Goal: Task Accomplishment & Management: Use online tool/utility

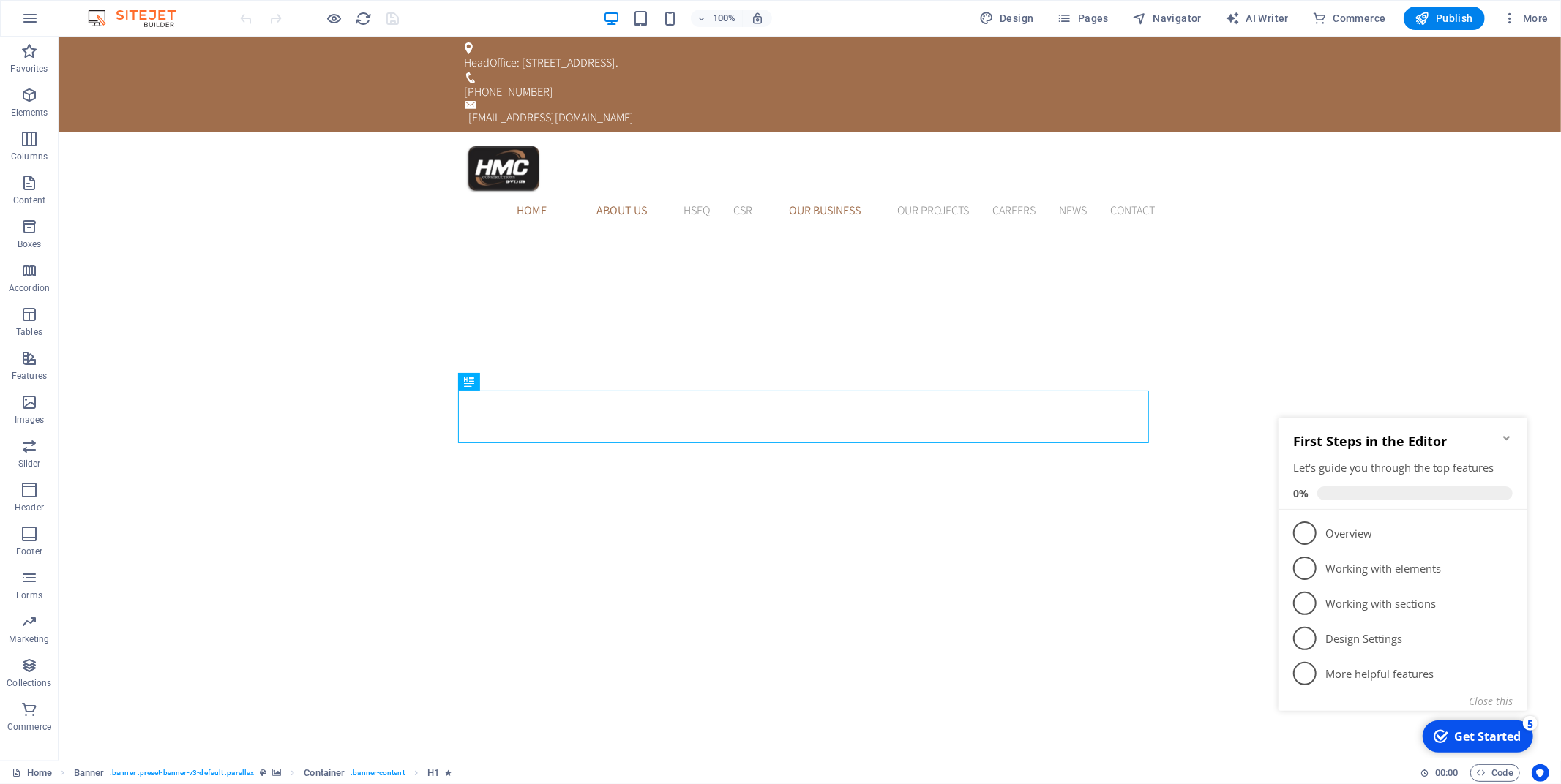
click at [1504, 438] on icon "Minimize checklist" at bounding box center [1506, 438] width 12 height 12
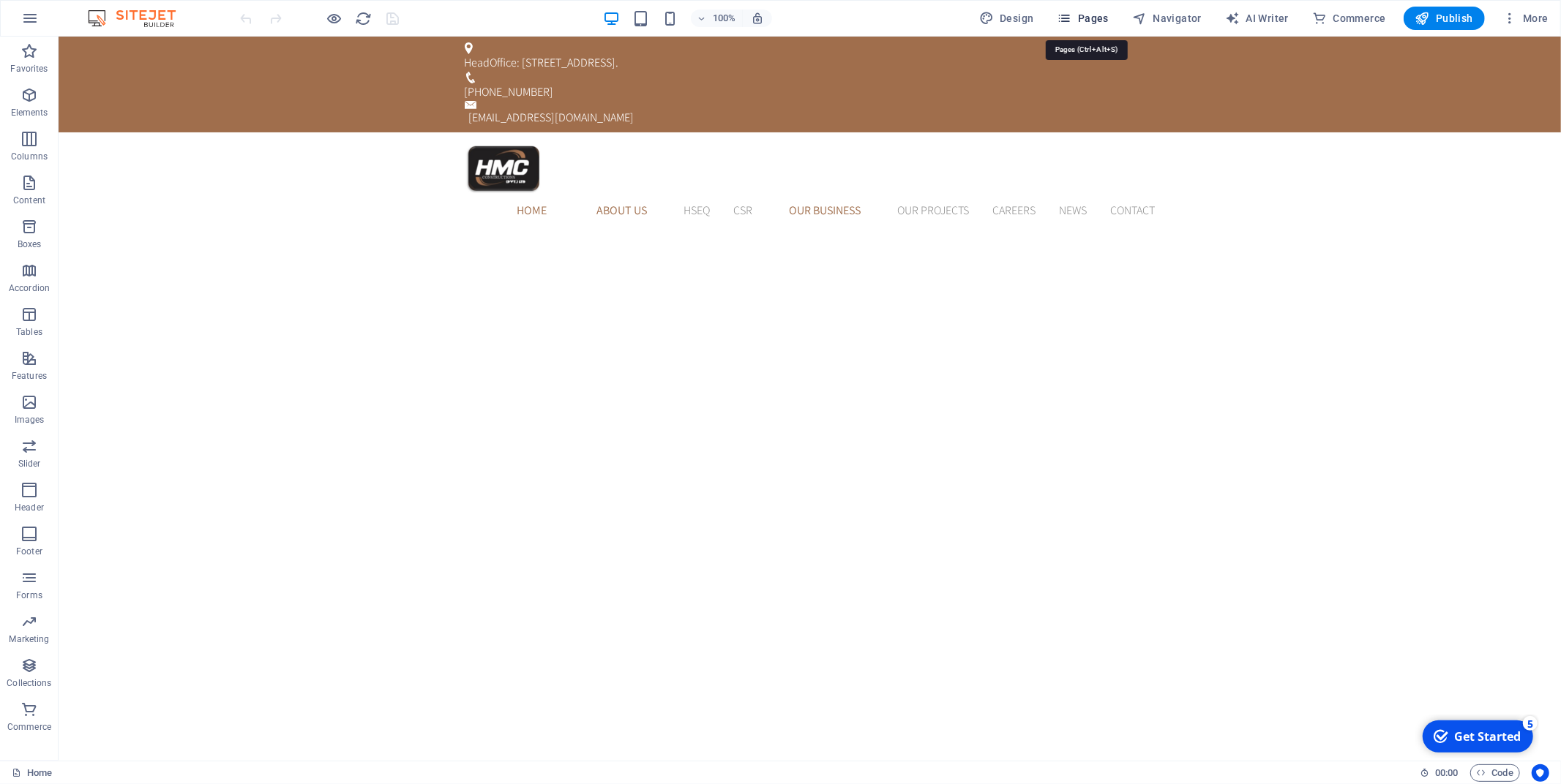
click at [1087, 16] on span "Pages" at bounding box center [1082, 17] width 51 height 14
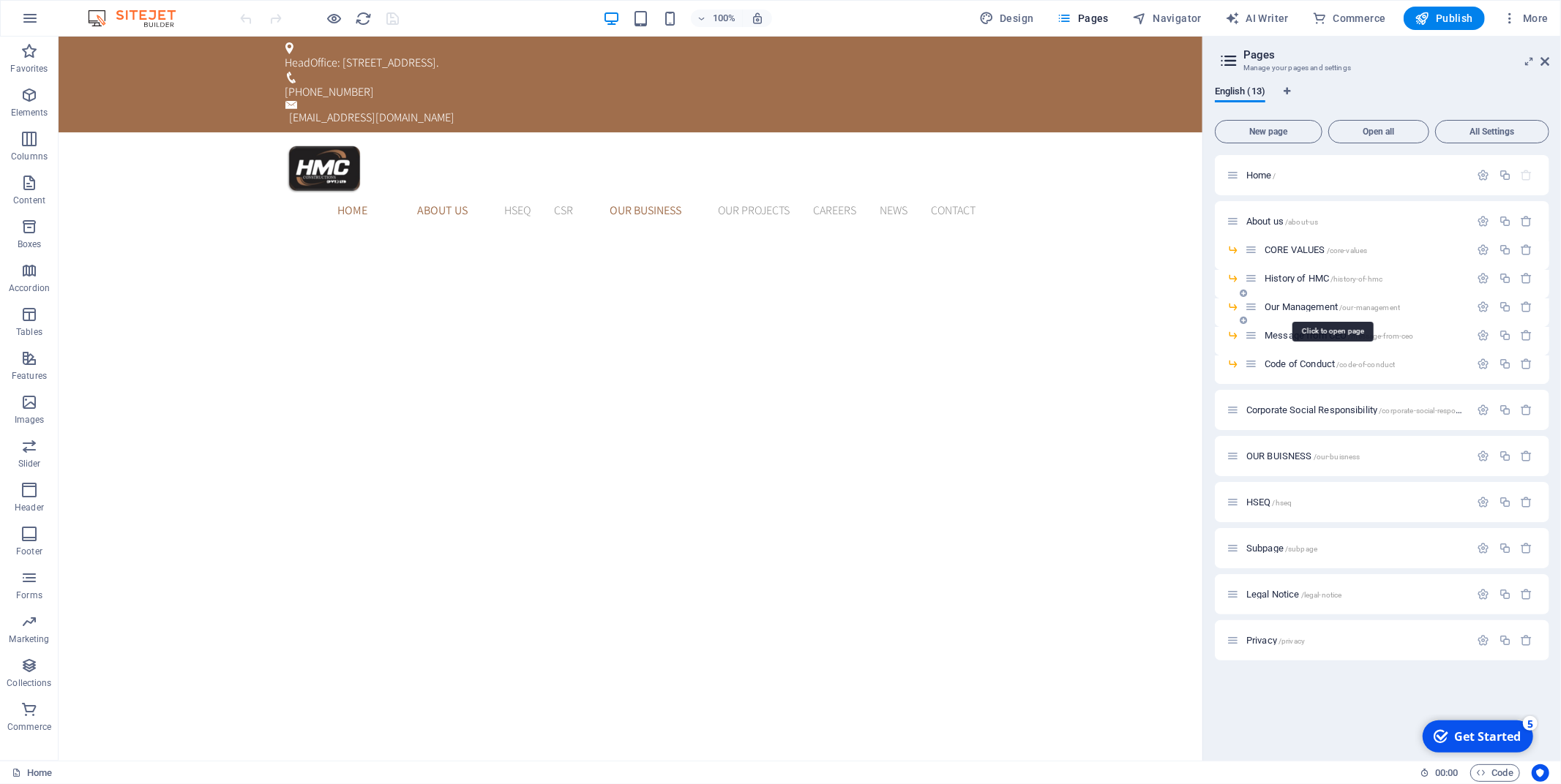
click at [1298, 302] on span "Our Management /our-management" at bounding box center [1332, 307] width 135 height 11
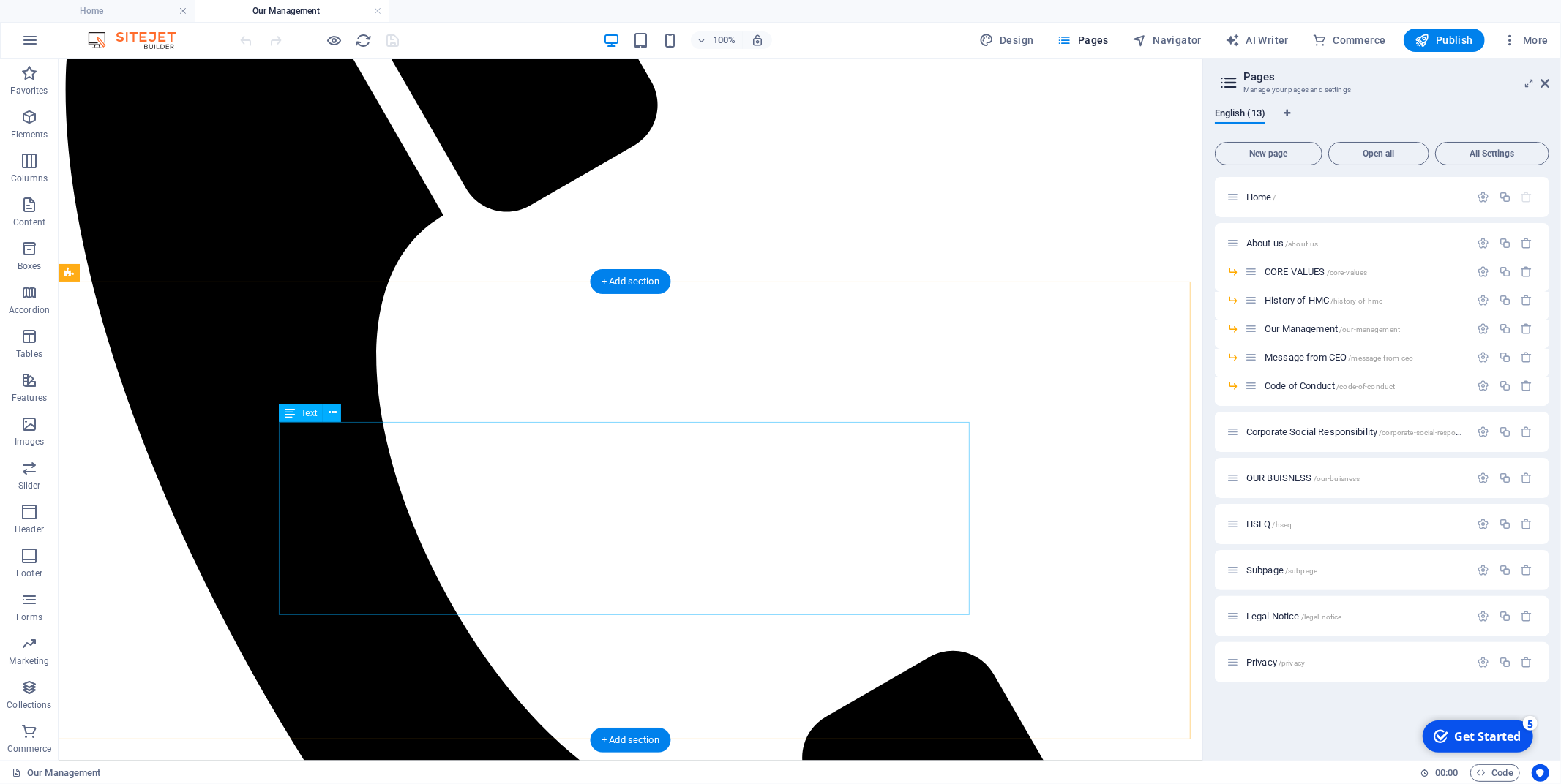
scroll to position [2032, 0]
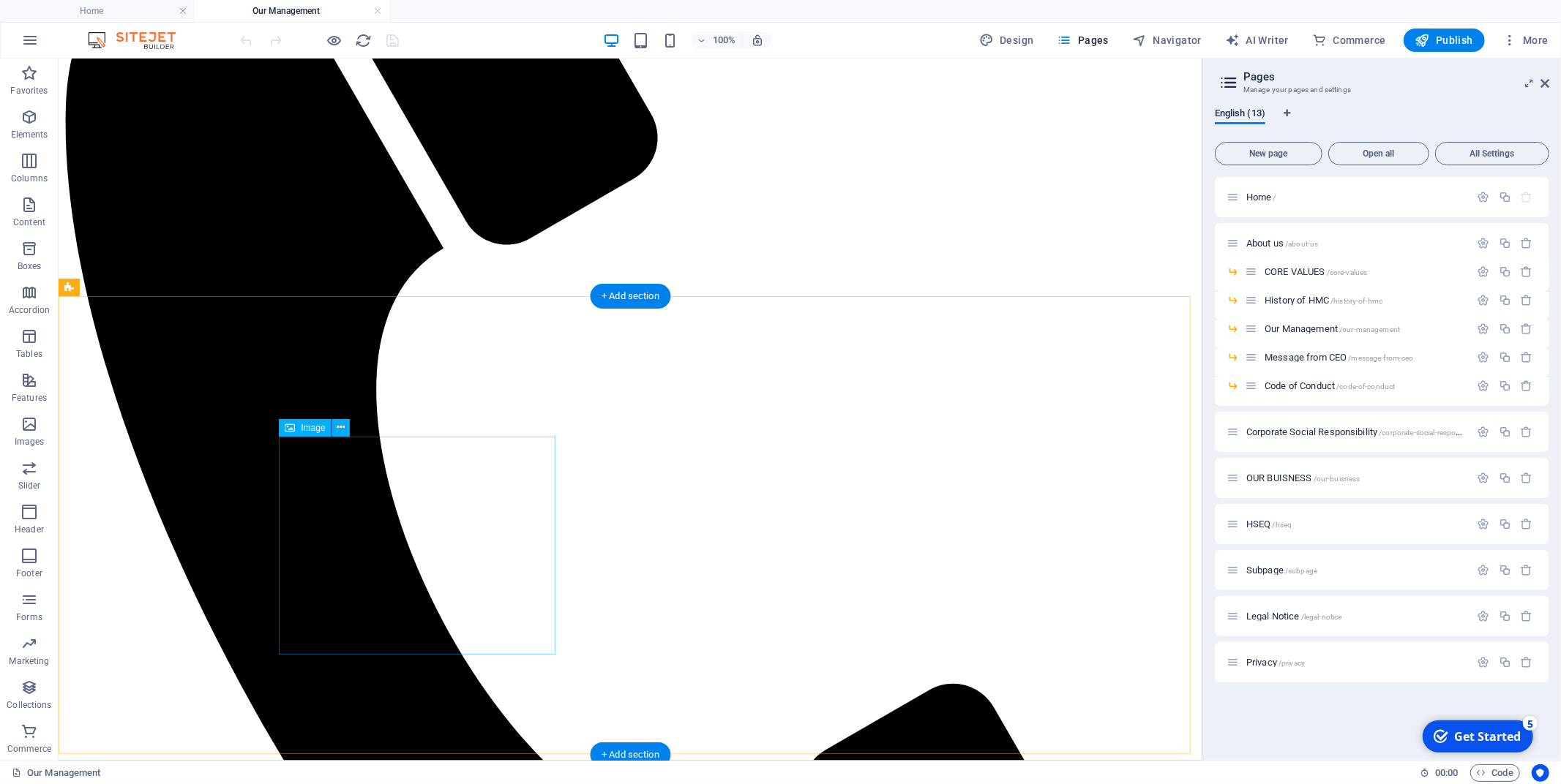
select select "%"
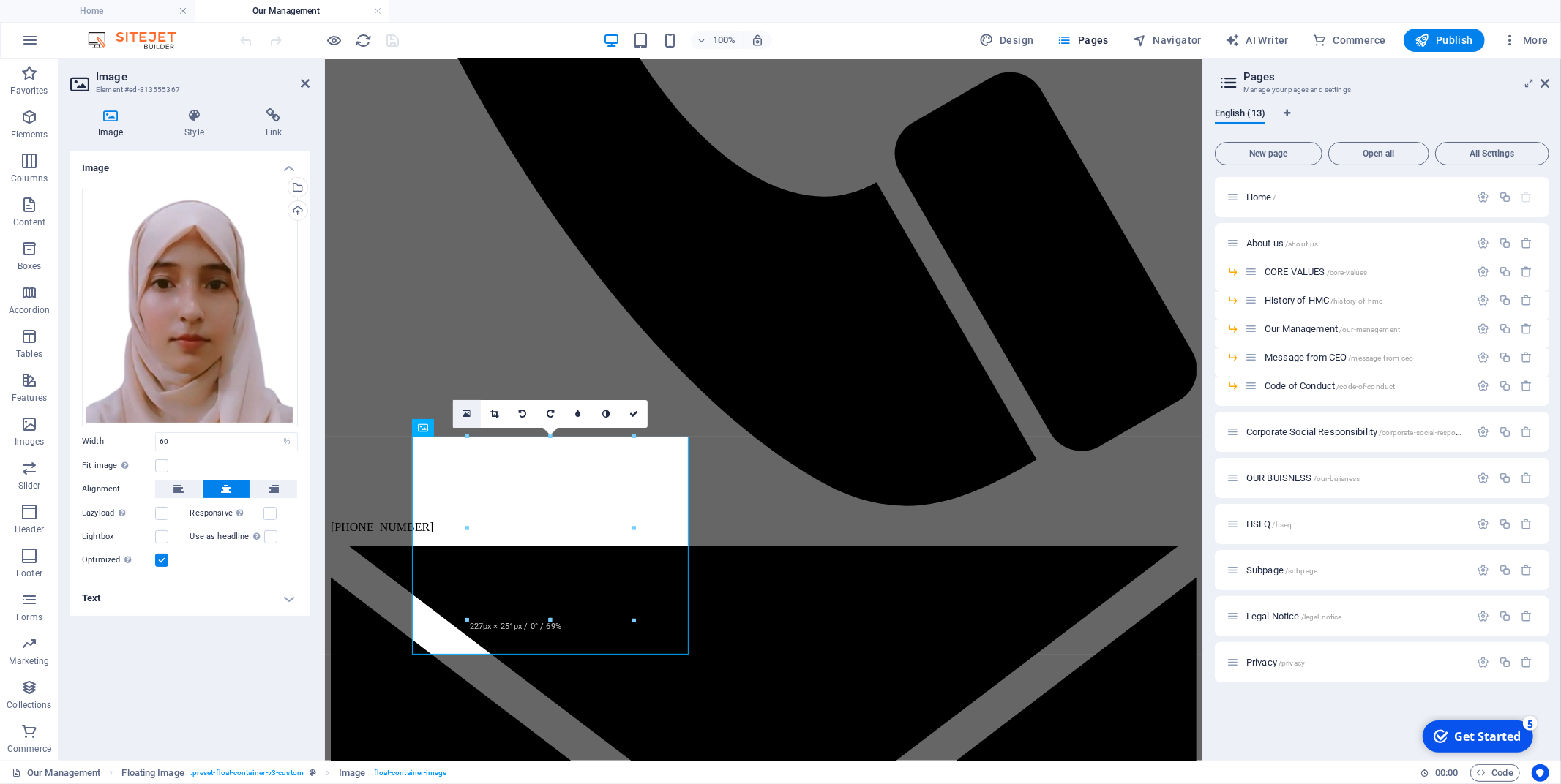
click at [472, 411] on link at bounding box center [467, 414] width 28 height 28
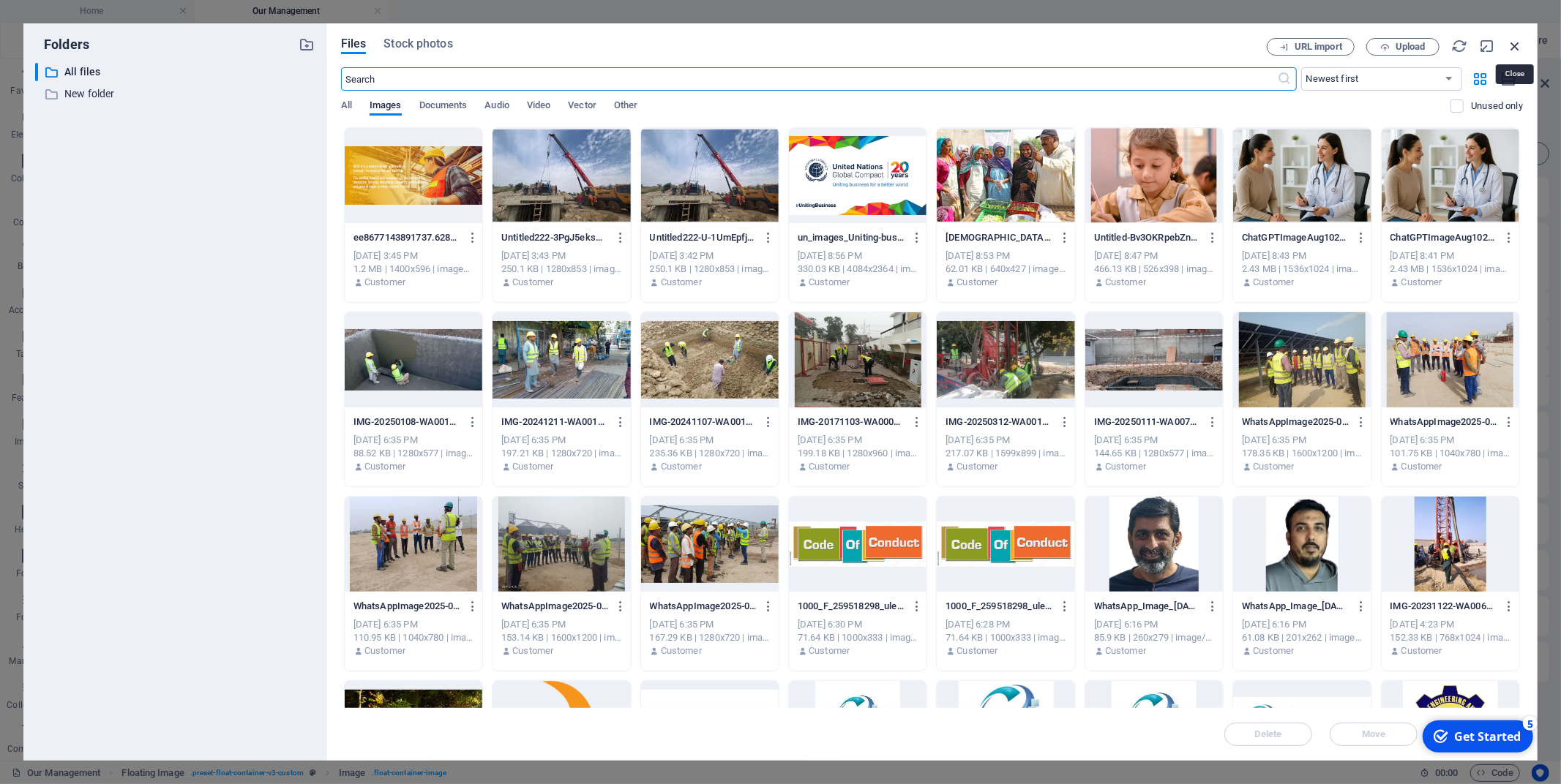
click at [1518, 41] on icon "button" at bounding box center [1515, 45] width 16 height 16
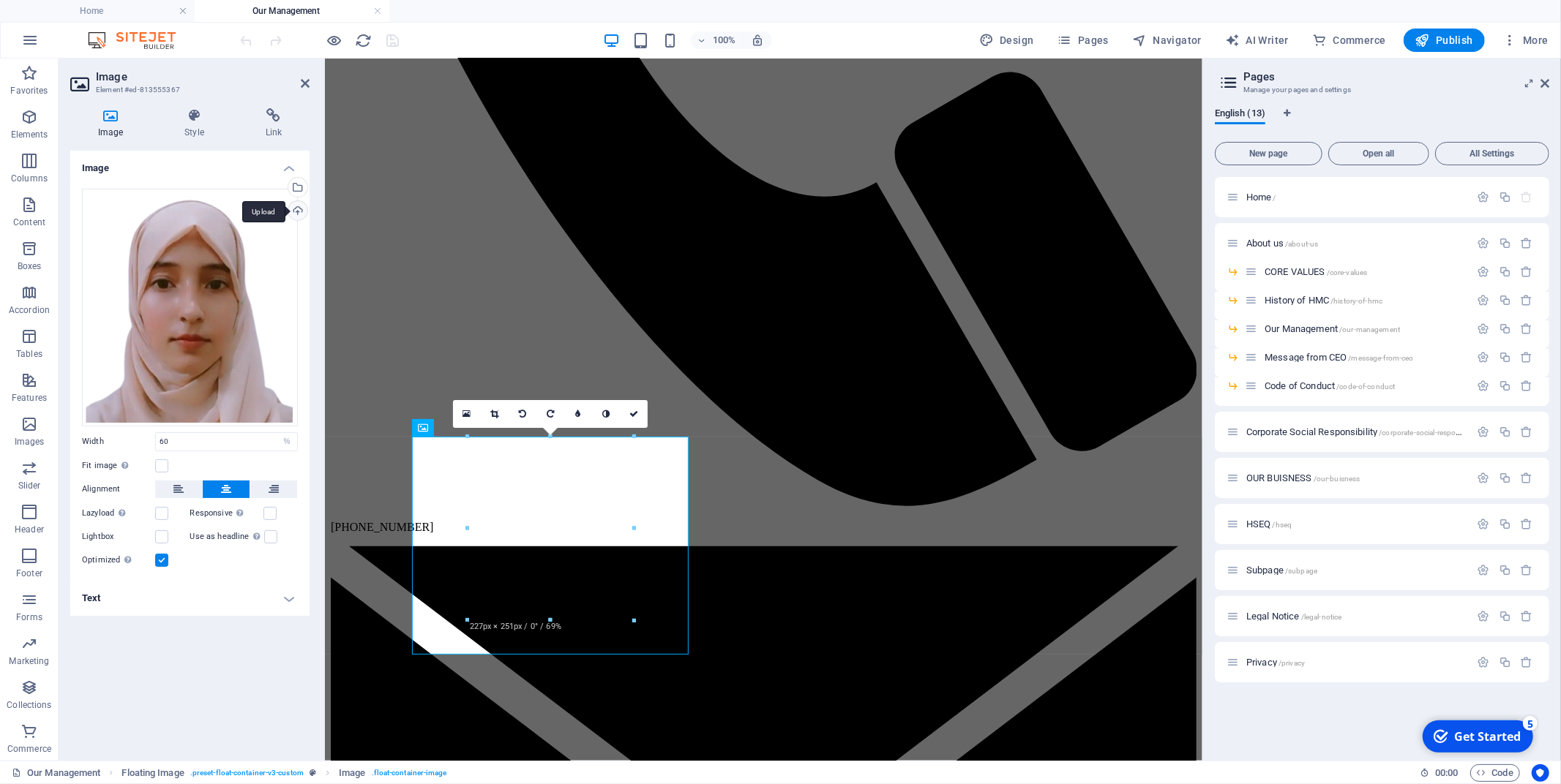
click at [302, 206] on div "Upload" at bounding box center [296, 212] width 22 height 22
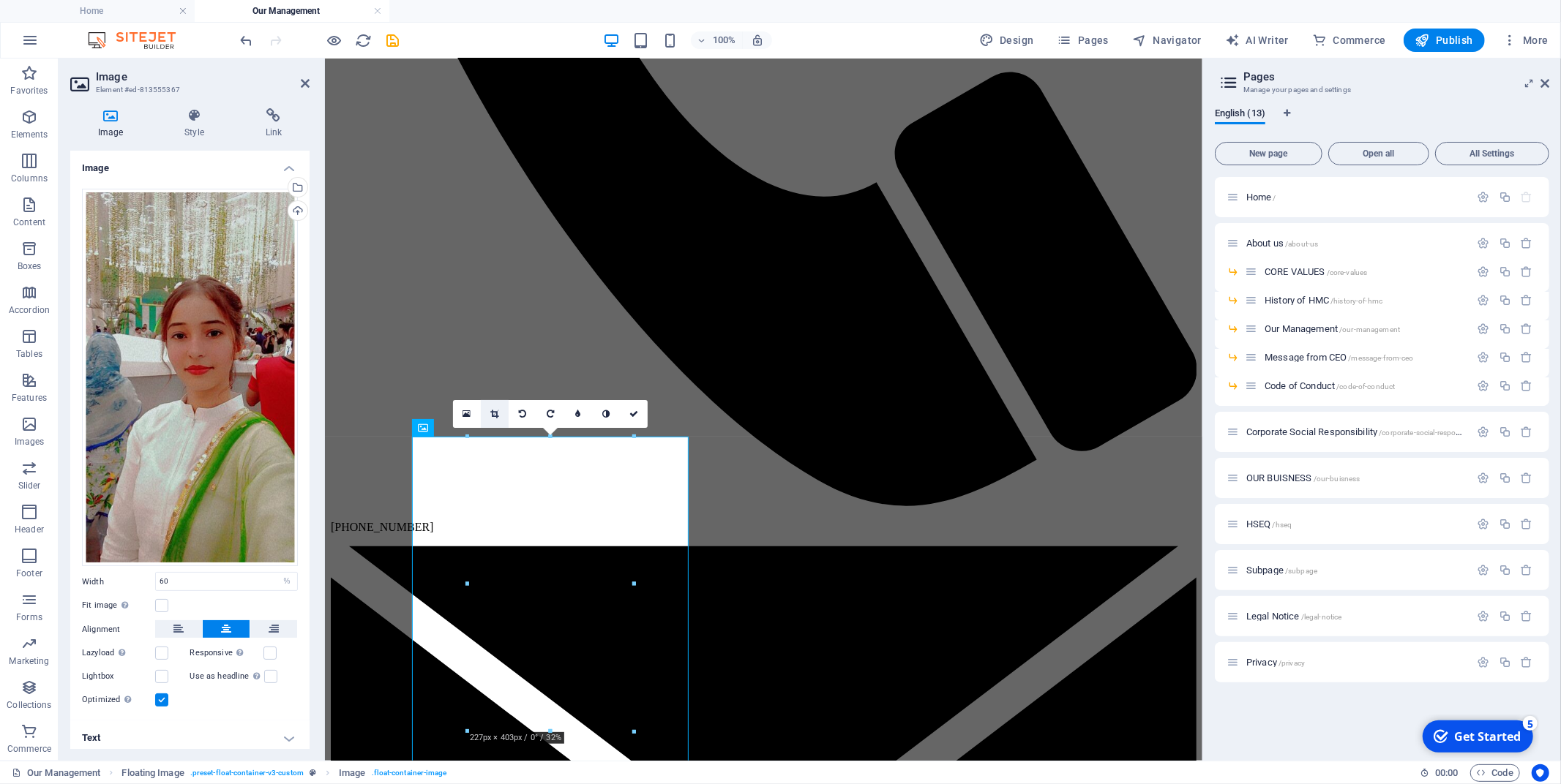
click at [500, 411] on link at bounding box center [494, 414] width 28 height 28
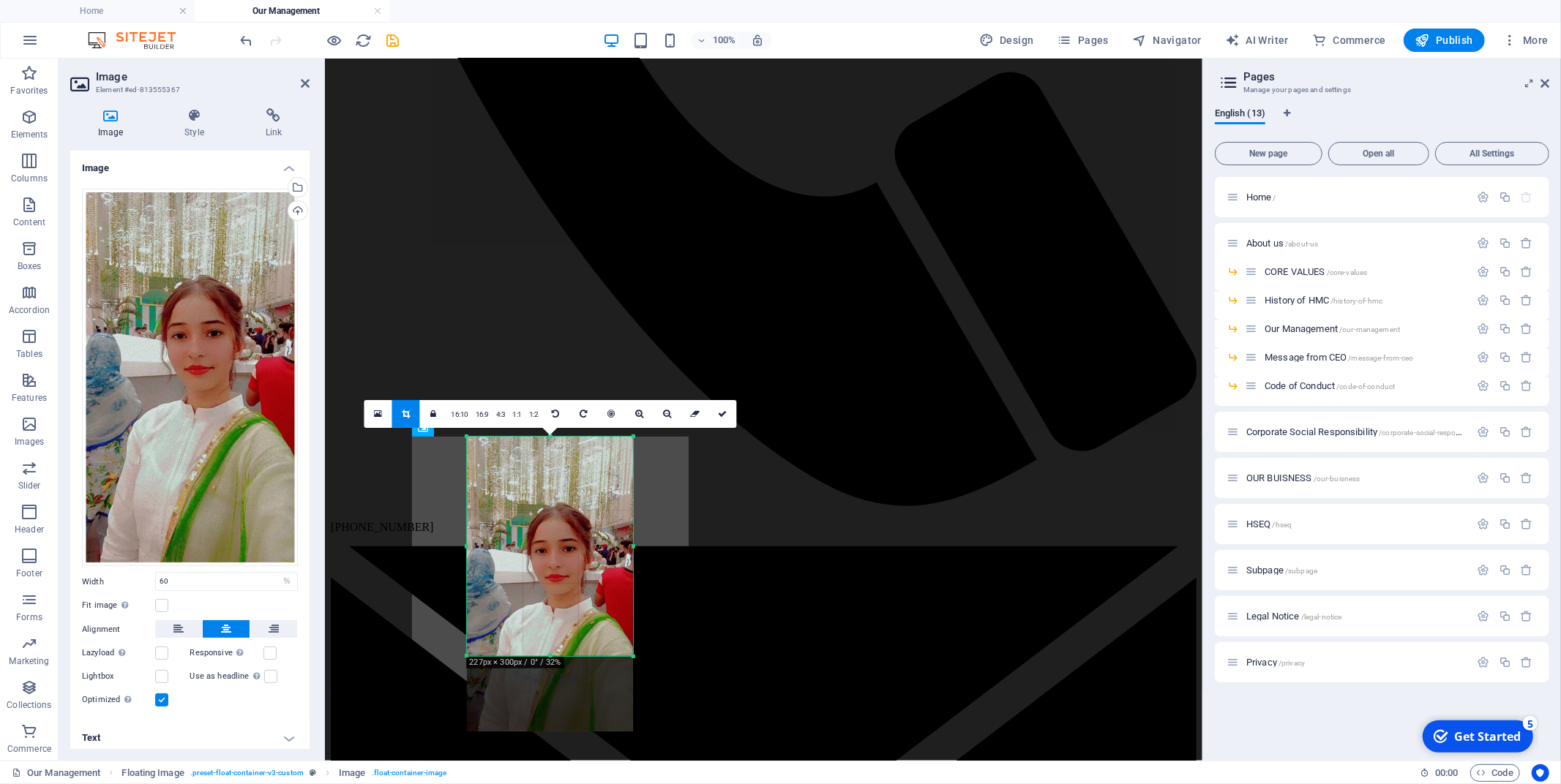
drag, startPoint x: 560, startPoint y: 734, endPoint x: 579, endPoint y: 655, distance: 81.3
click at [579, 655] on div at bounding box center [550, 656] width 166 height 5
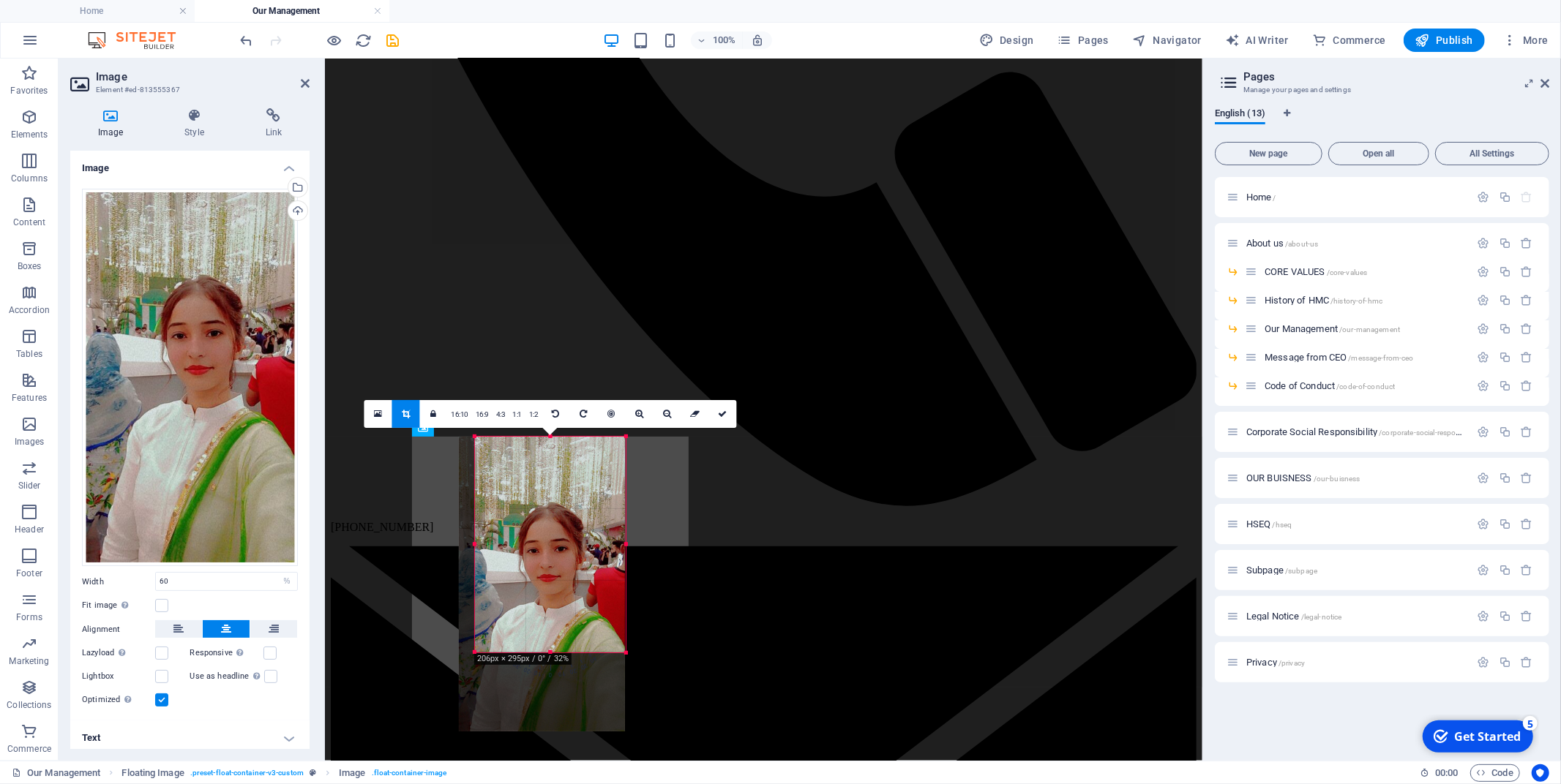
drag, startPoint x: 465, startPoint y: 557, endPoint x: 480, endPoint y: 562, distance: 15.8
click at [480, 562] on div "180 170 160 150 140 130 120 110 100 90 80 70 60 50 40 30 20 10 0 -10 -20 -30 -4…" at bounding box center [550, 545] width 151 height 216
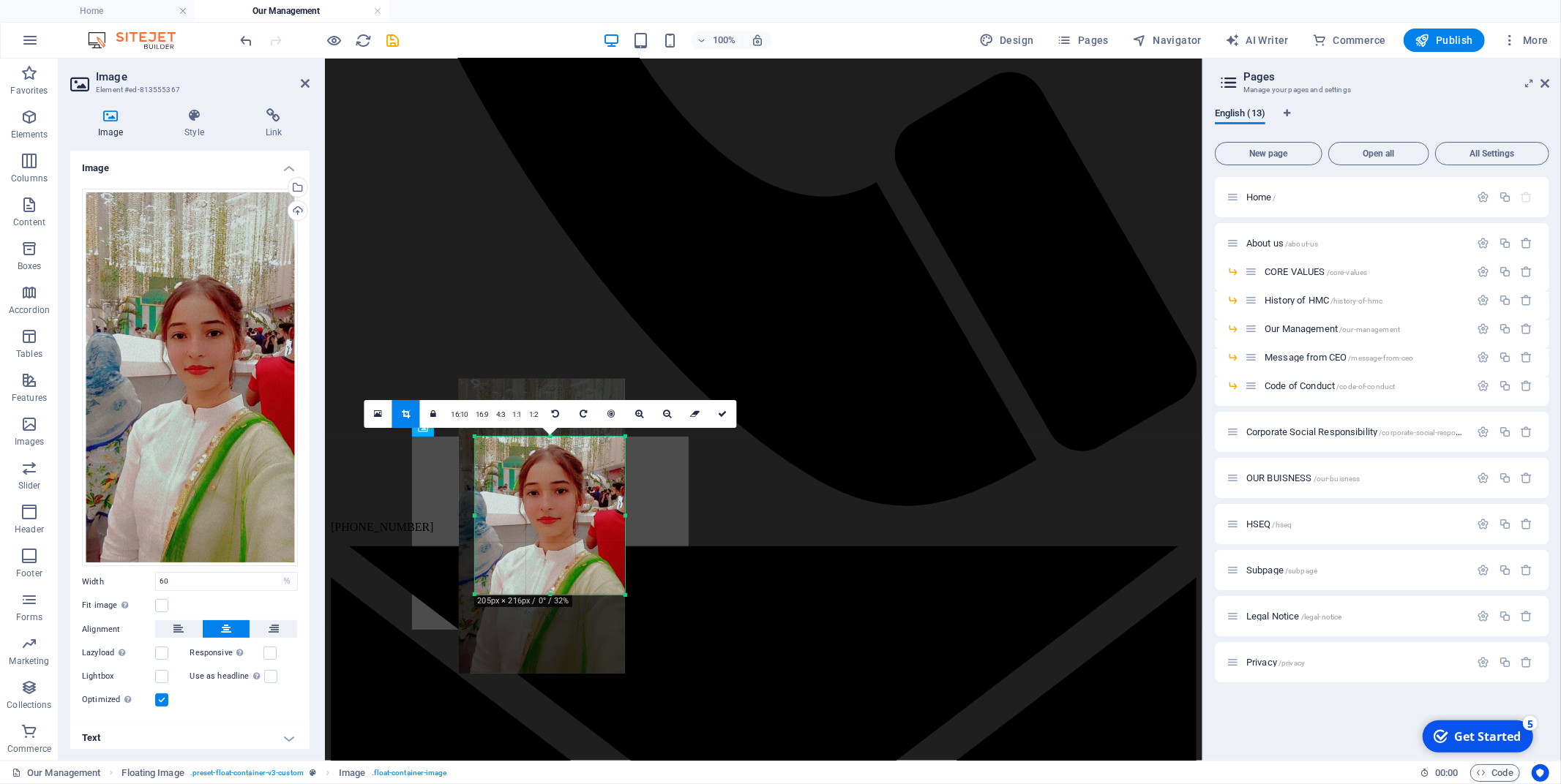
drag, startPoint x: 551, startPoint y: 438, endPoint x: 552, endPoint y: 496, distance: 58.0
click at [552, 496] on div "180 170 160 150 140 130 120 110 100 90 80 70 60 50 40 30 20 10 0 -10 -20 -30 -4…" at bounding box center [550, 516] width 151 height 158
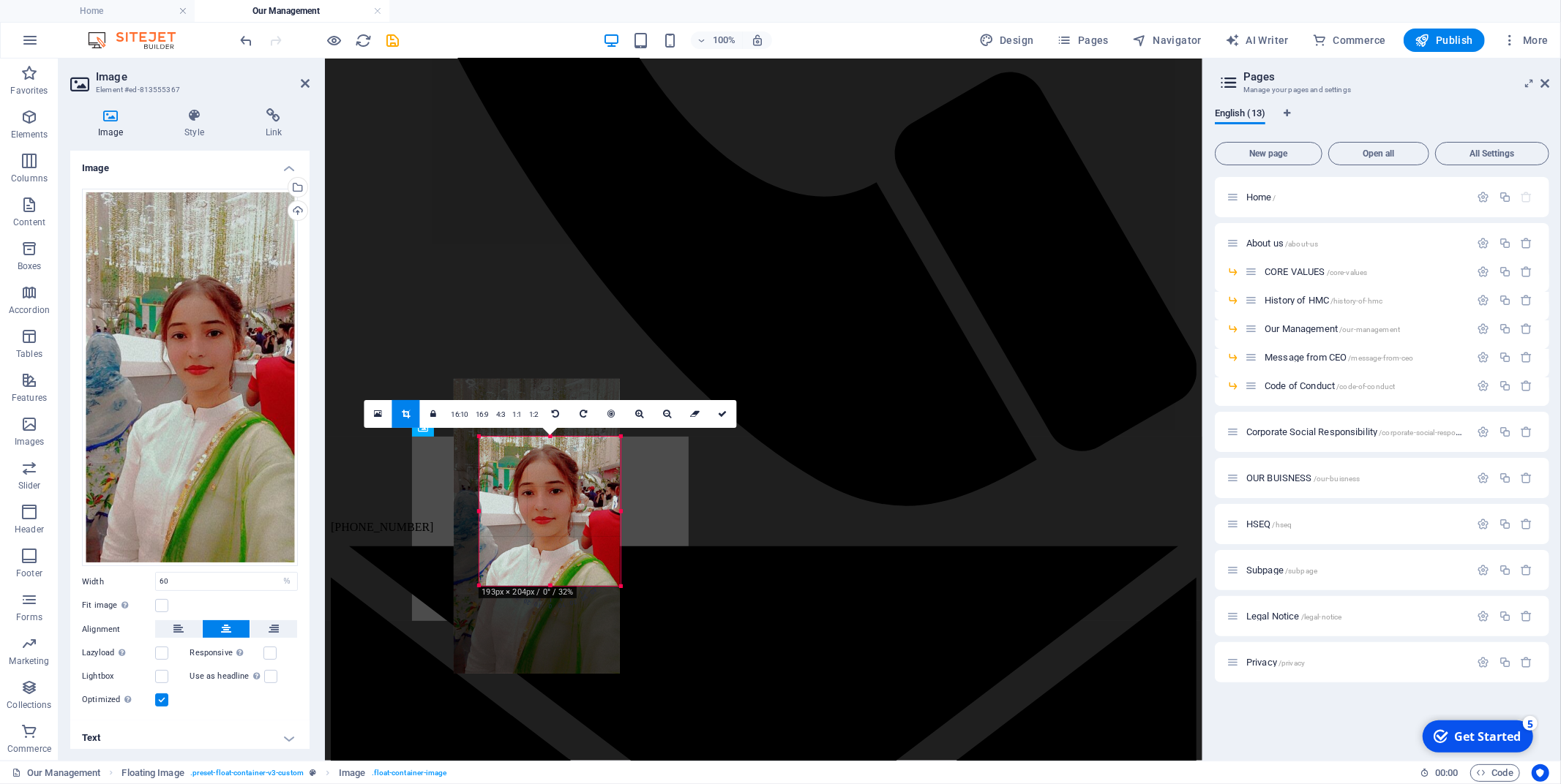
drag, startPoint x: 476, startPoint y: 594, endPoint x: 485, endPoint y: 585, distance: 12.7
click at [485, 585] on div "180 170 160 150 140 130 120 110 100 90 80 70 60 50 40 30 20 10 0 -10 -20 -30 -4…" at bounding box center [550, 511] width 141 height 149
click at [289, 207] on div "Upload" at bounding box center [296, 212] width 22 height 22
type input "60"
select select "%"
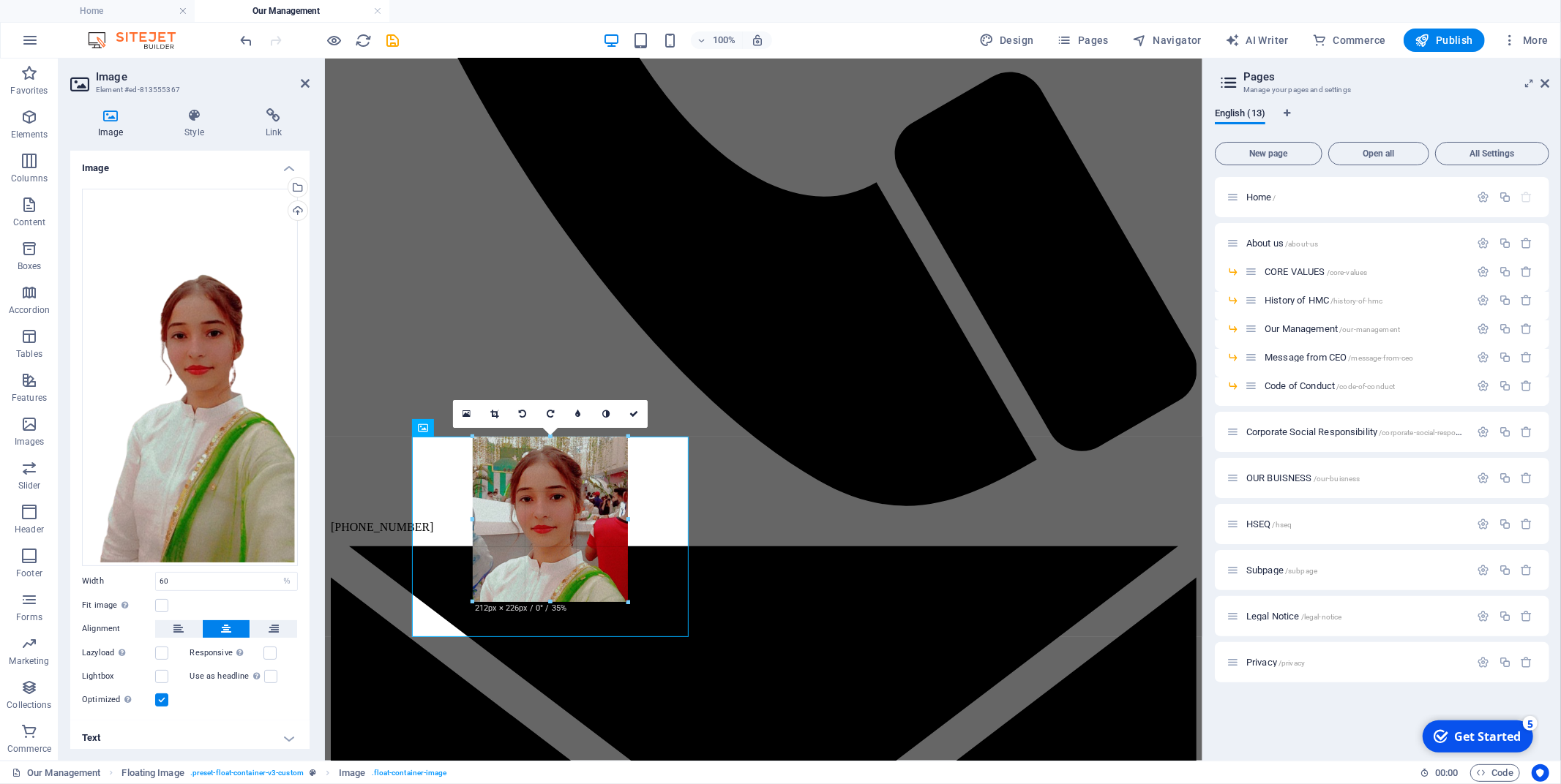
drag, startPoint x: 633, startPoint y: 612, endPoint x: 608, endPoint y: 602, distance: 26.9
type input "212"
select select "px"
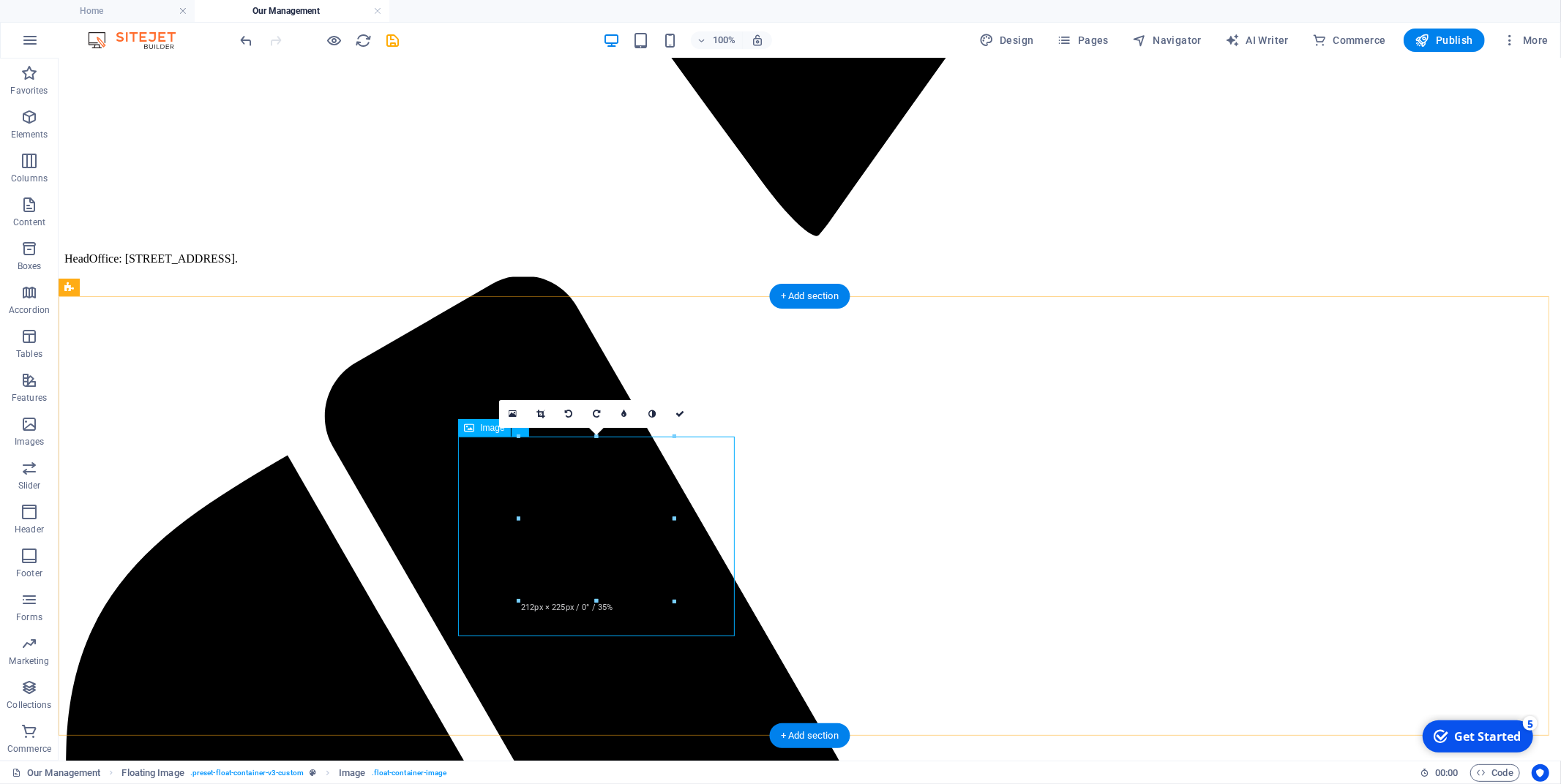
select select "px"
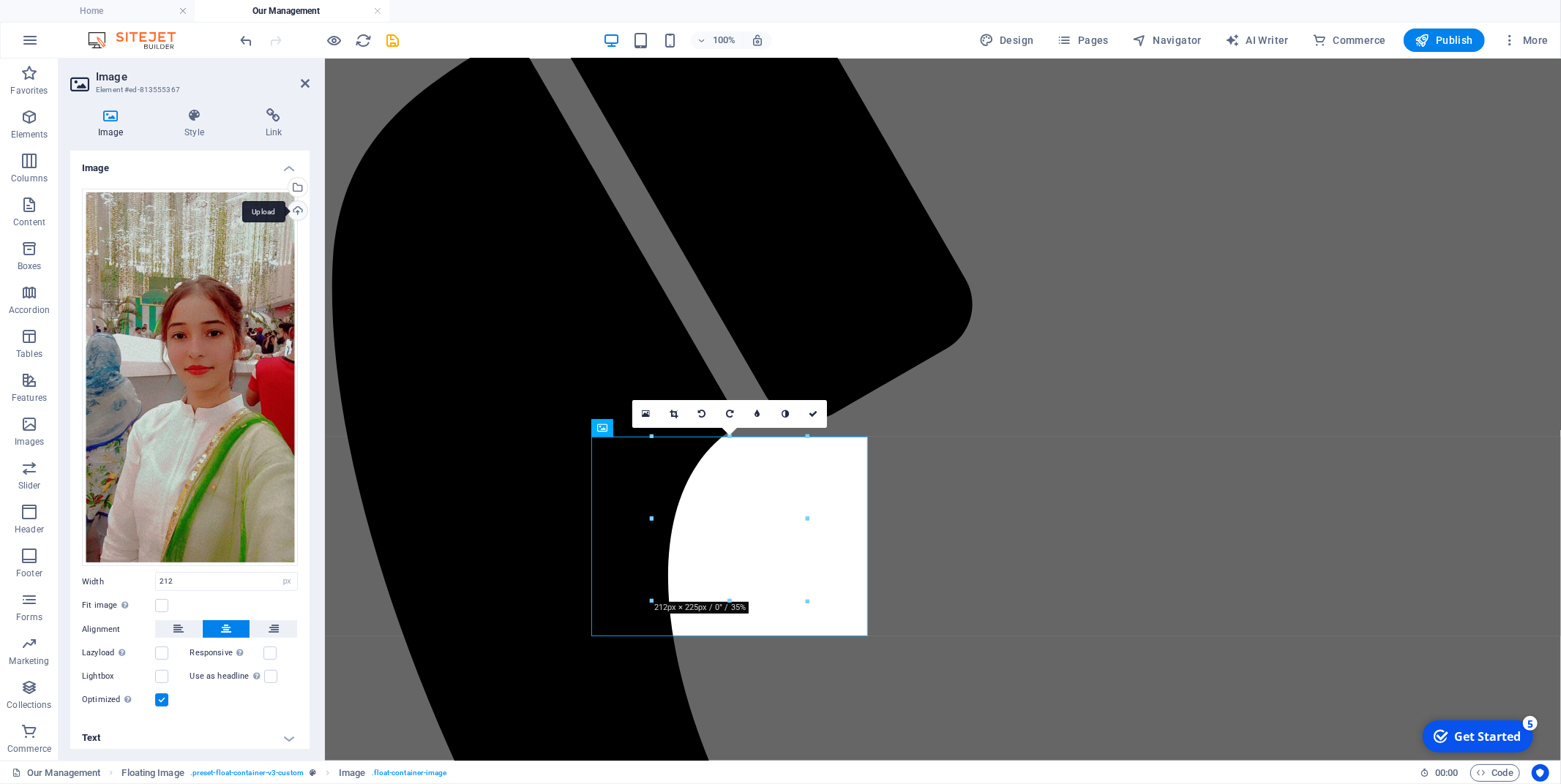
click at [288, 215] on div "Upload" at bounding box center [296, 212] width 22 height 22
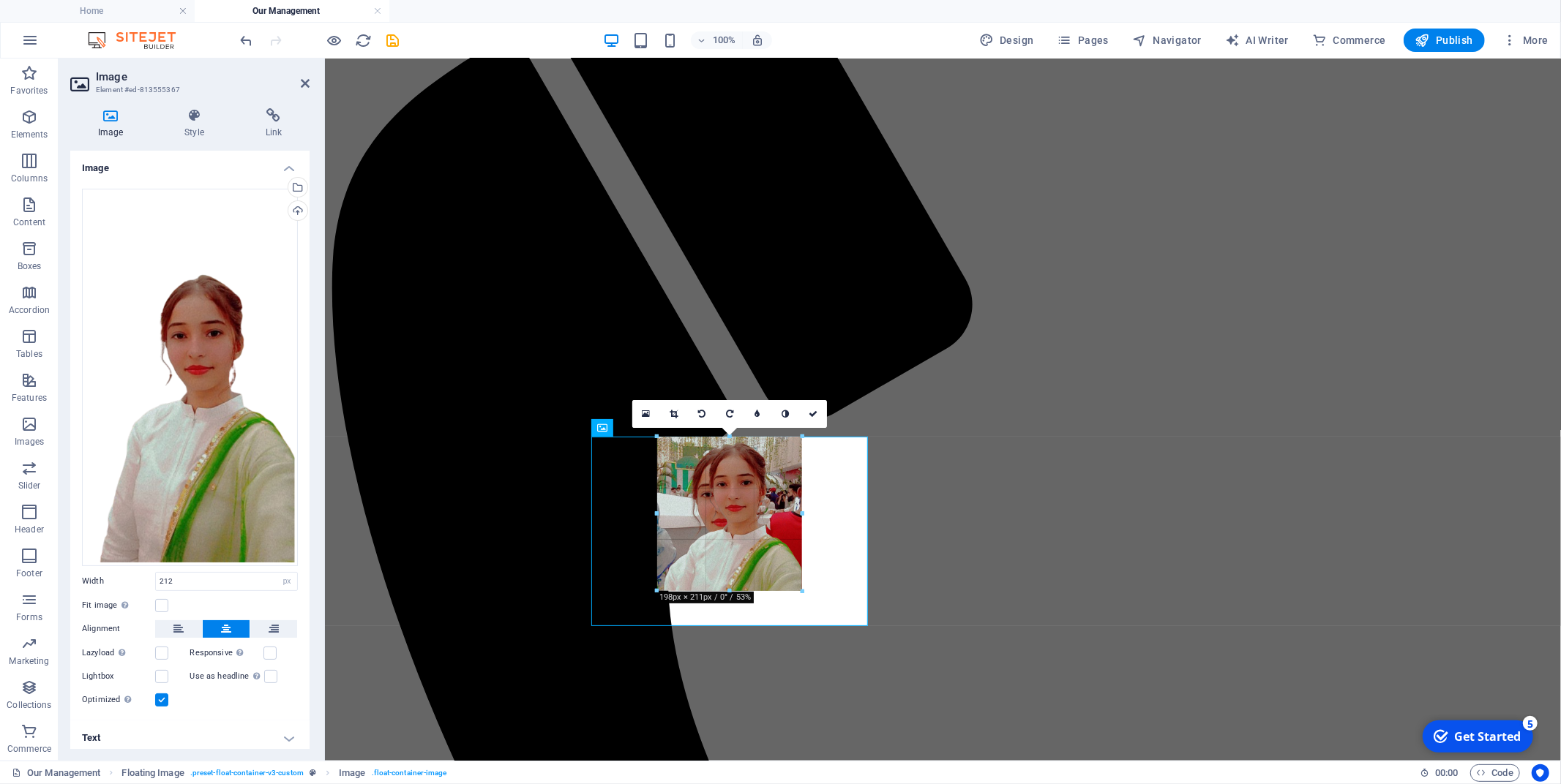
drag, startPoint x: 650, startPoint y: 517, endPoint x: 664, endPoint y: 520, distance: 14.3
type input "198"
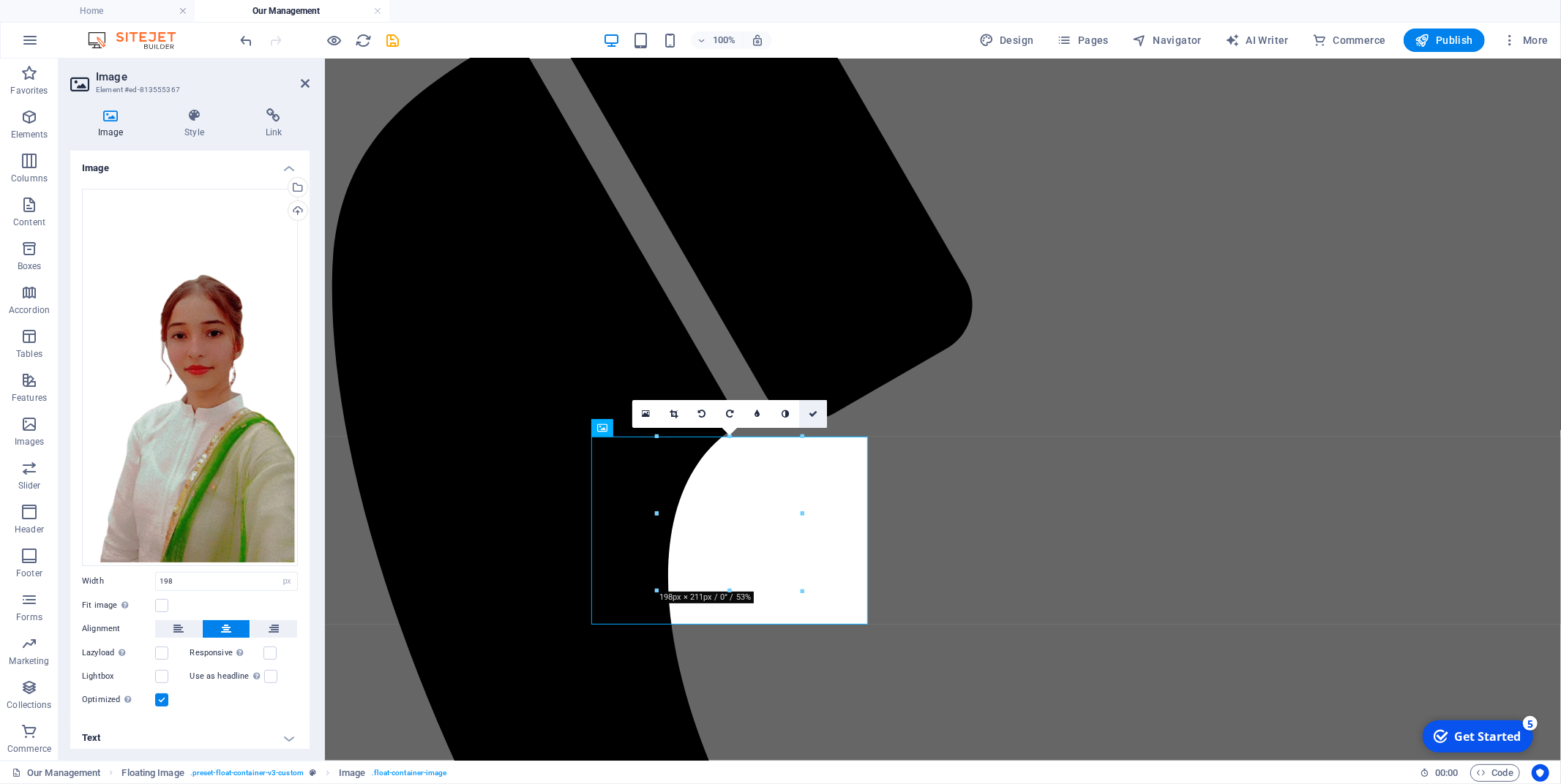
click at [808, 410] on icon at bounding box center [812, 414] width 9 height 9
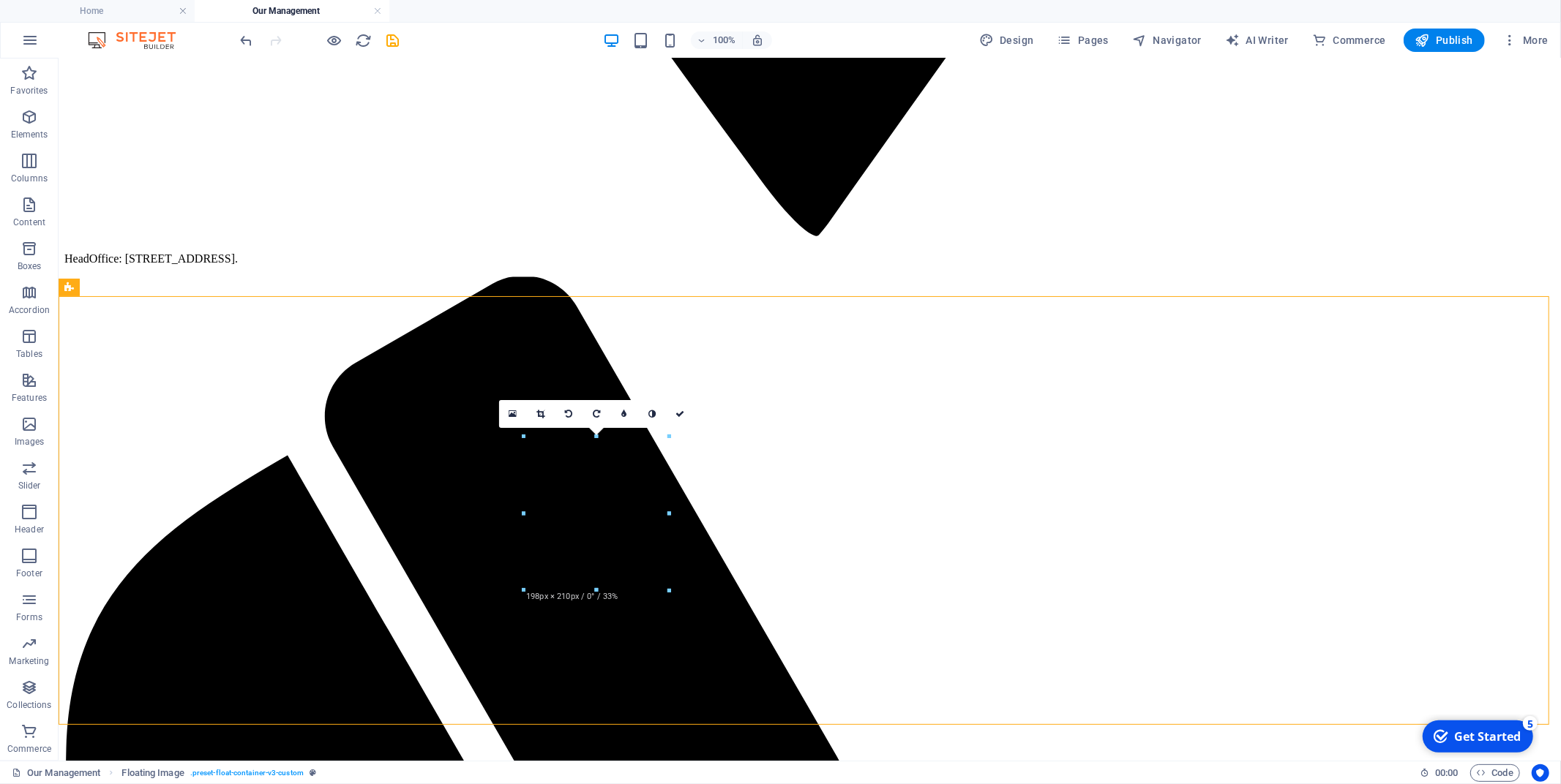
click at [526, 512] on div at bounding box center [524, 513] width 5 height 153
click at [251, 41] on icon "undo" at bounding box center [246, 40] width 16 height 16
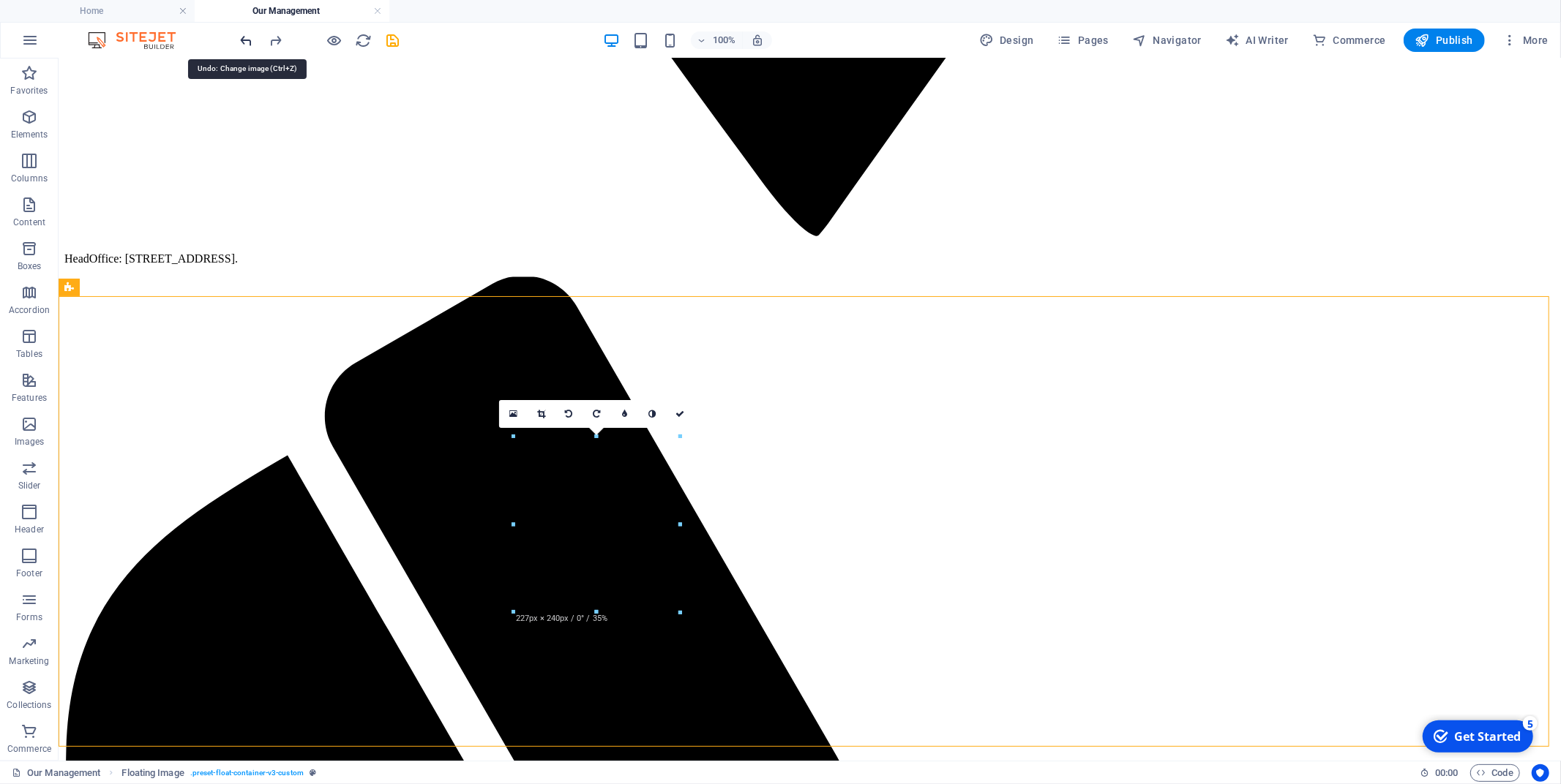
click at [251, 41] on icon "undo" at bounding box center [246, 40] width 16 height 16
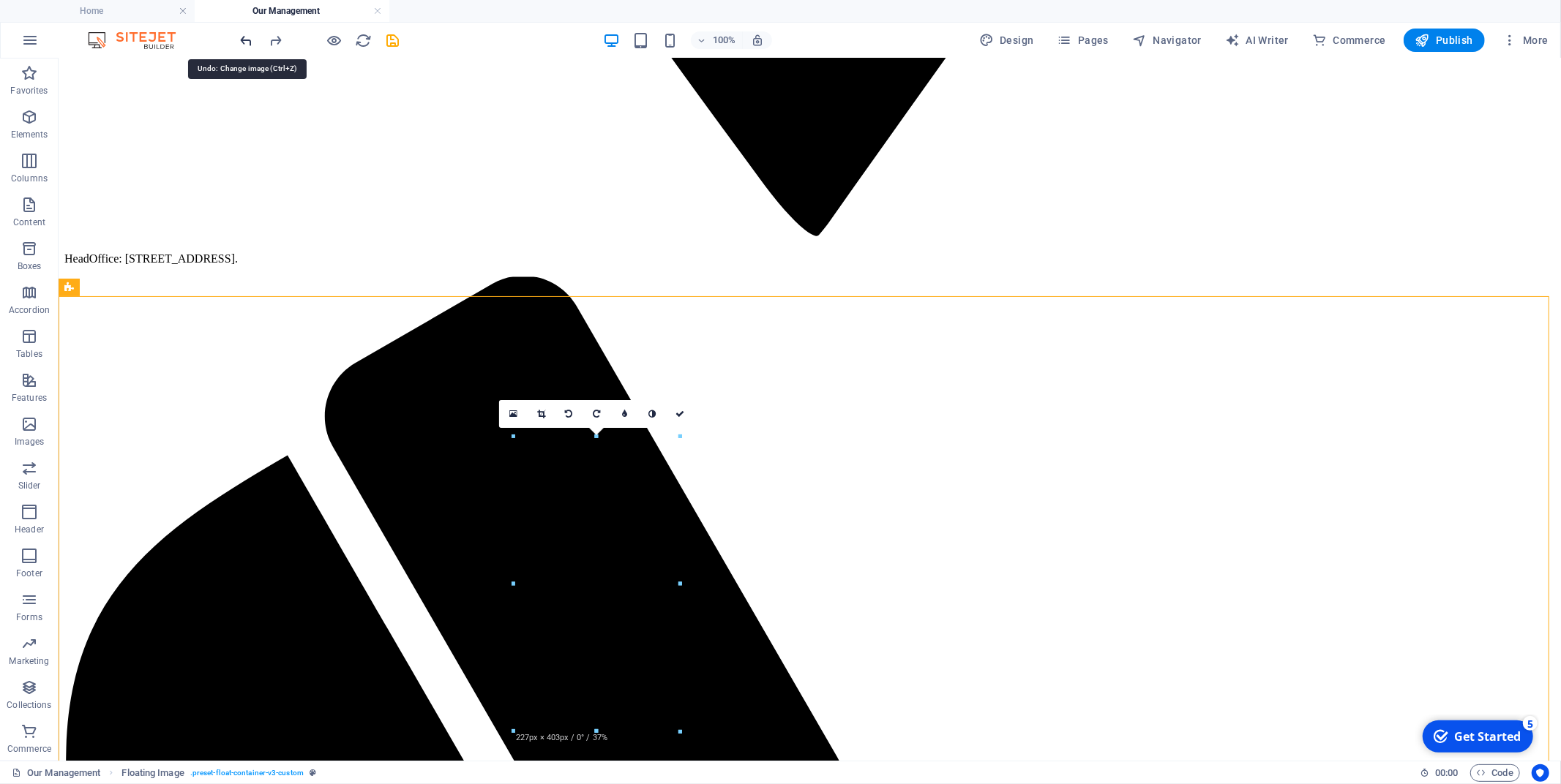
click at [251, 41] on icon "undo" at bounding box center [246, 40] width 16 height 16
click at [244, 44] on icon "undo" at bounding box center [246, 40] width 16 height 16
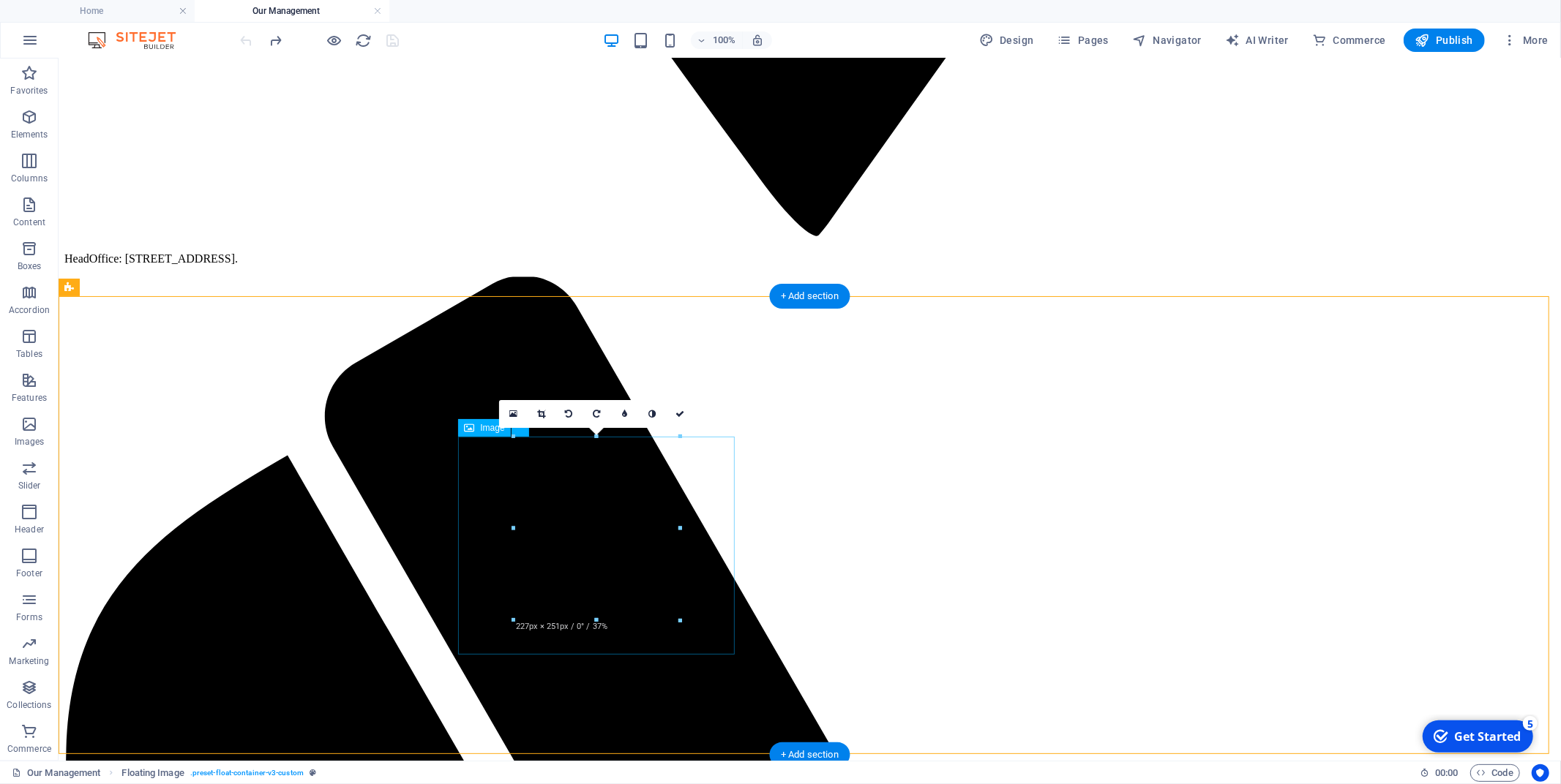
drag, startPoint x: 598, startPoint y: 504, endPoint x: 333, endPoint y: 504, distance: 265.0
select select "%"
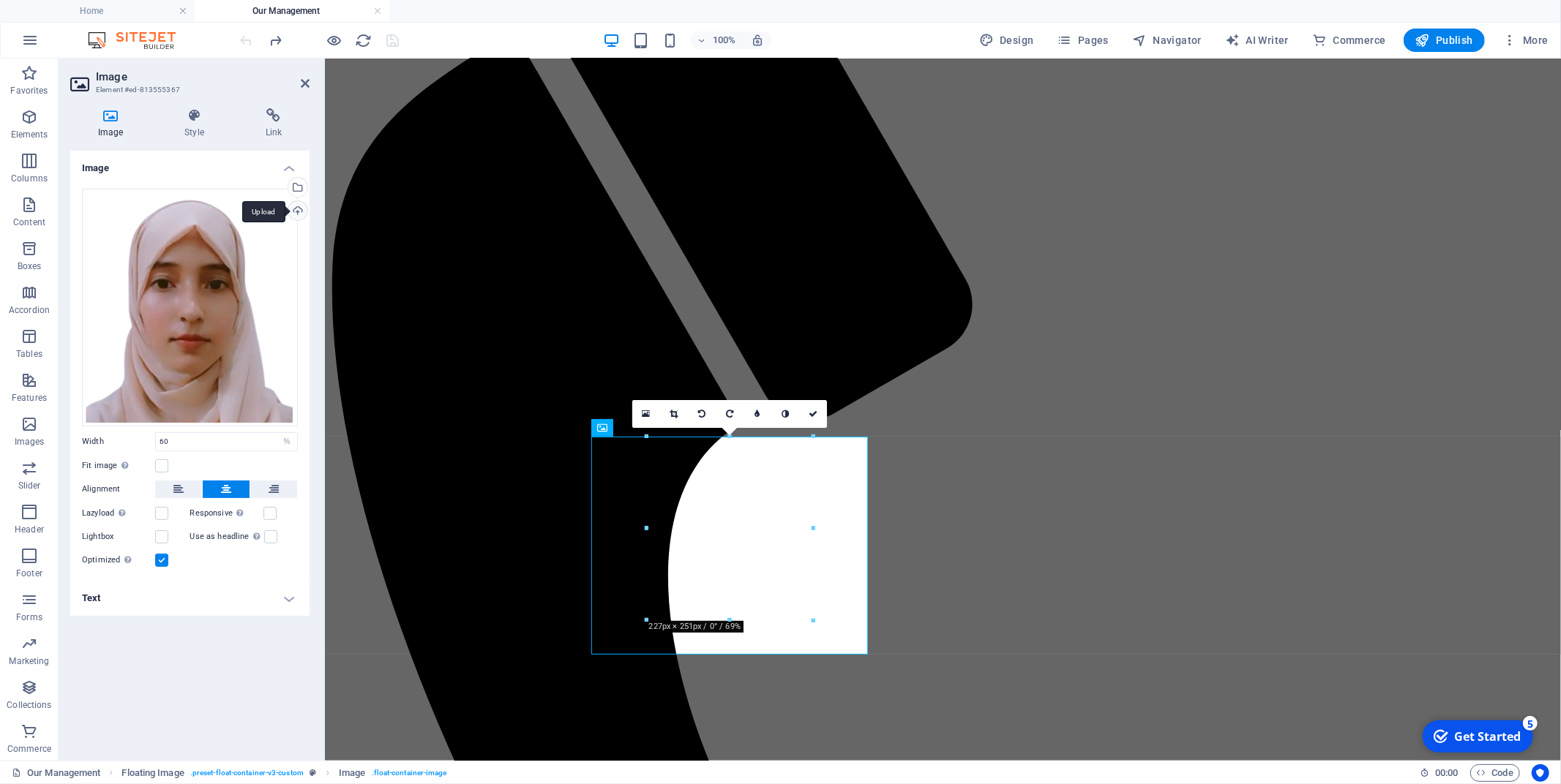
click at [299, 213] on div "Upload" at bounding box center [296, 212] width 22 height 22
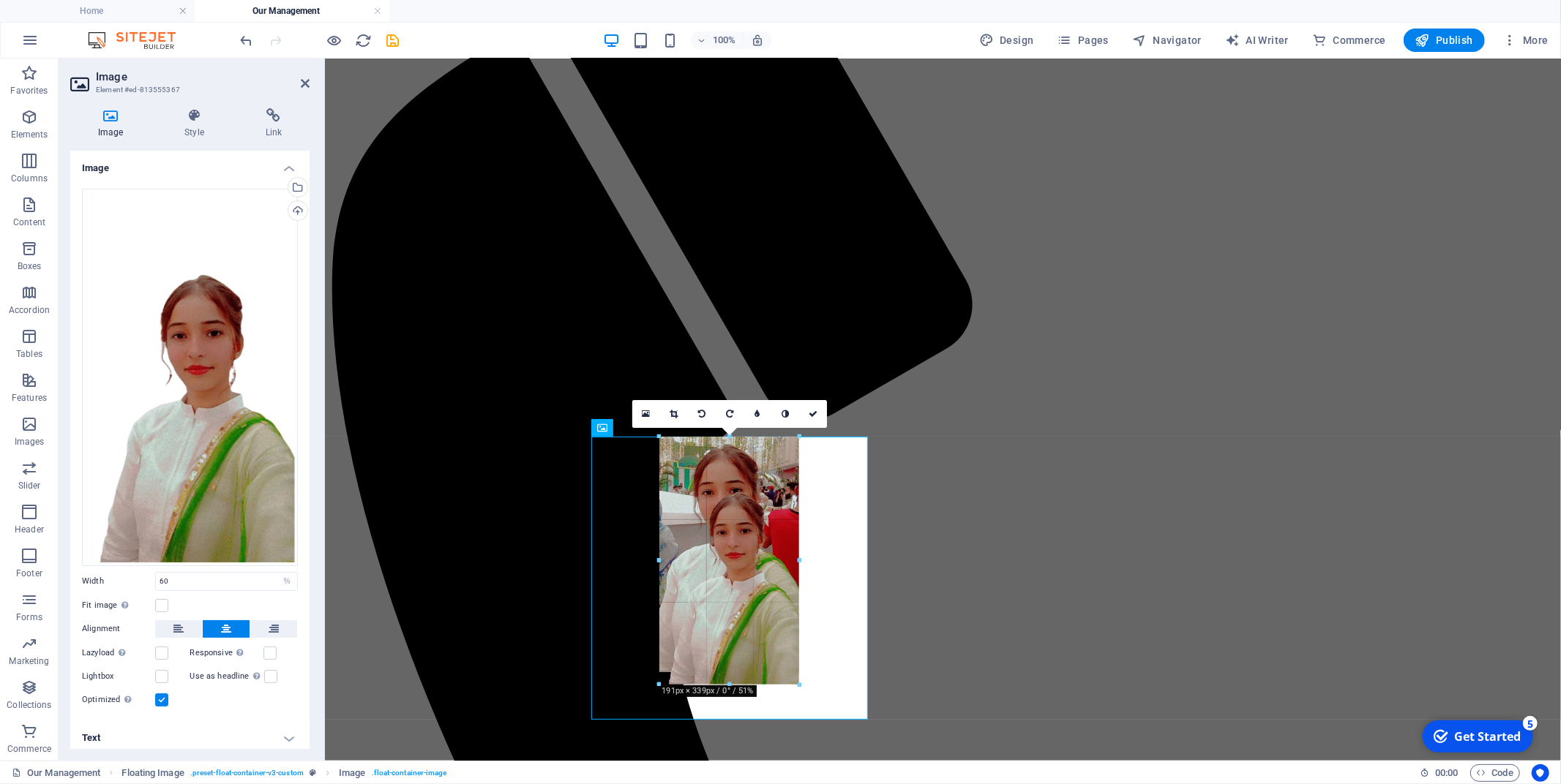
drag, startPoint x: 814, startPoint y: 733, endPoint x: 784, endPoint y: 637, distance: 100.6
type input "191"
select select "px"
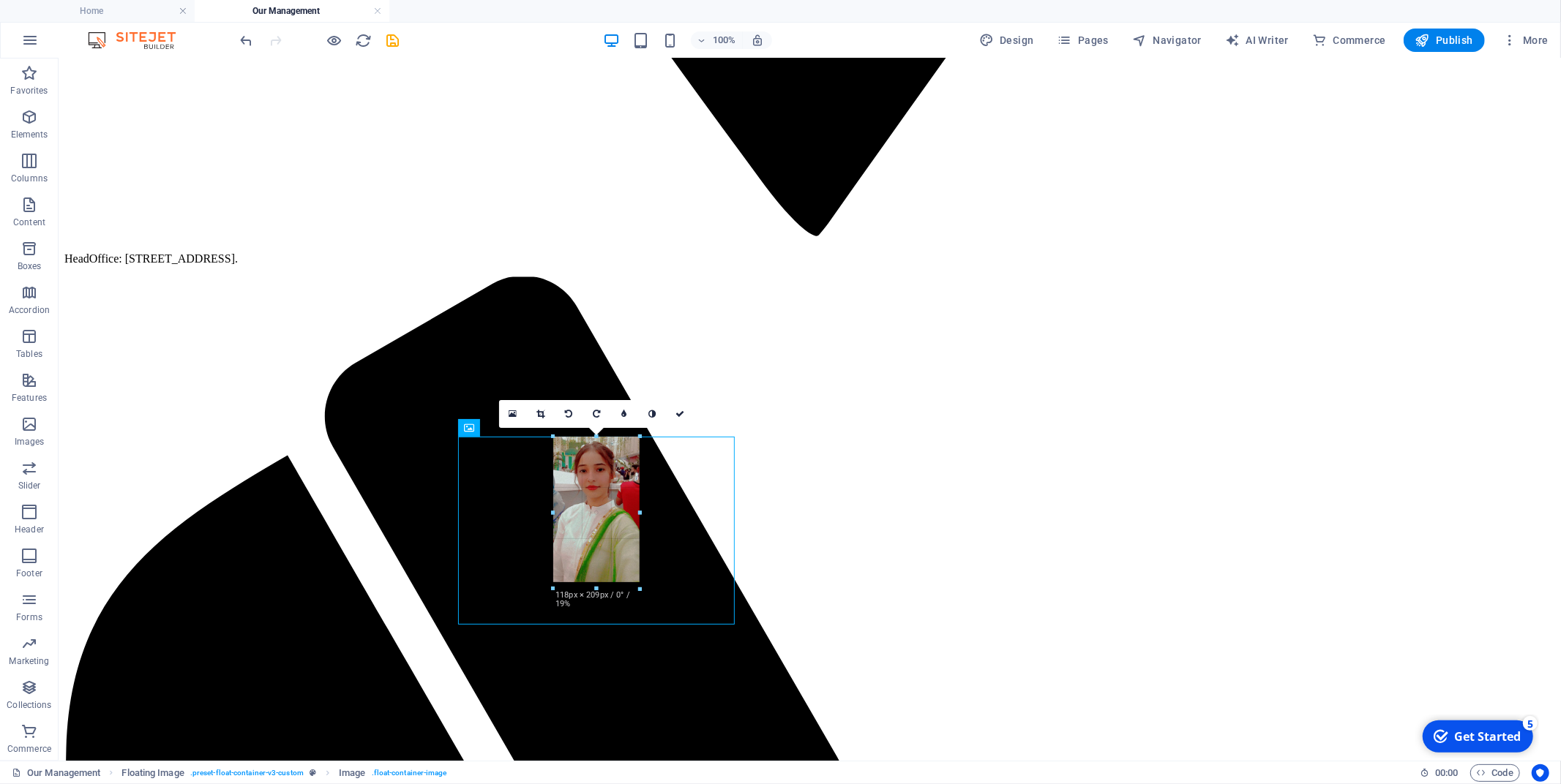
drag, startPoint x: 667, startPoint y: 684, endPoint x: 609, endPoint y: 568, distance: 129.7
click at [609, 568] on div "180 170 160 150 140 130 120 110 100 90 80 70 60 50 40 30 20 10 0 -10 -20 -30 -4…" at bounding box center [597, 513] width 87 height 153
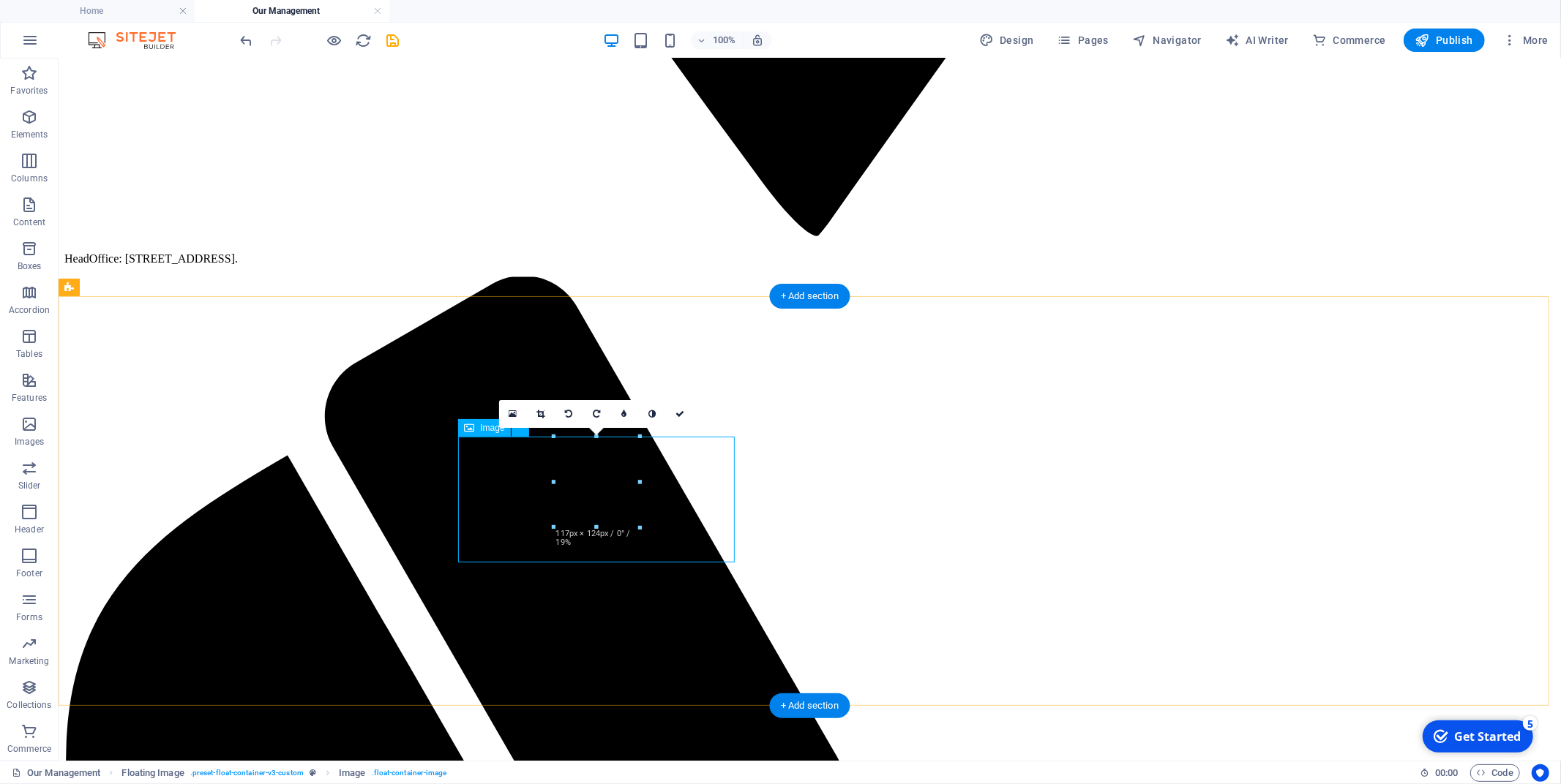
click at [252, 41] on icon "undo" at bounding box center [246, 40] width 16 height 16
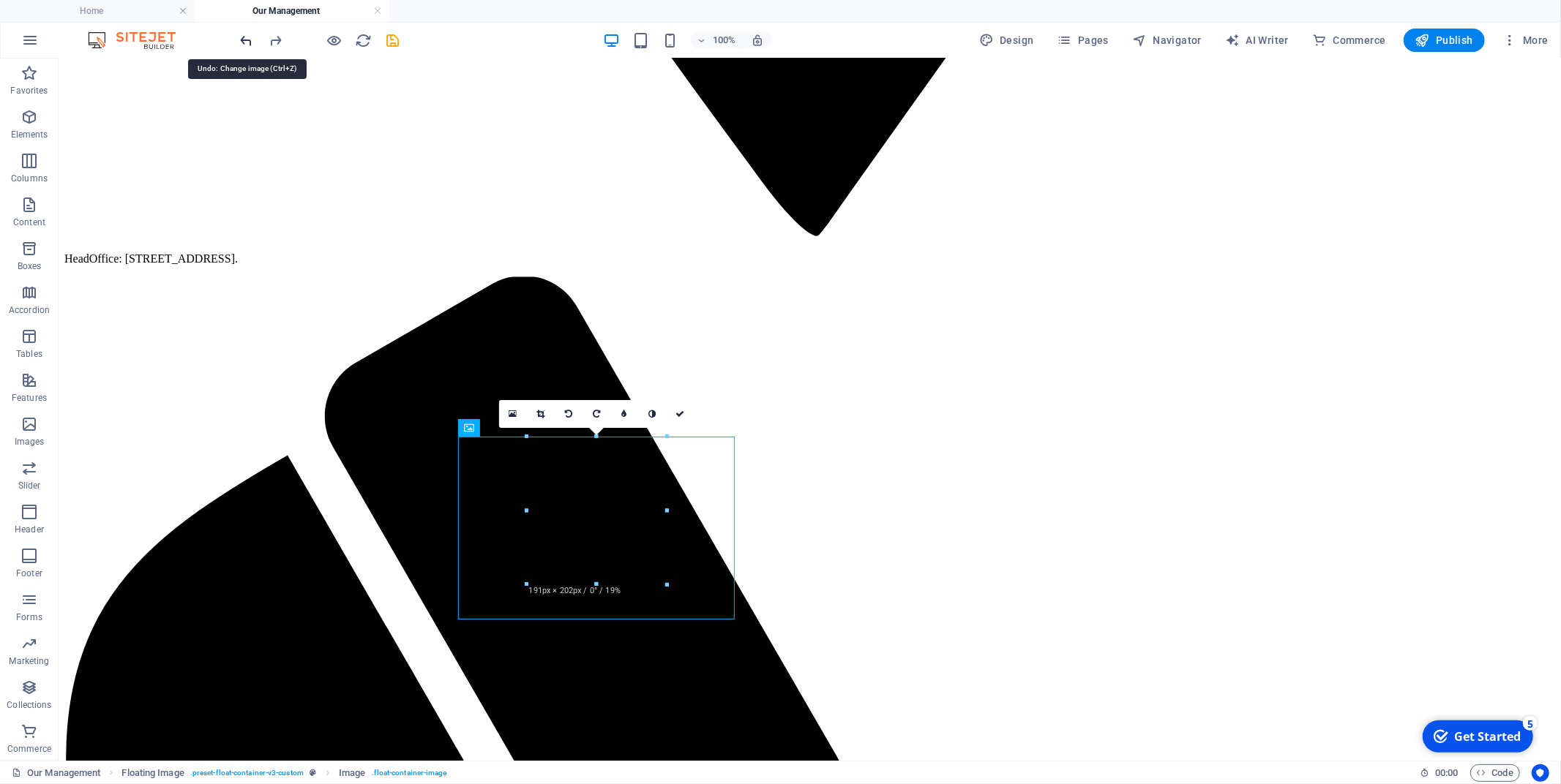
click at [252, 41] on icon "undo" at bounding box center [246, 40] width 16 height 16
click at [252, 41] on div at bounding box center [320, 41] width 164 height 23
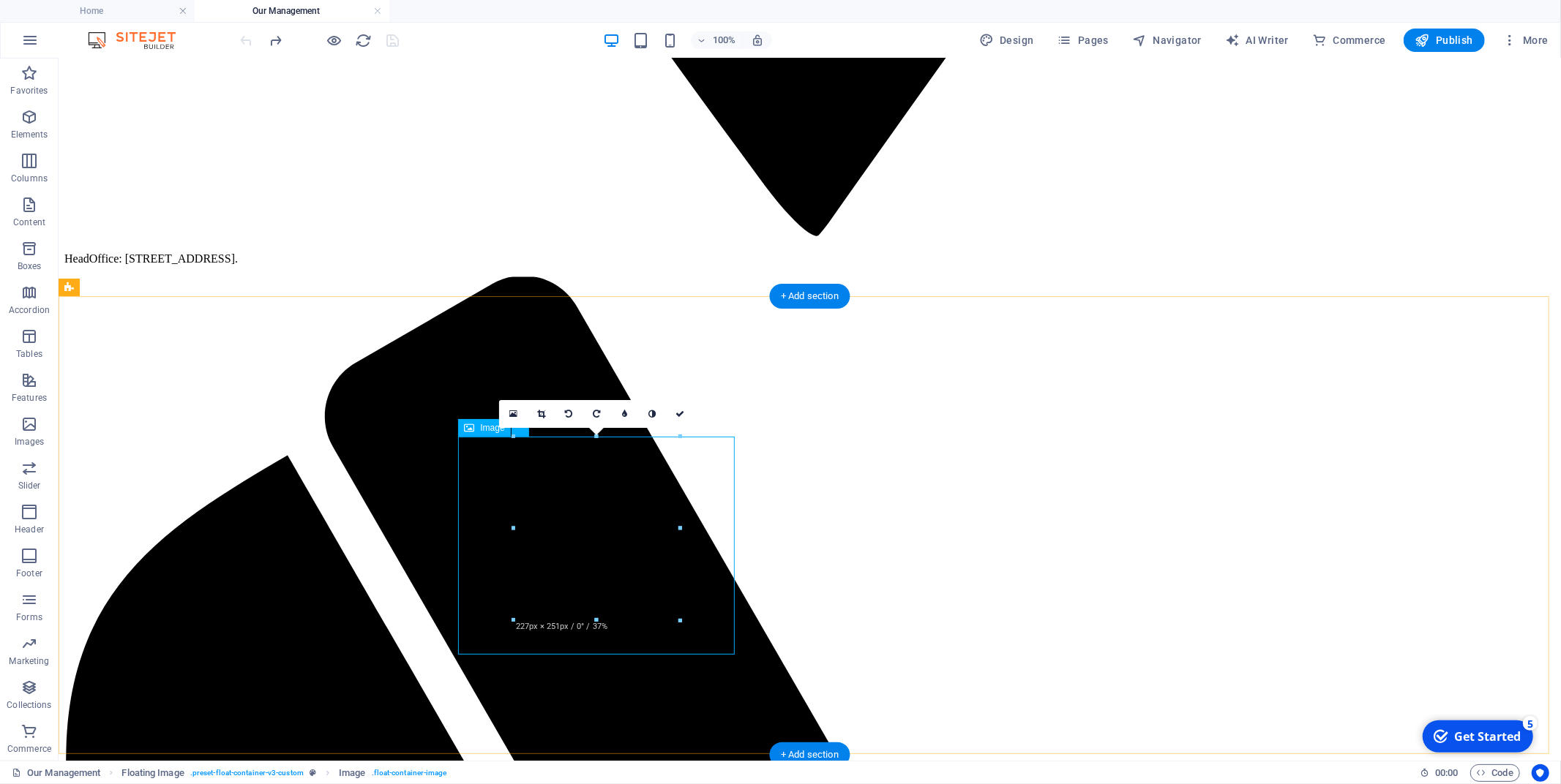
select select "%"
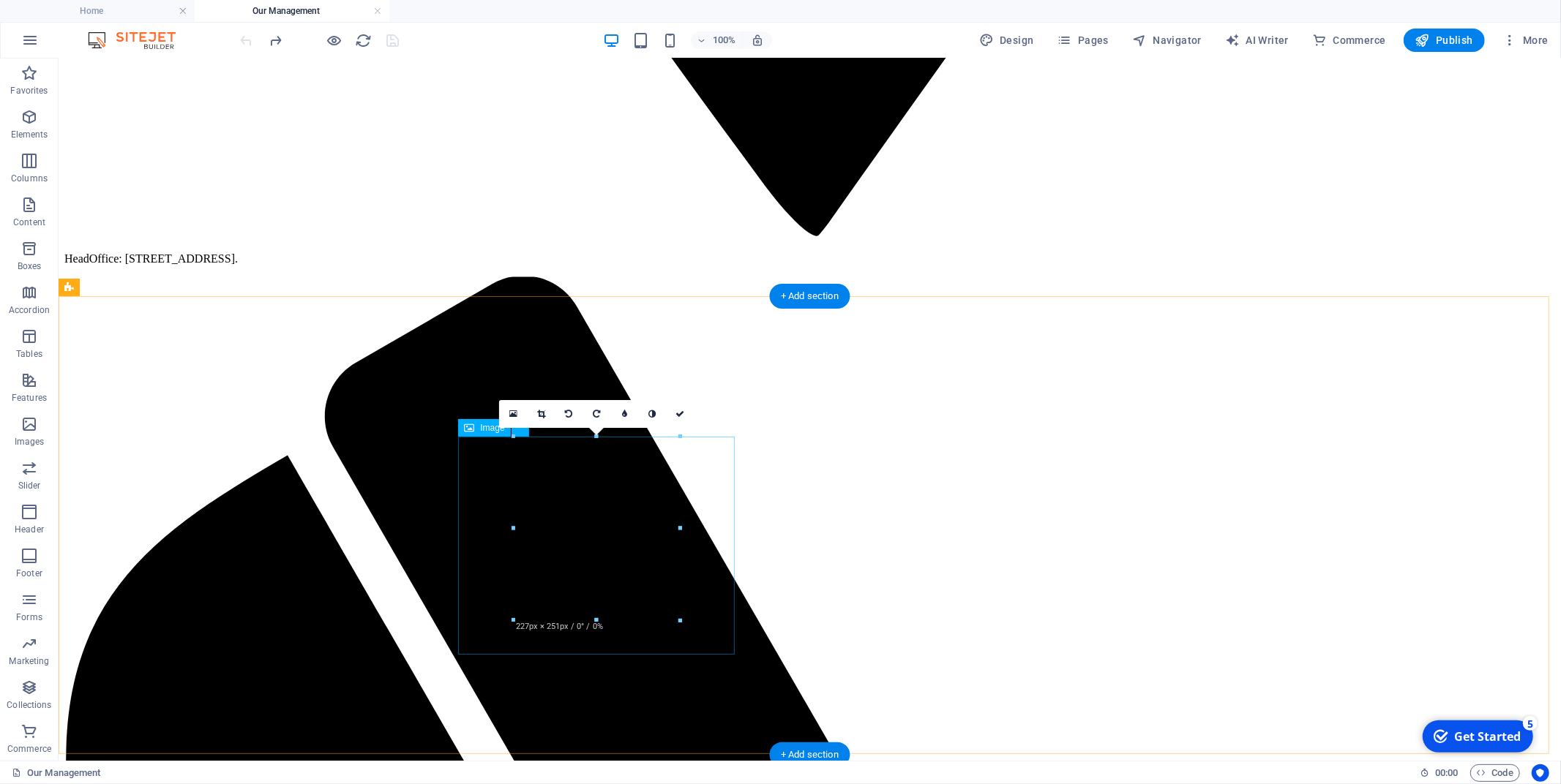
select select "%"
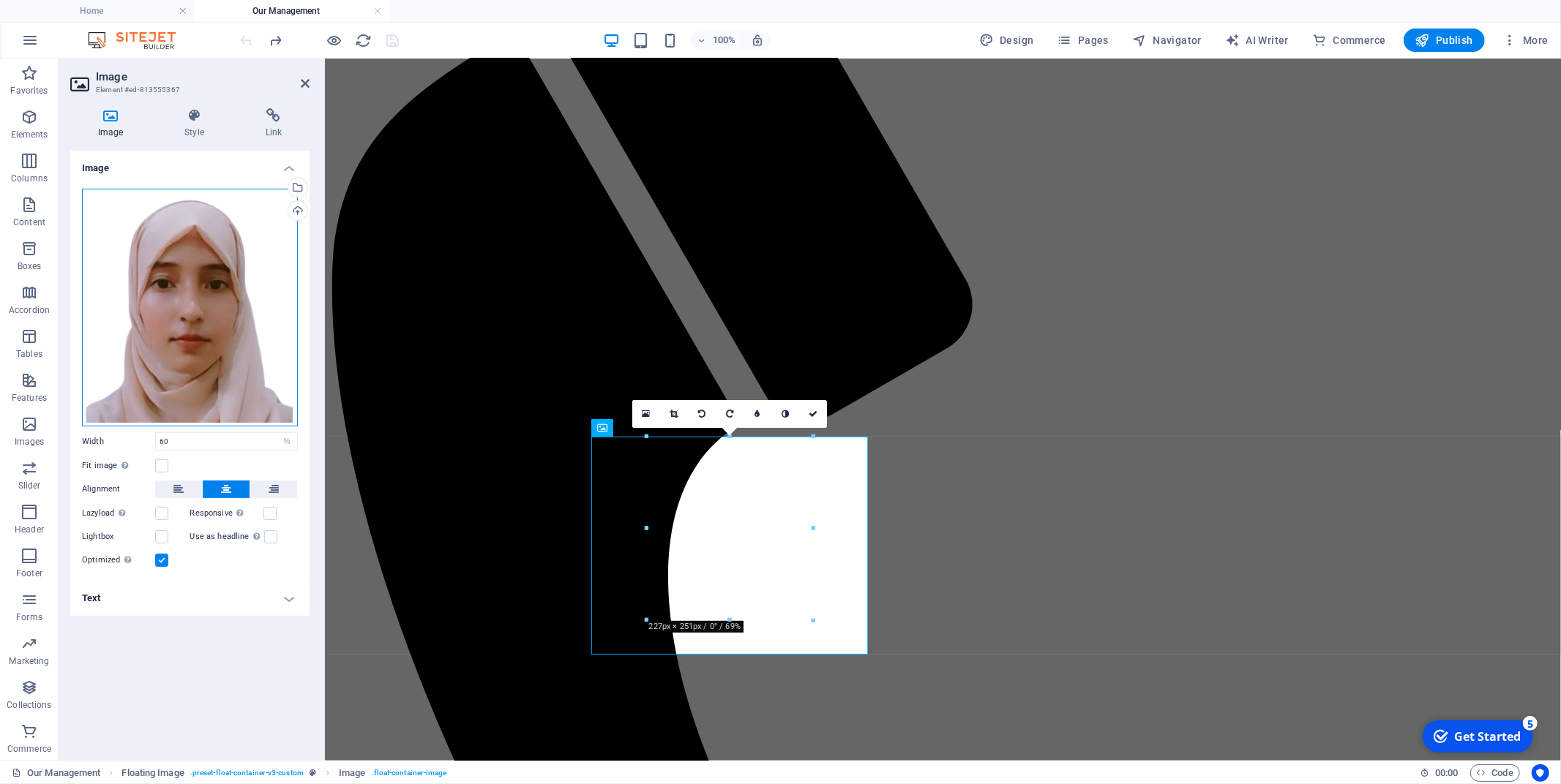
click at [138, 324] on div "Drag files here, click to choose files or select files from Files or our free s…" at bounding box center [190, 308] width 216 height 238
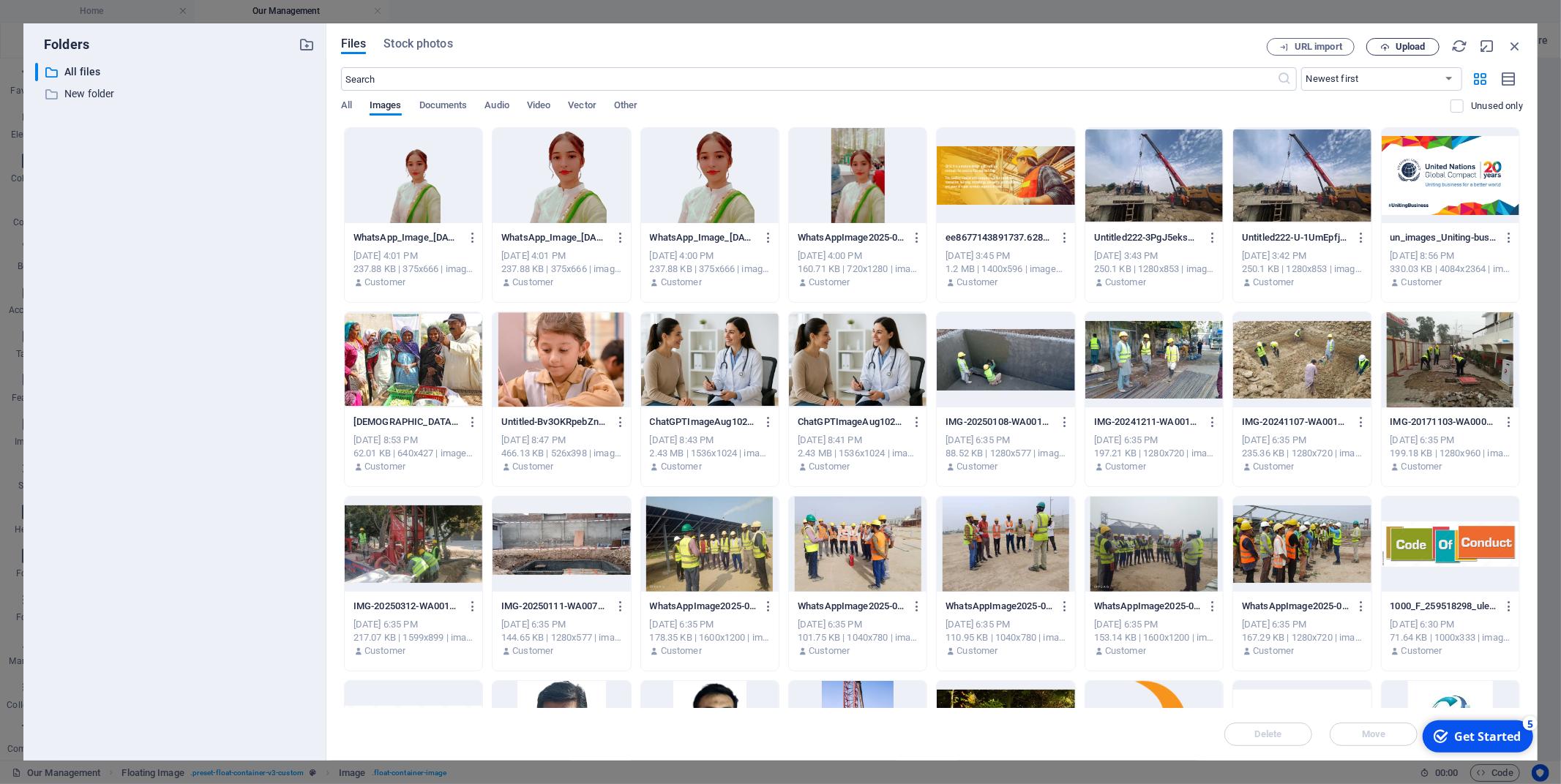
click at [1408, 39] on button "Upload" at bounding box center [1403, 46] width 73 height 17
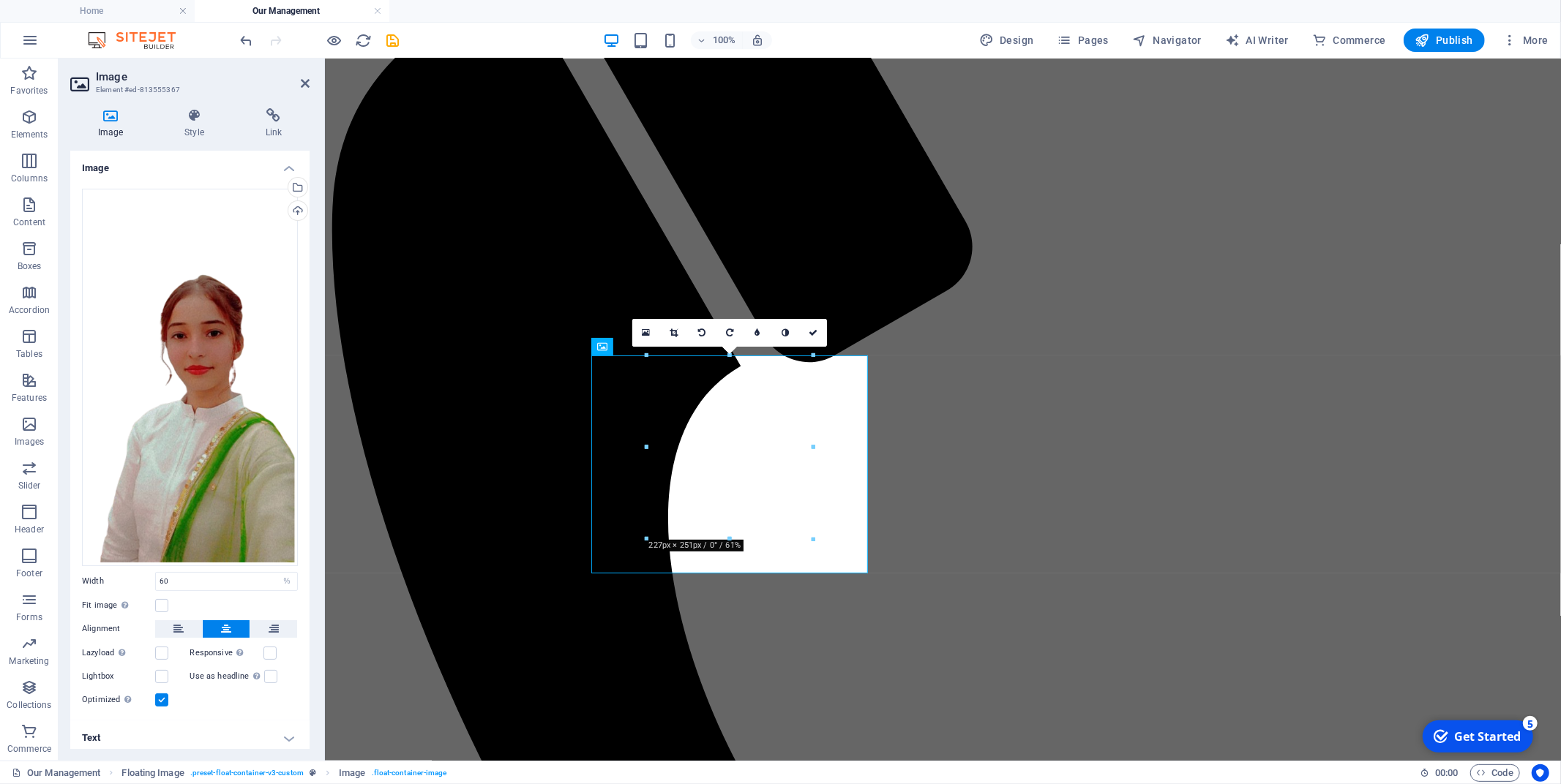
scroll to position [2113, 0]
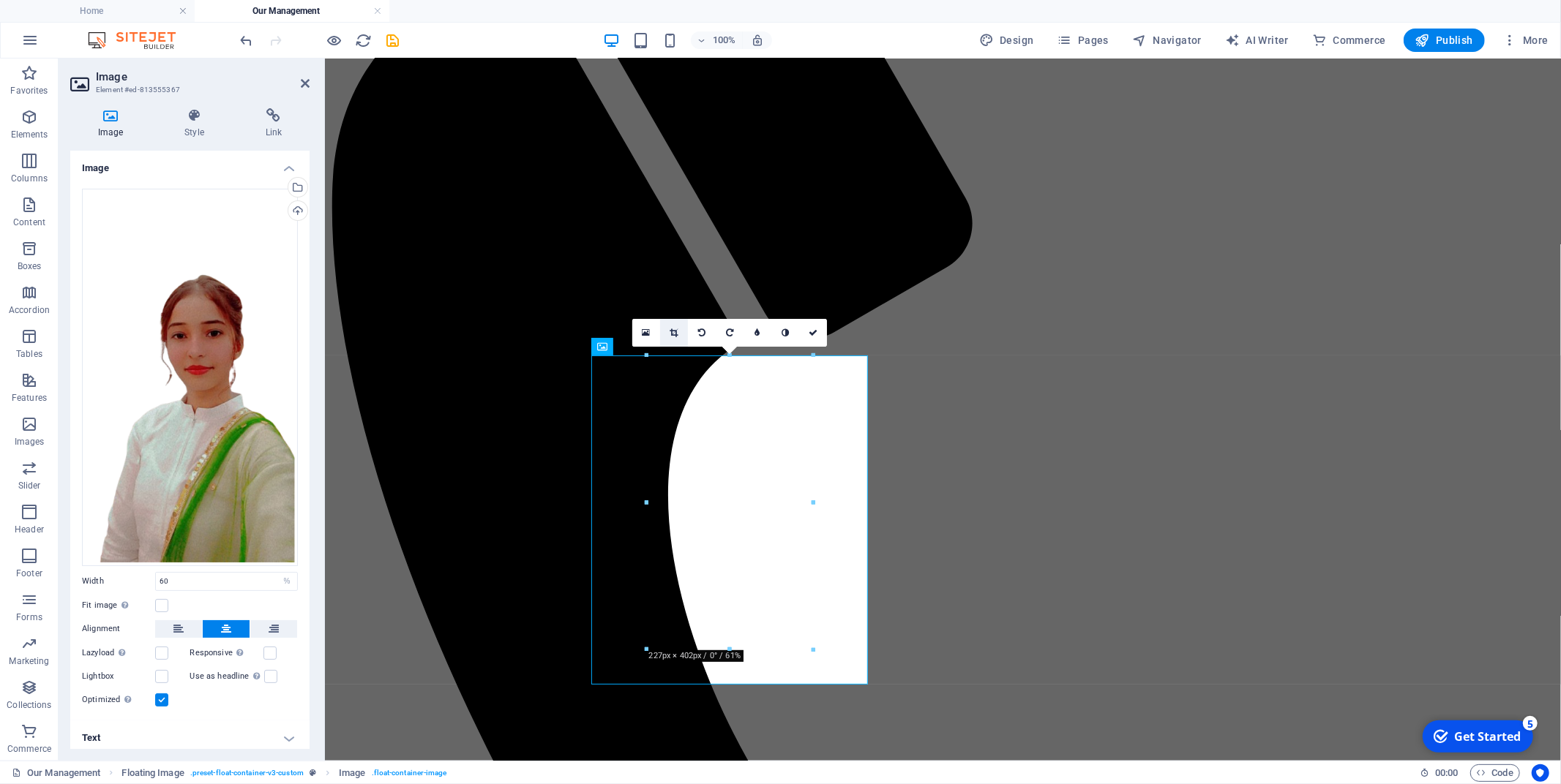
click at [677, 329] on icon at bounding box center [674, 333] width 8 height 9
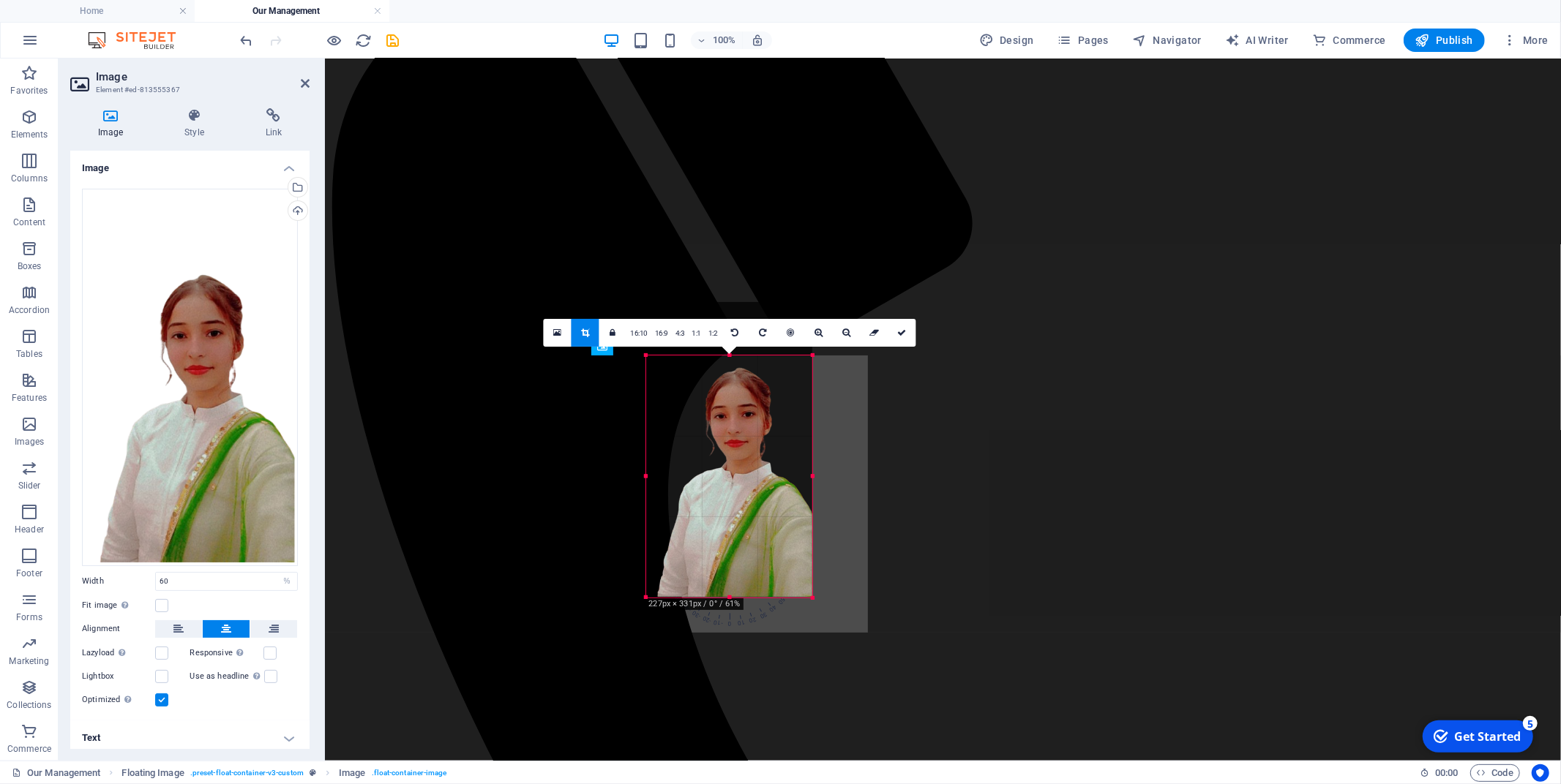
drag, startPoint x: 732, startPoint y: 355, endPoint x: 744, endPoint y: 408, distance: 54.3
click at [744, 408] on div "180 170 160 150 140 130 120 110 100 90 80 70 60 50 40 30 20 10 0 -10 -20 -30 -4…" at bounding box center [729, 476] width 166 height 242
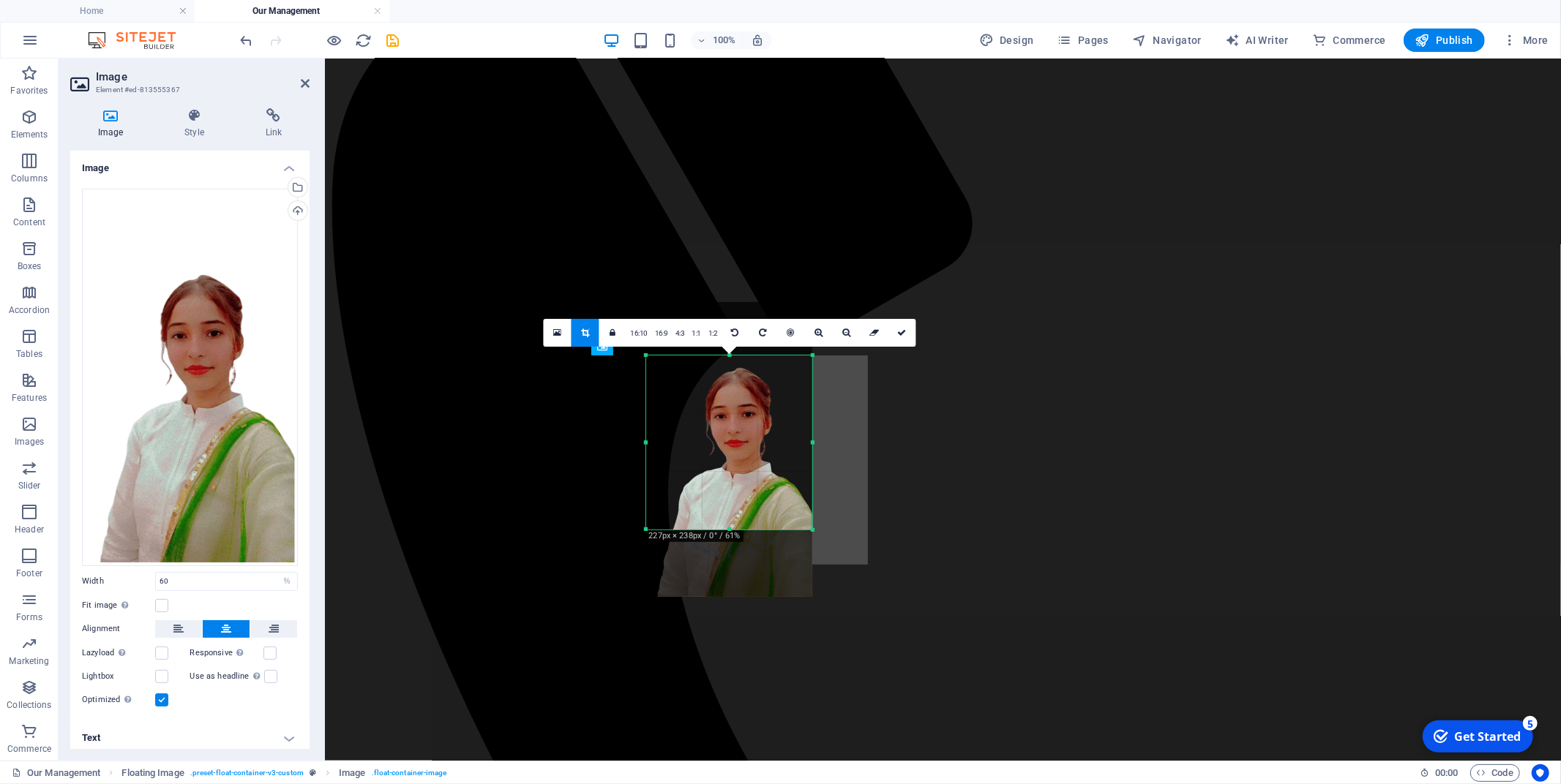
drag, startPoint x: 733, startPoint y: 595, endPoint x: 745, endPoint y: 527, distance: 69.1
click at [745, 527] on div at bounding box center [729, 529] width 166 height 5
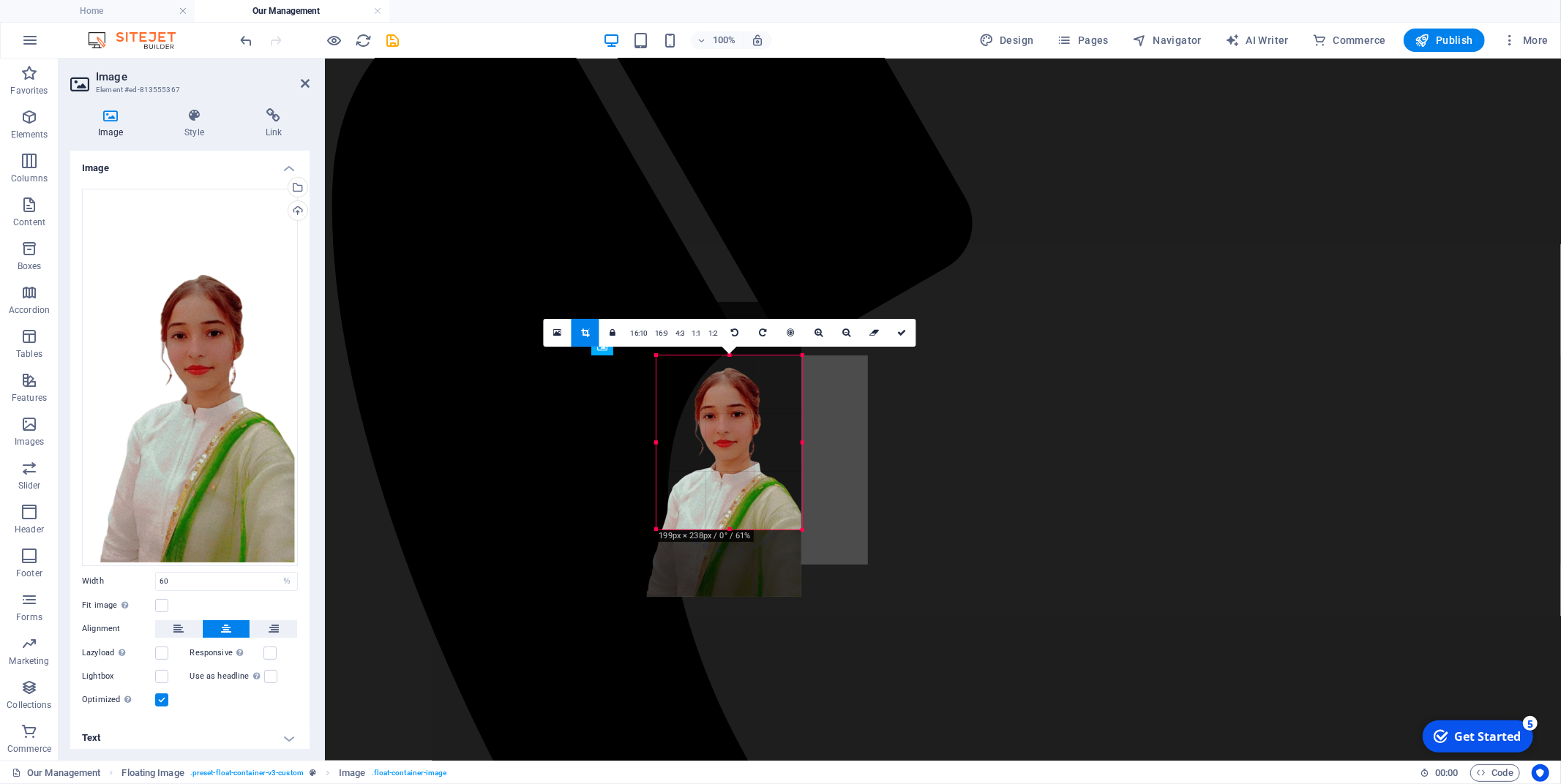
drag, startPoint x: 647, startPoint y: 444, endPoint x: 669, endPoint y: 444, distance: 22.0
click at [669, 444] on div "180 170 160 150 140 130 120 110 100 90 80 70 60 50 40 30 20 10 0 -10 -20 -30 -4…" at bounding box center [728, 443] width 146 height 175
click at [897, 329] on icon at bounding box center [901, 333] width 9 height 9
type input "198"
select select "px"
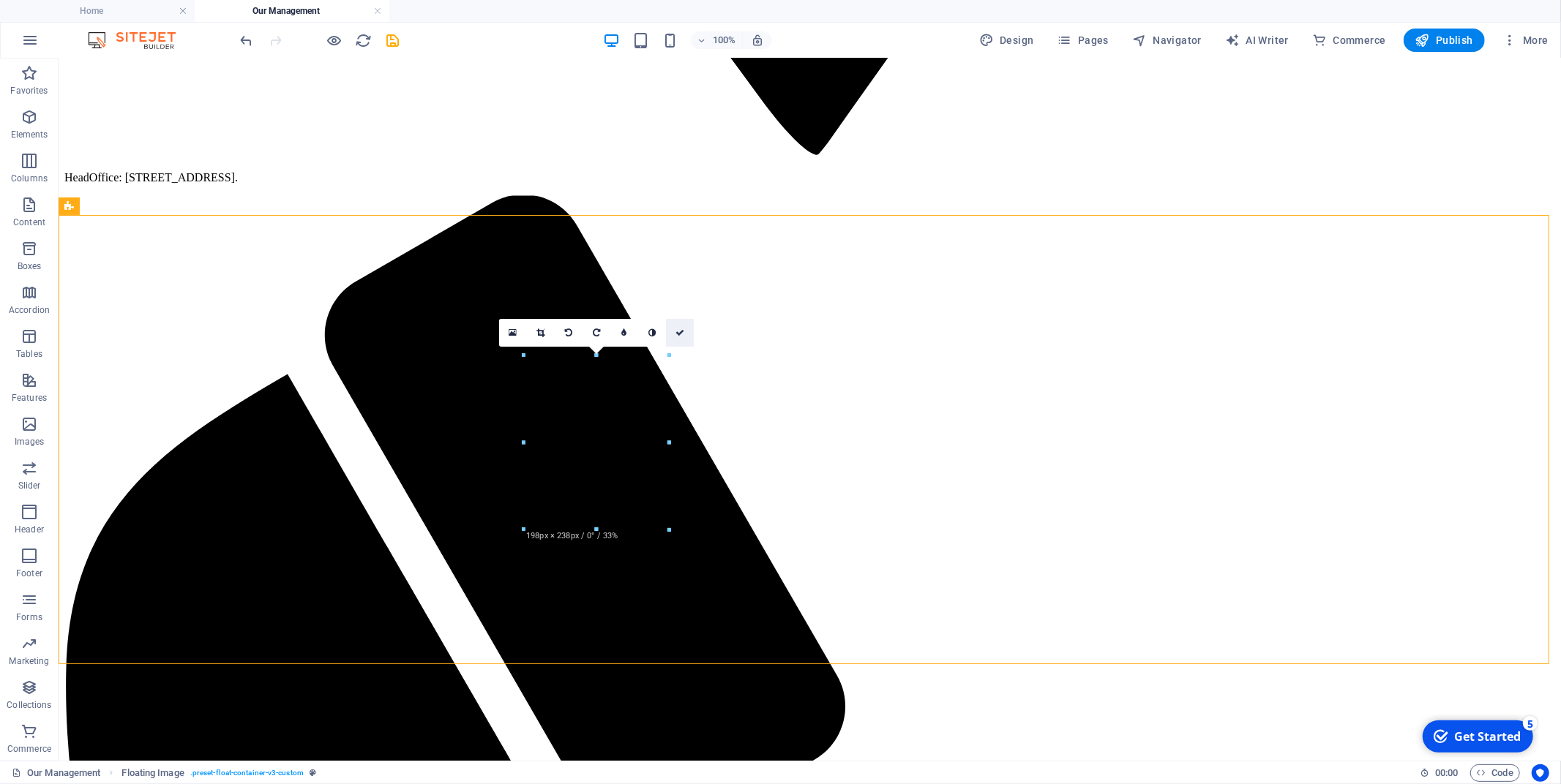
click at [681, 329] on icon at bounding box center [679, 333] width 9 height 9
click at [677, 329] on icon at bounding box center [679, 333] width 9 height 9
select select "px"
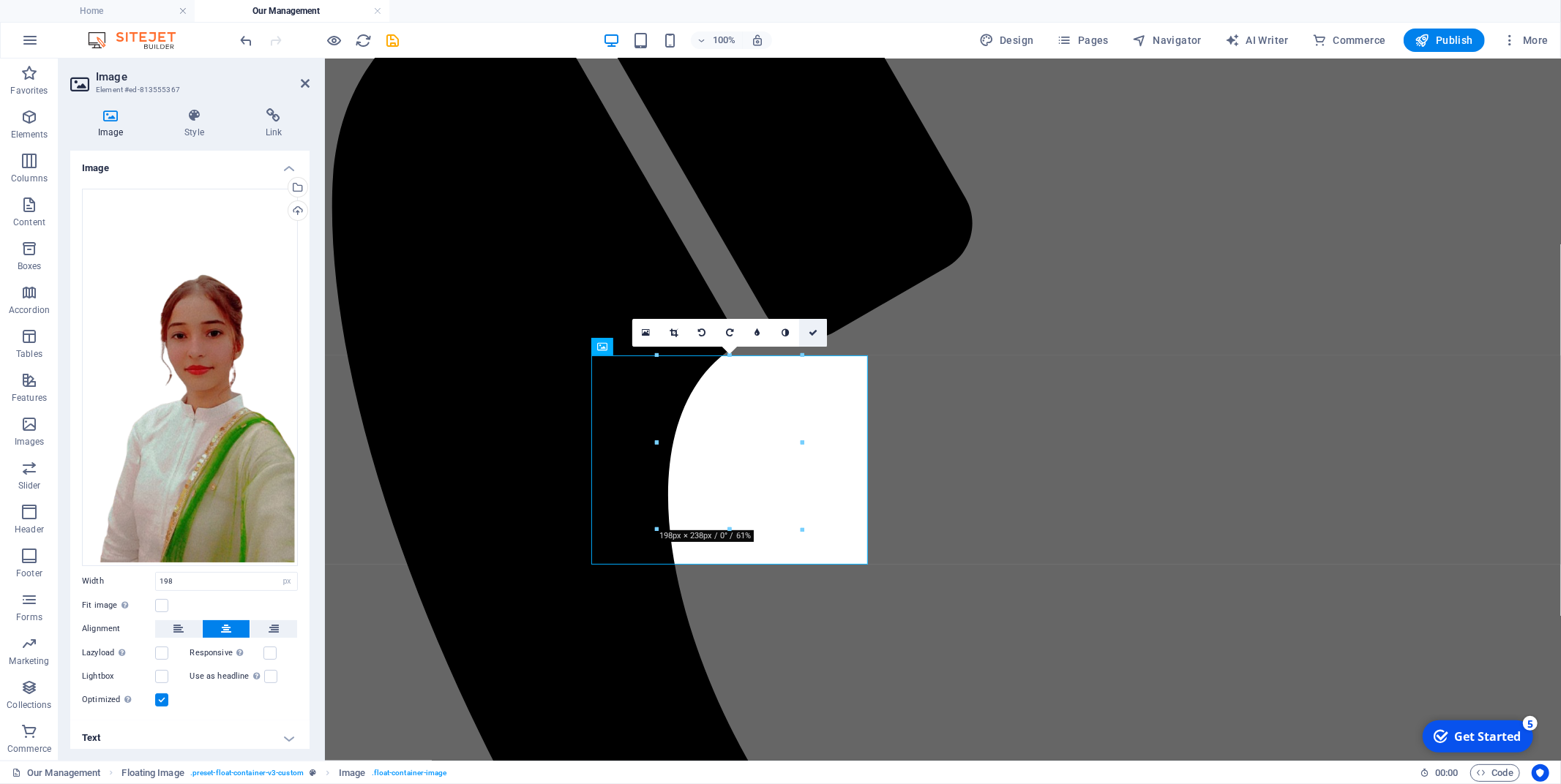
click at [811, 332] on icon at bounding box center [812, 333] width 9 height 9
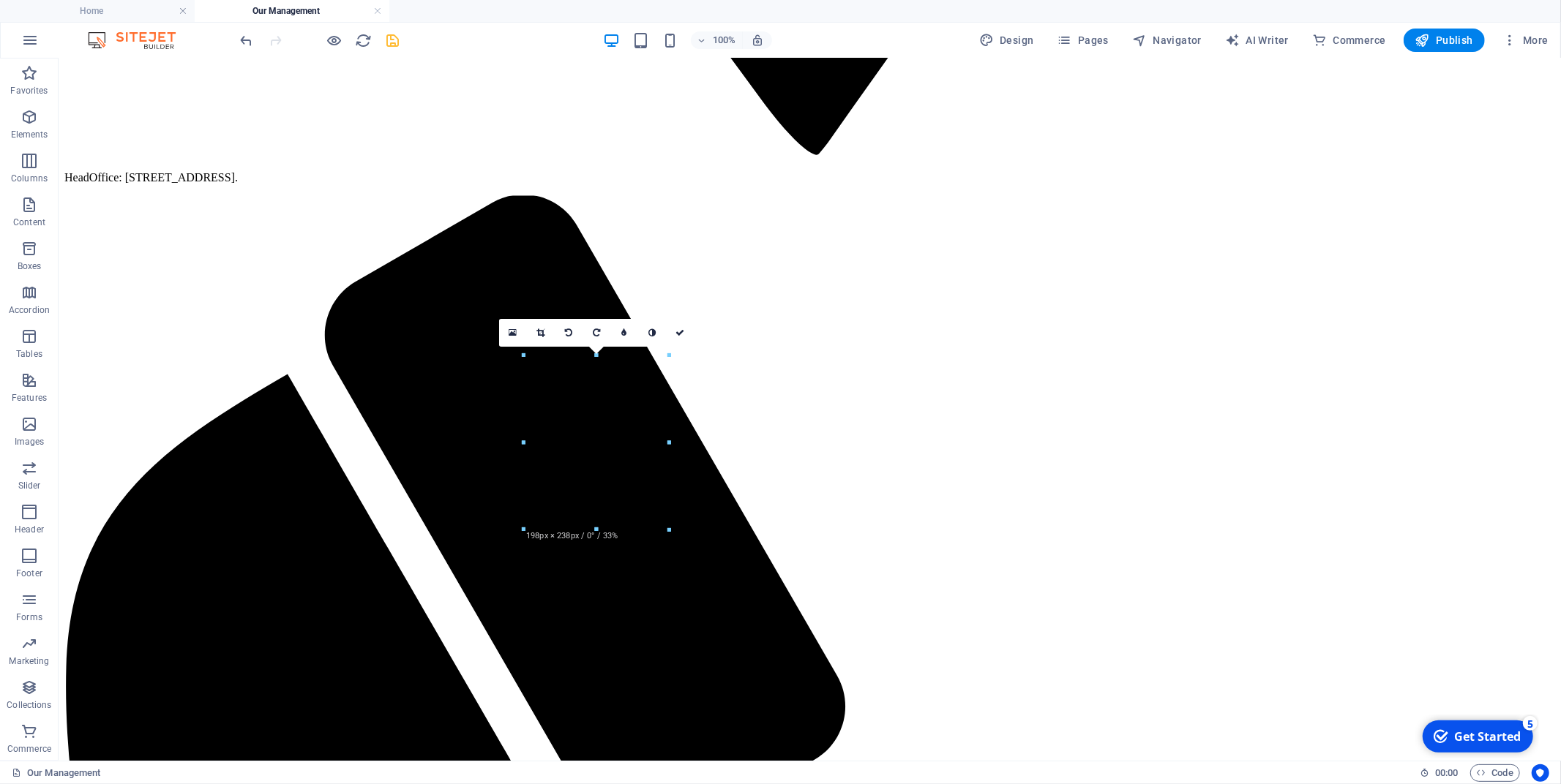
click at [392, 34] on icon "save" at bounding box center [393, 40] width 16 height 16
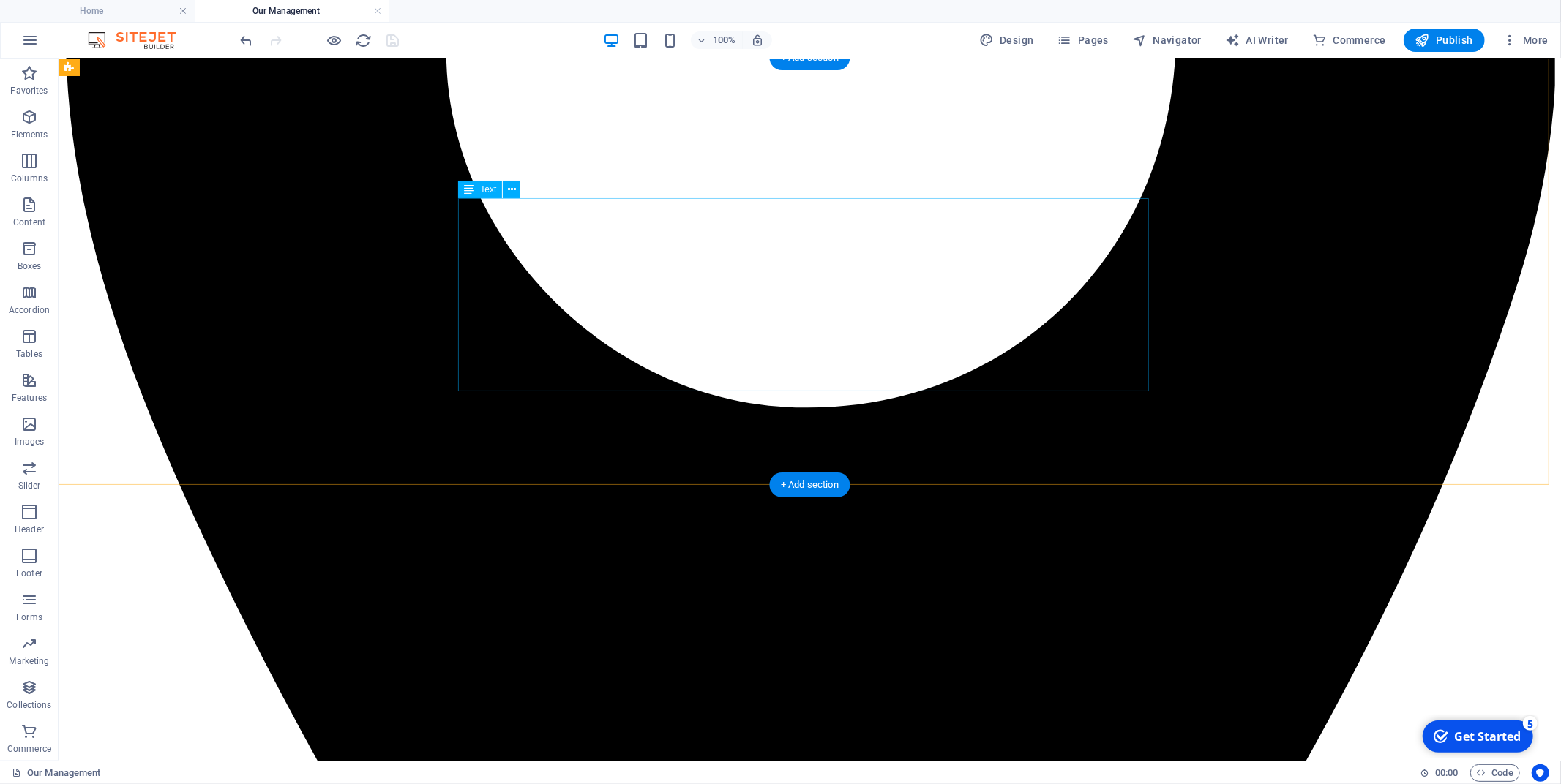
scroll to position [81, 0]
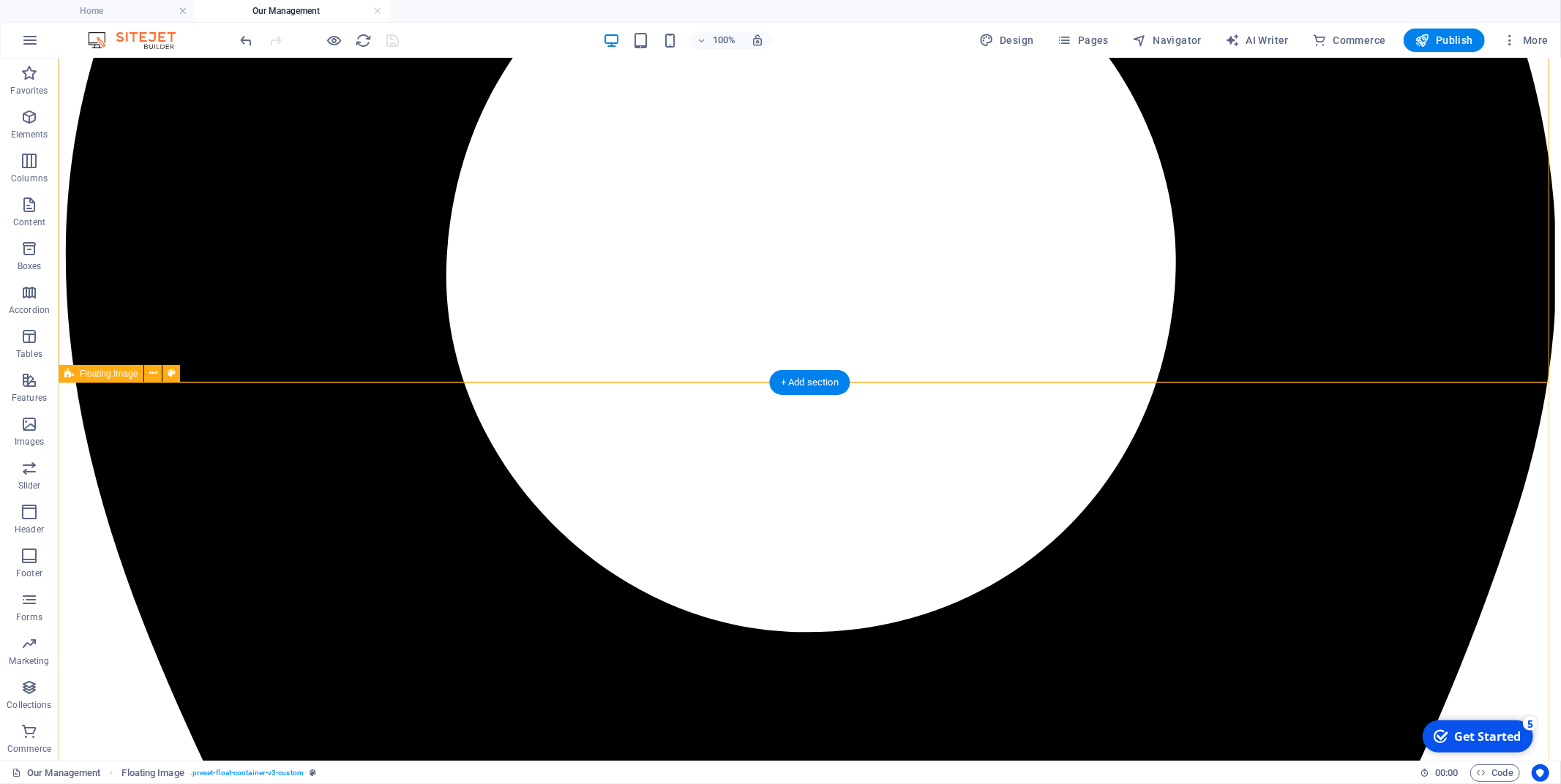
scroll to position [456, 0]
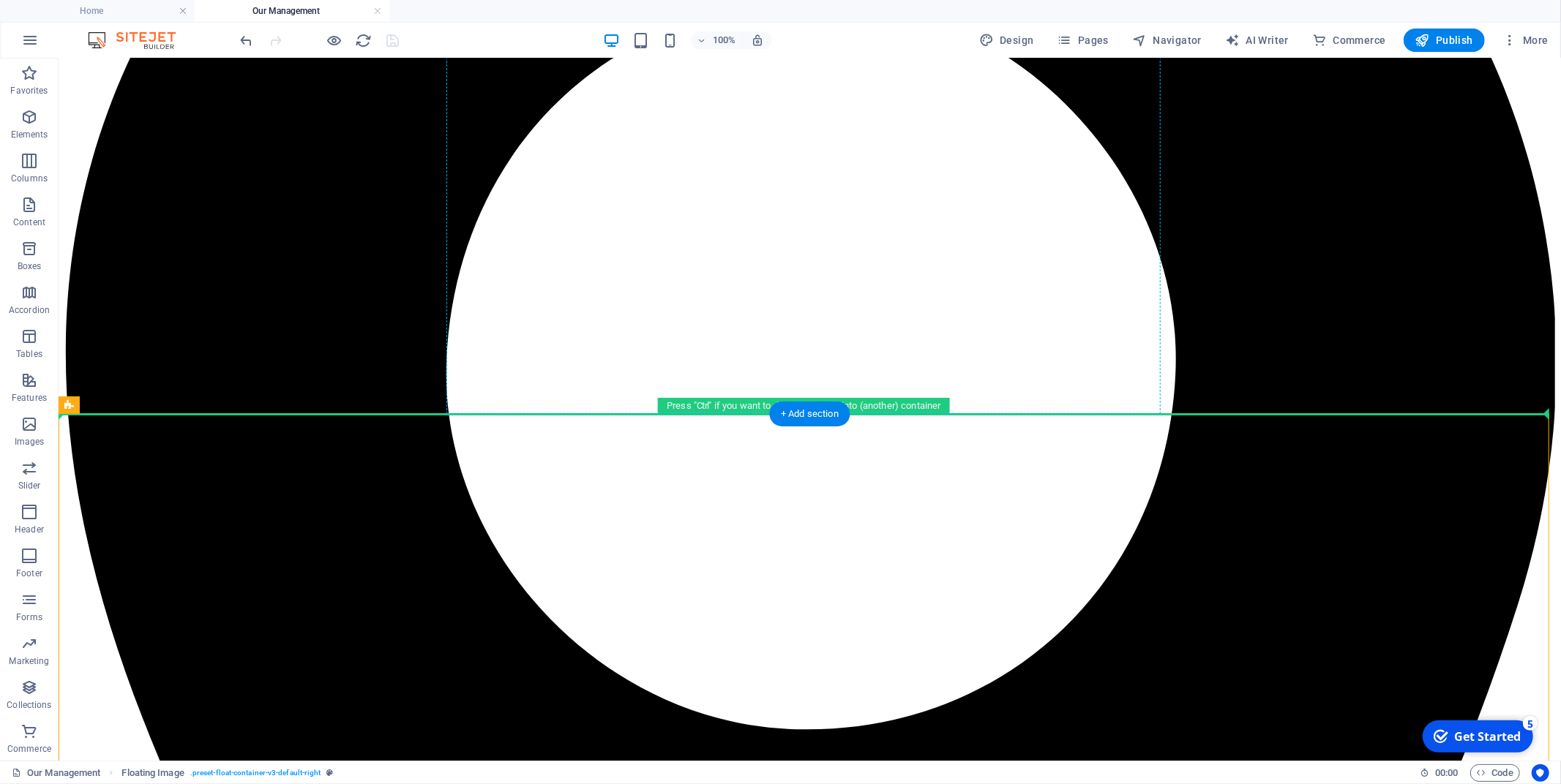
drag, startPoint x: 953, startPoint y: 348, endPoint x: 1076, endPoint y: 281, distance: 140.1
drag, startPoint x: 911, startPoint y: 480, endPoint x: 1285, endPoint y: 332, distance: 402.2
drag, startPoint x: 1015, startPoint y: 477, endPoint x: 1158, endPoint y: 353, distance: 189.3
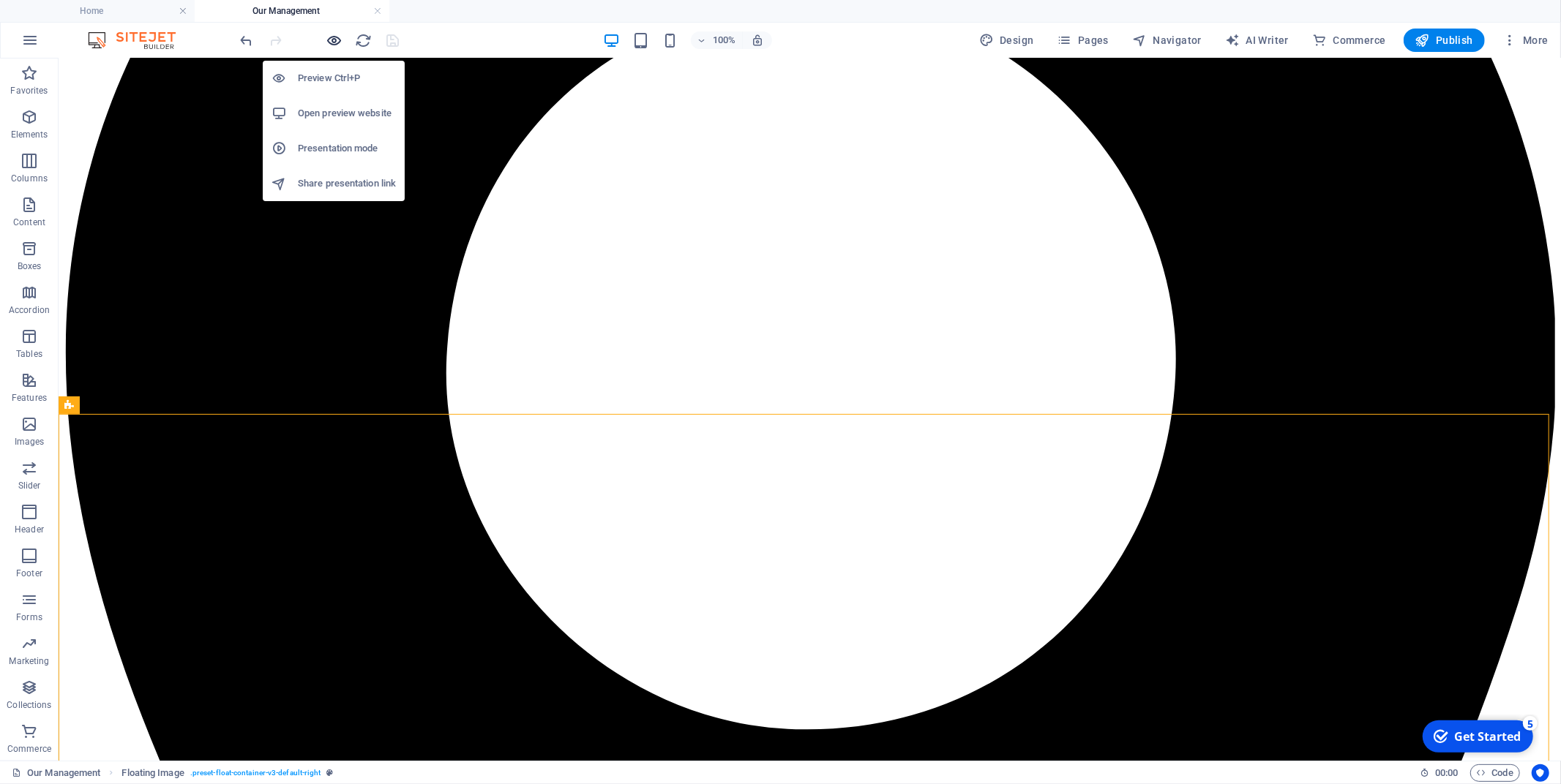
click at [335, 44] on icon "button" at bounding box center [334, 40] width 16 height 16
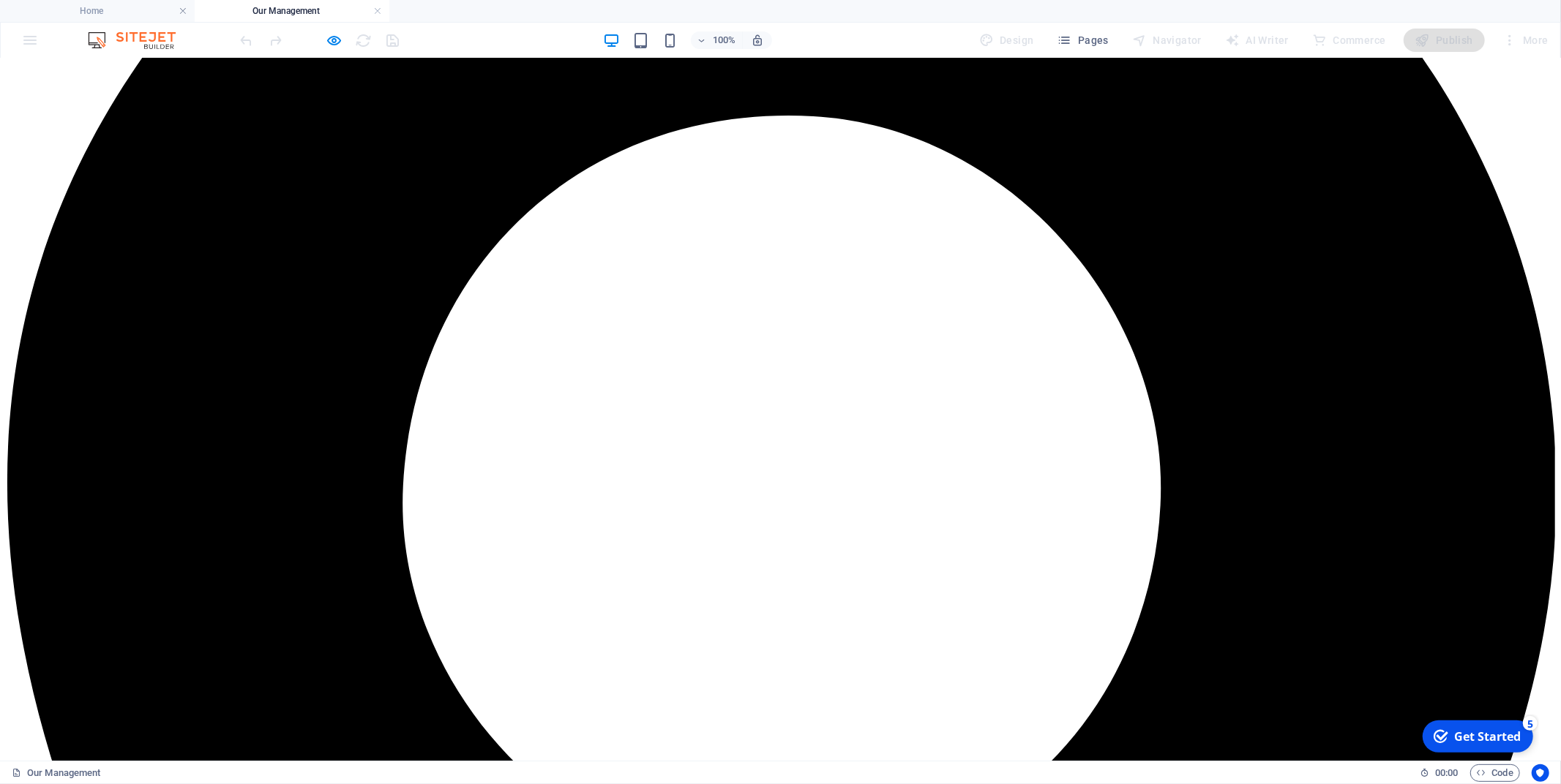
scroll to position [0, 0]
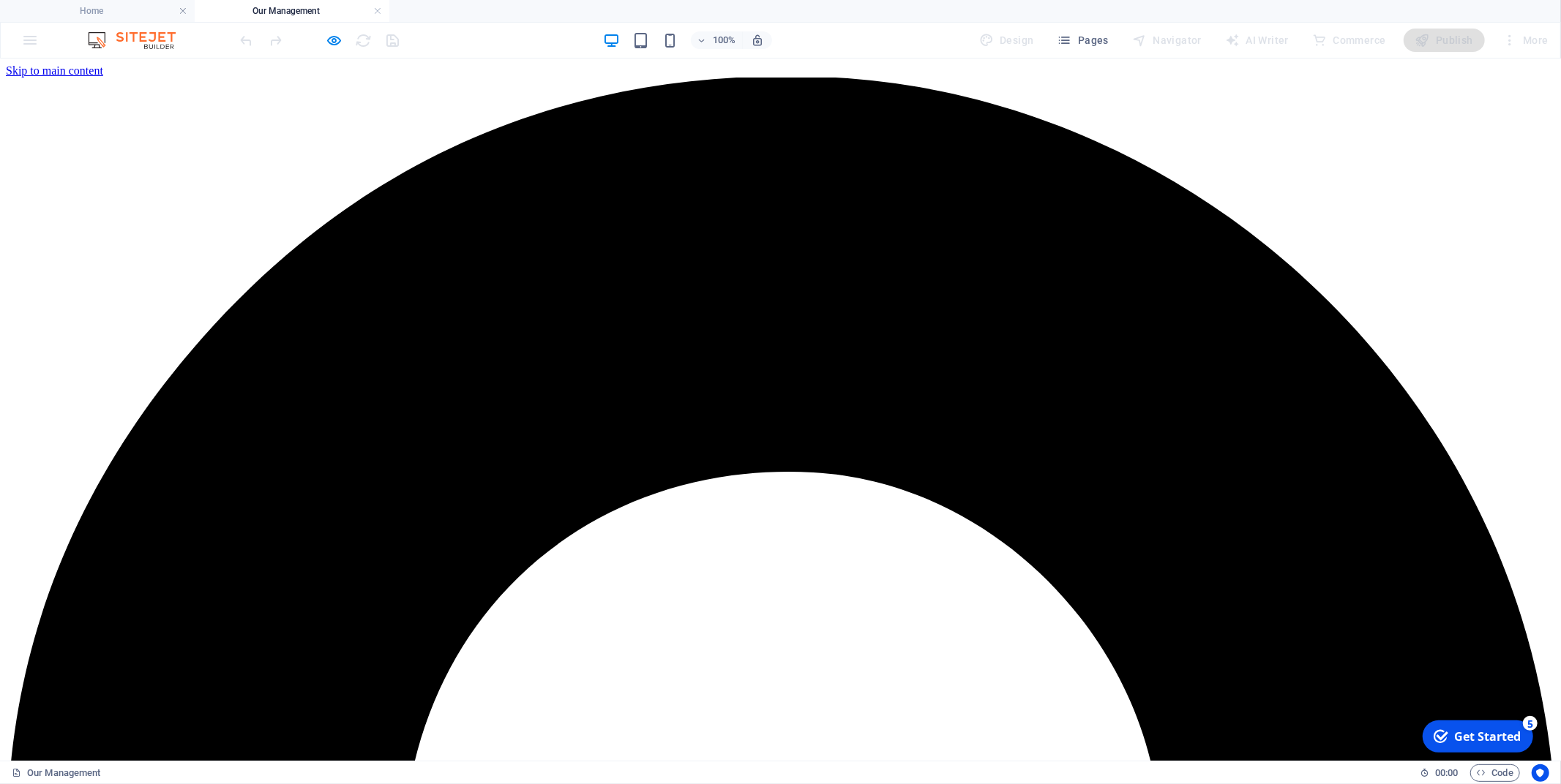
click at [318, 39] on div at bounding box center [320, 41] width 164 height 23
click at [333, 38] on icon "button" at bounding box center [334, 40] width 16 height 16
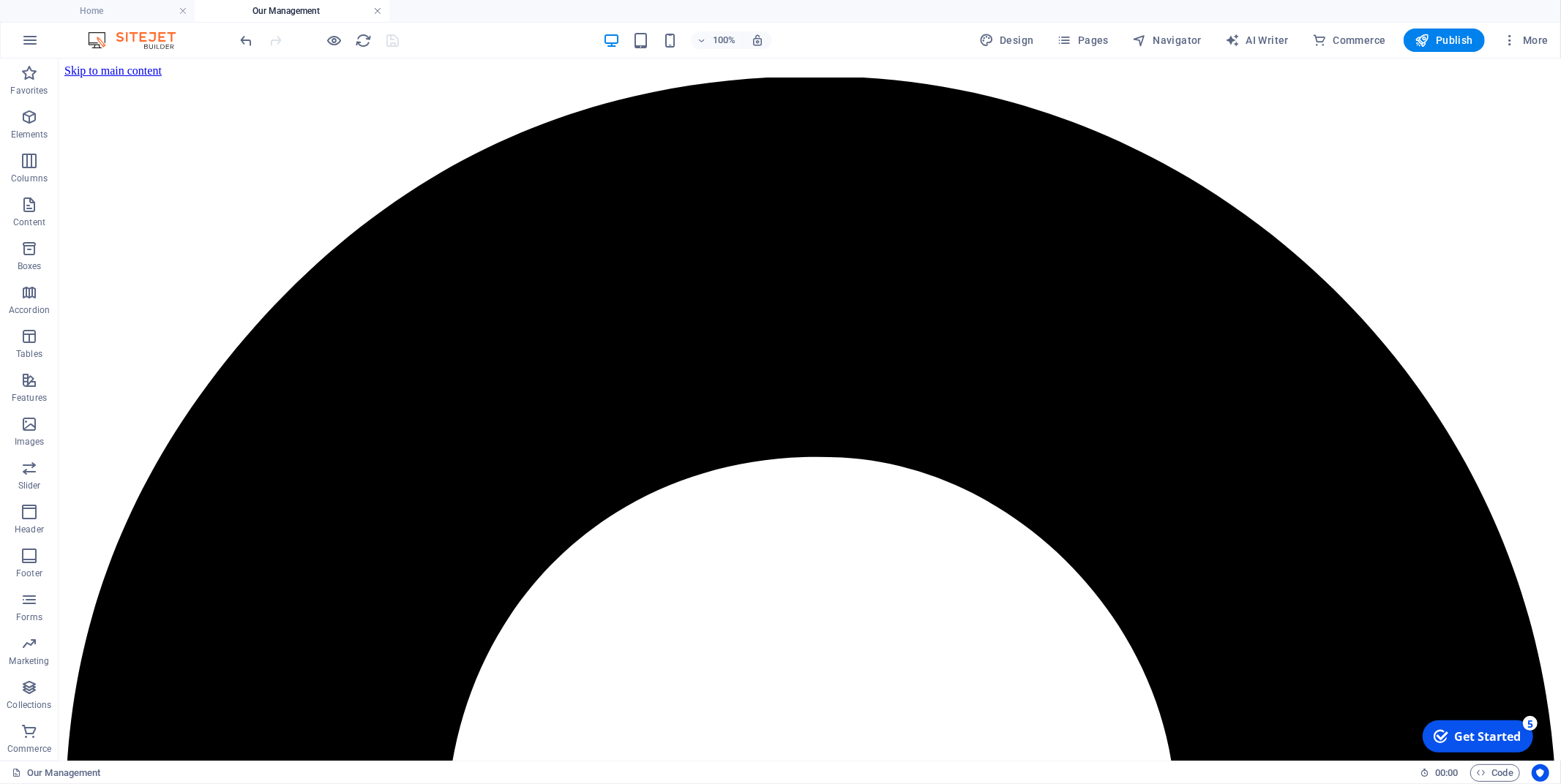
click at [381, 9] on link at bounding box center [377, 12] width 9 height 14
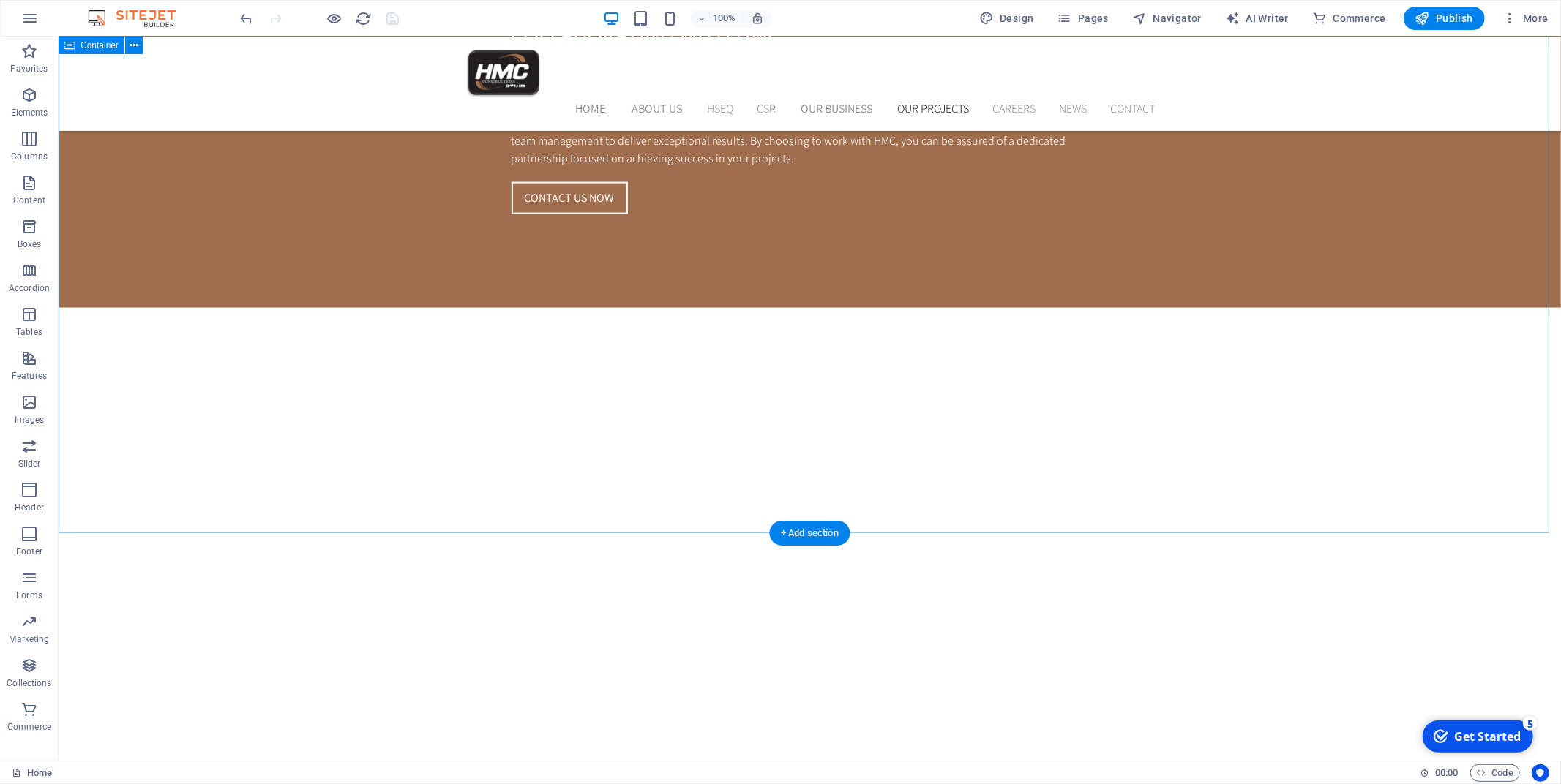
scroll to position [2035, 0]
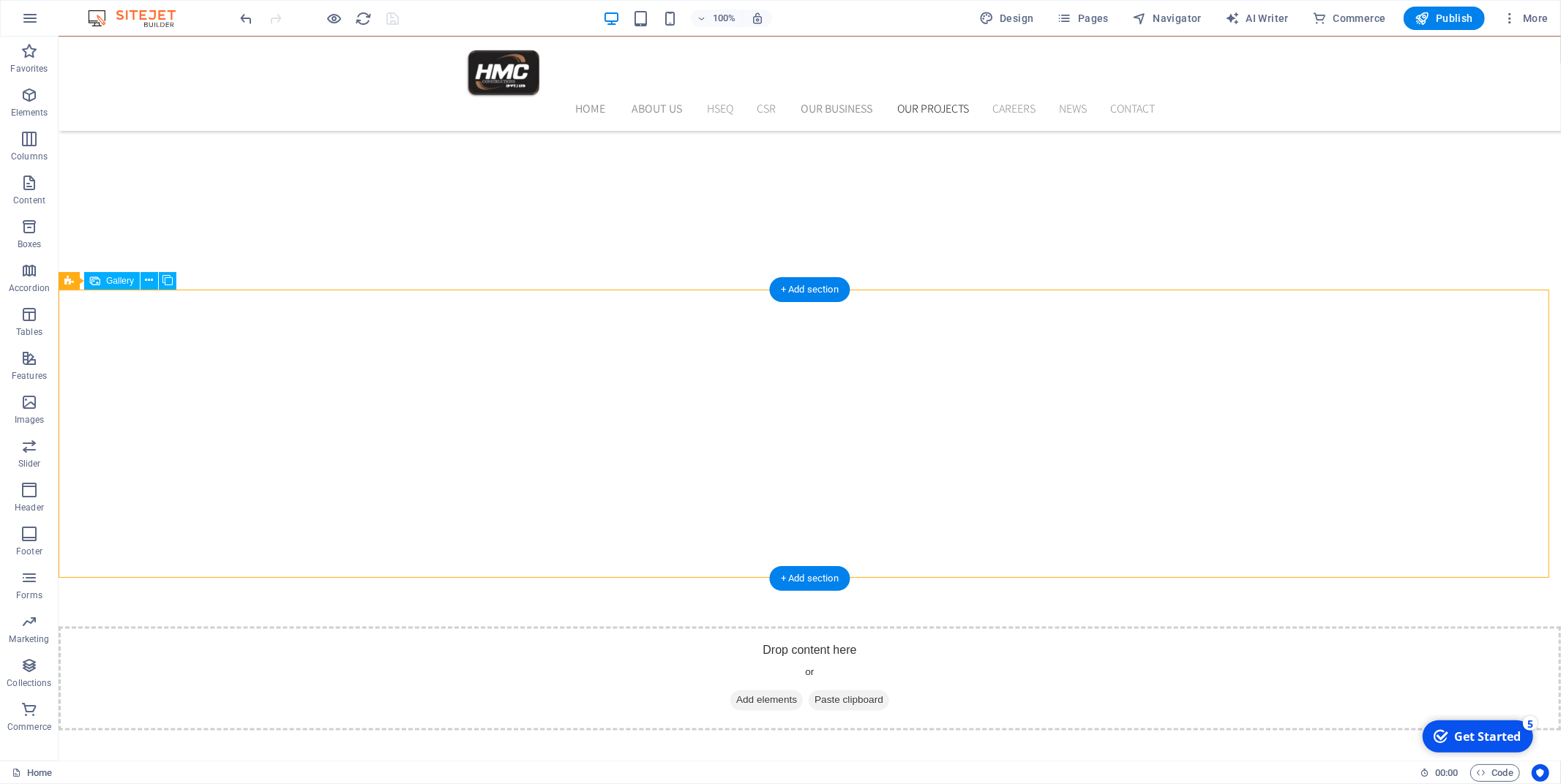
drag, startPoint x: 720, startPoint y: 475, endPoint x: 479, endPoint y: 442, distance: 243.2
select select "4"
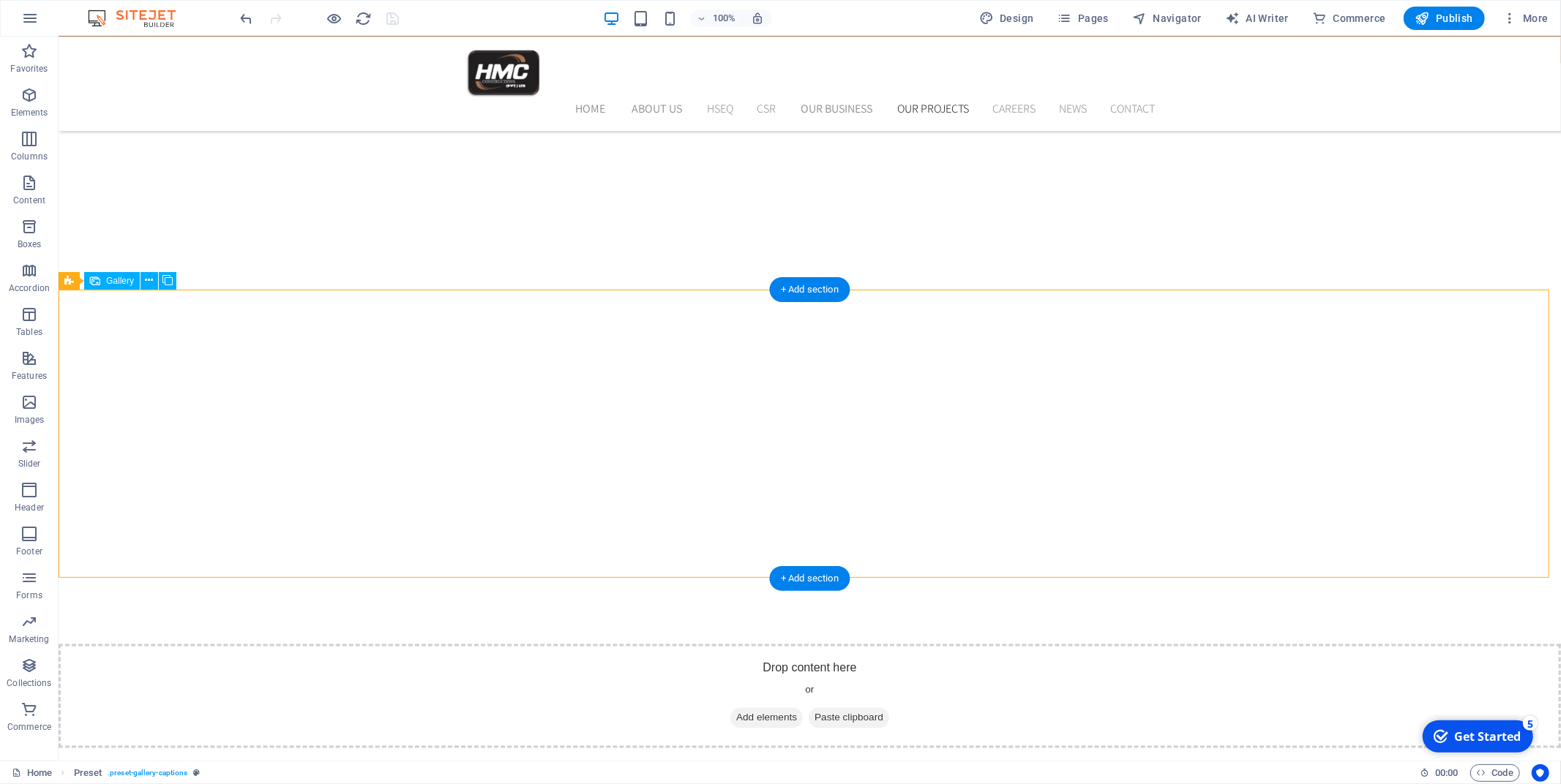
select select "px"
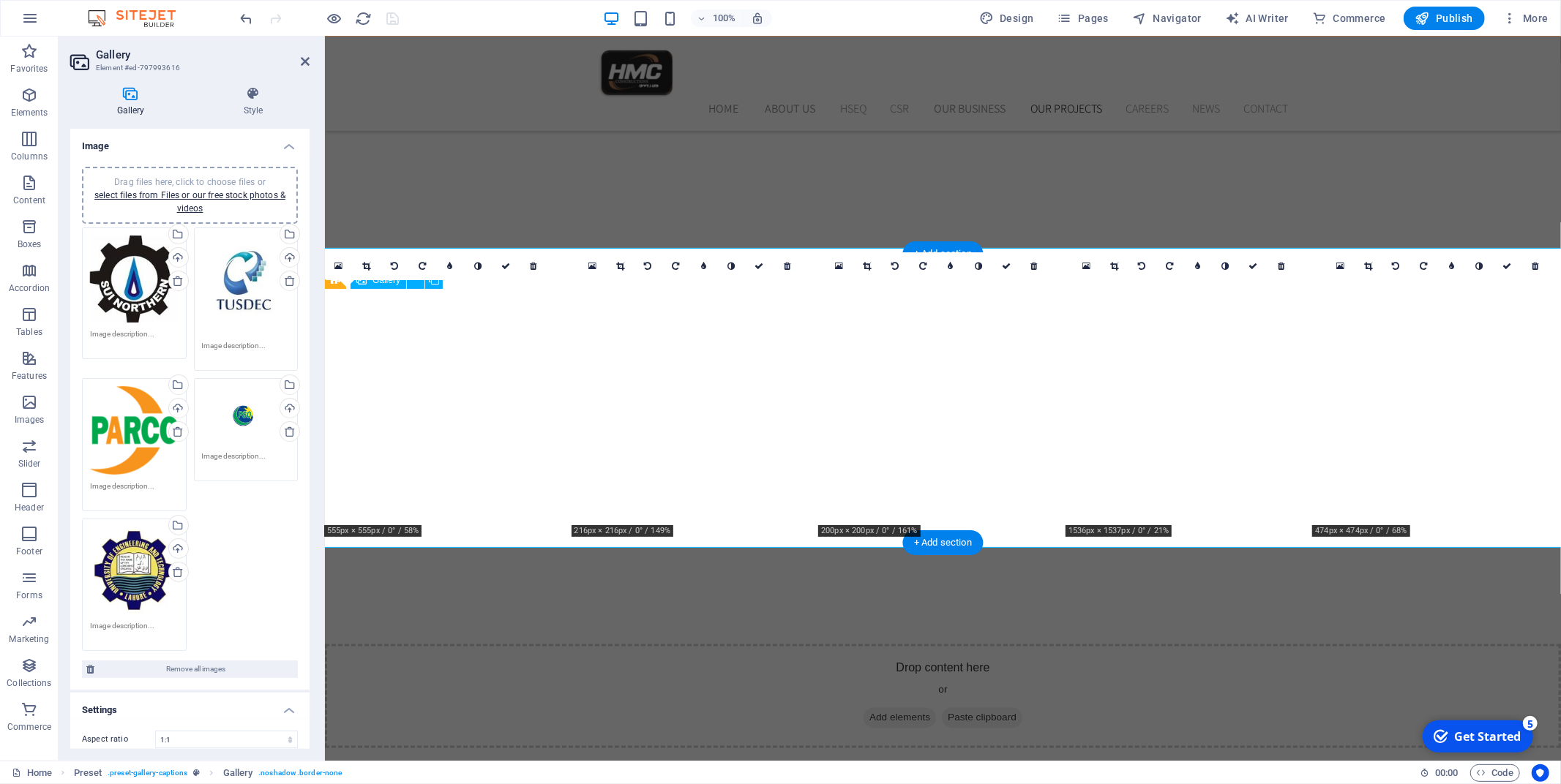
scroll to position [2070, 0]
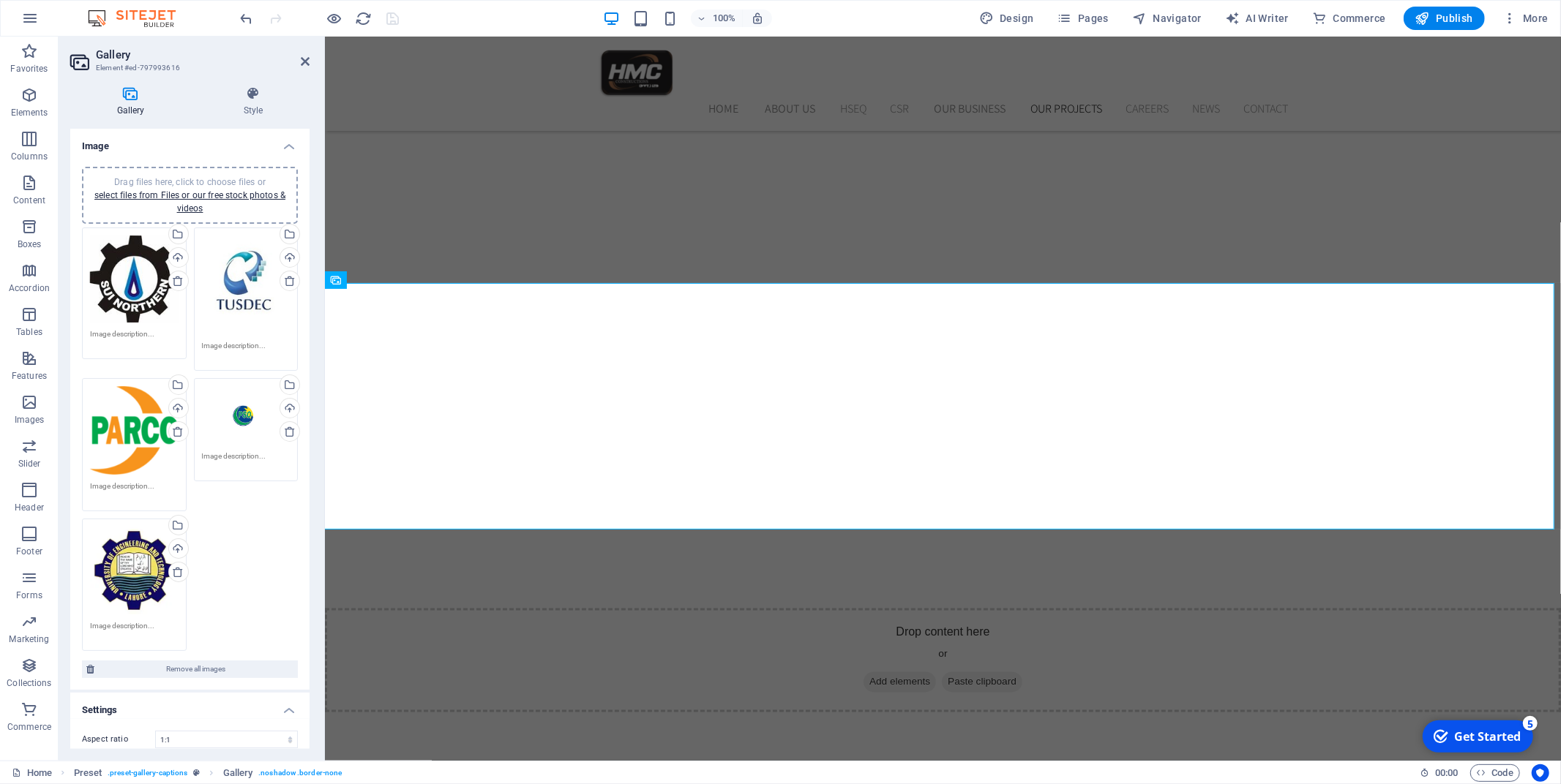
click at [235, 565] on div "Drag files here, click to choose files or select files from Files or our free s…" at bounding box center [189, 440] width 223 height 432
drag, startPoint x: 243, startPoint y: 545, endPoint x: 238, endPoint y: 586, distance: 41.3
click at [238, 586] on div "Drag files here, click to choose files or select files from Files or our free s…" at bounding box center [189, 440] width 223 height 432
click at [120, 332] on textarea at bounding box center [134, 339] width 89 height 22
click at [120, 332] on textarea at bounding box center [134, 345] width 89 height 33
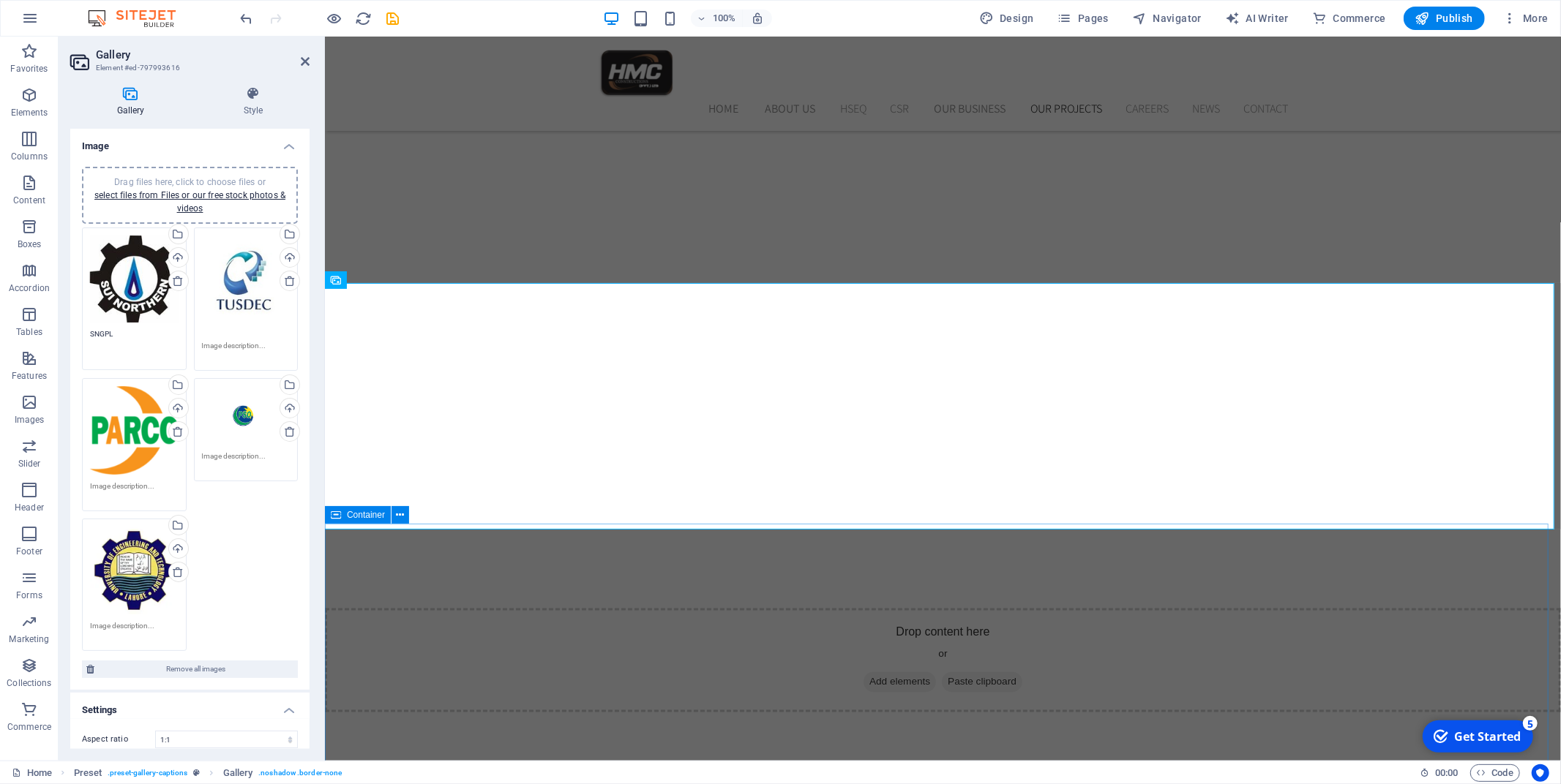
type textarea "SNGPL"
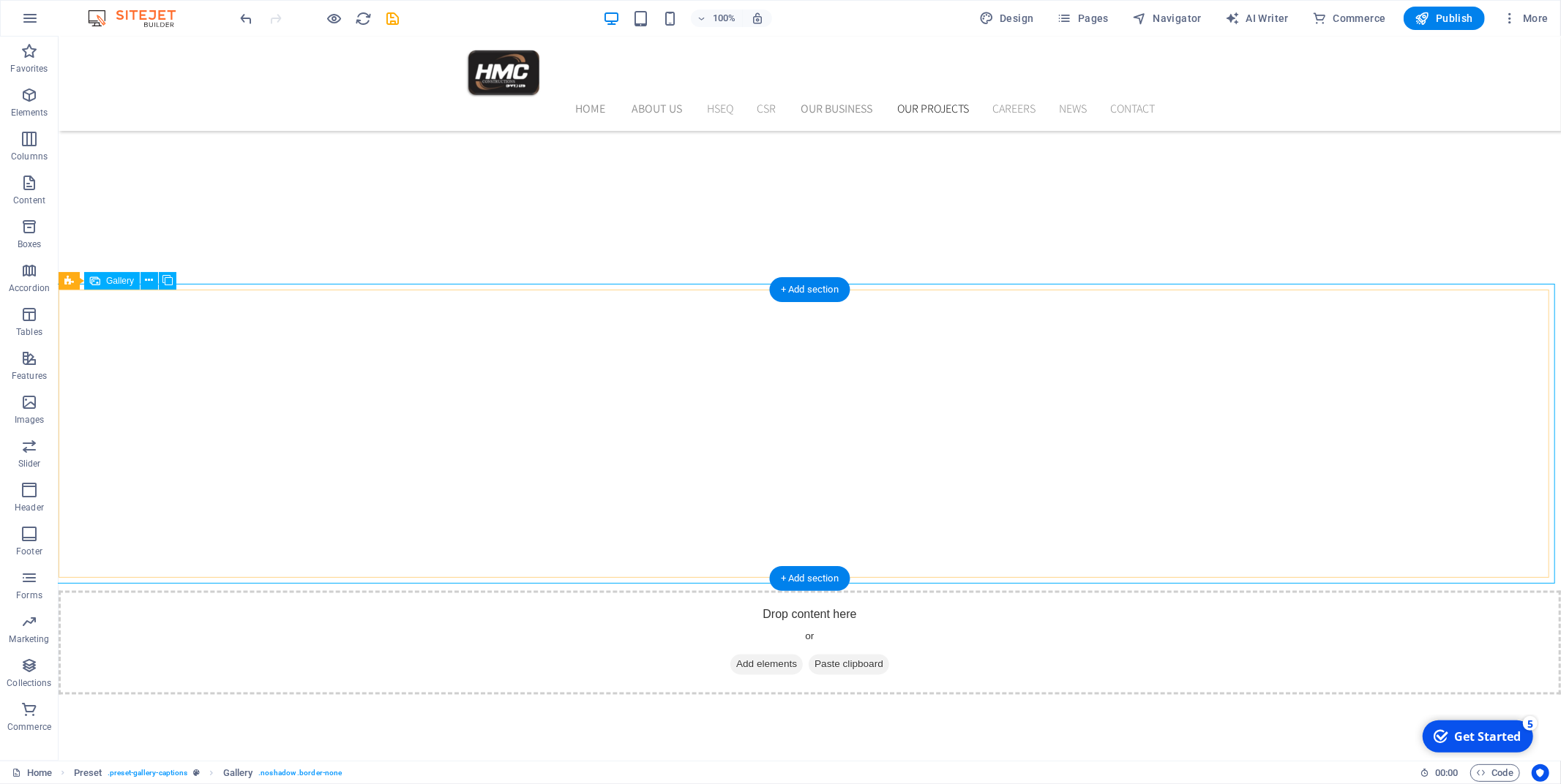
scroll to position [2035, 0]
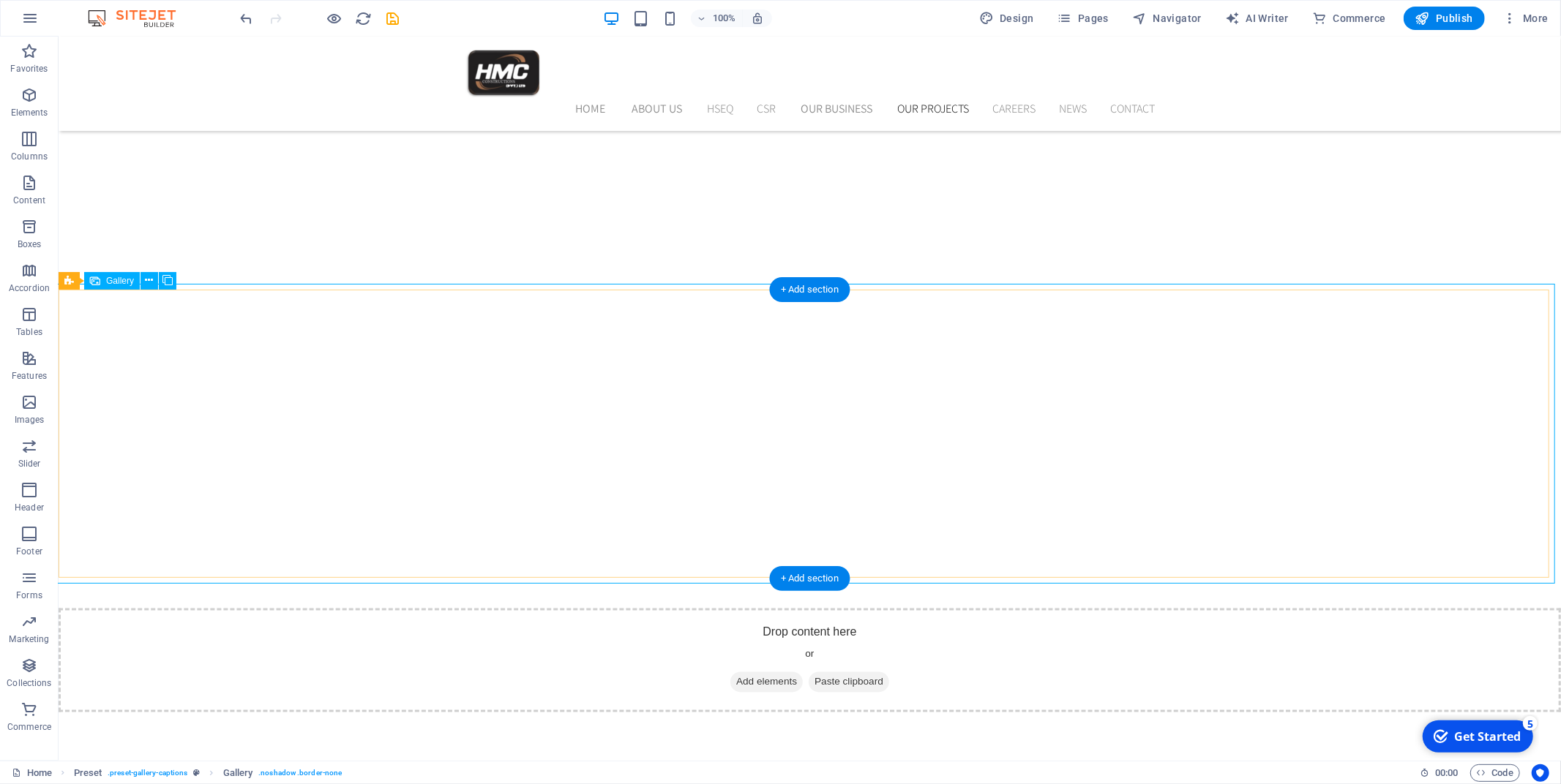
select select "4"
select select "px"
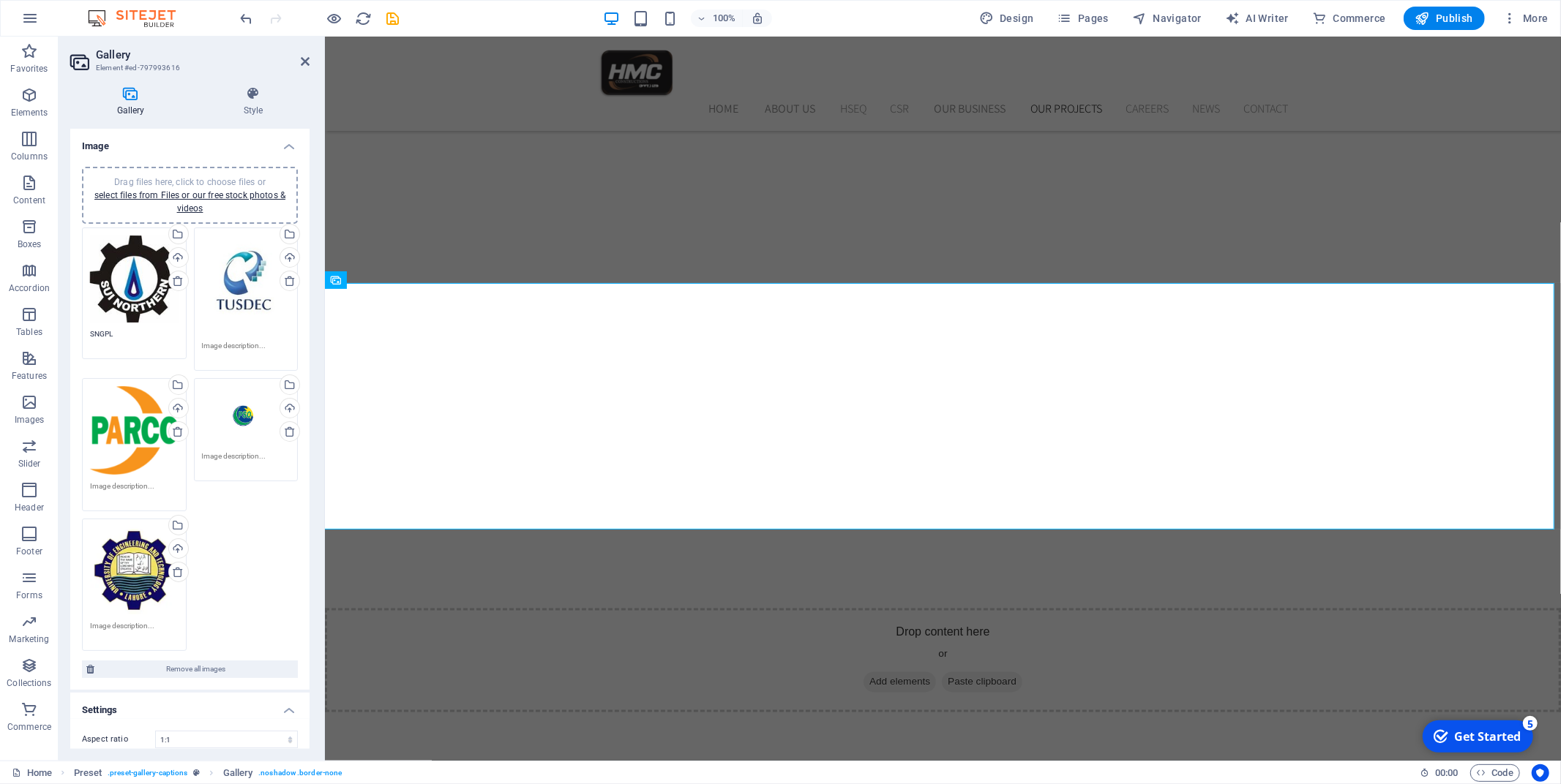
click at [111, 329] on textarea "SNGPL" at bounding box center [134, 339] width 89 height 22
click at [111, 329] on textarea "SNGPL" at bounding box center [134, 345] width 89 height 33
click at [125, 305] on div "Drag files here, click to choose files or select files from Files or our free s…" at bounding box center [134, 279] width 89 height 88
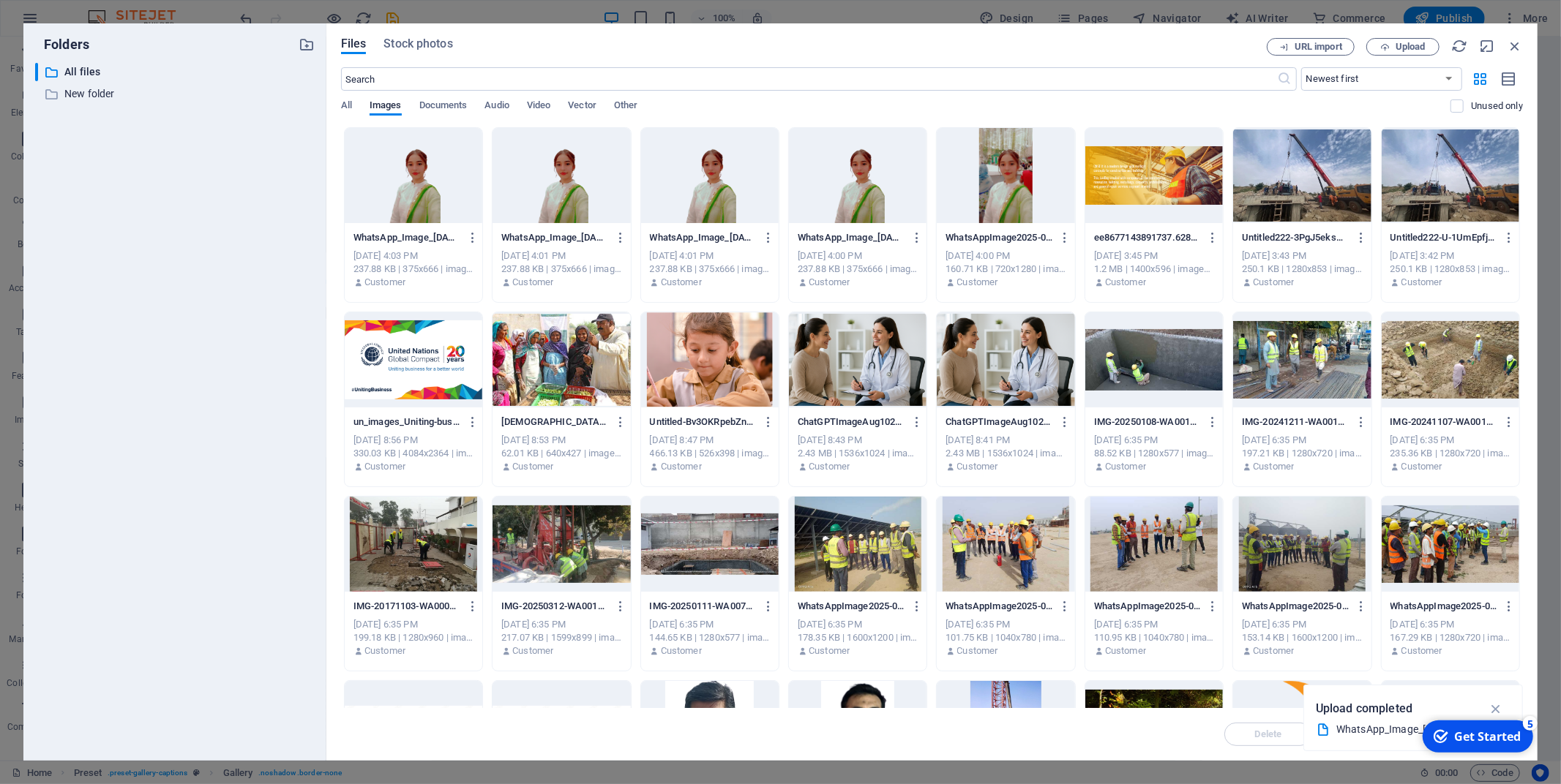
scroll to position [2211, 0]
click at [1520, 35] on div "Files Stock photos URL import Upload ​ Newest first Oldest first Name (A-Z) Nam…" at bounding box center [931, 392] width 1211 height 738
click at [1515, 48] on icon "button" at bounding box center [1515, 45] width 16 height 16
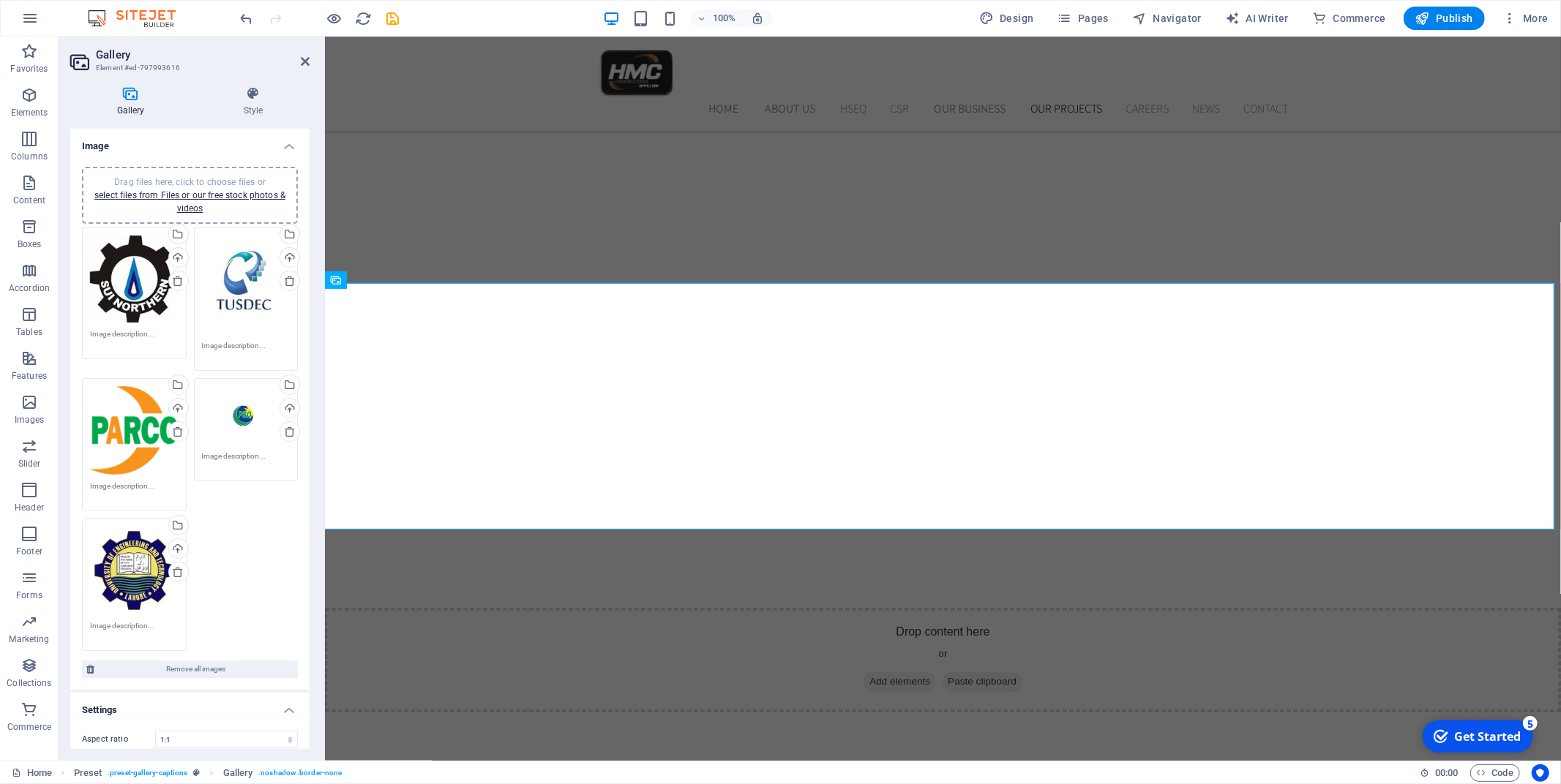
click at [129, 259] on div "Drag files here, click to choose files or select files from Files or our free s…" at bounding box center [134, 279] width 89 height 88
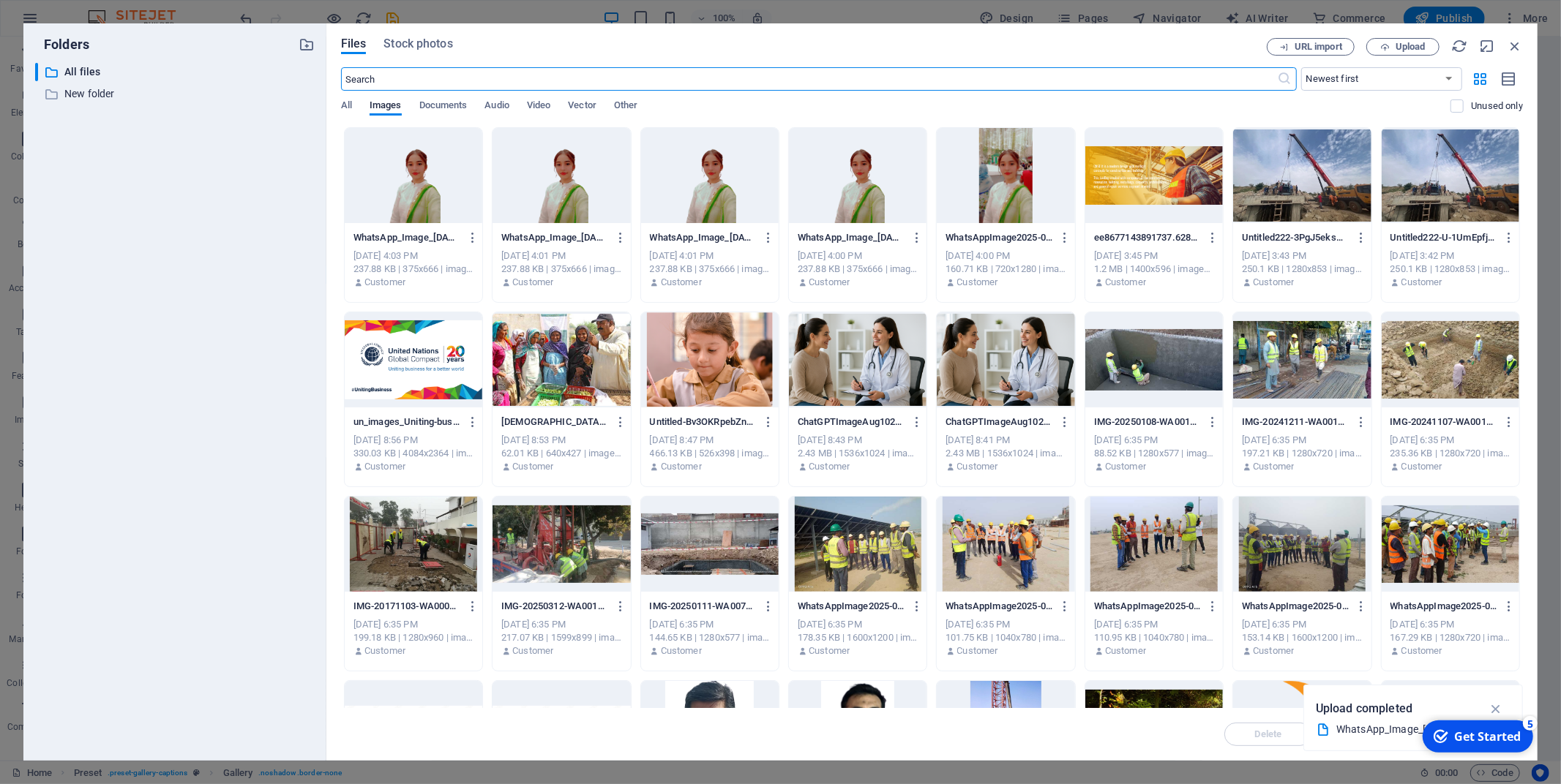
scroll to position [2211, 0]
drag, startPoint x: 1516, startPoint y: 38, endPoint x: 1191, endPoint y: 1, distance: 327.1
click at [1516, 38] on icon "button" at bounding box center [1515, 45] width 16 height 16
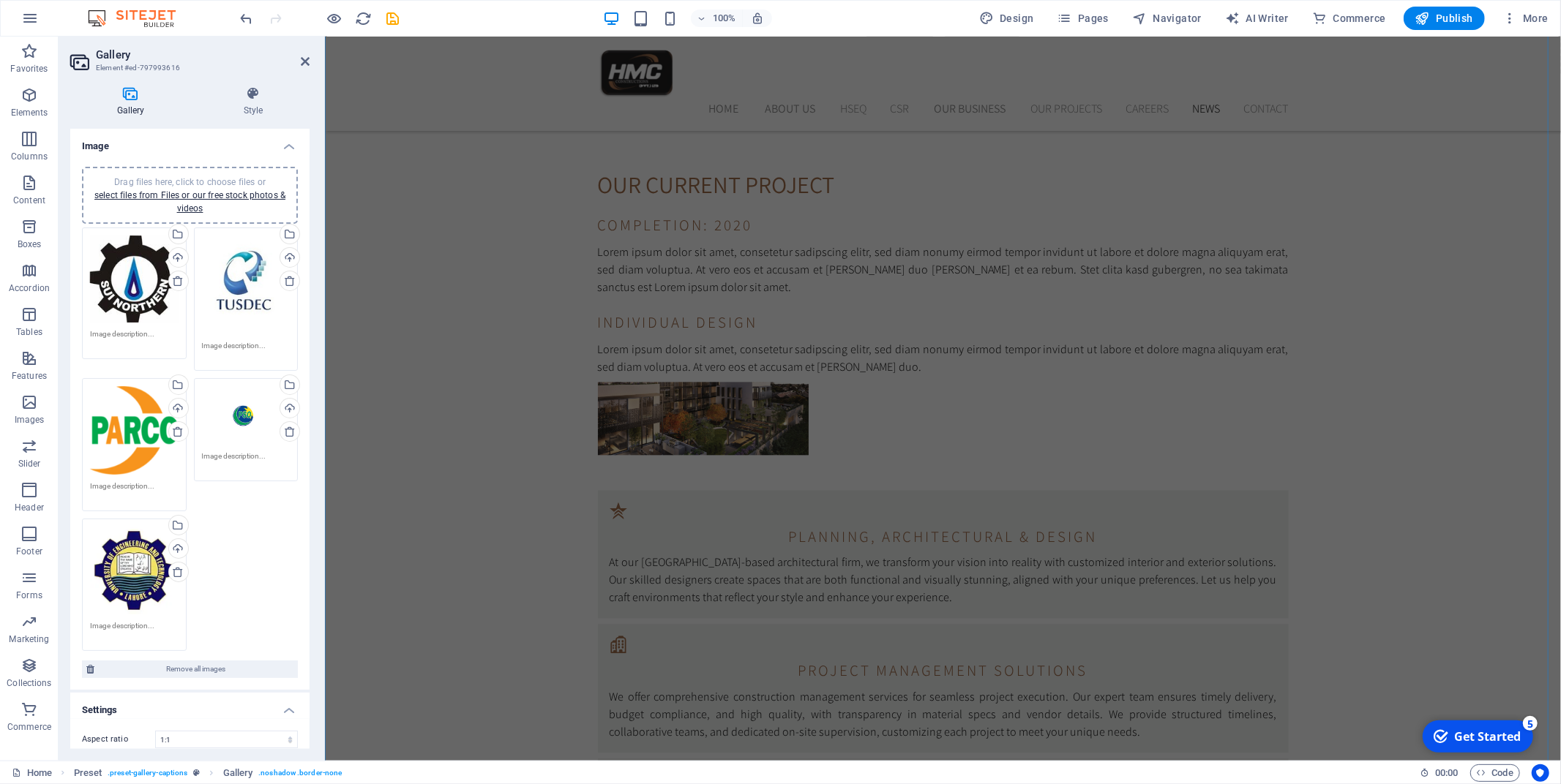
scroll to position [2720, 0]
click at [258, 541] on div "Drag files here, click to choose files or select files from Files or our free s…" at bounding box center [189, 440] width 223 height 432
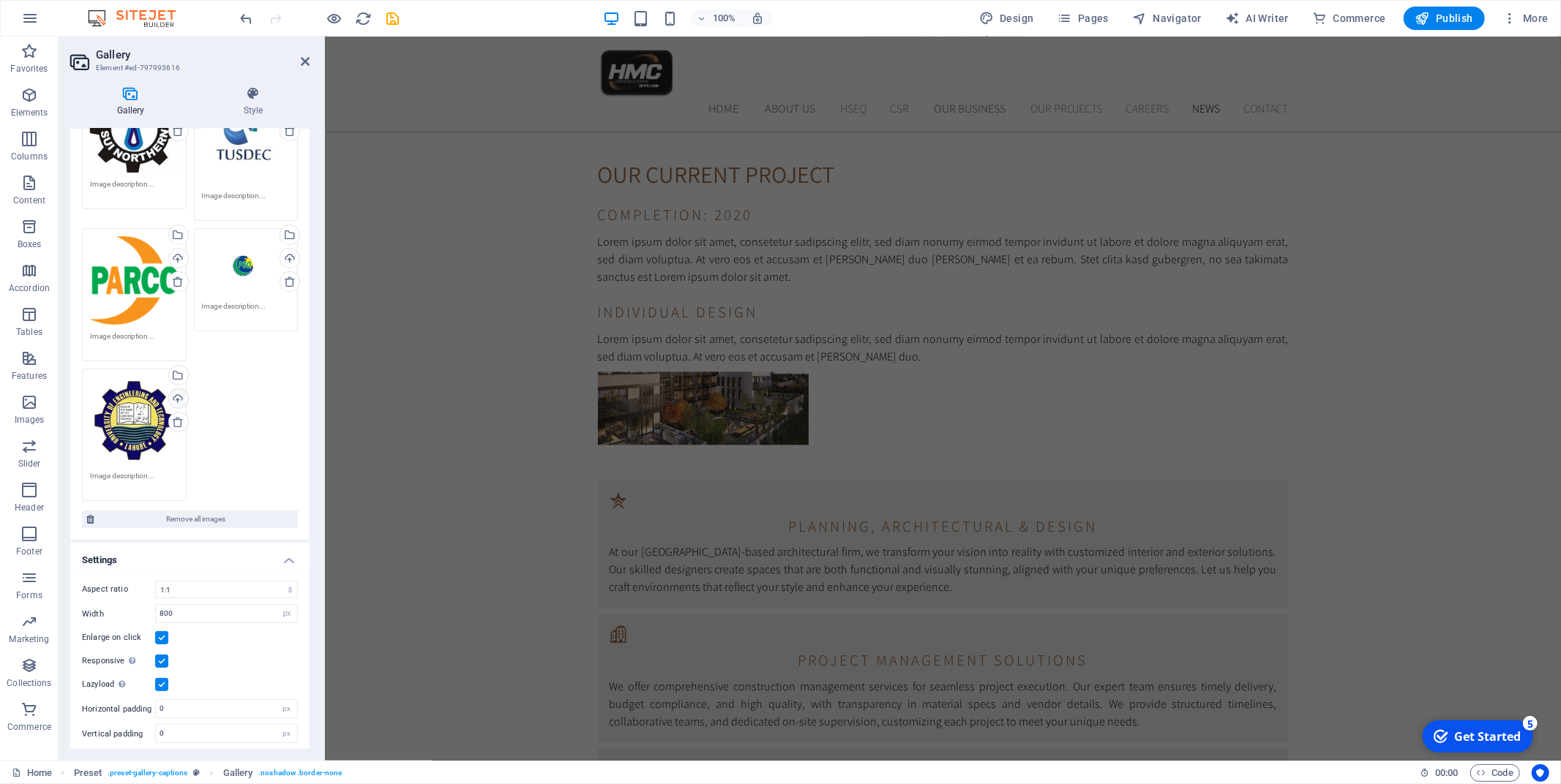
scroll to position [0, 0]
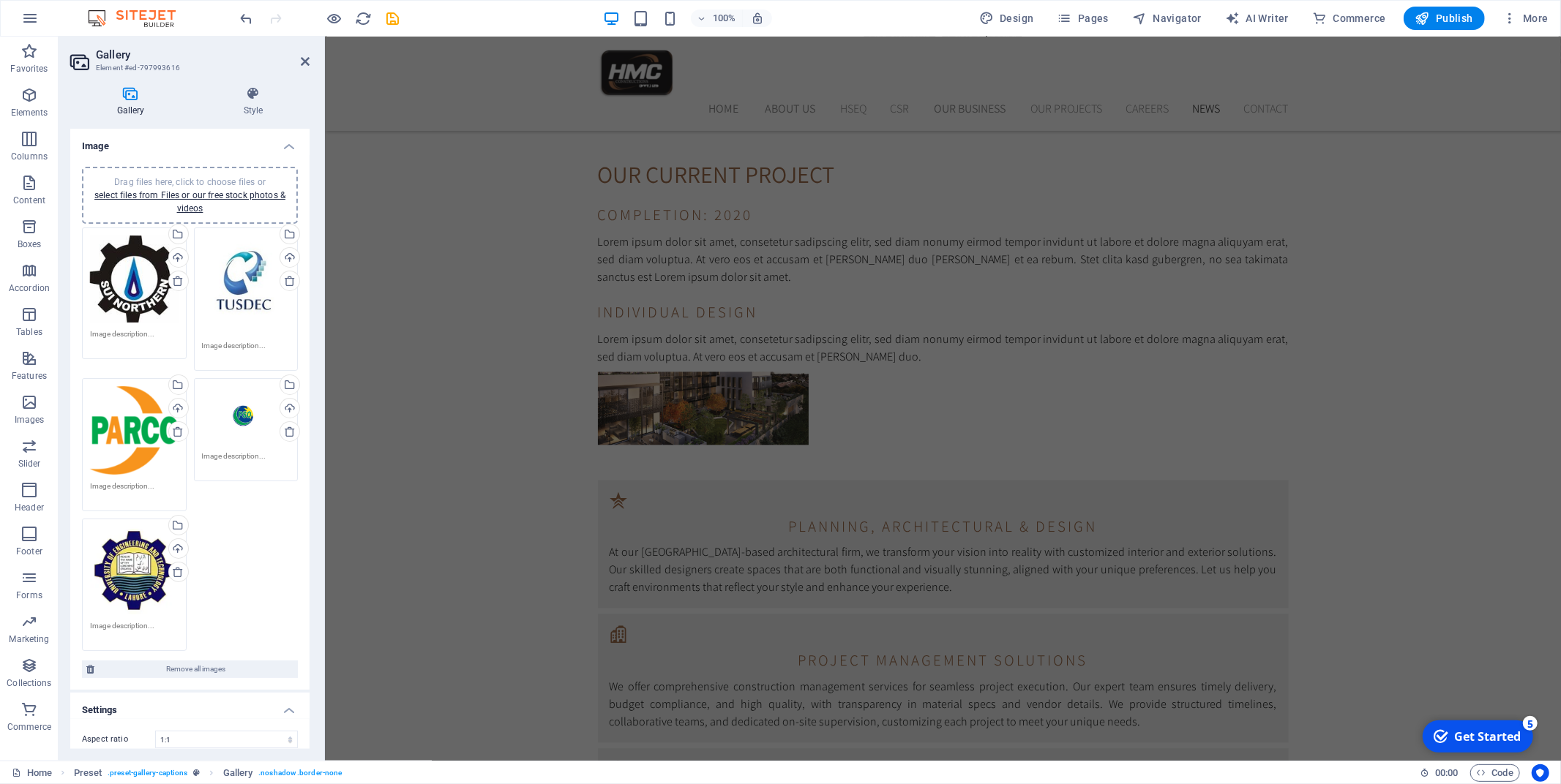
click at [281, 149] on h4 "Image" at bounding box center [190, 142] width 239 height 26
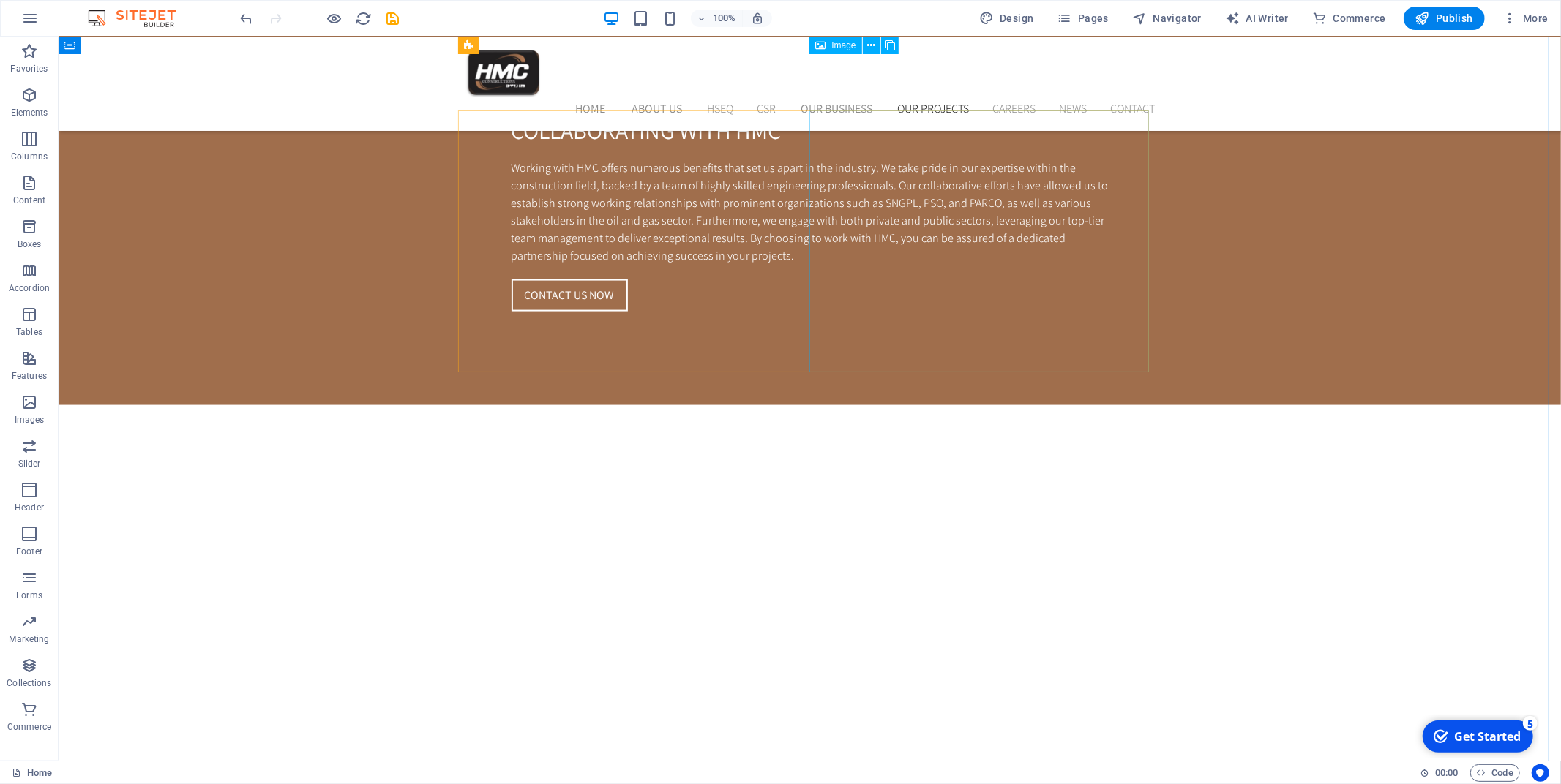
scroll to position [1356, 0]
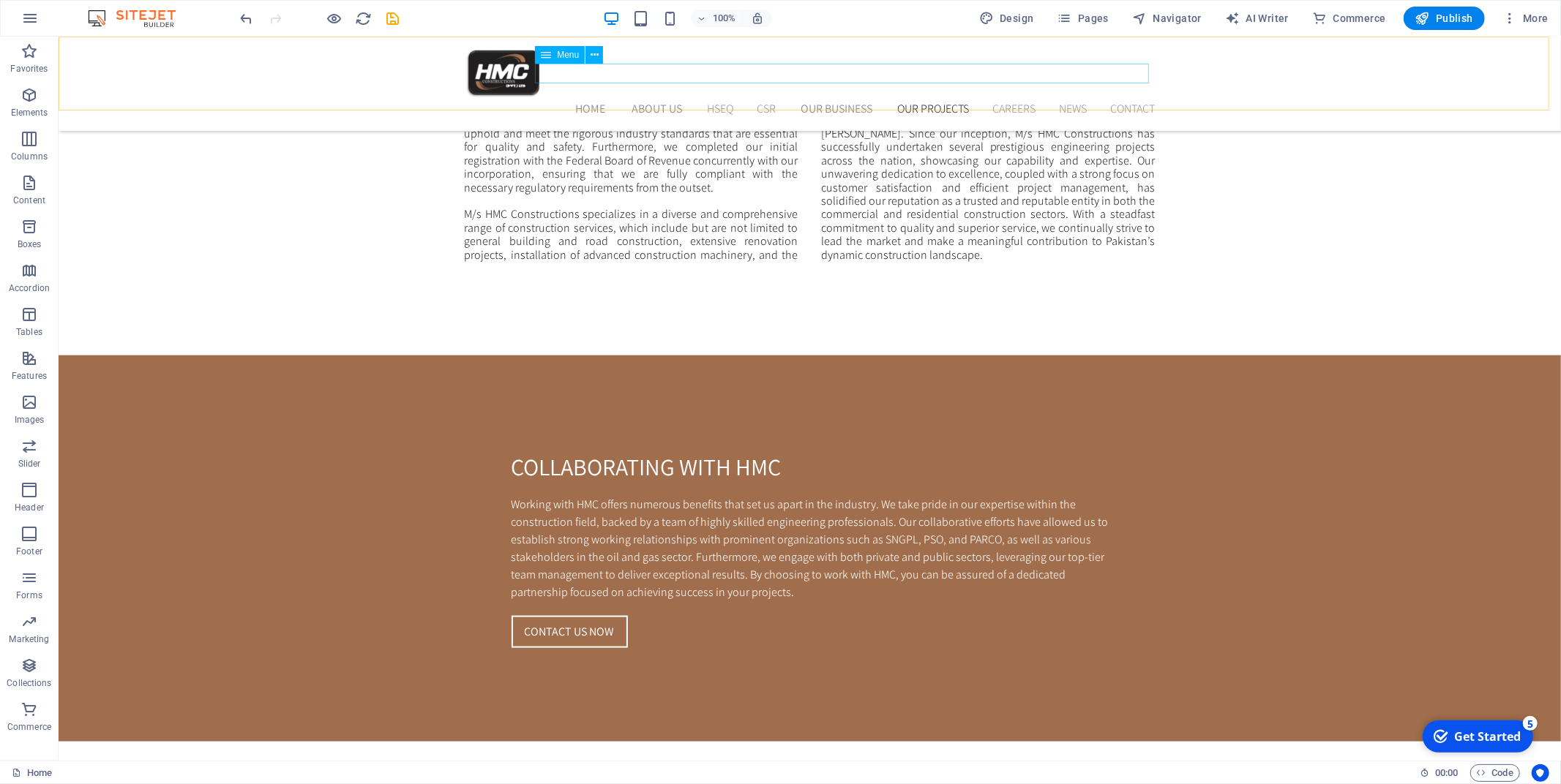
click at [1064, 98] on nav "Home About Us Our Management Message from CEO History of HMC Code of Conduct HS…" at bounding box center [809, 108] width 691 height 20
select select "default"
select select "4"
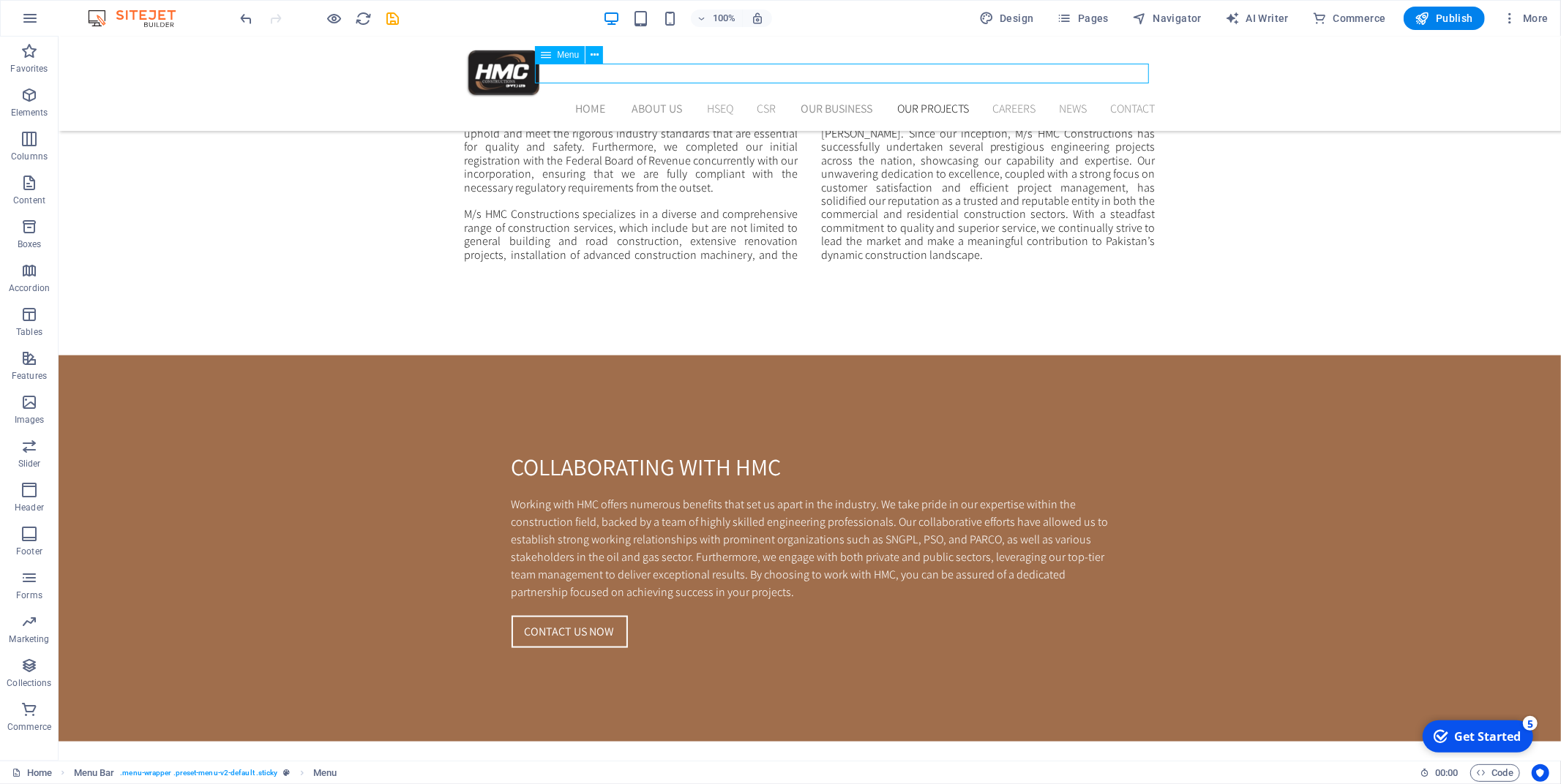
select select
select select "default"
select select "5"
select select
select select "3"
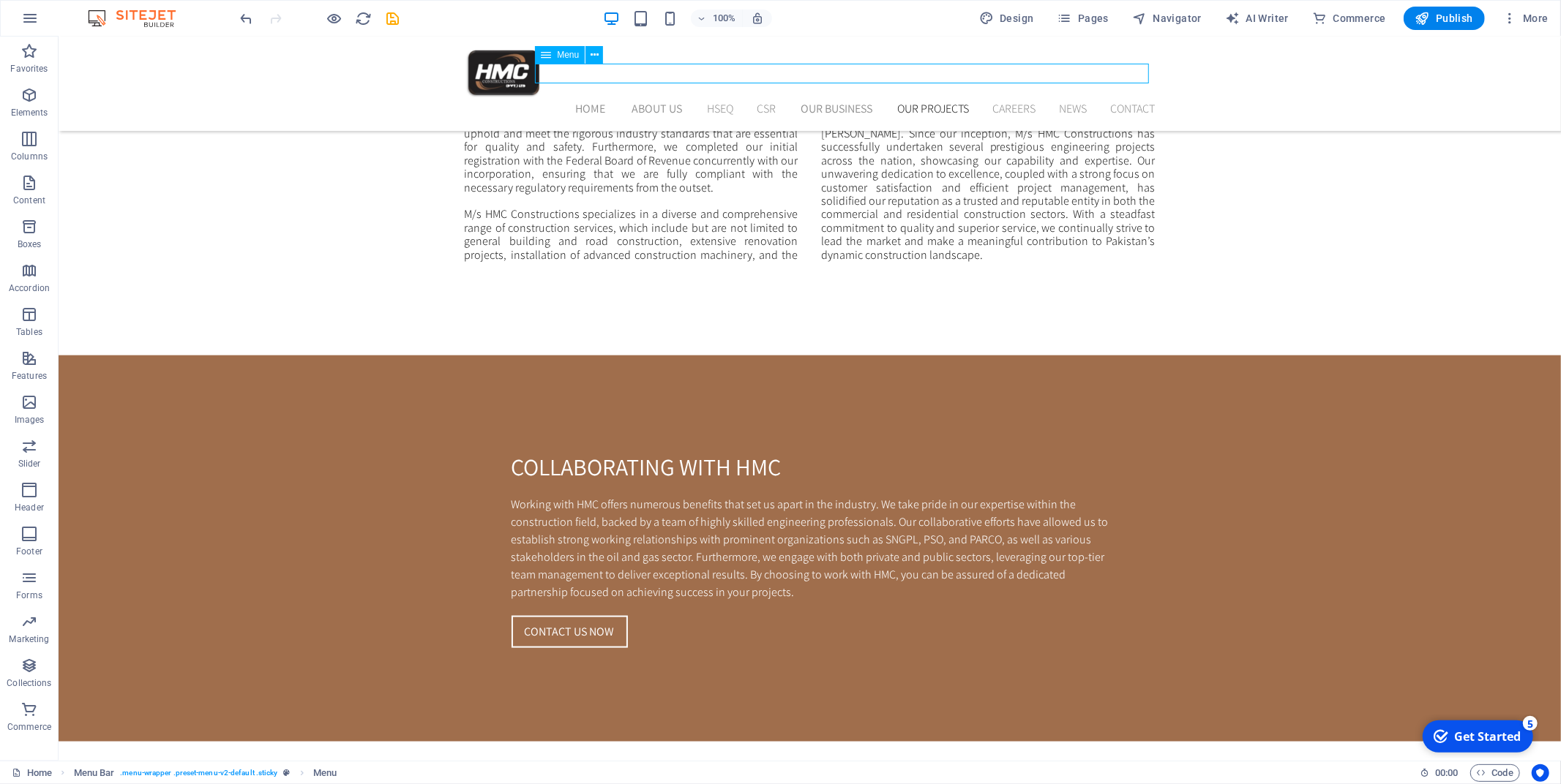
select select
select select "6"
select select
select select "9"
select select
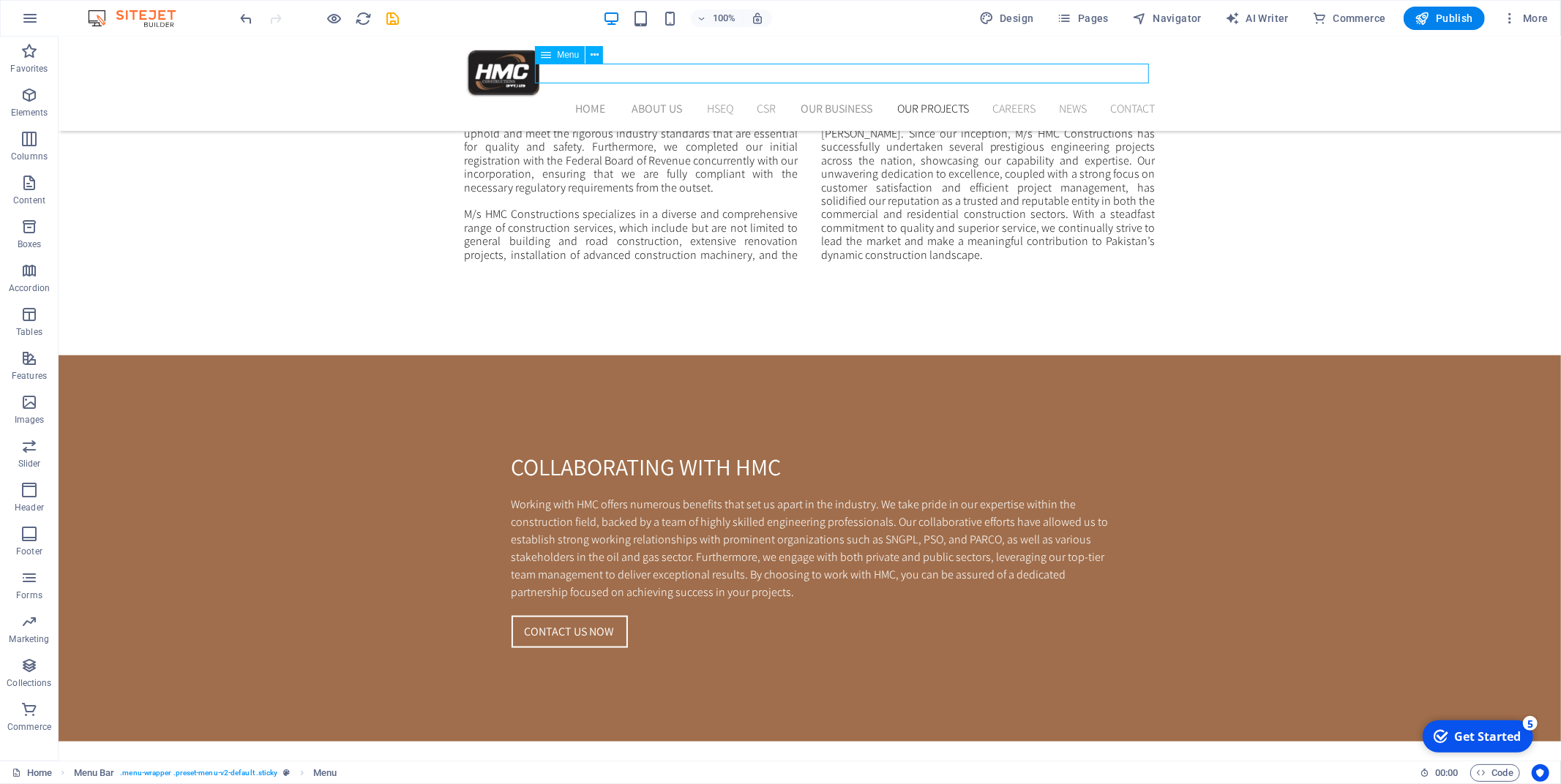
select select "7"
select select
select select "8"
select select
select select "default"
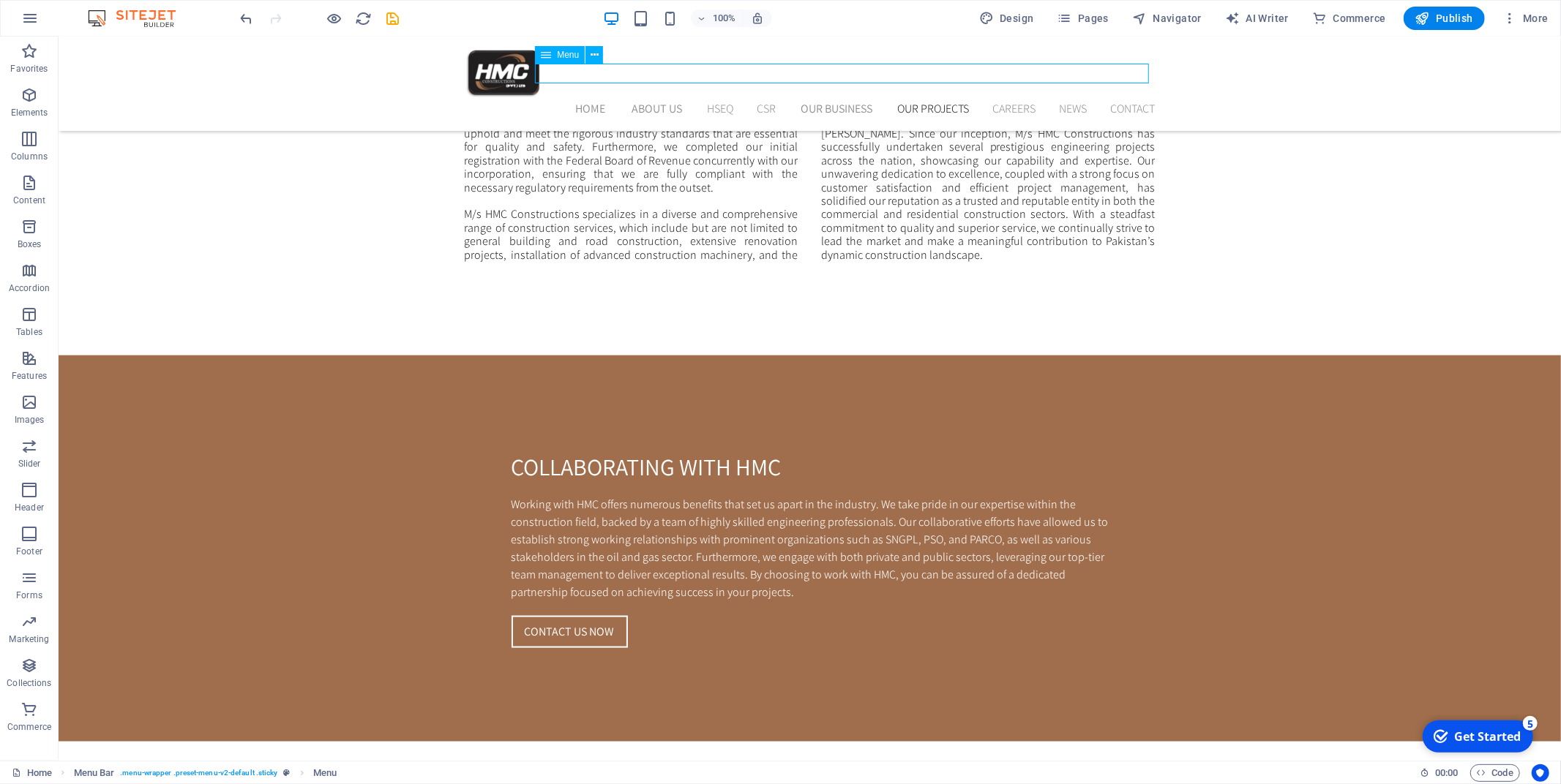
select select
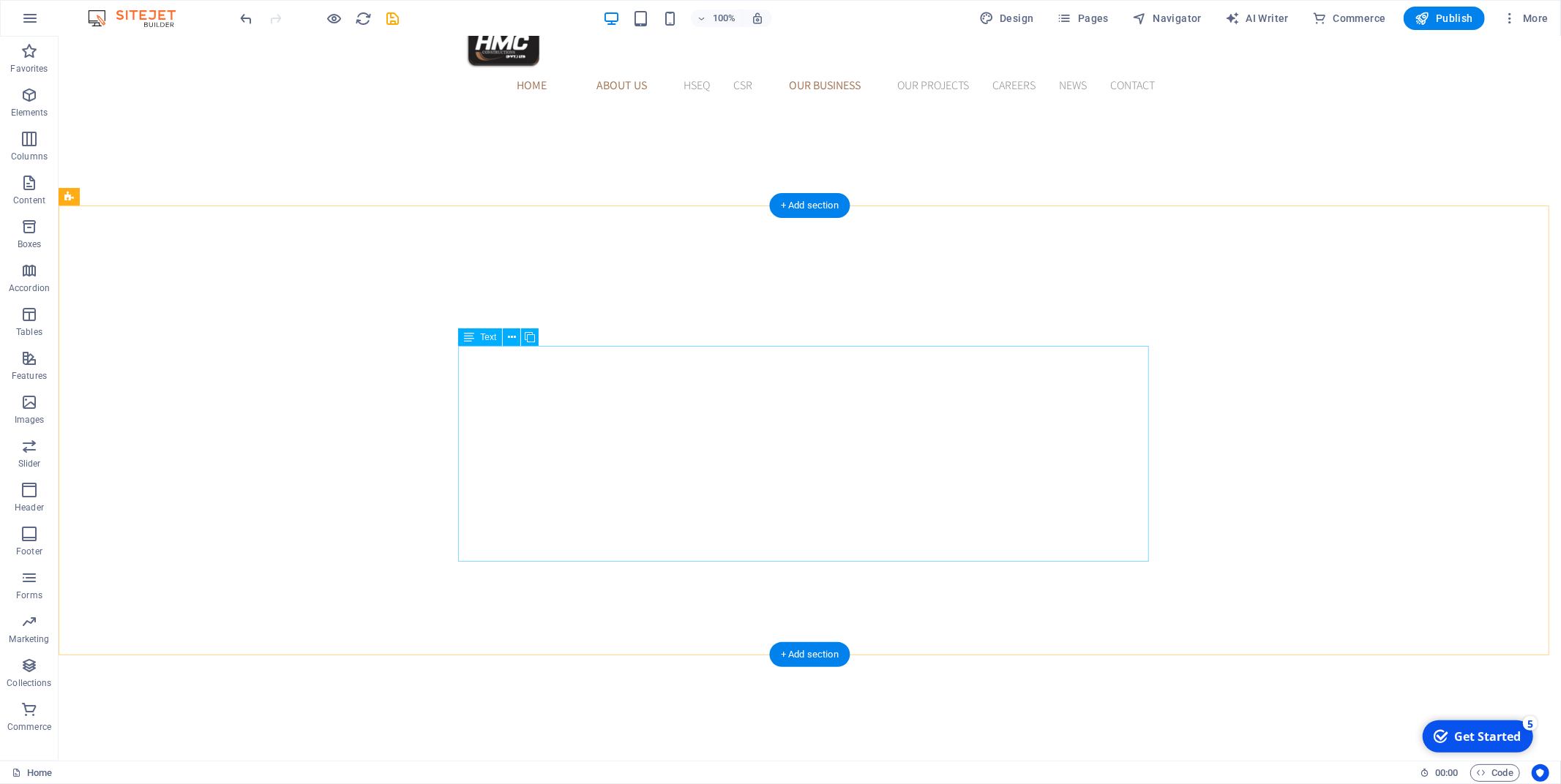
scroll to position [0, 0]
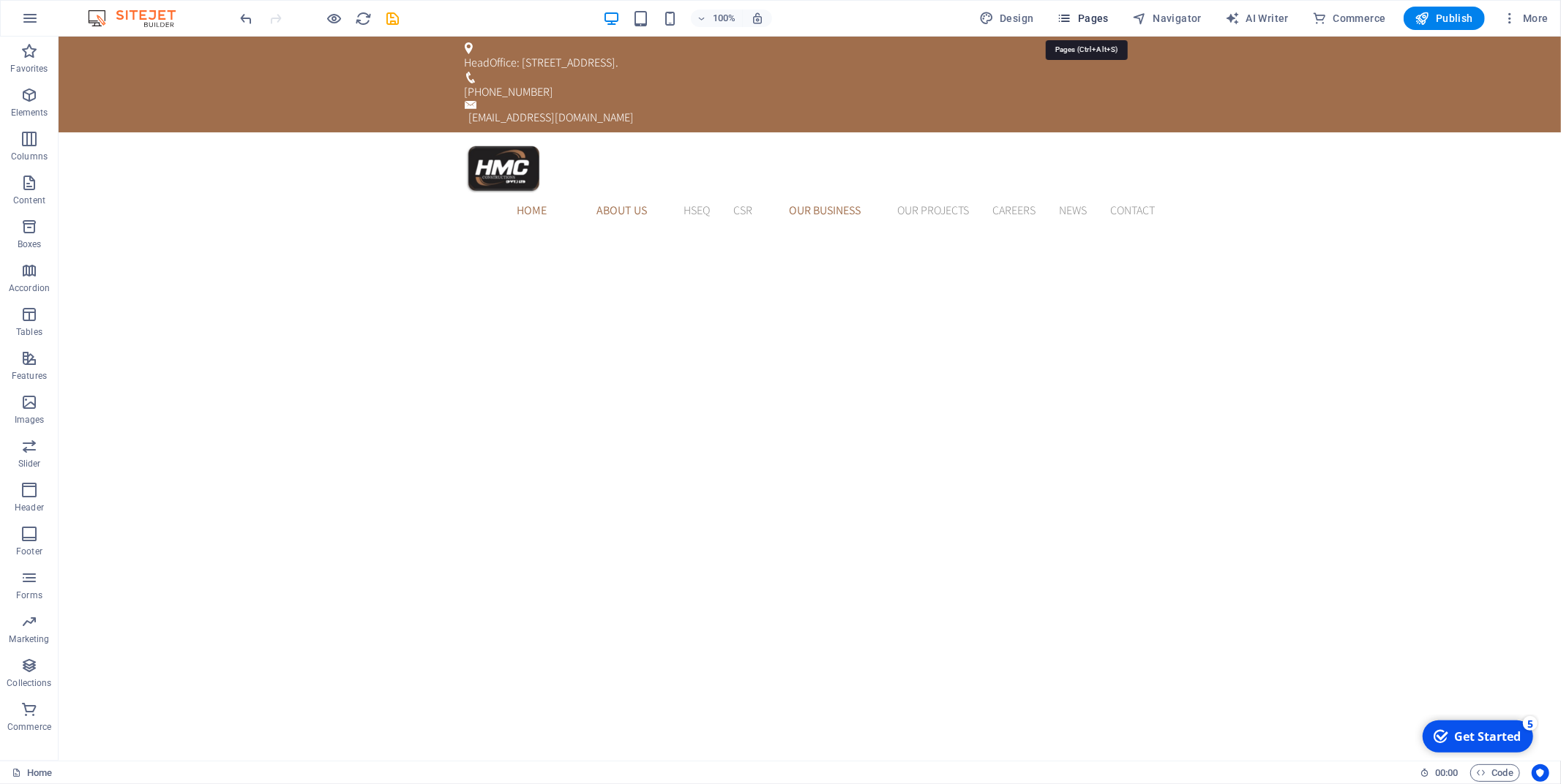
click at [1089, 24] on span "Pages" at bounding box center [1082, 17] width 51 height 14
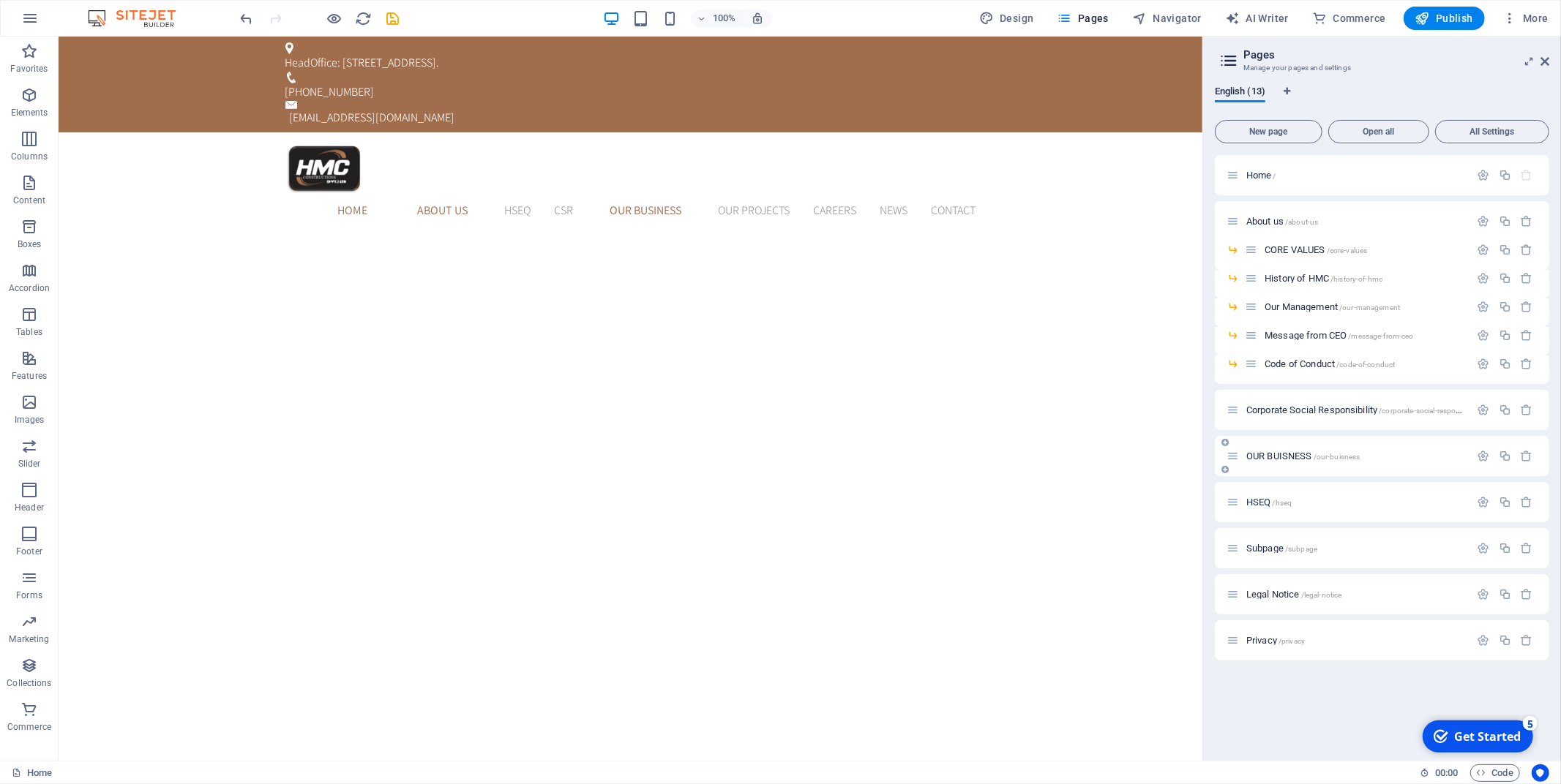
click at [1301, 448] on div "OUR BUISNESS /our-buisness" at bounding box center [1348, 455] width 244 height 16
click at [1284, 453] on span "OUR BUISNESS /our-buisness" at bounding box center [1303, 455] width 114 height 11
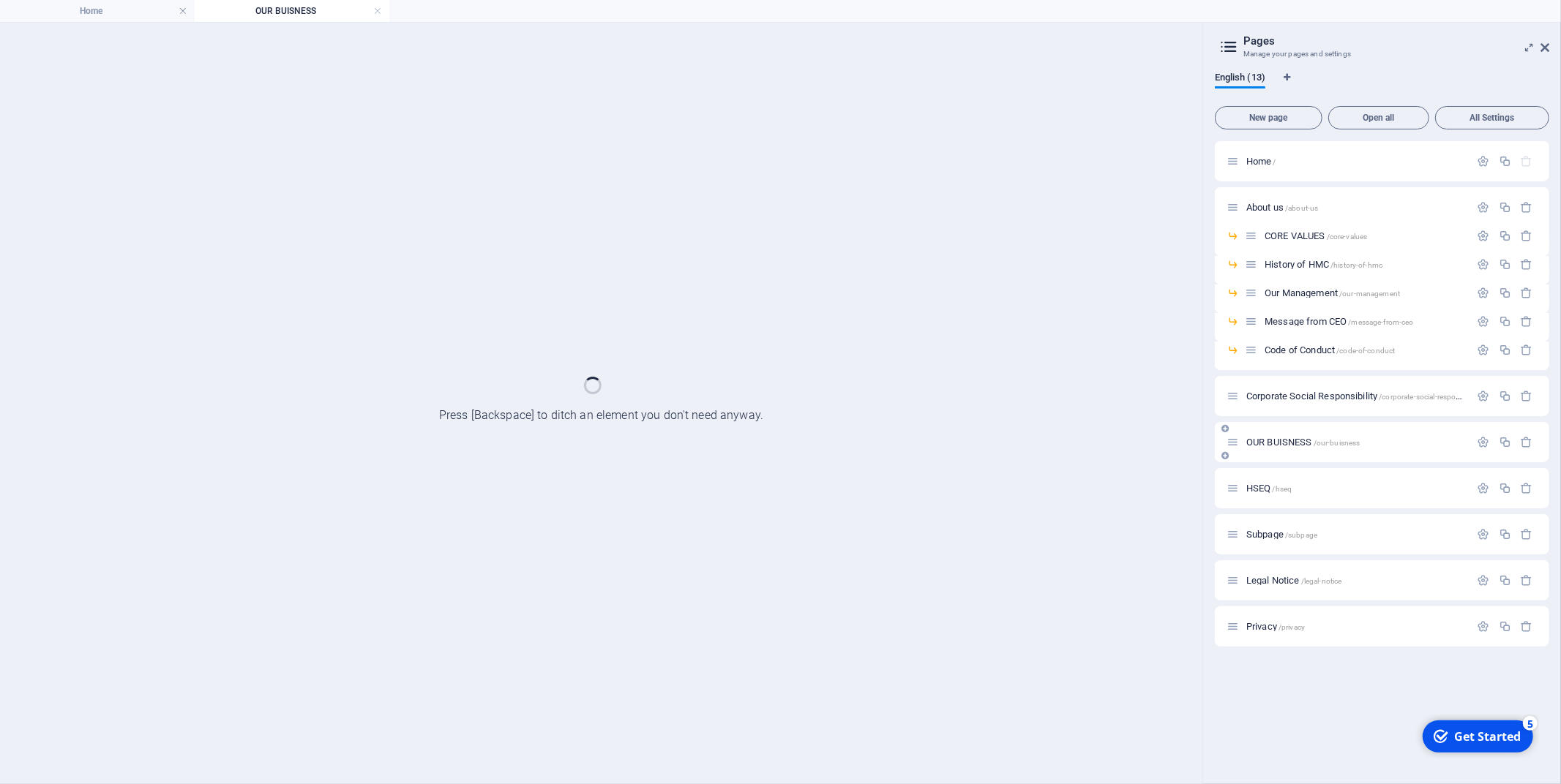
click at [1284, 453] on div "OUR BUISNESS /our-buisness" at bounding box center [1382, 443] width 335 height 41
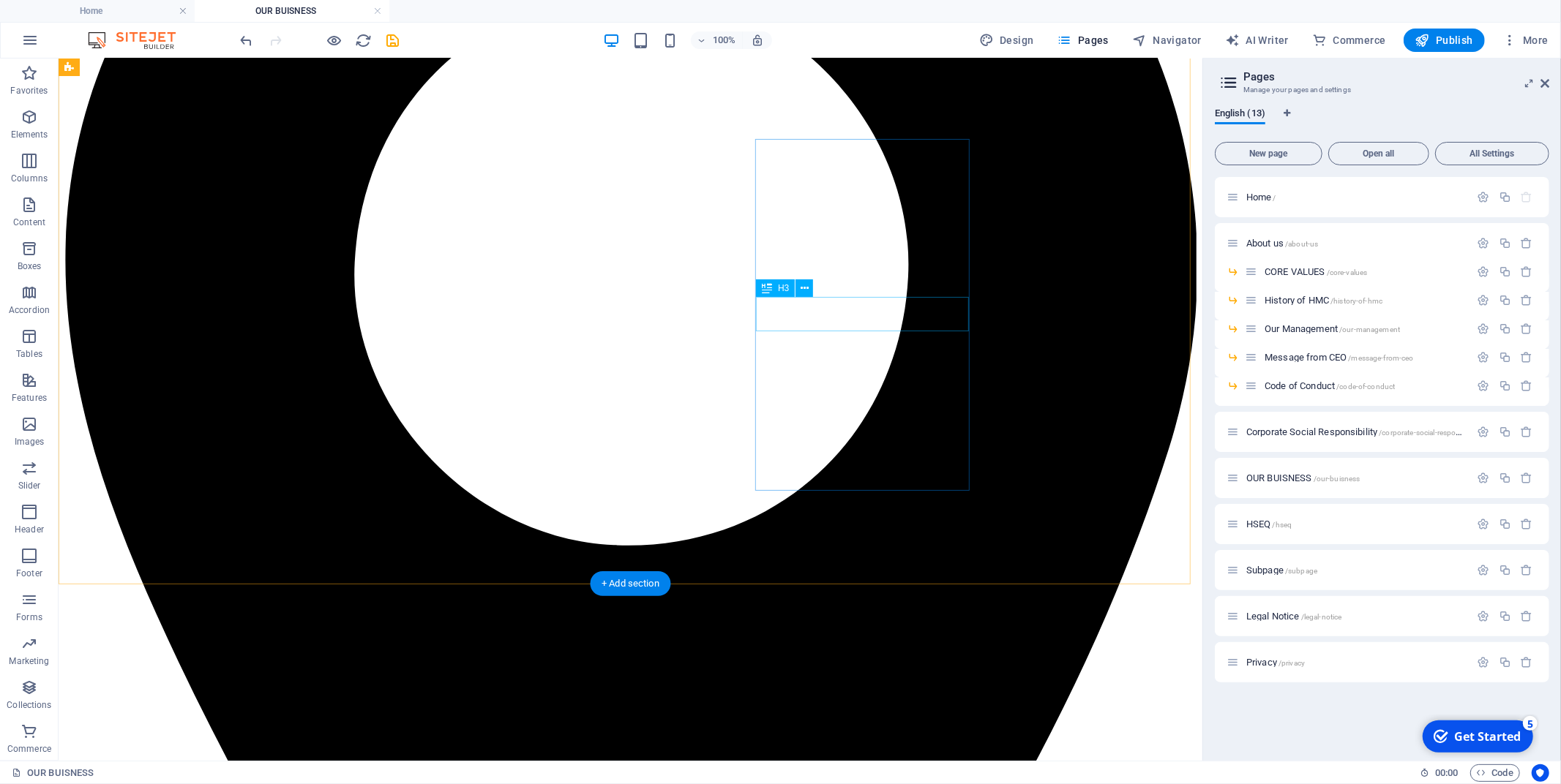
scroll to position [295, 0]
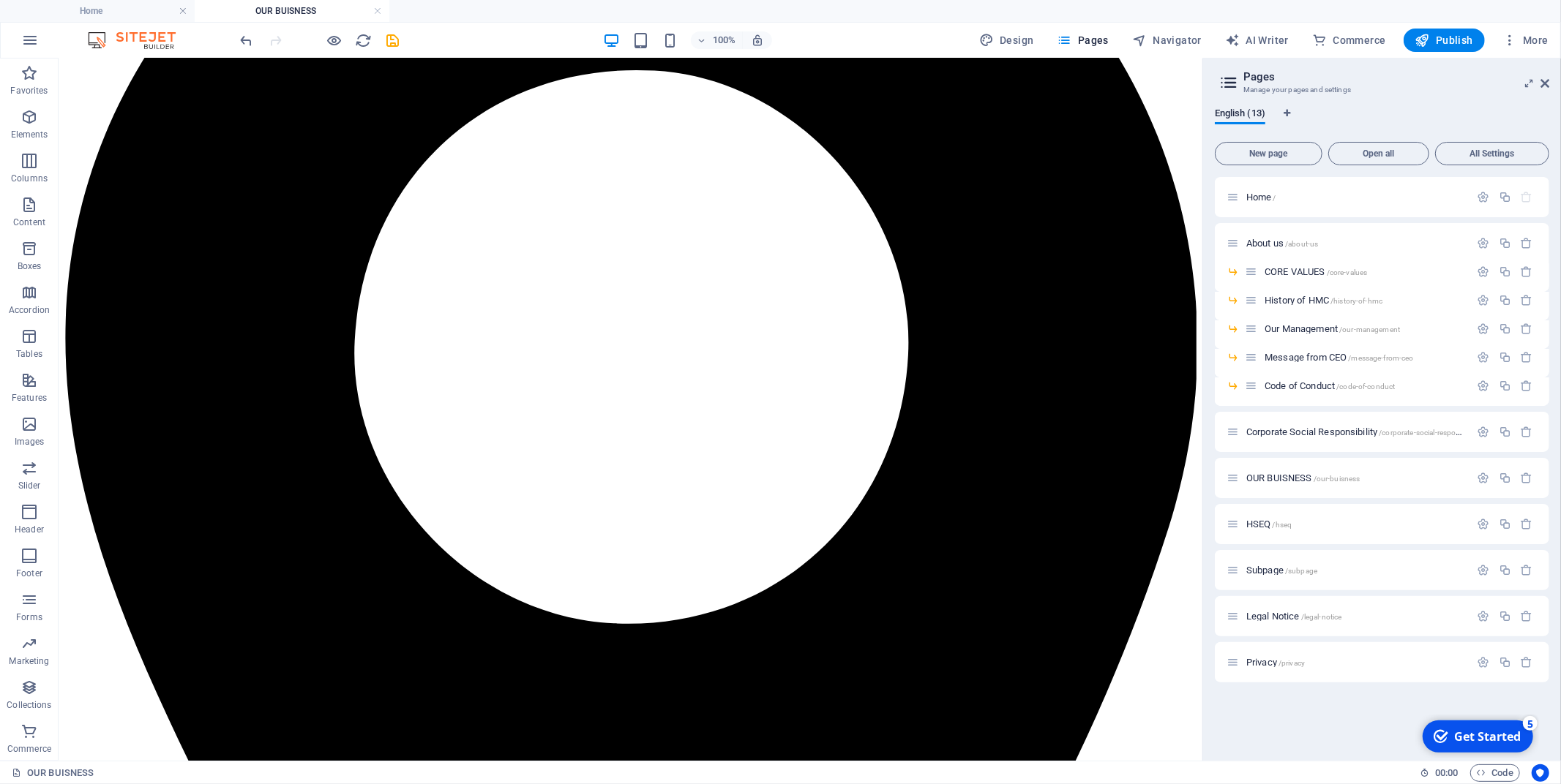
click at [1359, 706] on div "Home / About us /about-us CORE VALUES /core-values History of HMC /history-of-h…" at bounding box center [1382, 463] width 335 height 572
click at [1288, 472] on div "OUR BUISNESS /our-buisness" at bounding box center [1348, 477] width 244 height 16
click at [1502, 480] on icon "button" at bounding box center [1505, 477] width 13 height 13
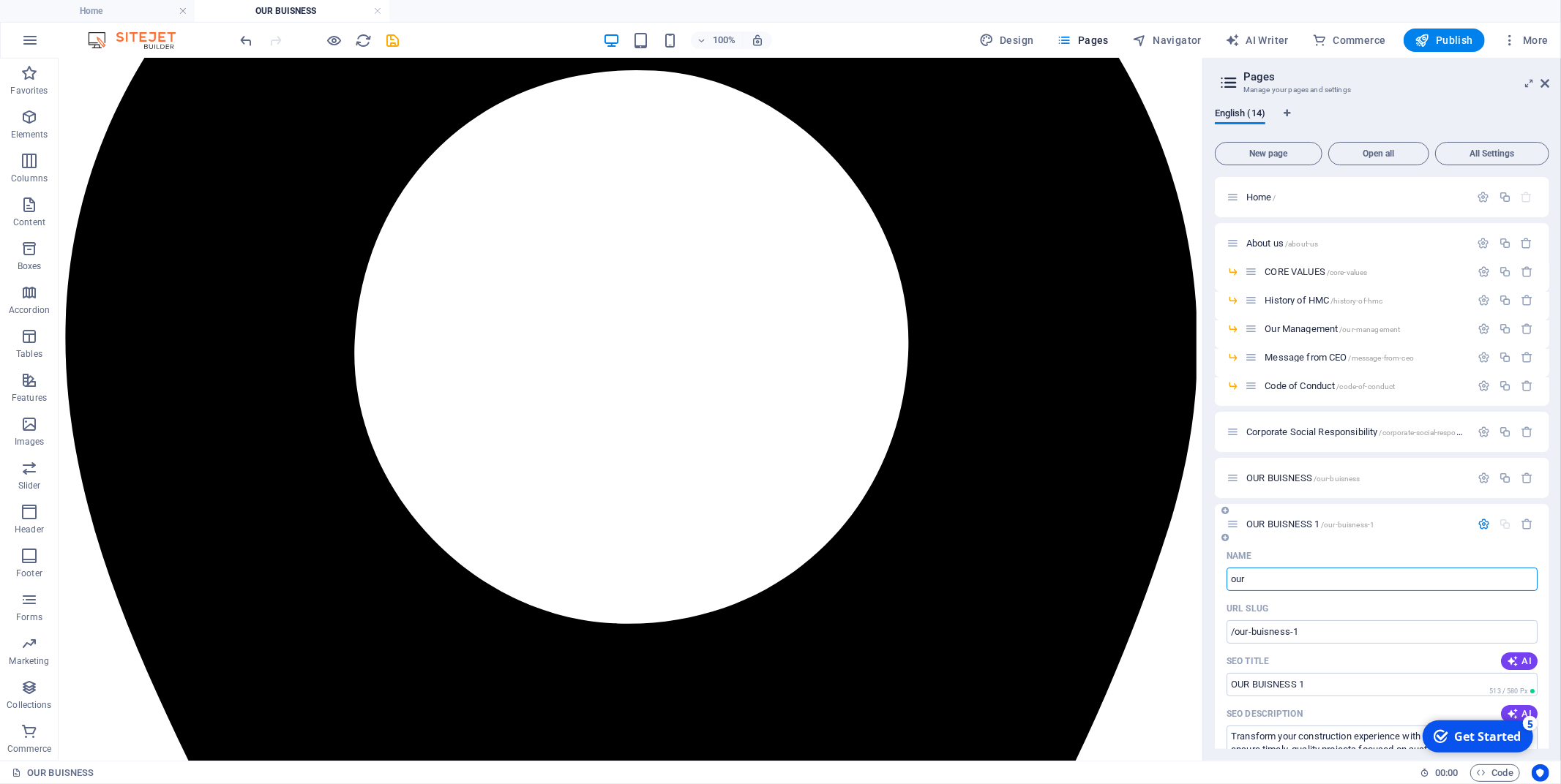
type input "our"
type input "/ou"
type input "ou"
type input "our"
type input "/our"
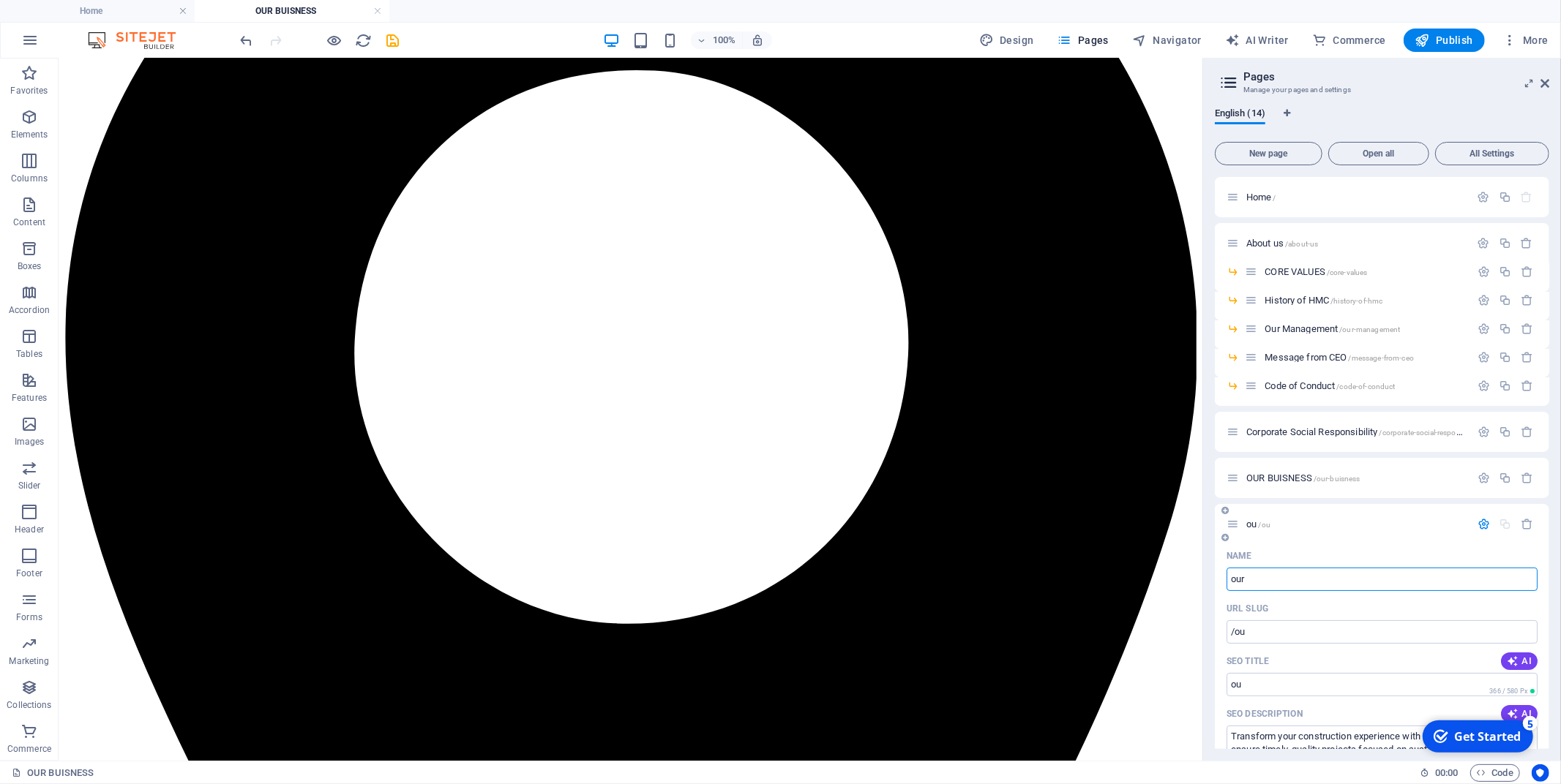
type input "our"
type input "OUR"
type input "/o"
type input "O"
type input "OUR PROJE"
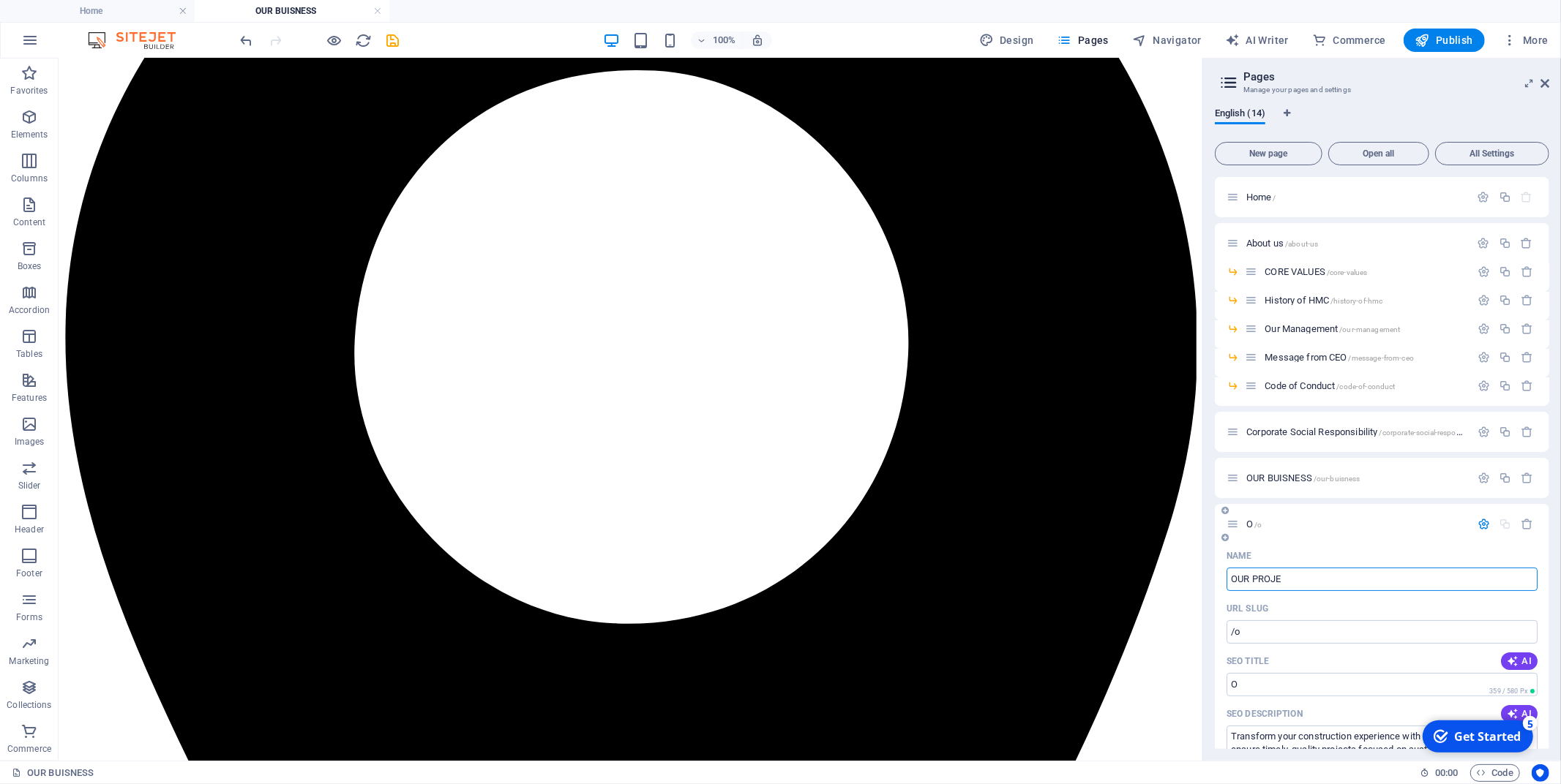
type input "/our-pro"
type input "OUR PRO"
type input "OUR PROJECT"
type input "/our-project"
type input "OUR PROJECT"
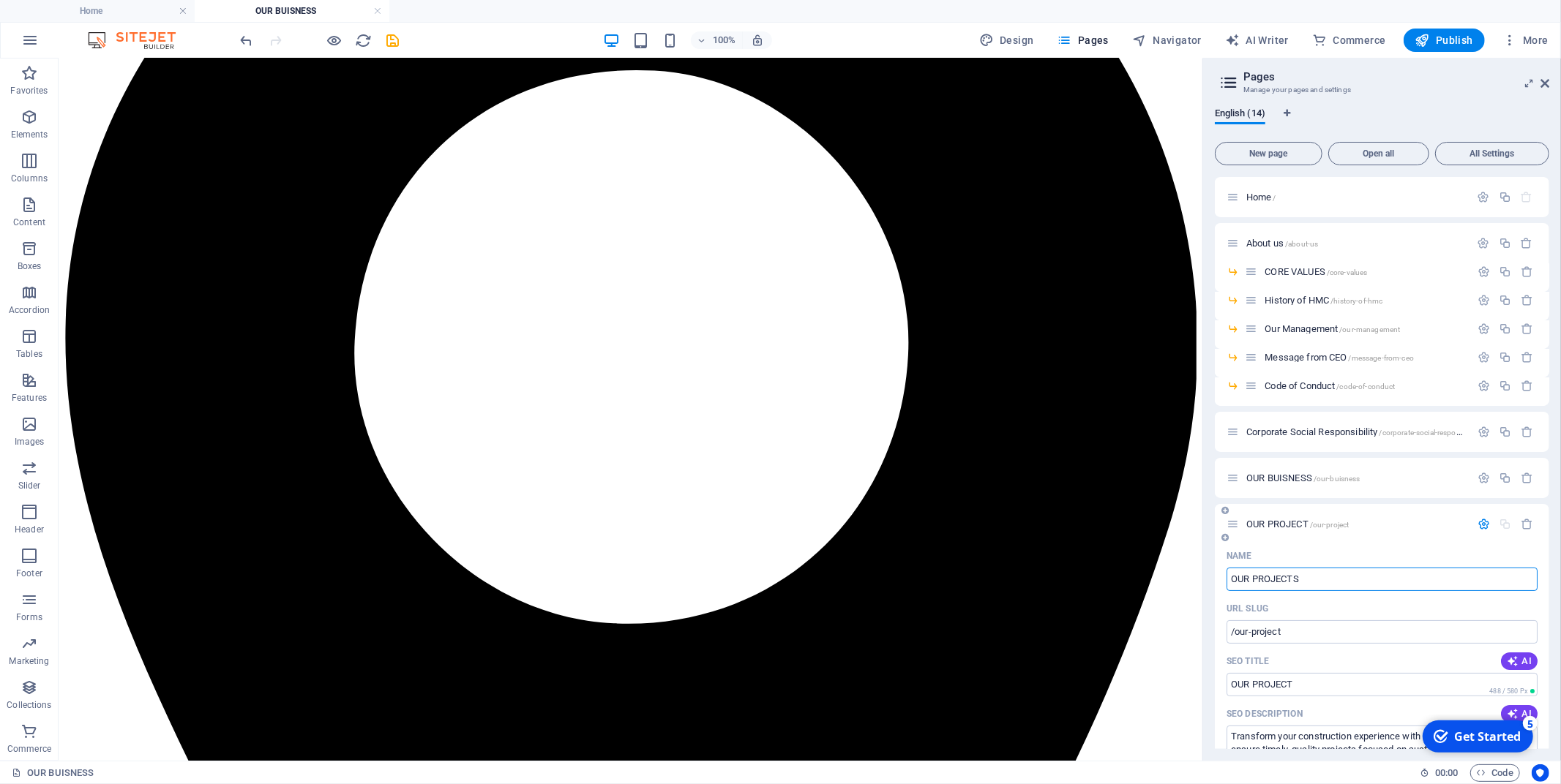
type input "OUR PROJECTS"
type input "/our-projects"
type input "OUR PROJECTS"
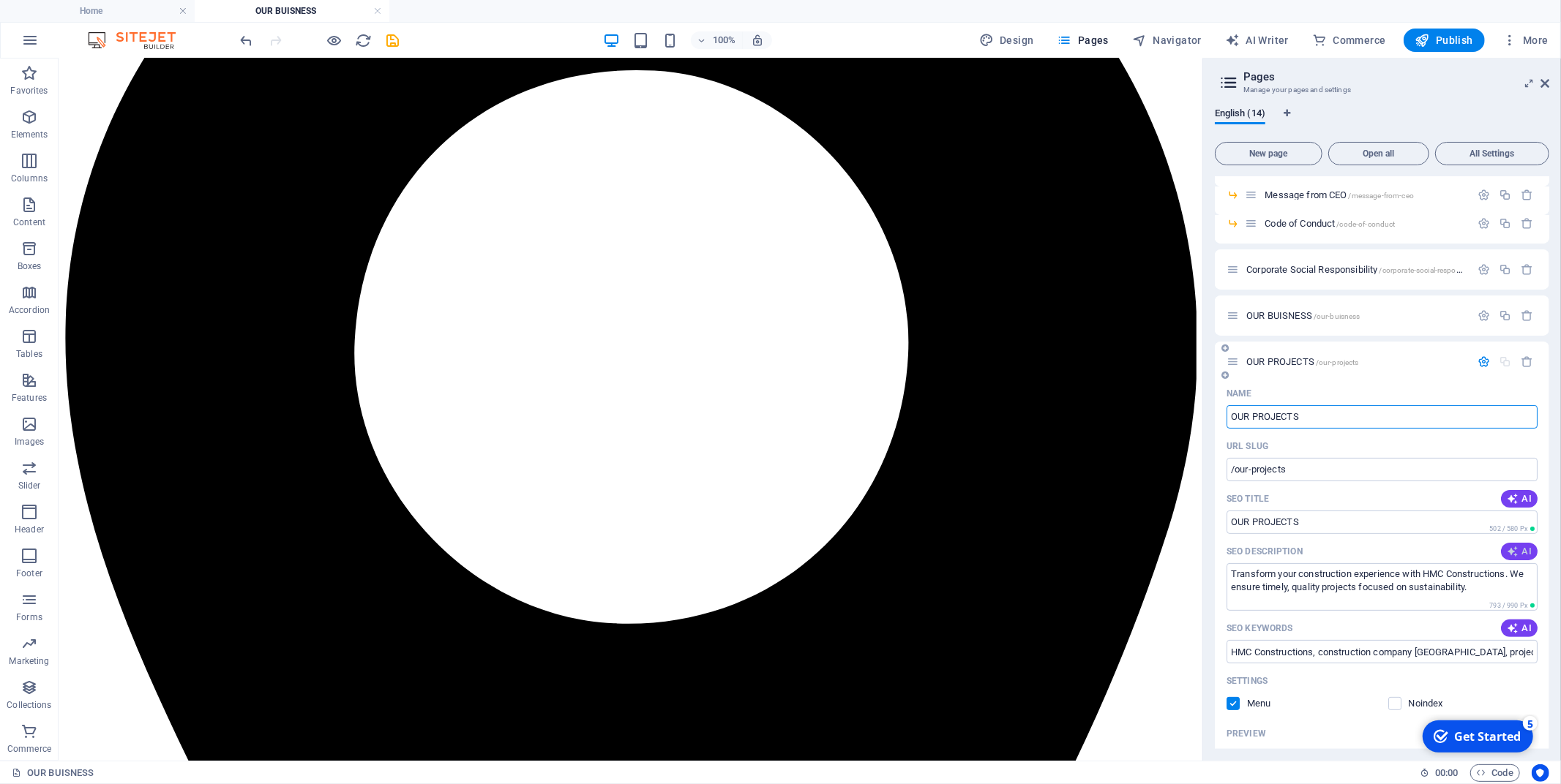
type input "OUR PROJECTS"
click at [1523, 552] on span "AI" at bounding box center [1520, 552] width 25 height 12
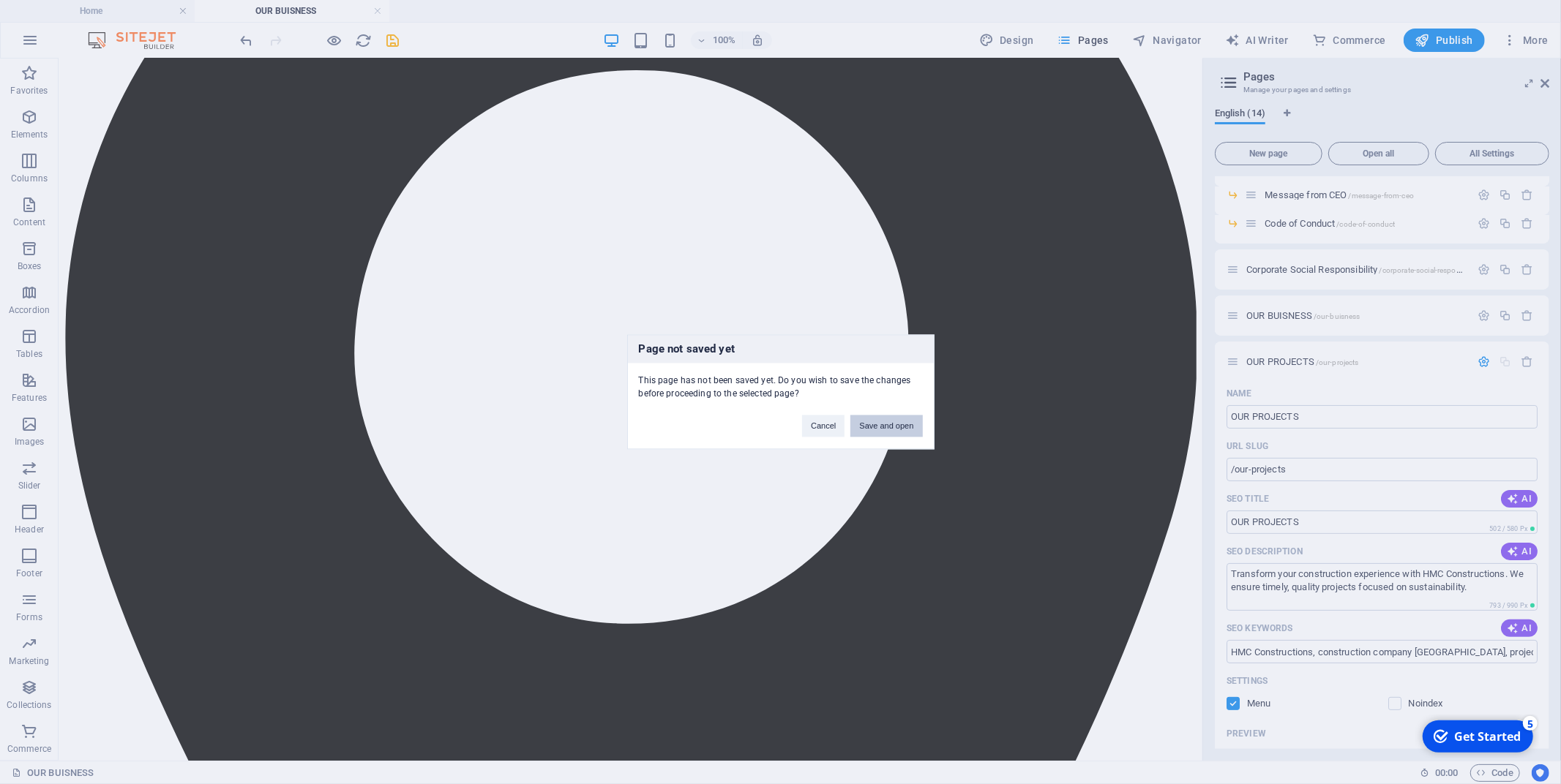
click at [911, 429] on button "Save and open" at bounding box center [887, 426] width 71 height 22
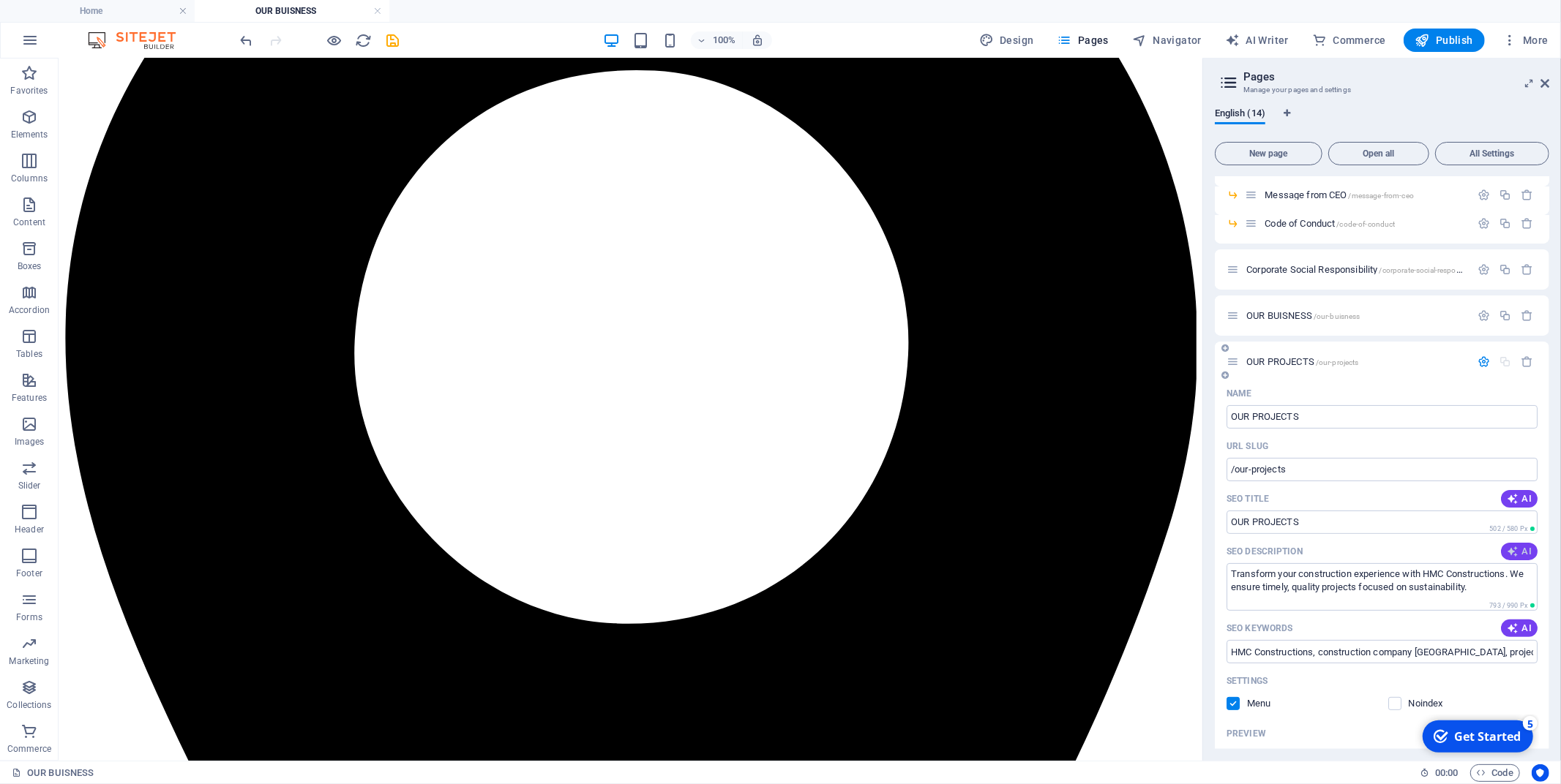
click at [1516, 549] on icon "button" at bounding box center [1513, 552] width 12 height 12
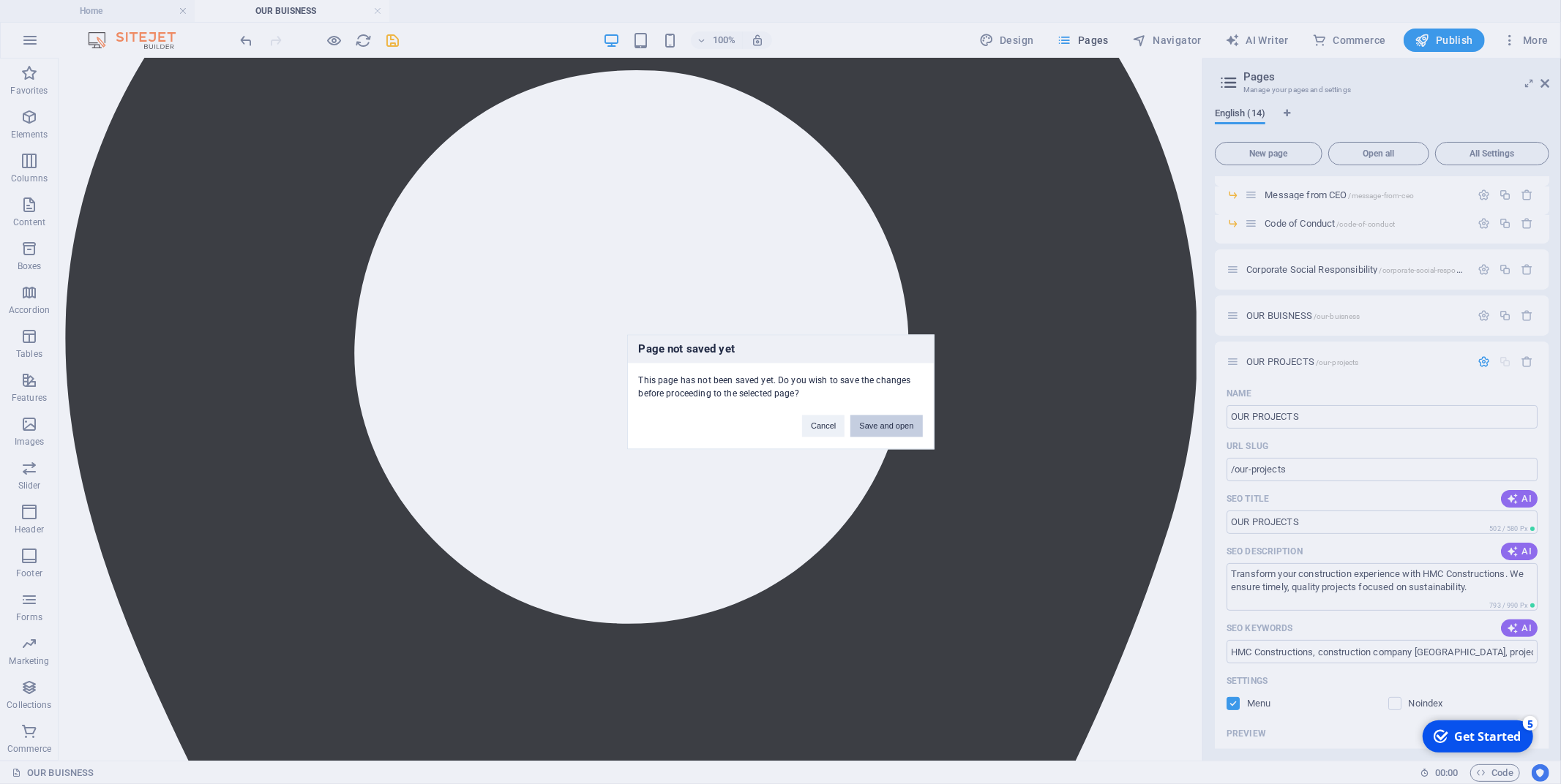
click at [895, 416] on button "Save and open" at bounding box center [887, 426] width 71 height 22
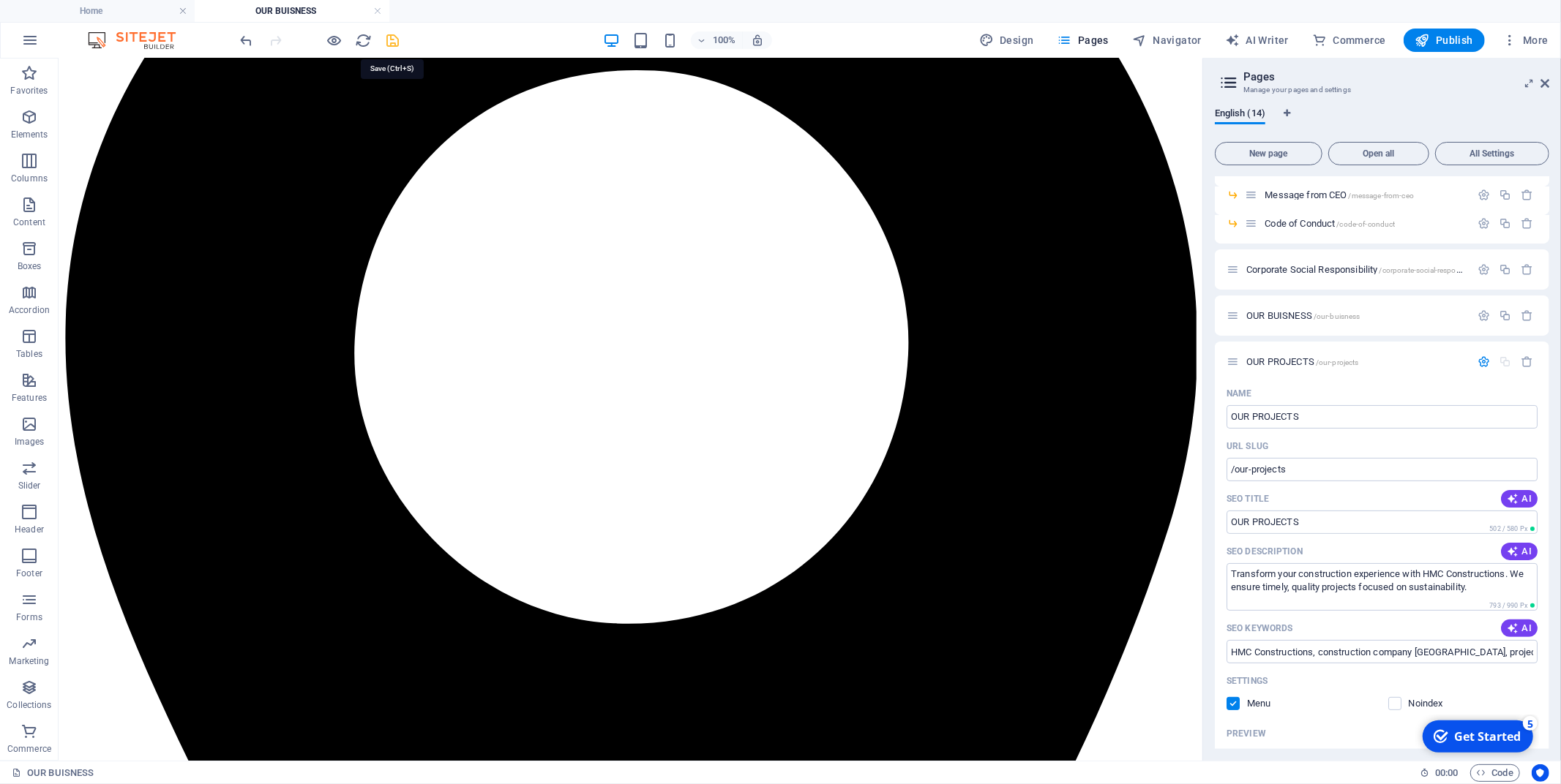
click at [393, 35] on icon "save" at bounding box center [393, 40] width 16 height 16
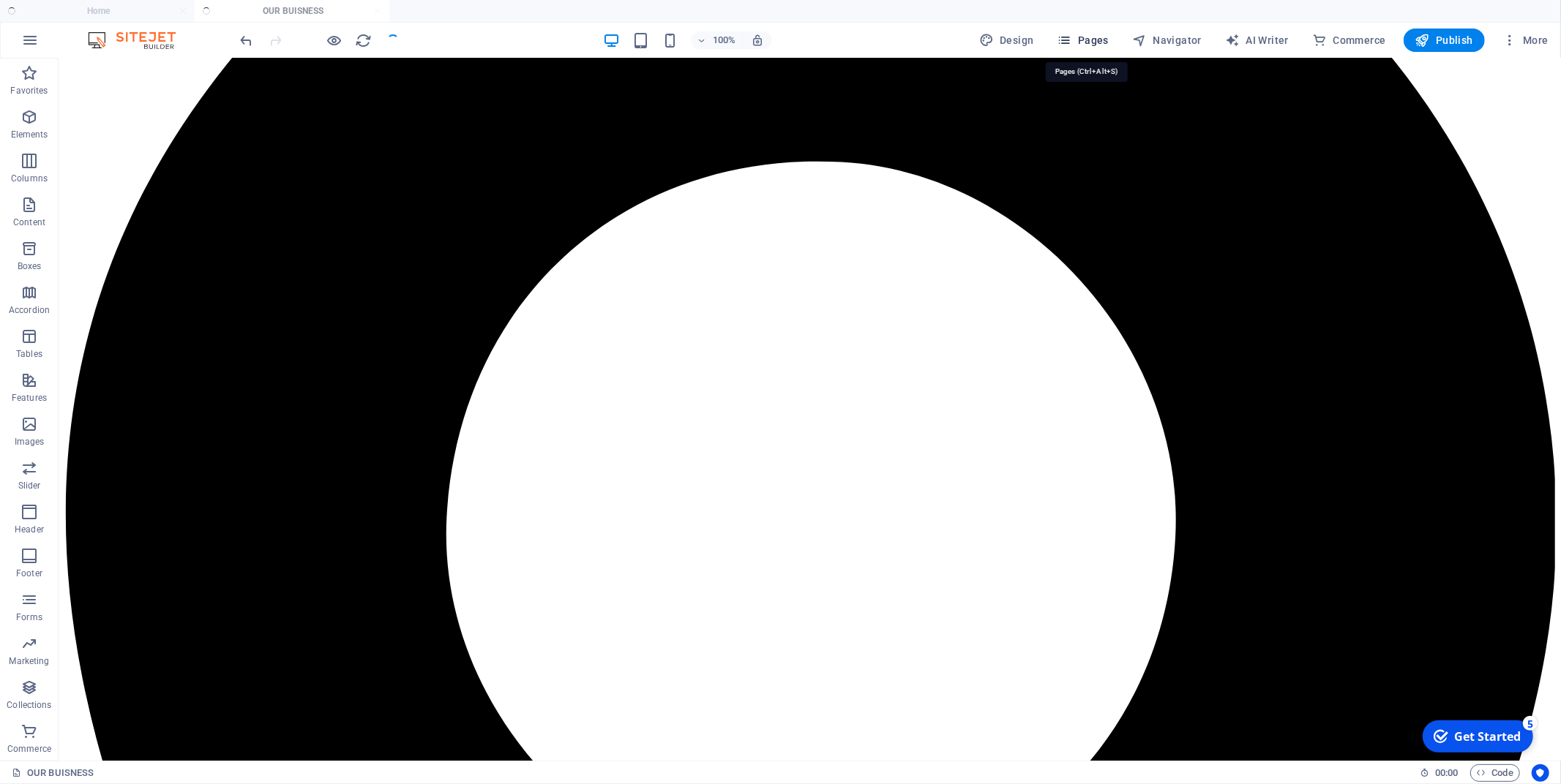
click at [1103, 48] on button "Pages" at bounding box center [1082, 41] width 63 height 23
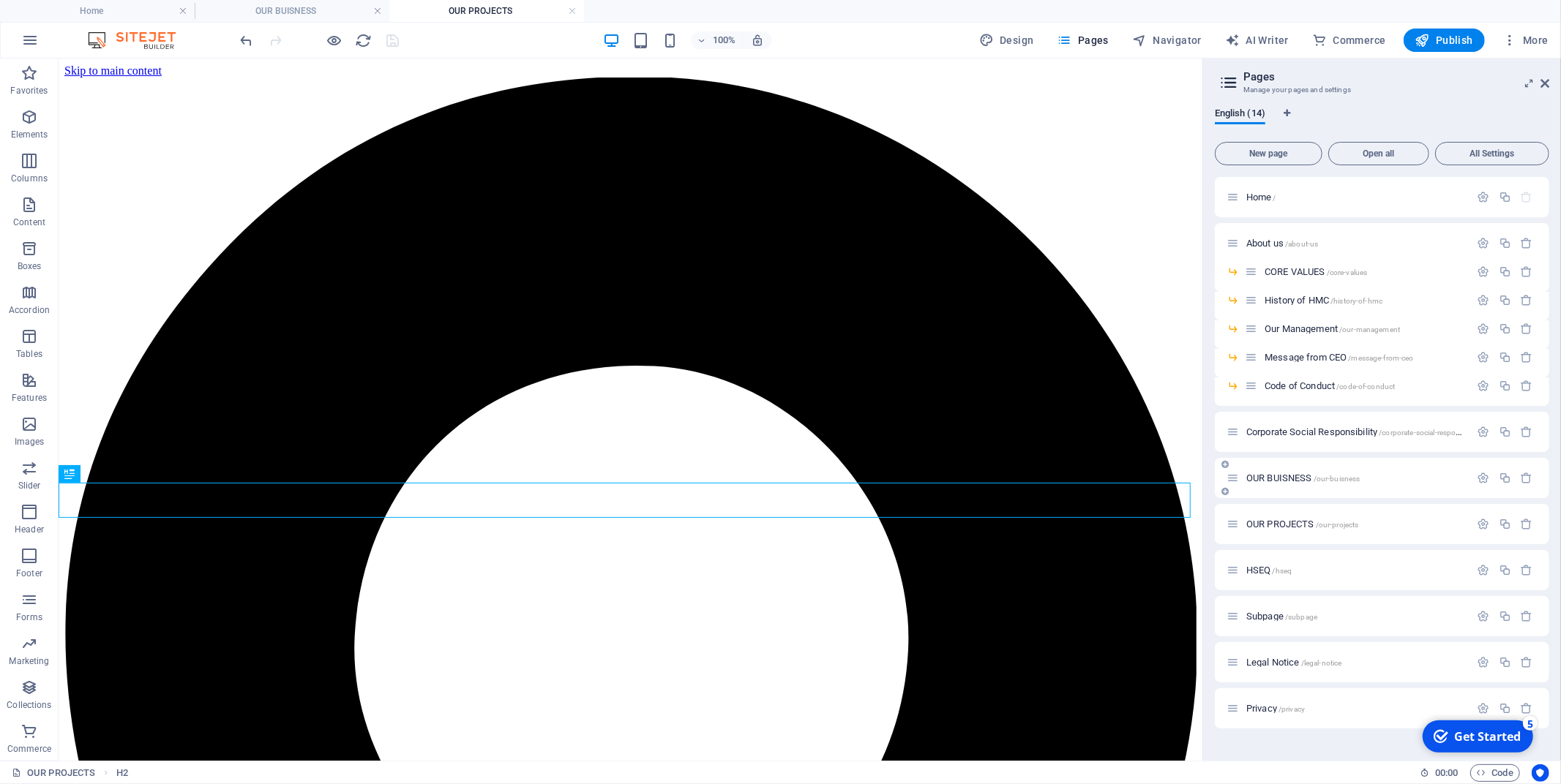
scroll to position [0, 0]
click at [1262, 516] on div "OUR PROJECTS /our-projects" at bounding box center [1348, 524] width 244 height 16
click at [1264, 523] on span "OUR PROJECTS /our-projects" at bounding box center [1302, 524] width 112 height 11
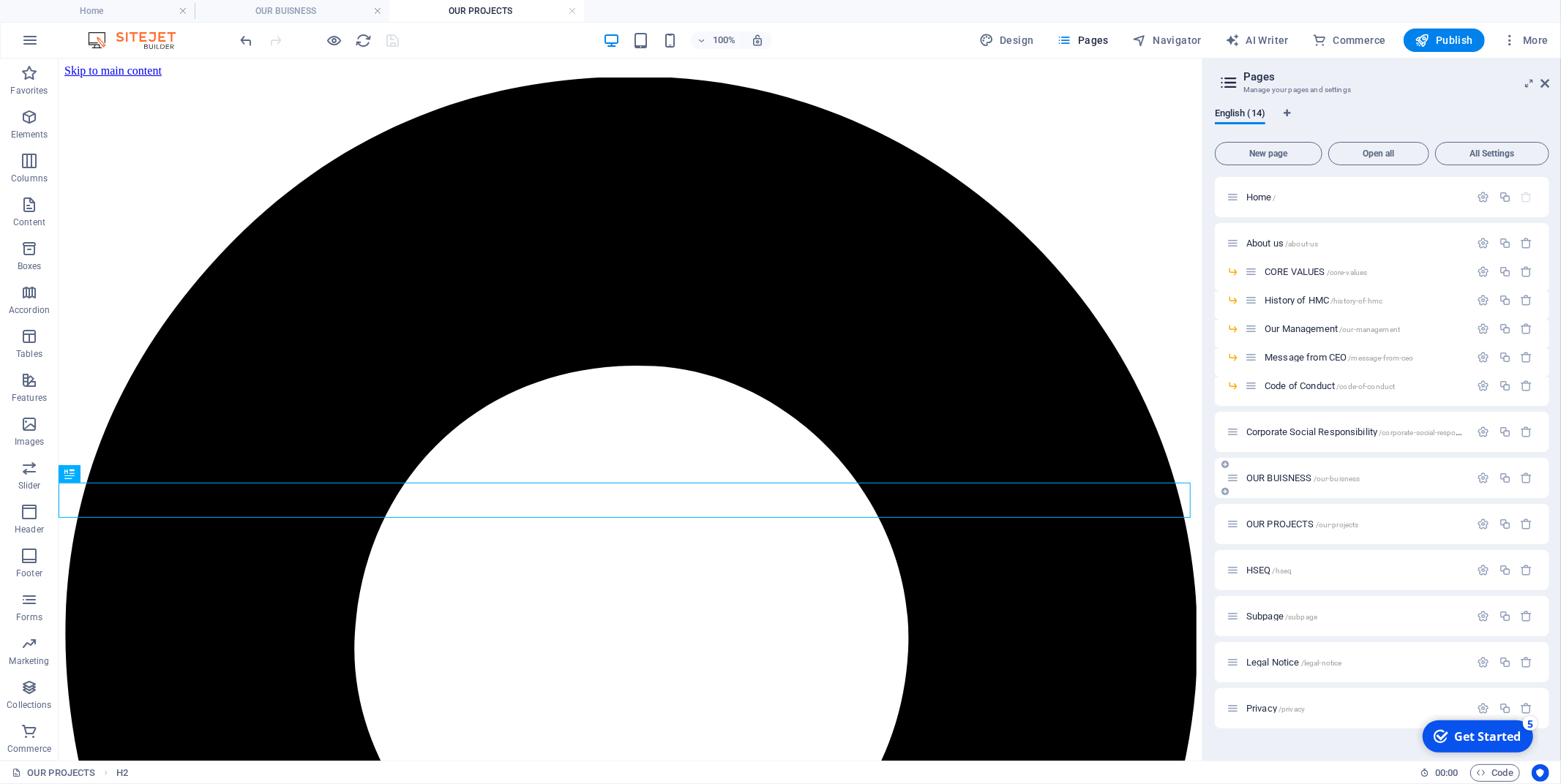
click at [1284, 470] on div "OUR BUISNESS /our-buisness" at bounding box center [1348, 477] width 244 height 16
click at [1286, 477] on span "OUR BUISNESS /our-buisness" at bounding box center [1303, 477] width 114 height 11
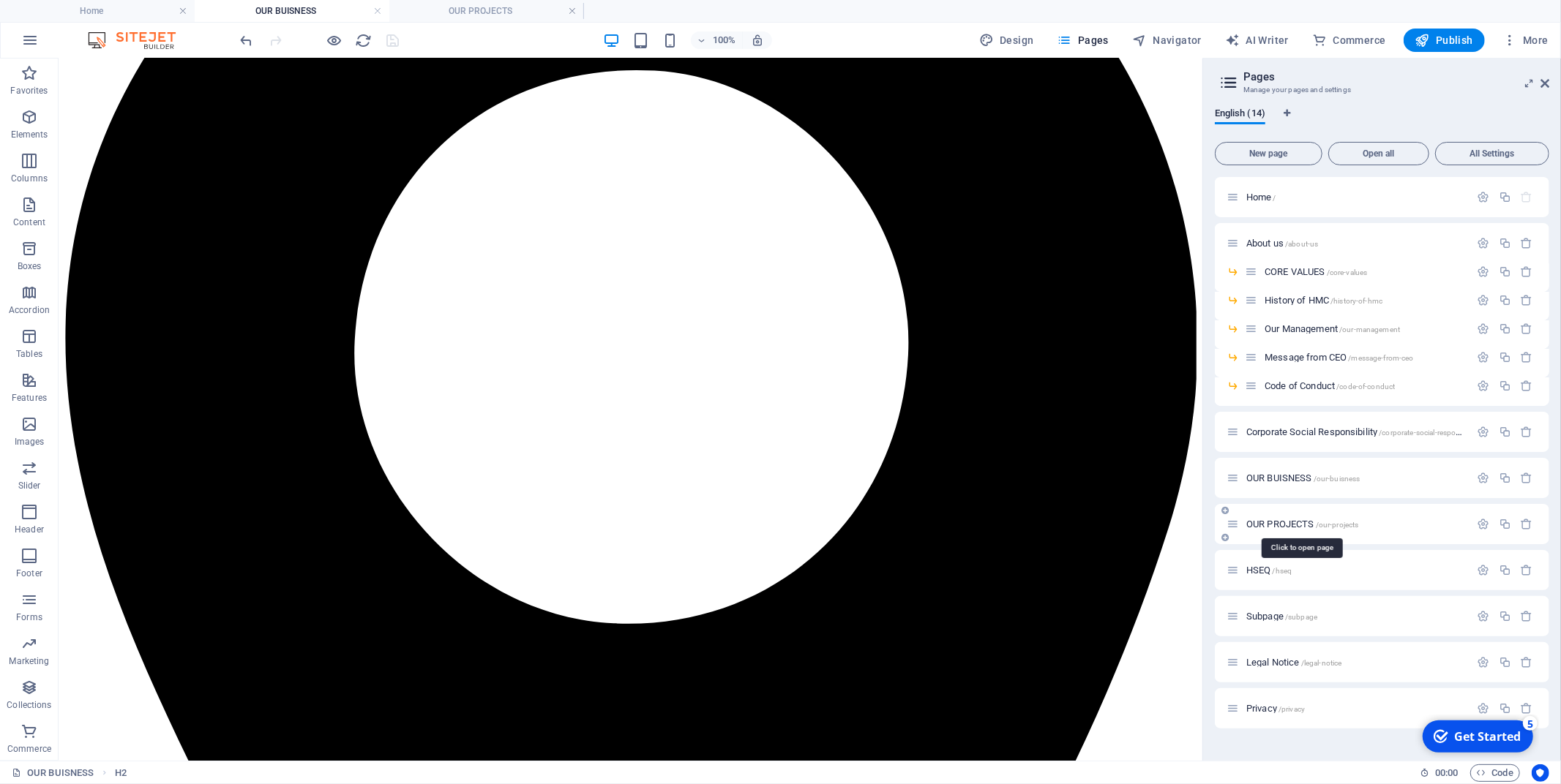
click at [1285, 523] on span "OUR PROJECTS /our-projects" at bounding box center [1302, 524] width 112 height 11
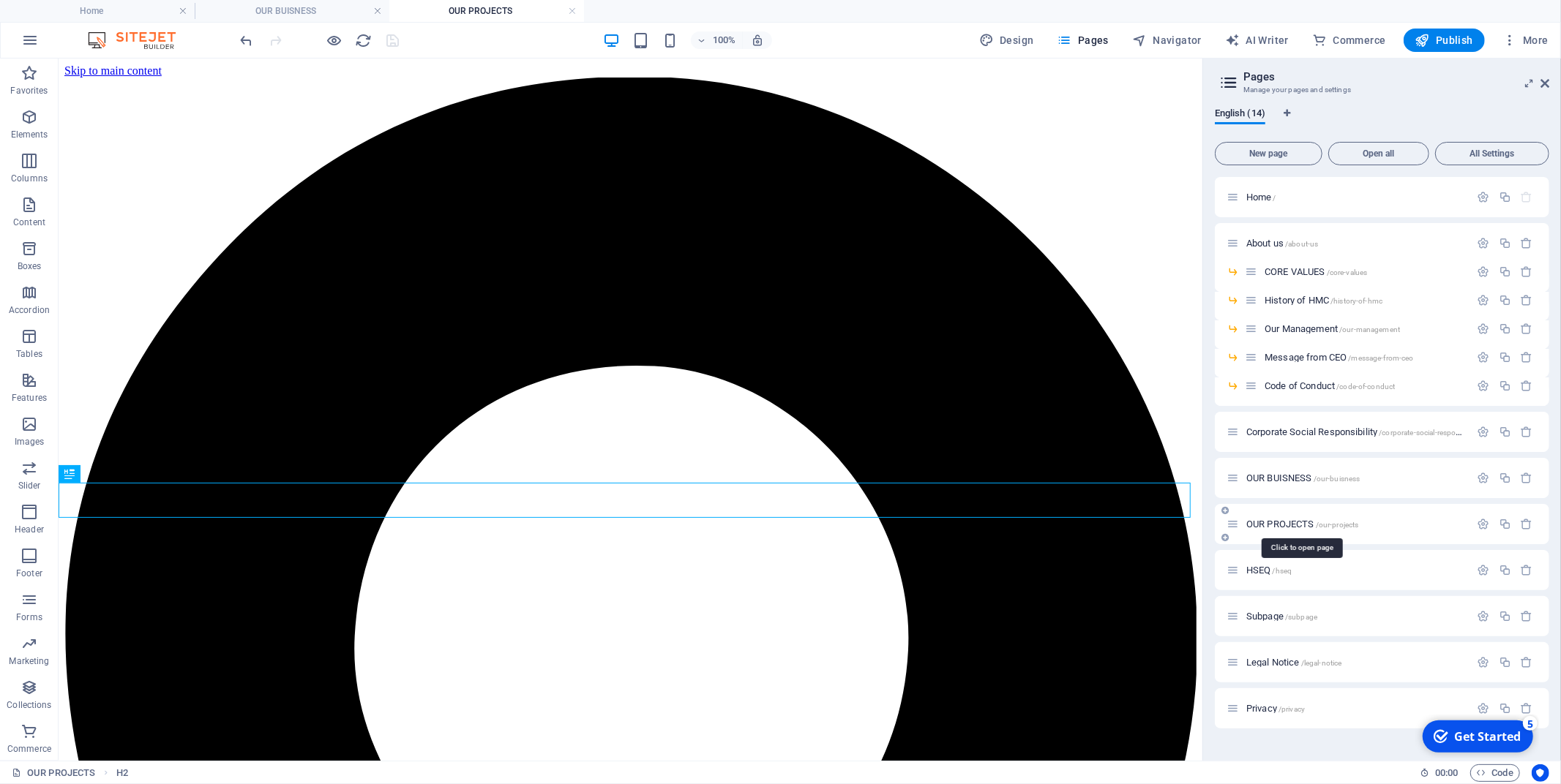
click at [1285, 523] on span "OUR PROJECTS /our-projects" at bounding box center [1302, 524] width 112 height 11
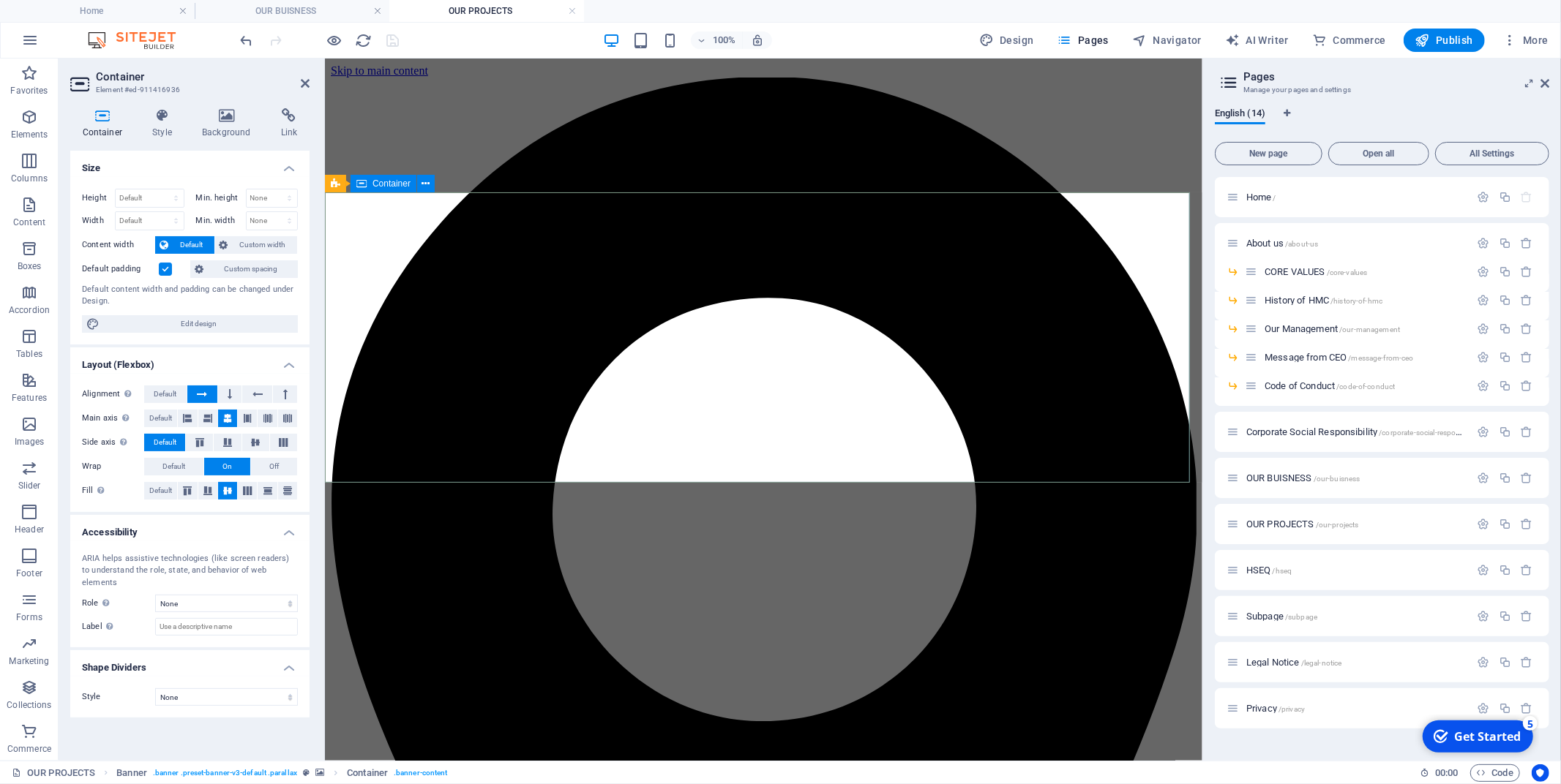
click at [366, 180] on icon at bounding box center [361, 183] width 11 height 17
click at [338, 184] on icon at bounding box center [336, 183] width 10 height 17
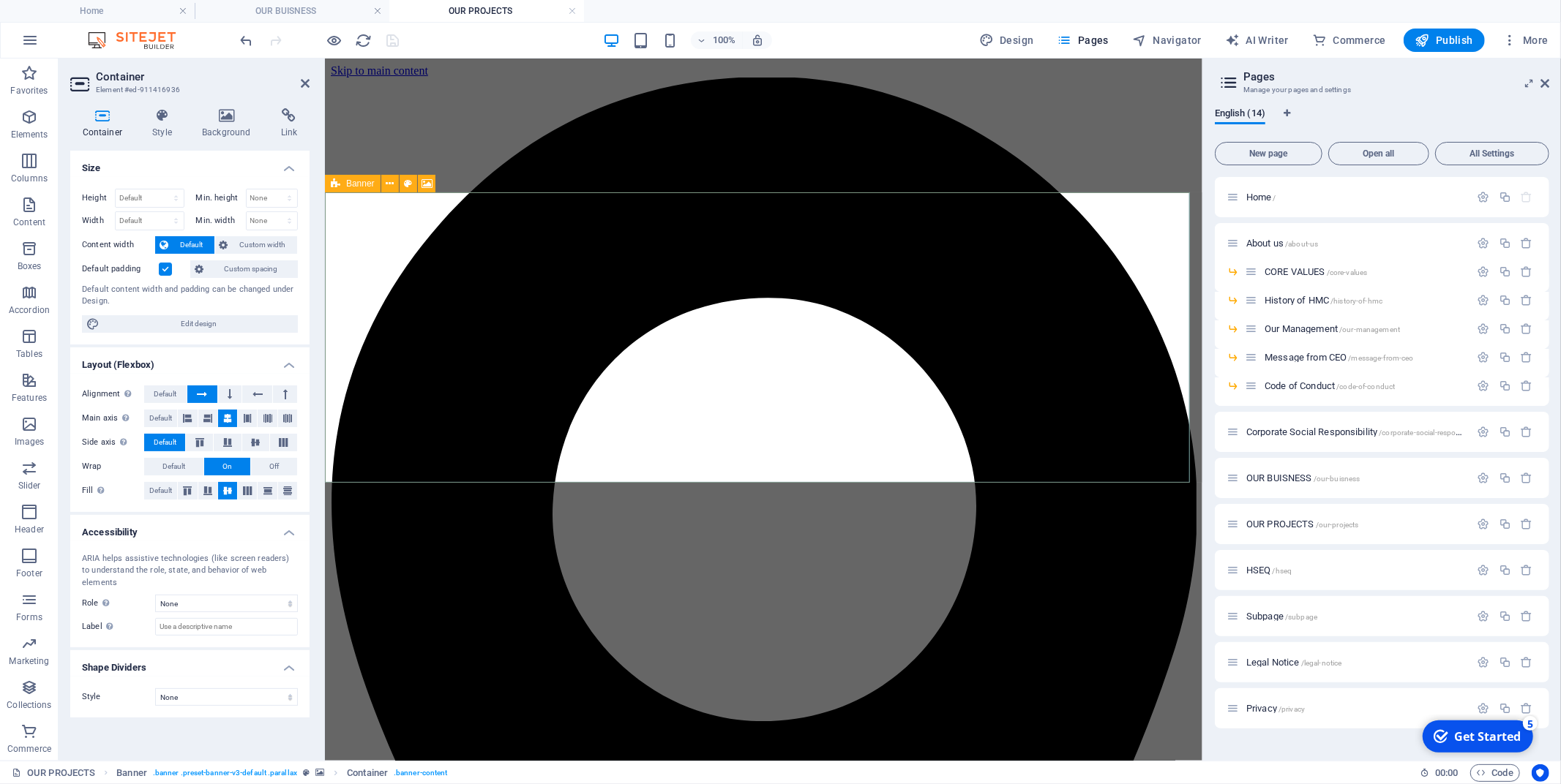
click at [333, 180] on icon at bounding box center [336, 183] width 10 height 17
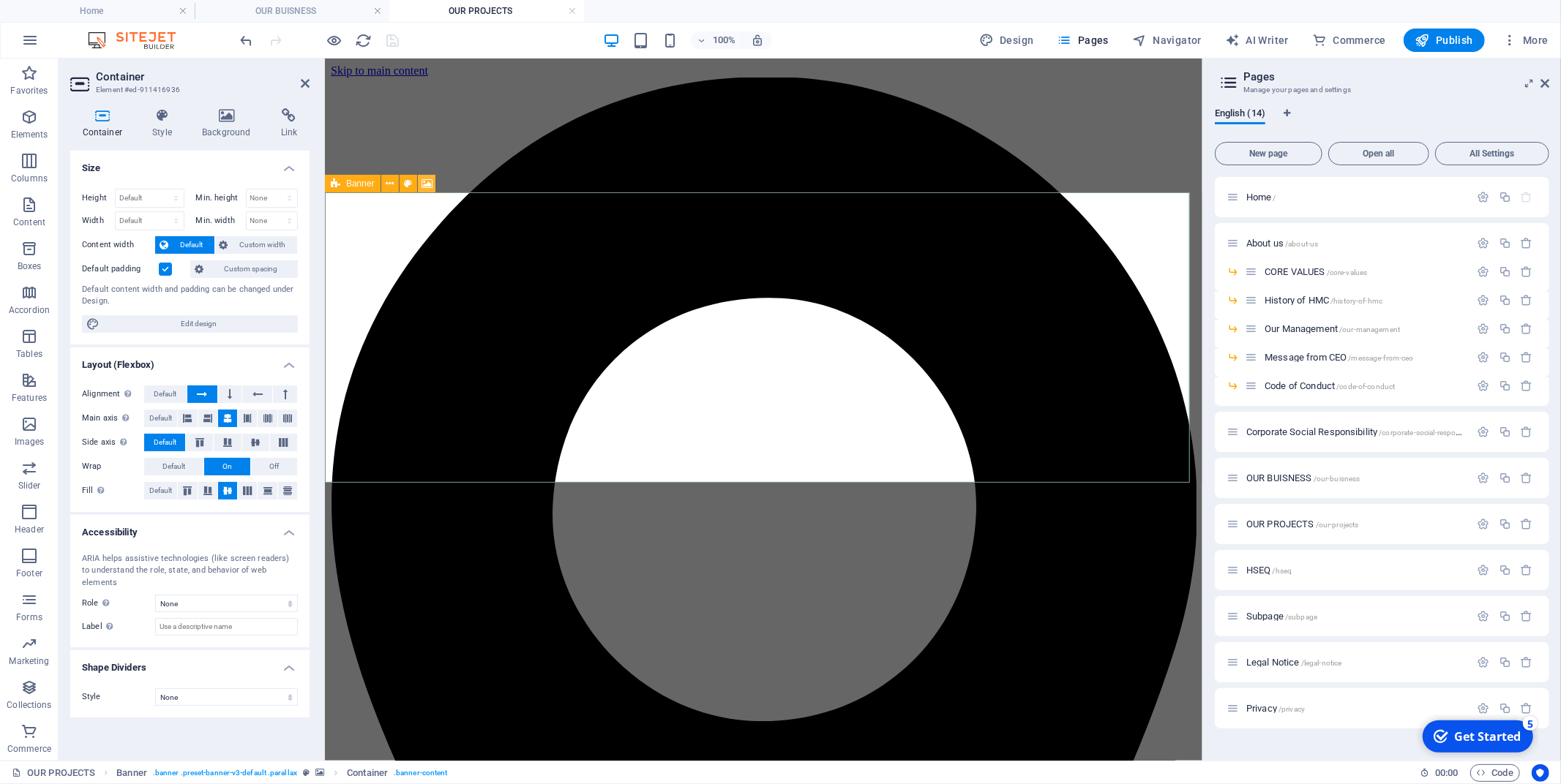
click at [423, 180] on icon at bounding box center [426, 184] width 11 height 15
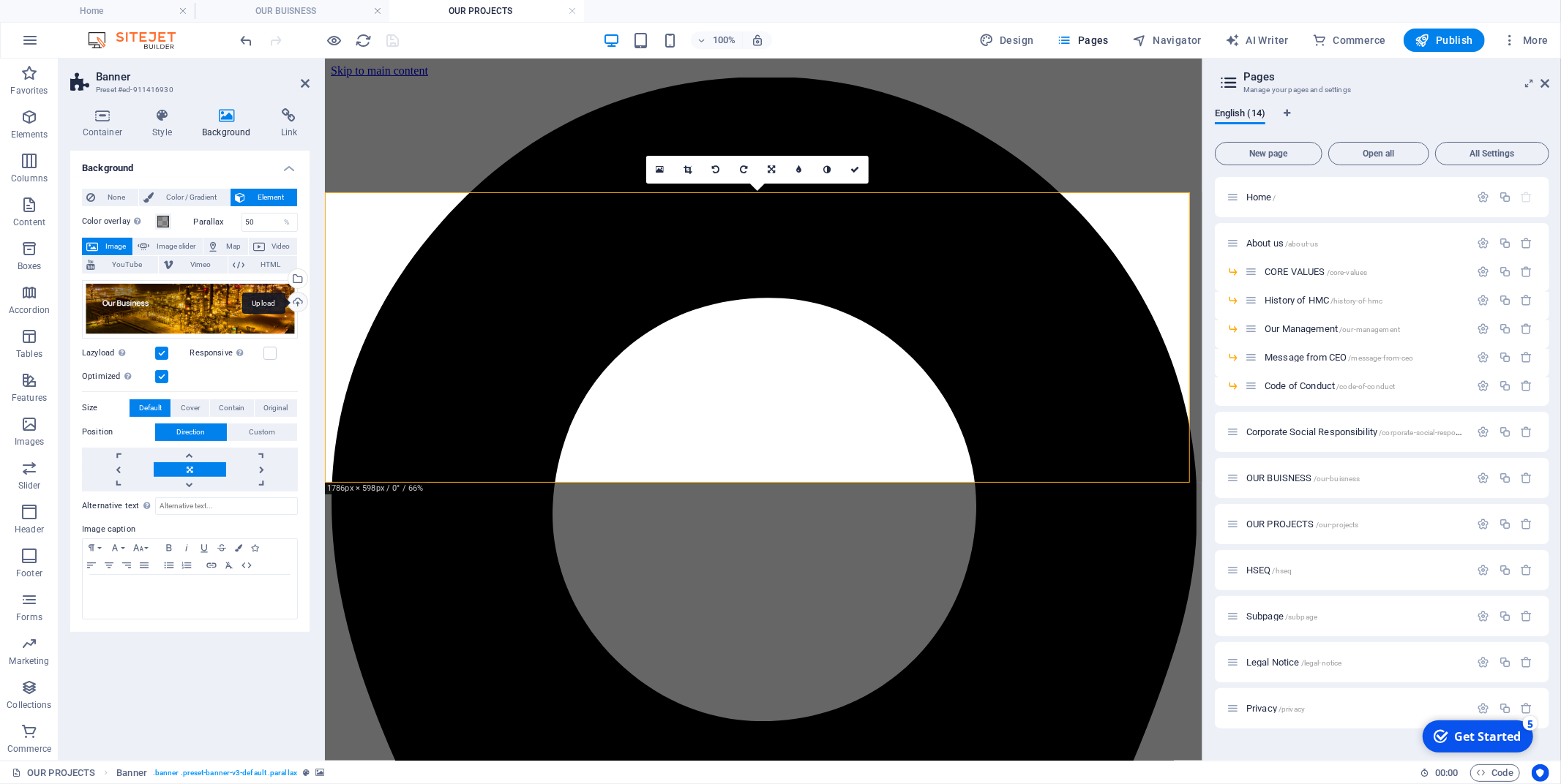
click at [295, 299] on div "Upload" at bounding box center [296, 303] width 22 height 22
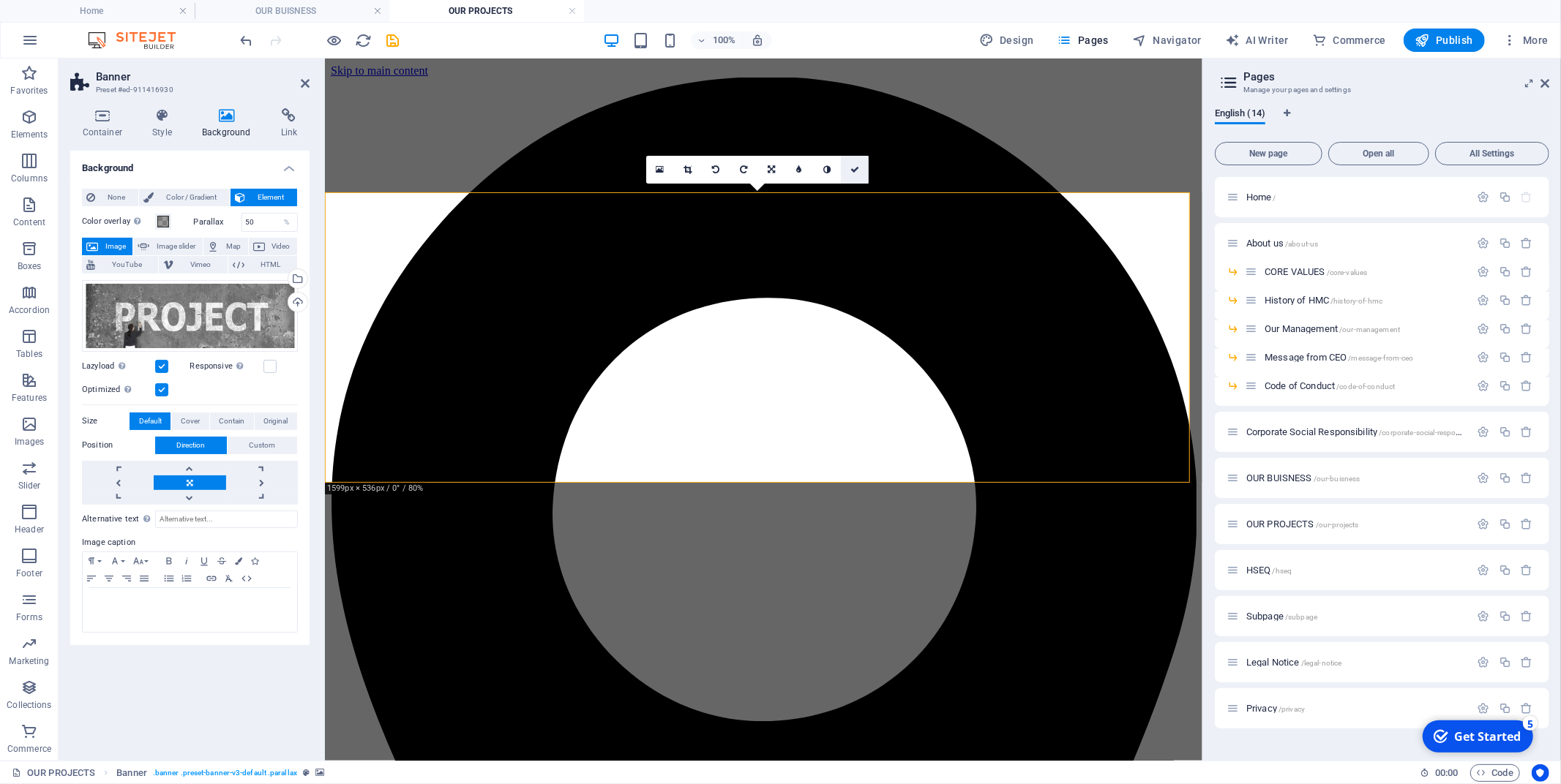
click at [851, 169] on icon at bounding box center [855, 169] width 9 height 9
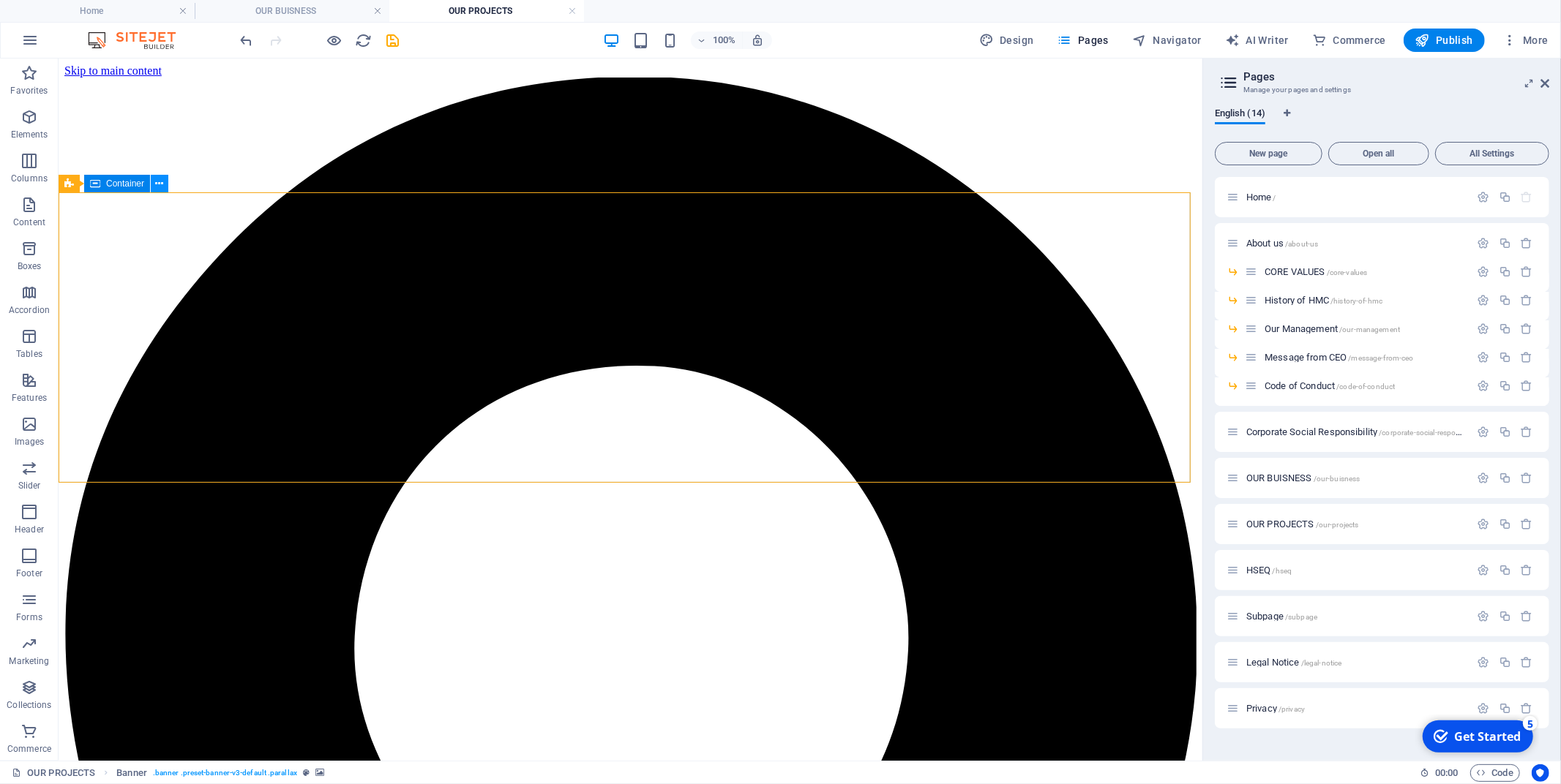
click at [164, 180] on button at bounding box center [159, 183] width 17 height 17
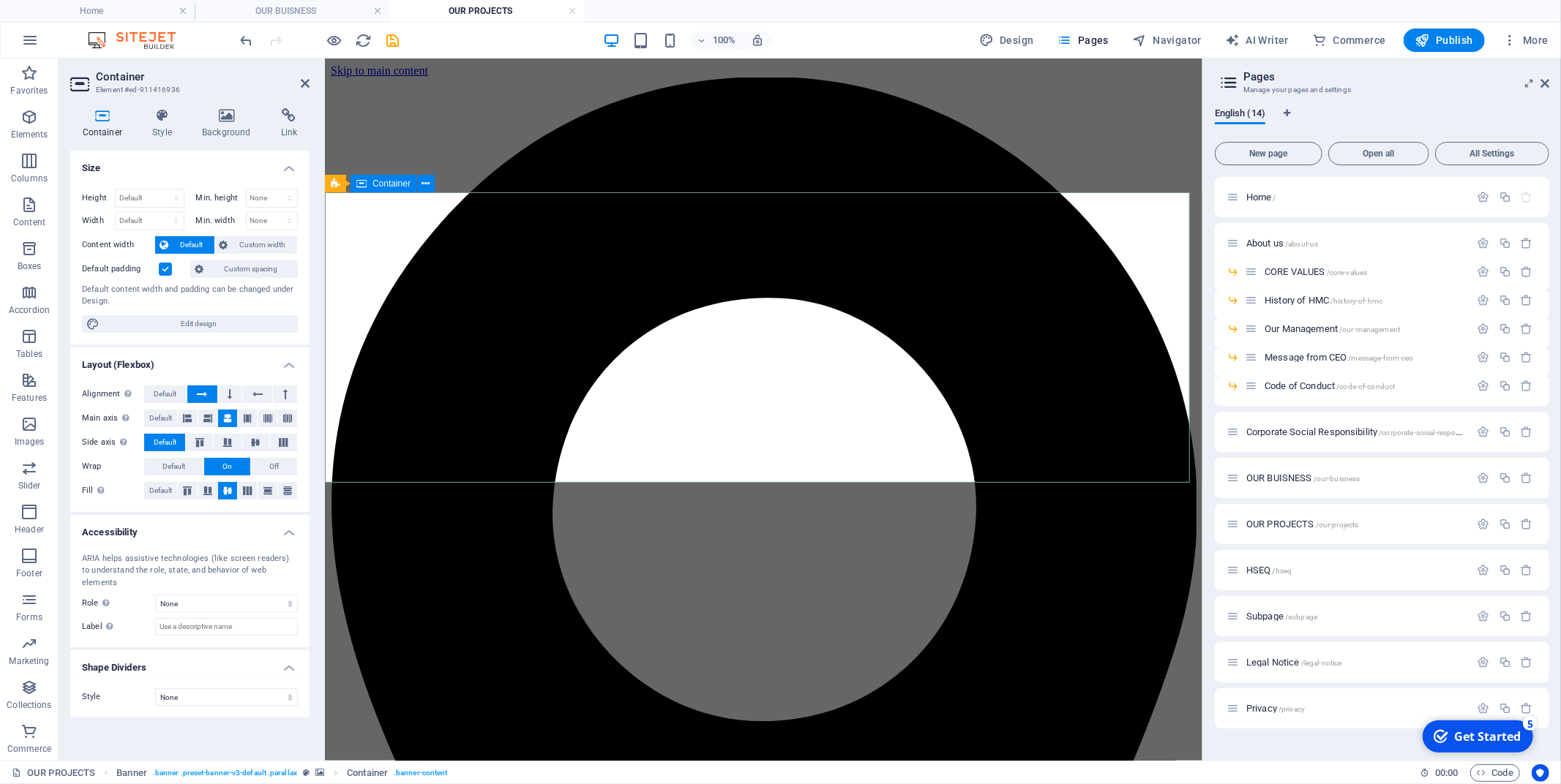
click at [172, 471] on span "Default" at bounding box center [174, 467] width 23 height 17
click at [220, 466] on button "On" at bounding box center [228, 467] width 46 height 17
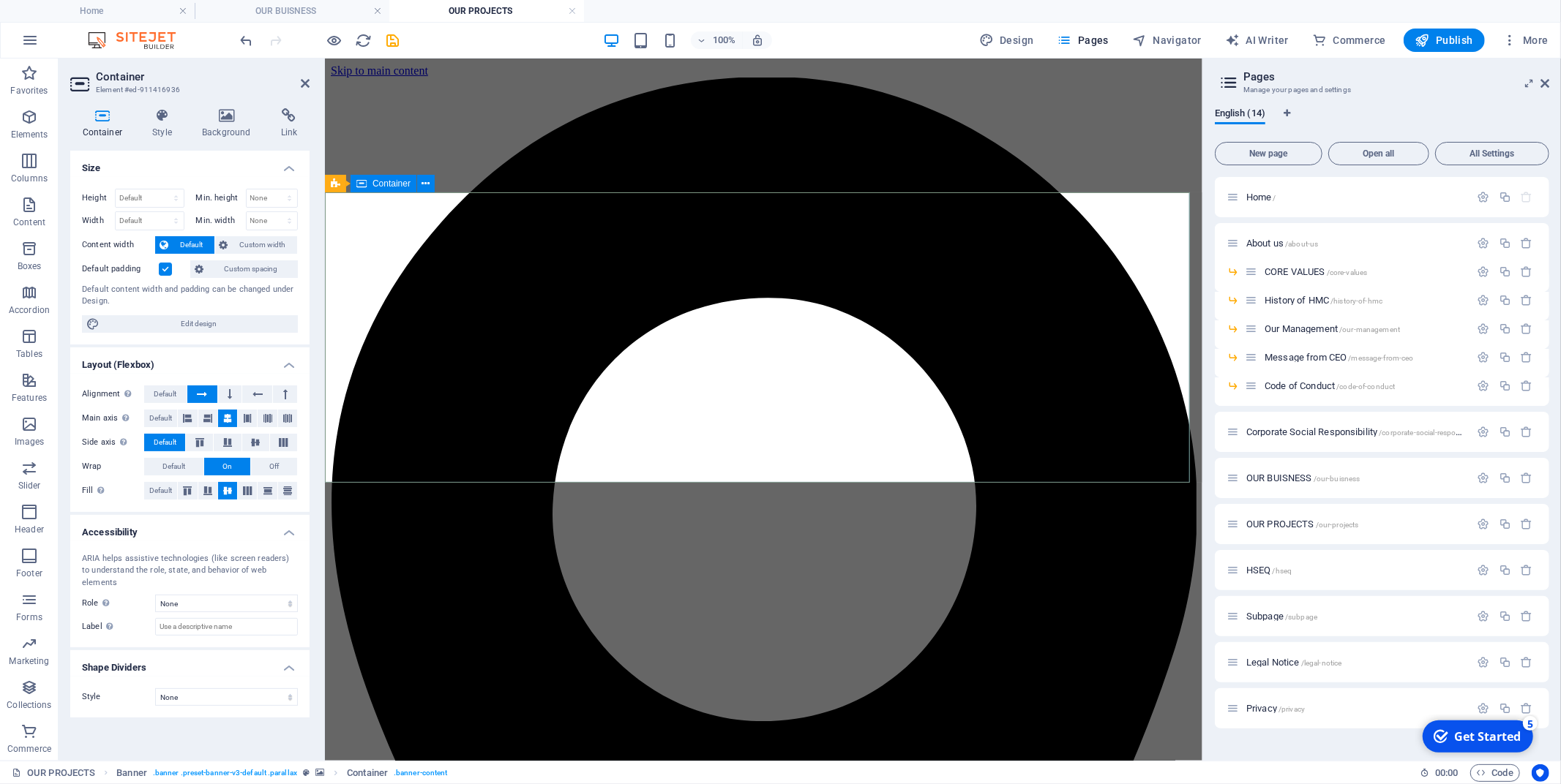
drag, startPoint x: 426, startPoint y: 186, endPoint x: 98, endPoint y: 177, distance: 328.1
click at [426, 186] on icon at bounding box center [426, 184] width 11 height 15
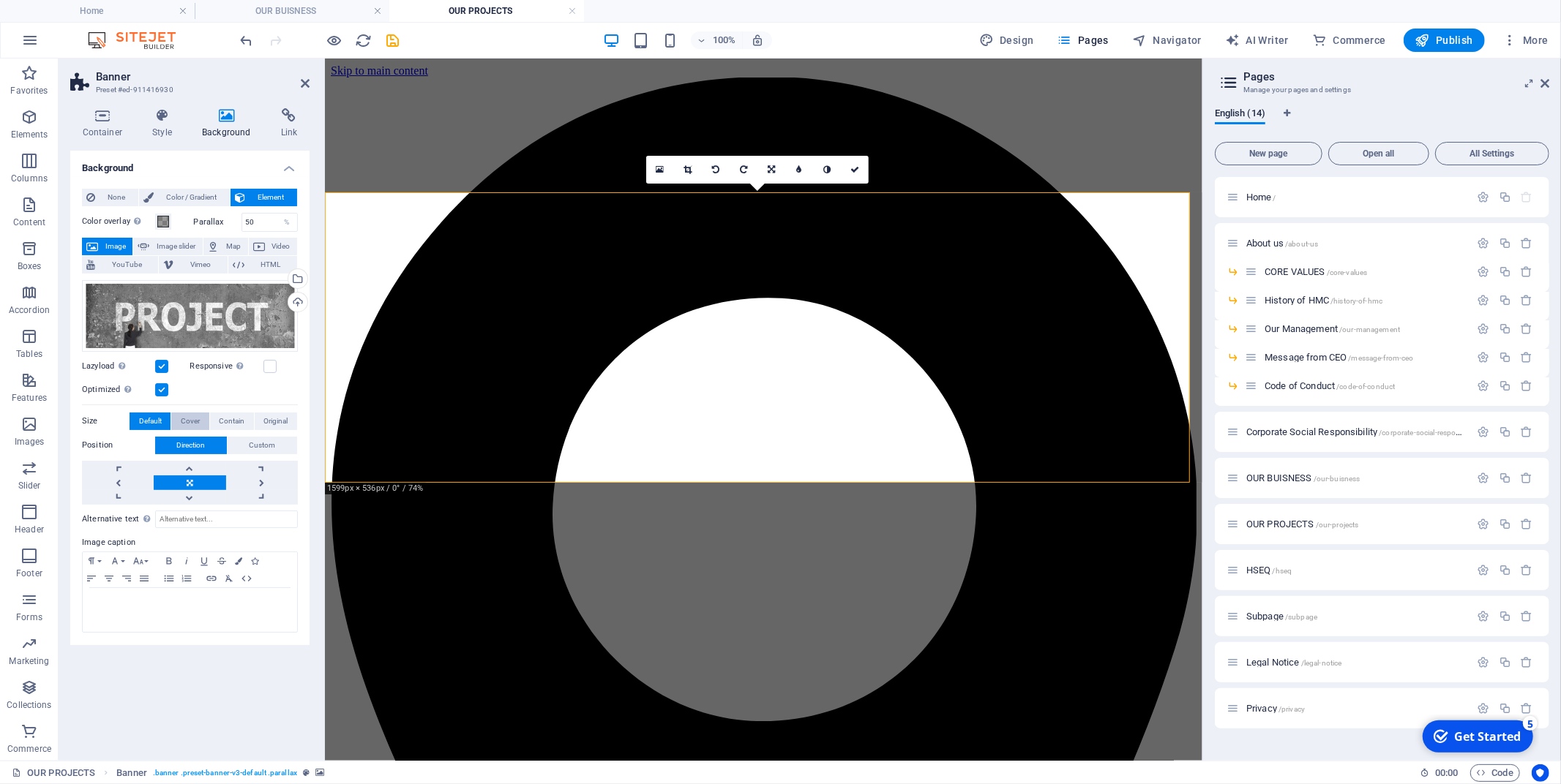
click at [196, 424] on span "Cover" at bounding box center [190, 421] width 19 height 17
click at [229, 421] on span "Contain" at bounding box center [232, 421] width 26 height 17
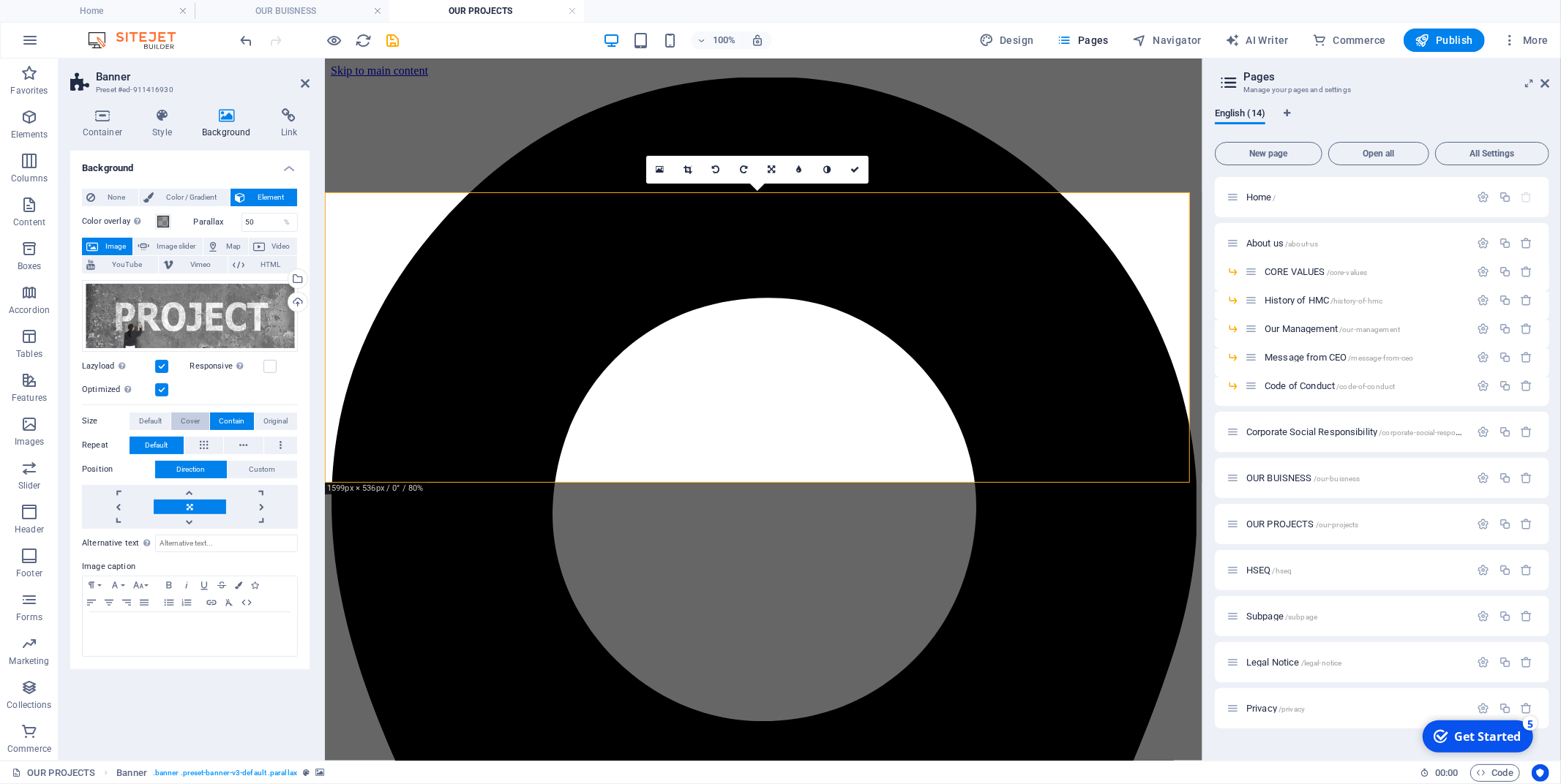
click at [196, 422] on span "Cover" at bounding box center [190, 421] width 19 height 17
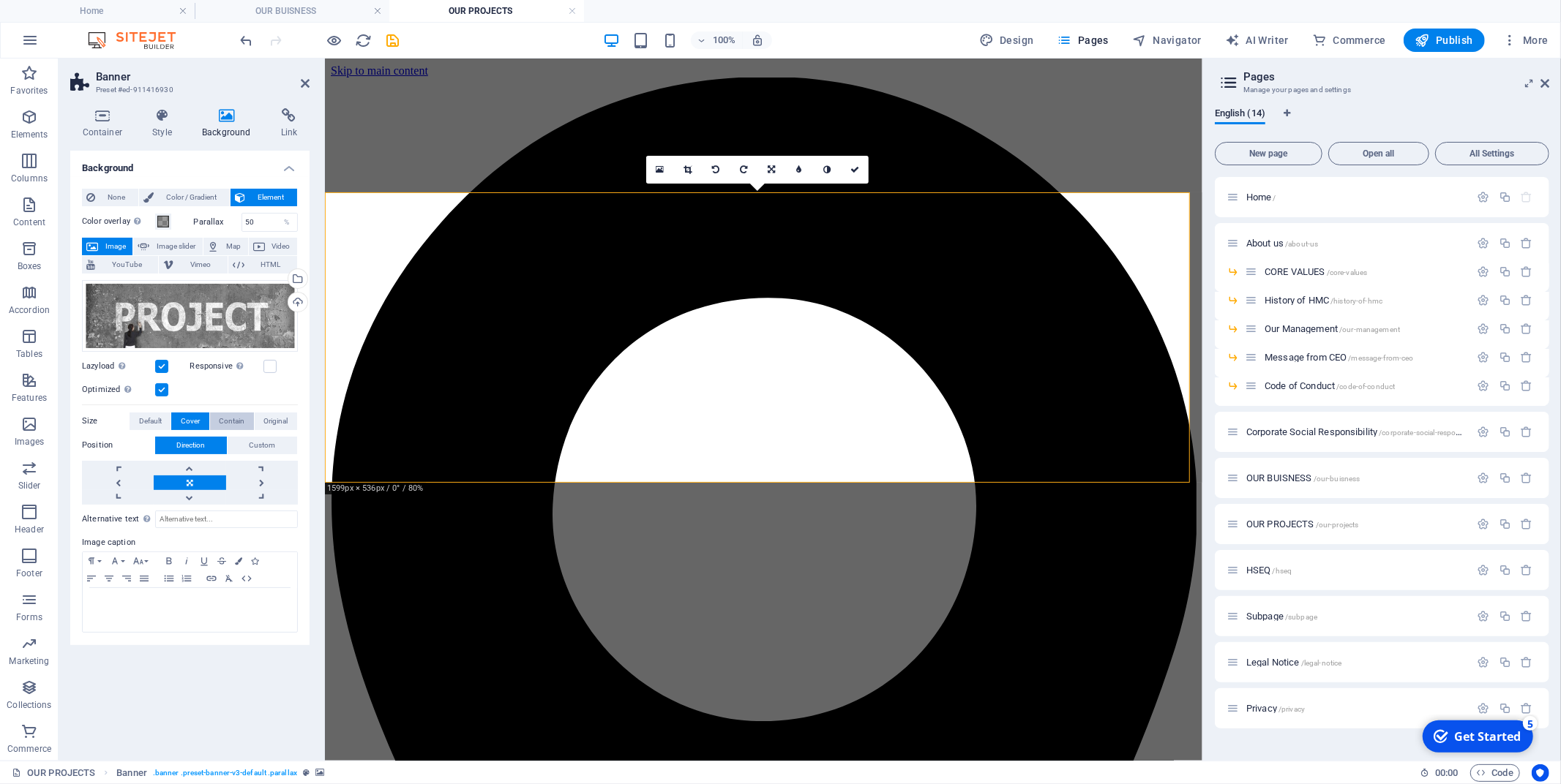
click at [227, 419] on span "Contain" at bounding box center [232, 421] width 26 height 17
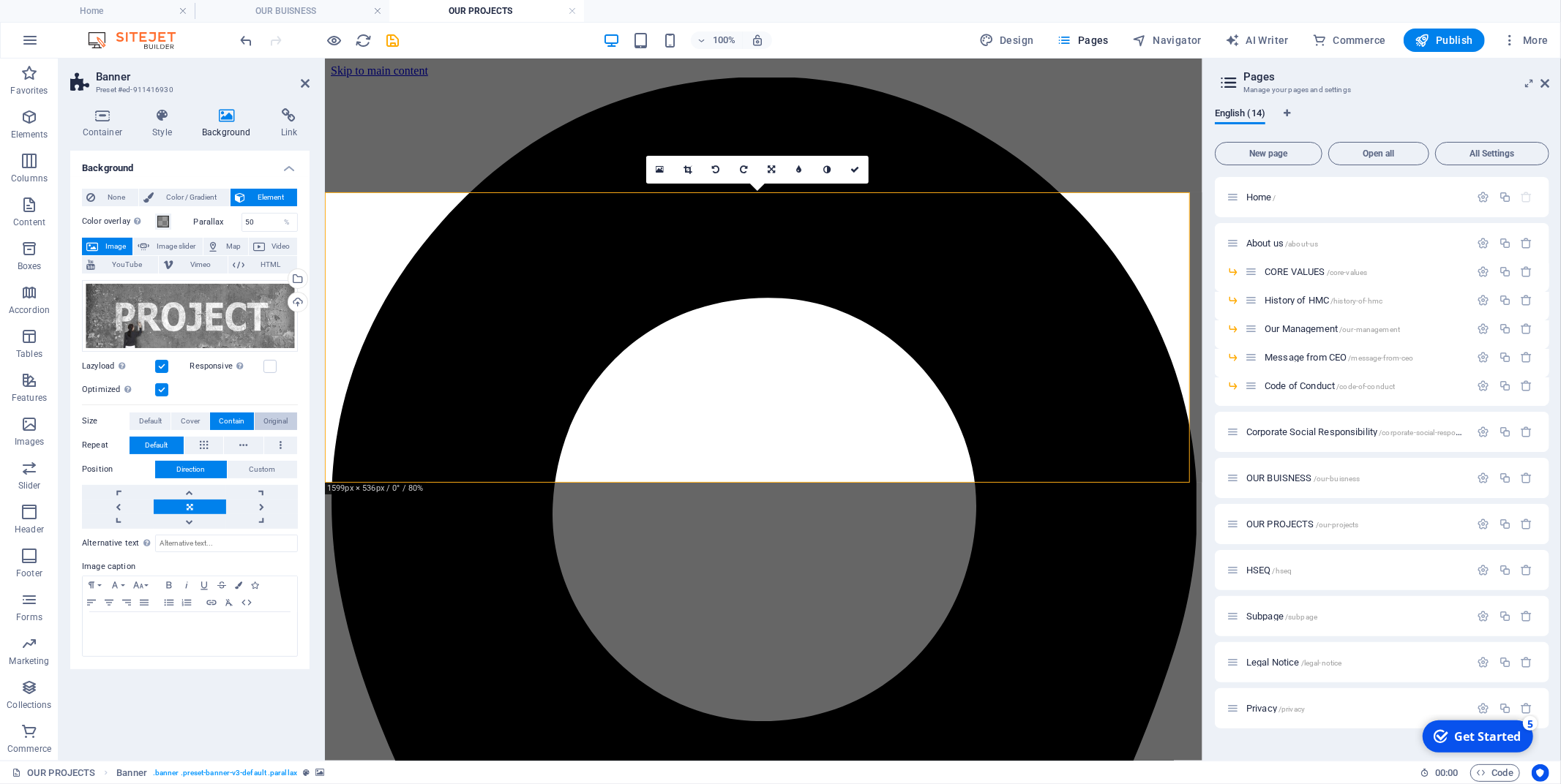
click at [274, 425] on span "Original" at bounding box center [275, 421] width 24 height 17
click at [237, 419] on span "Contain" at bounding box center [232, 421] width 26 height 17
click at [198, 487] on link at bounding box center [189, 492] width 71 height 14
click at [195, 510] on link at bounding box center [189, 506] width 71 height 14
click at [260, 493] on link at bounding box center [261, 492] width 71 height 14
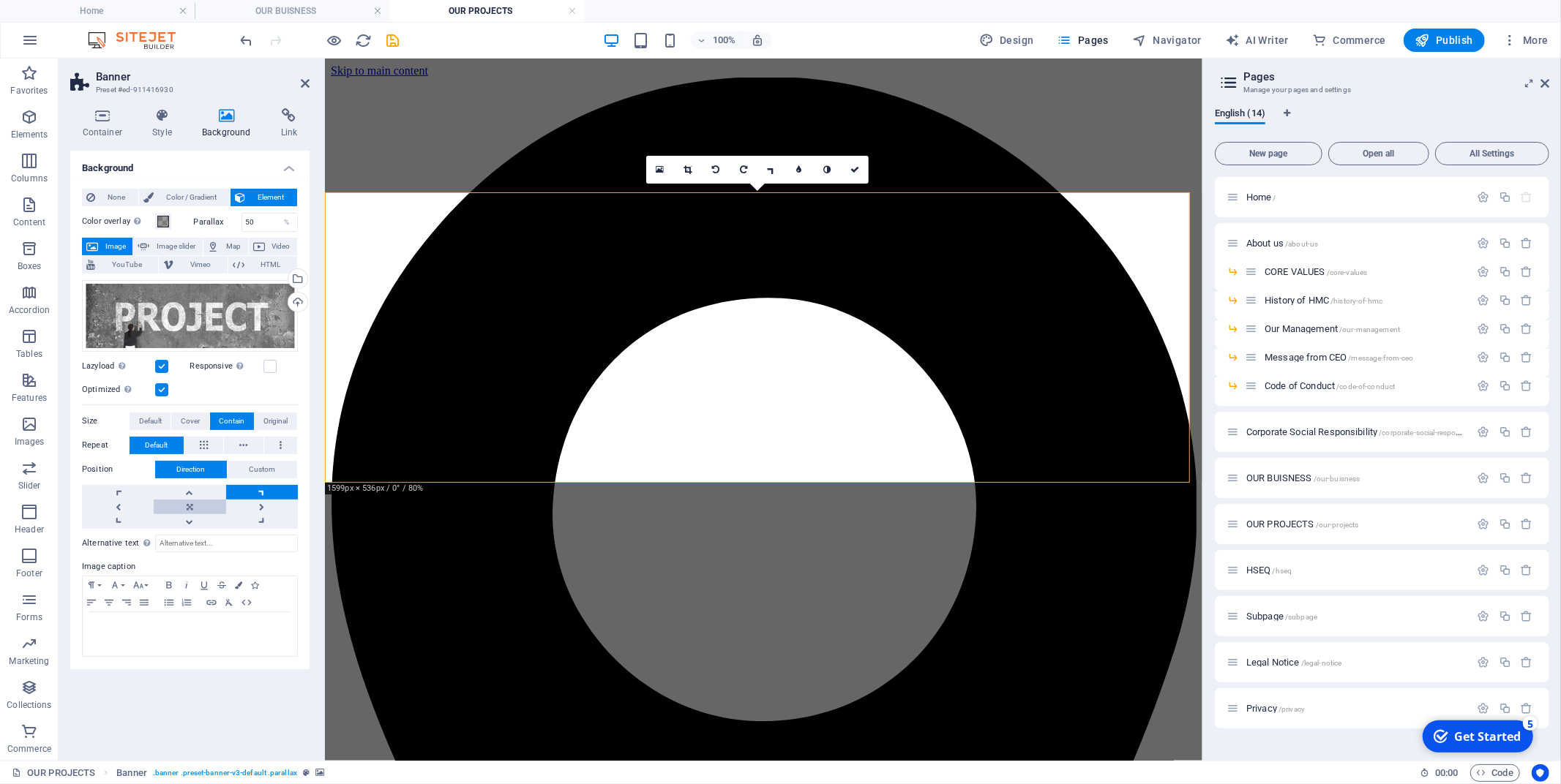
click at [200, 504] on link at bounding box center [189, 506] width 71 height 14
click at [269, 420] on span "Original" at bounding box center [275, 421] width 24 height 17
click at [244, 425] on button "Contain" at bounding box center [233, 421] width 44 height 17
click at [268, 422] on span "Original" at bounding box center [275, 421] width 24 height 17
click at [857, 162] on link at bounding box center [855, 170] width 28 height 28
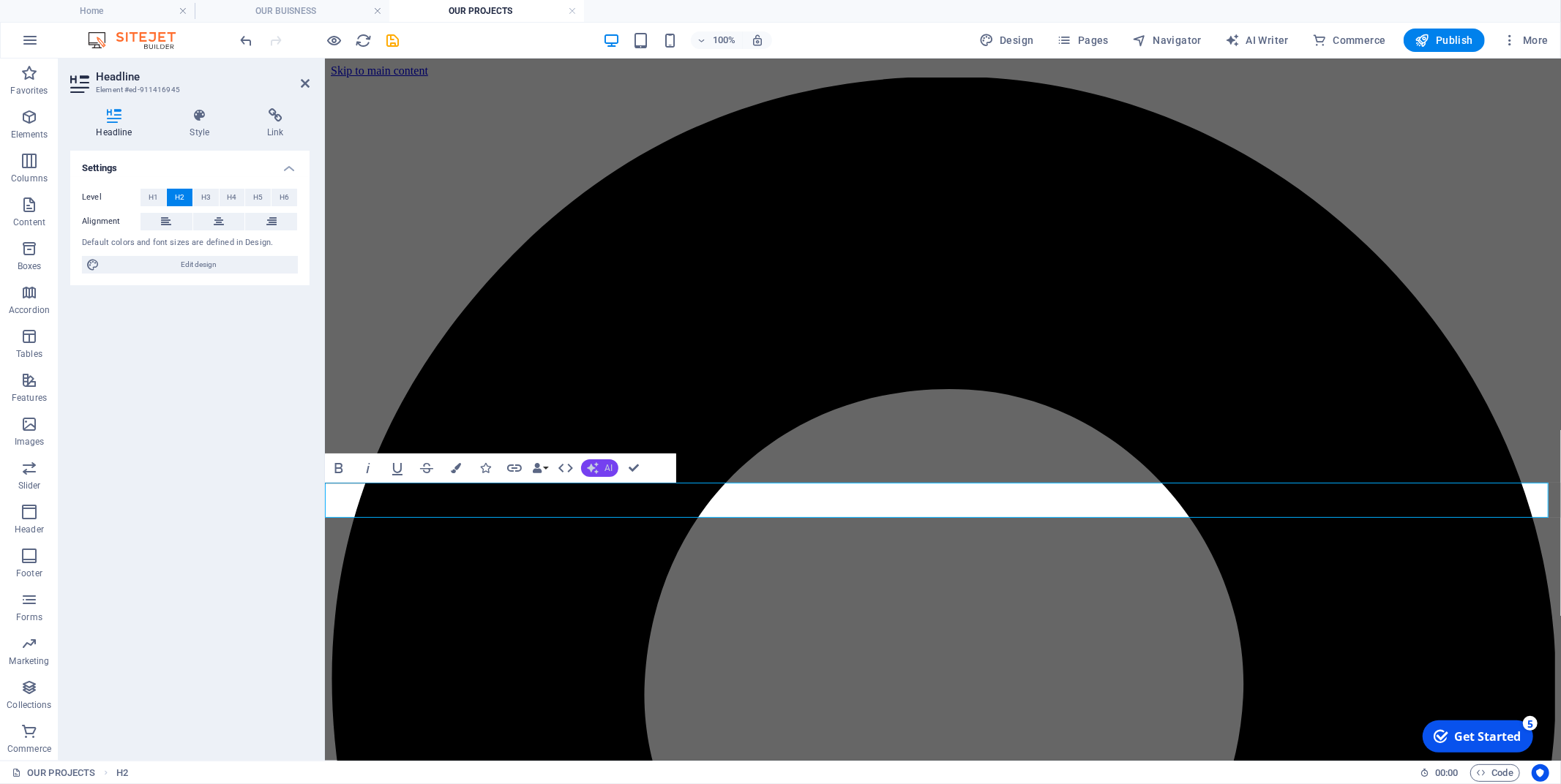
click at [612, 470] on span "AI" at bounding box center [609, 468] width 8 height 9
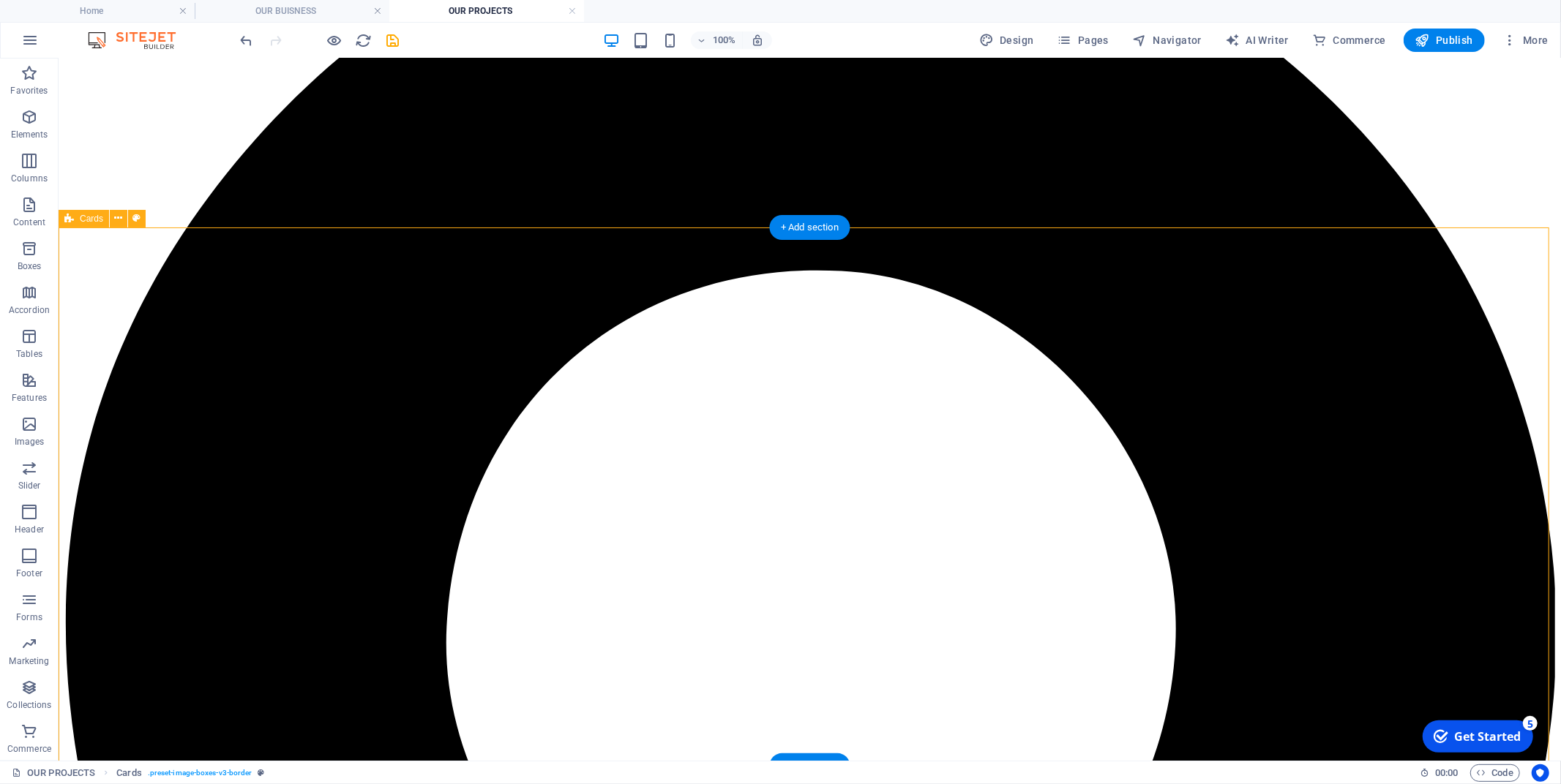
scroll to position [81, 0]
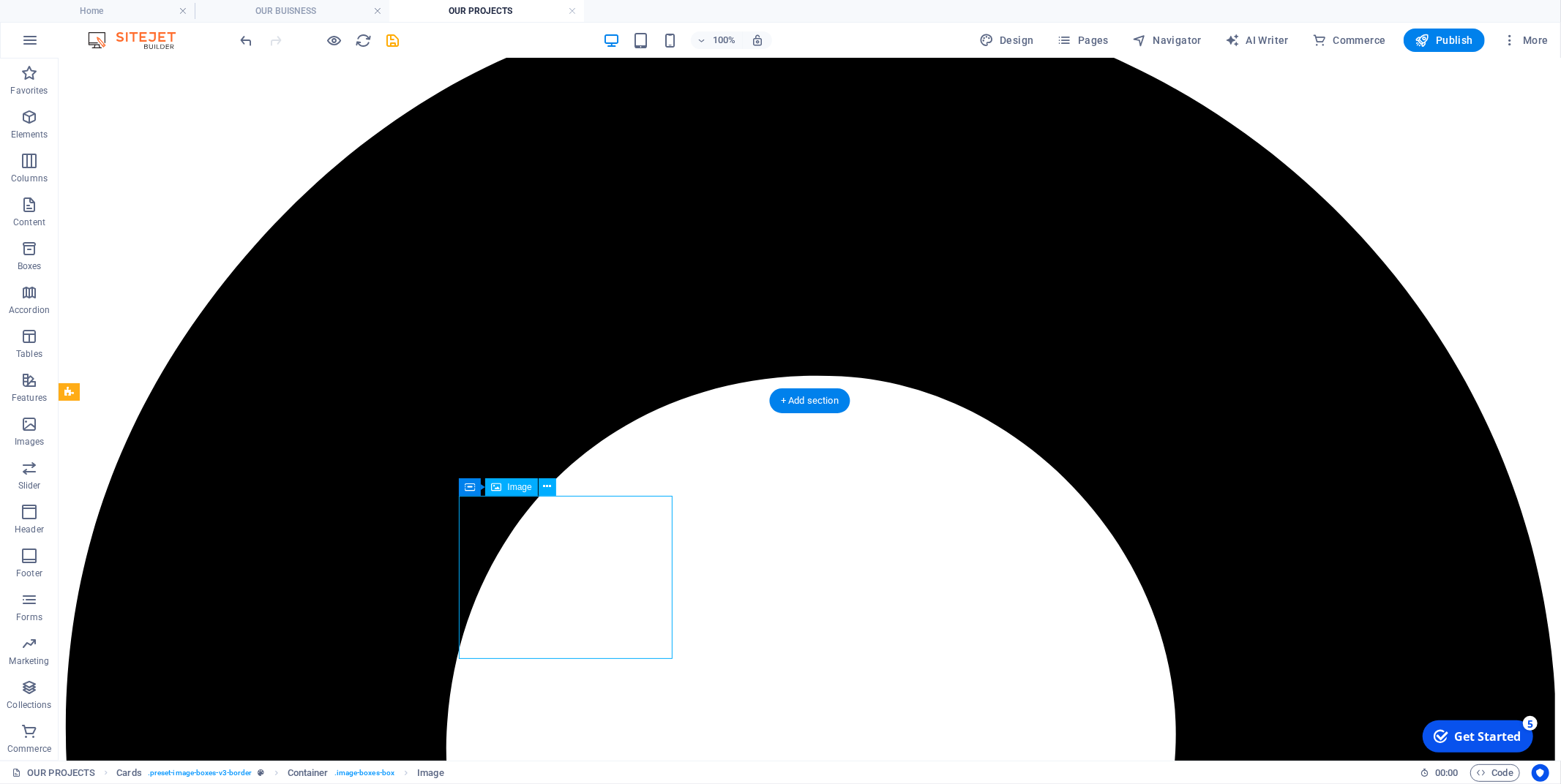
select select "px"
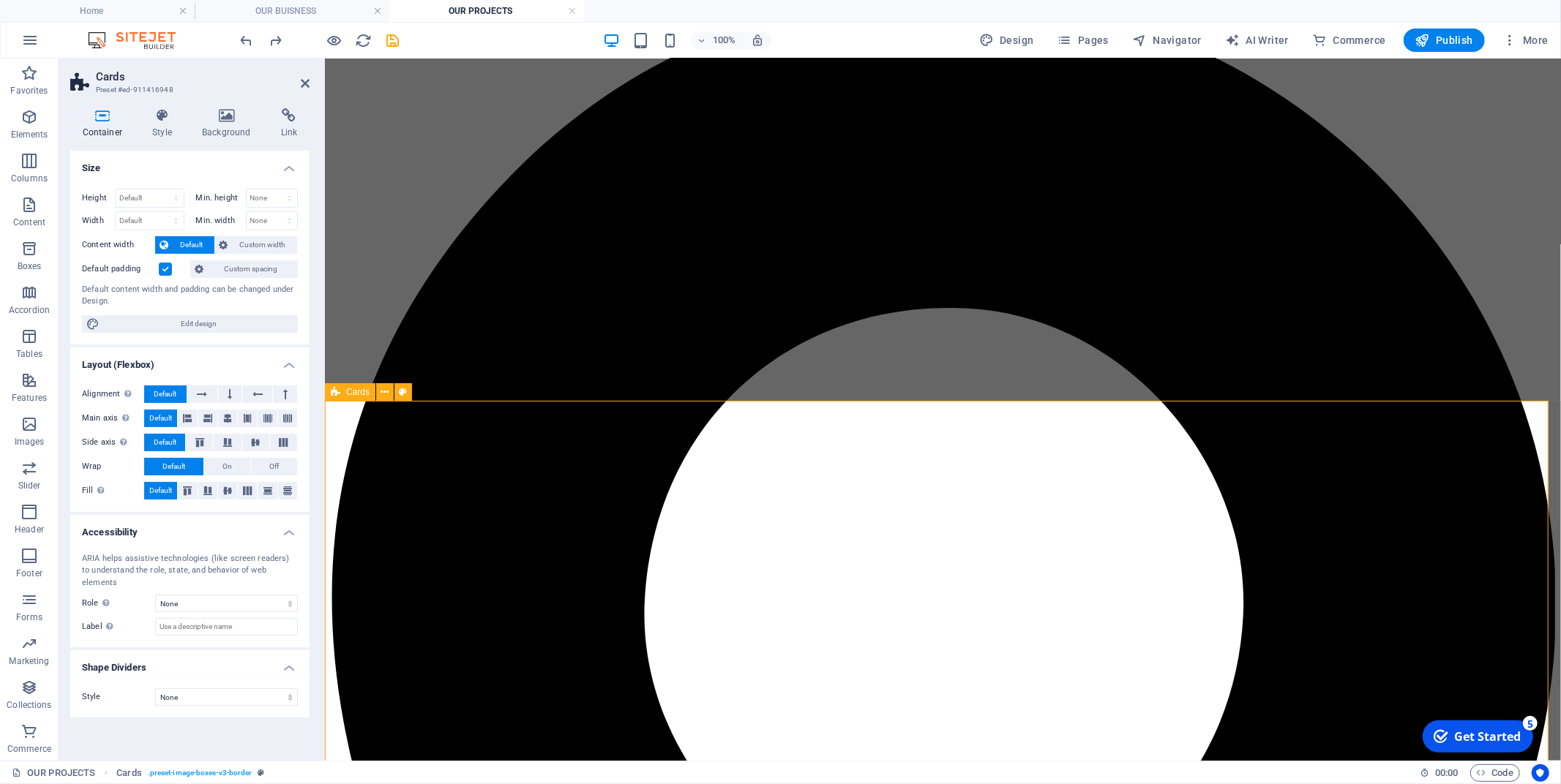
click at [32, 432] on icon "button" at bounding box center [29, 424] width 17 height 17
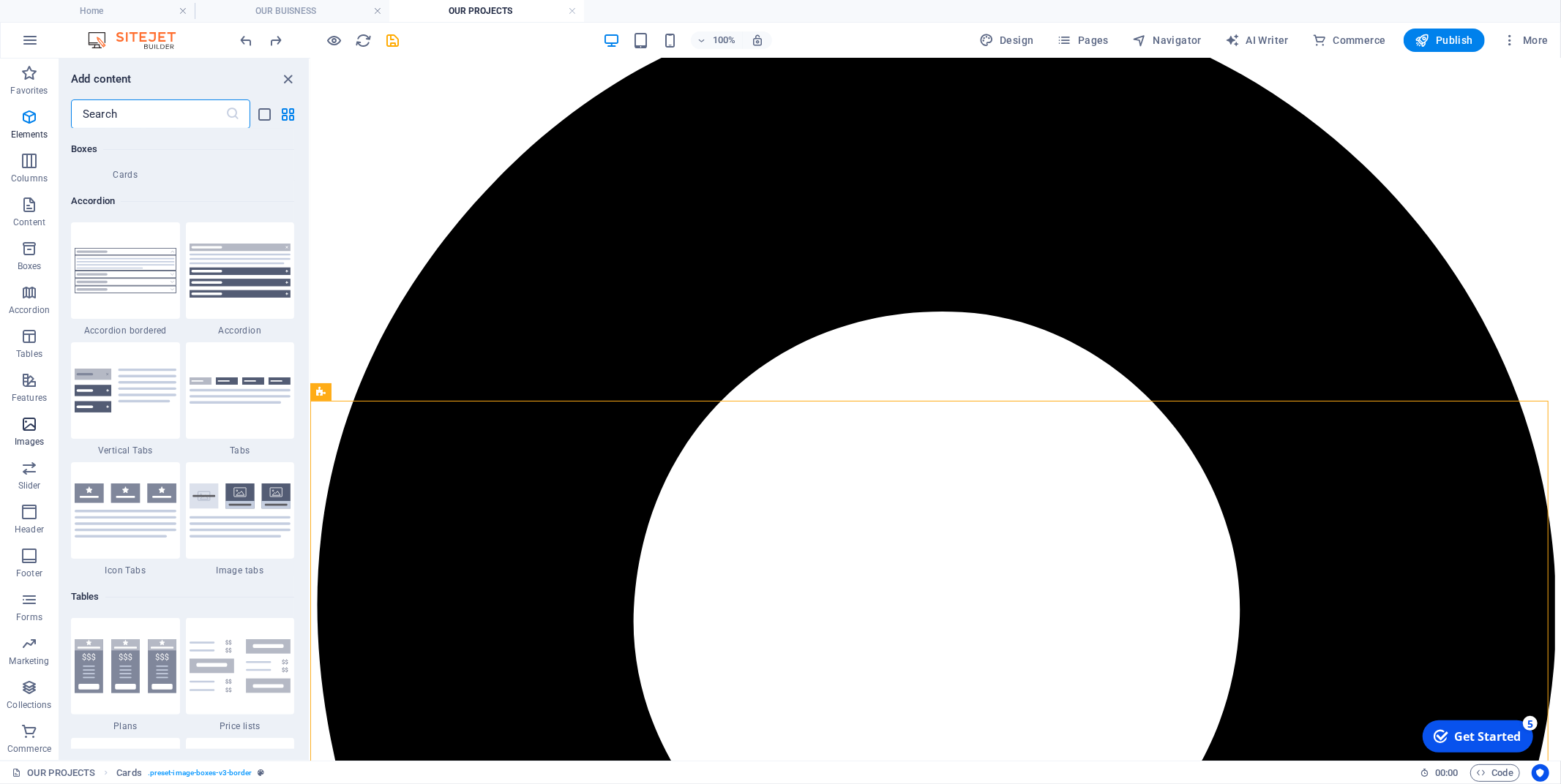
scroll to position [7416, 0]
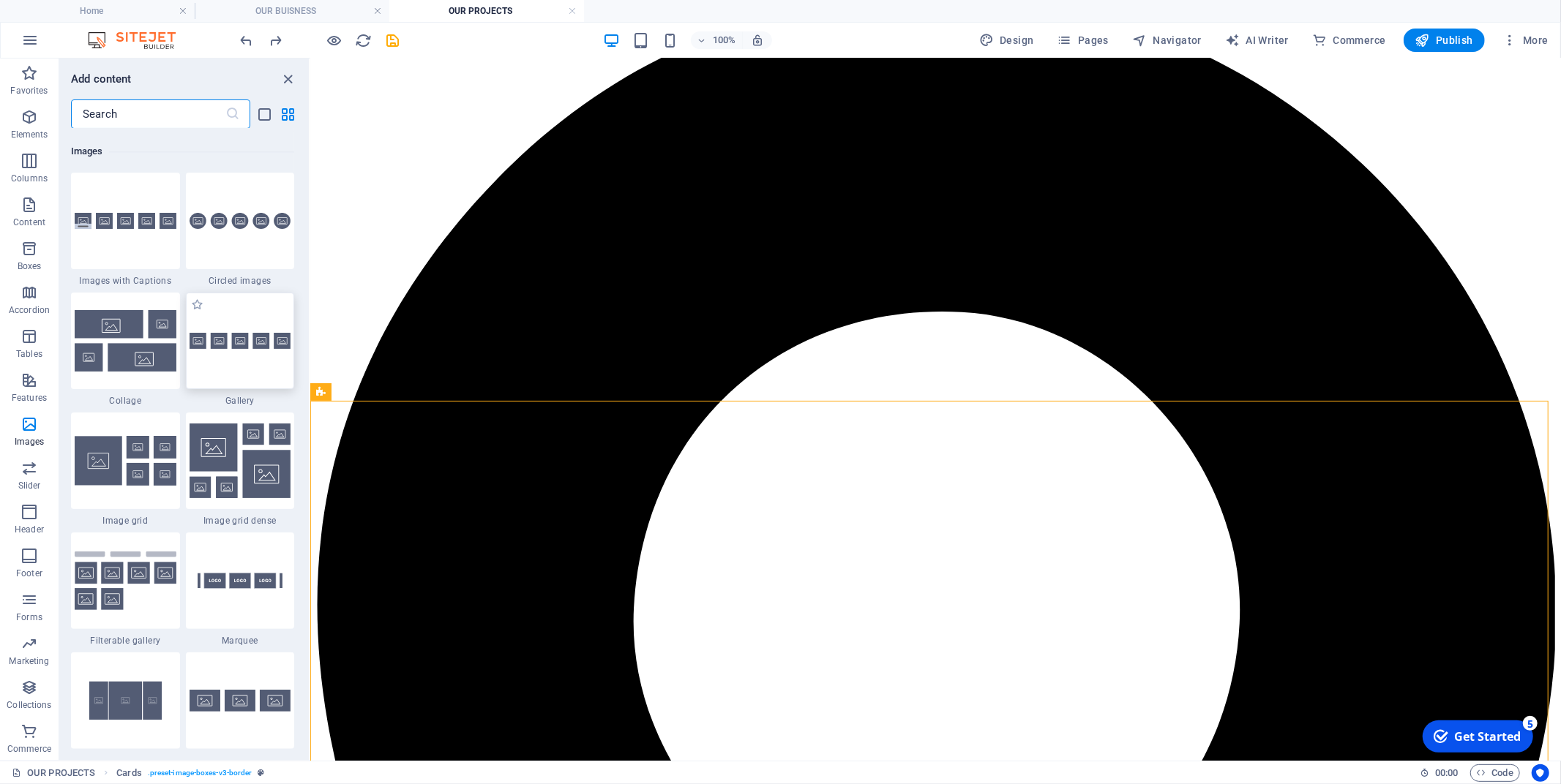
click at [252, 337] on img at bounding box center [239, 340] width 101 height 16
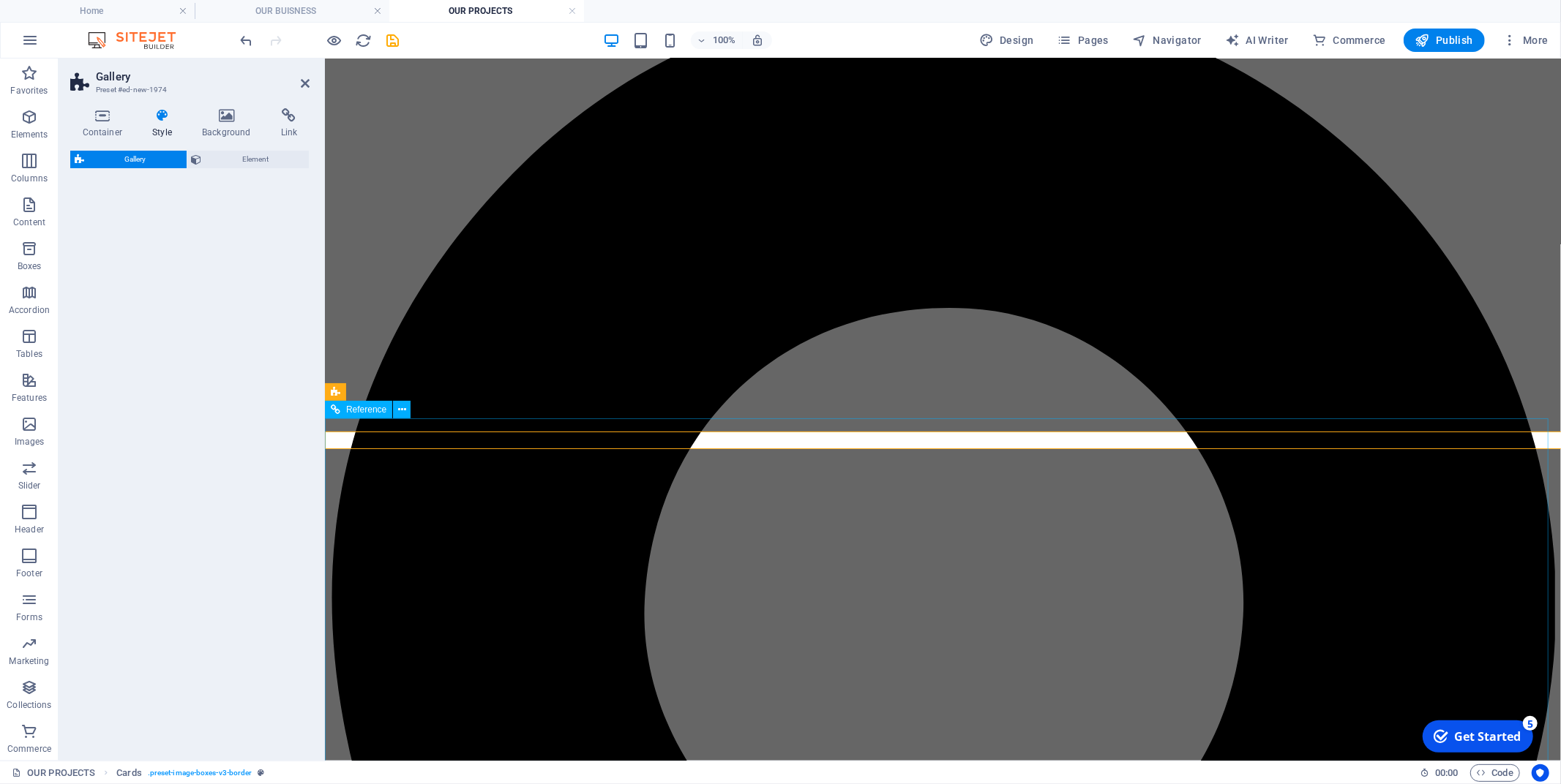
scroll to position [589, 0]
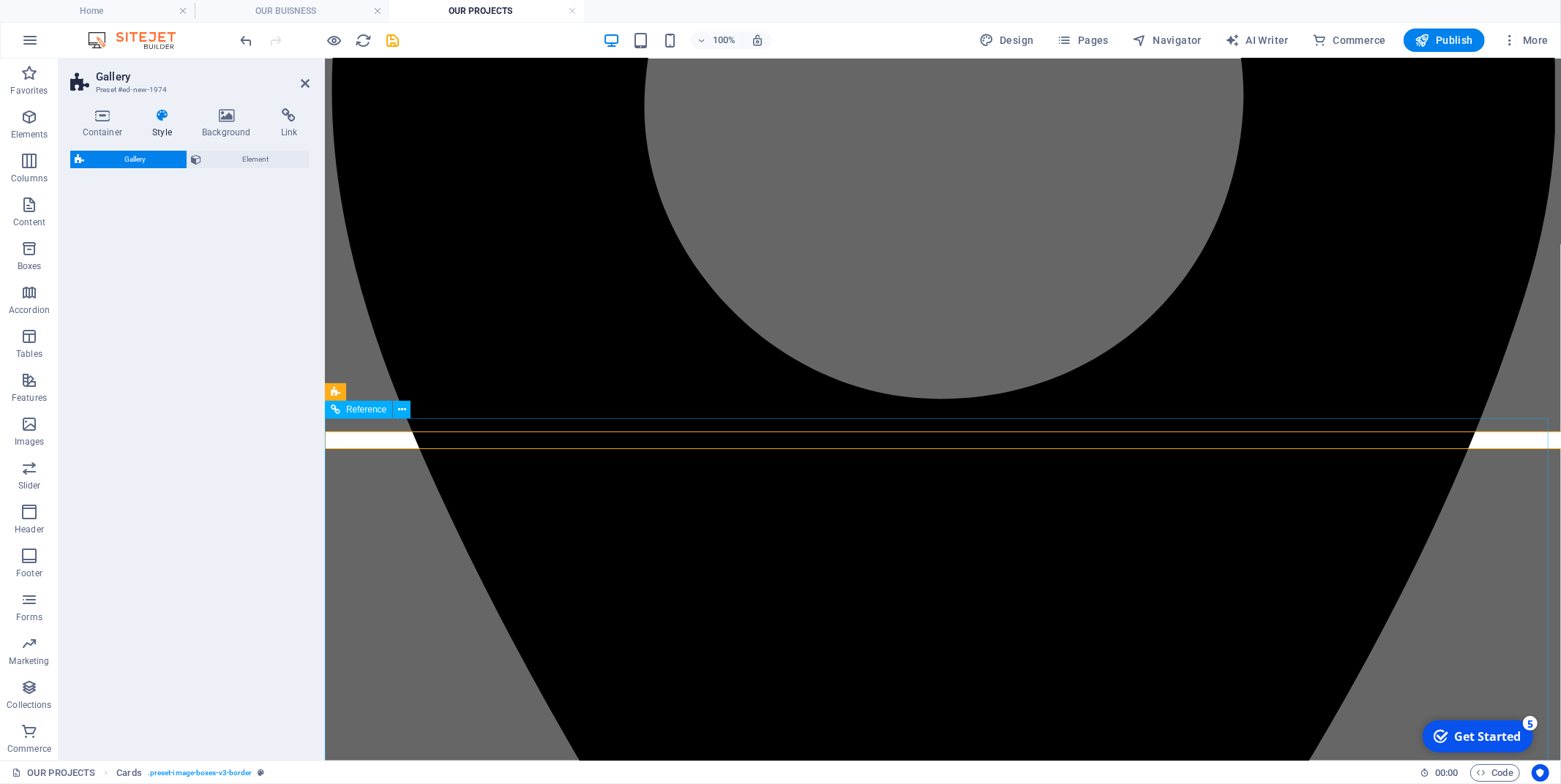
select select "rem"
select select "preset-gallery-v3-default"
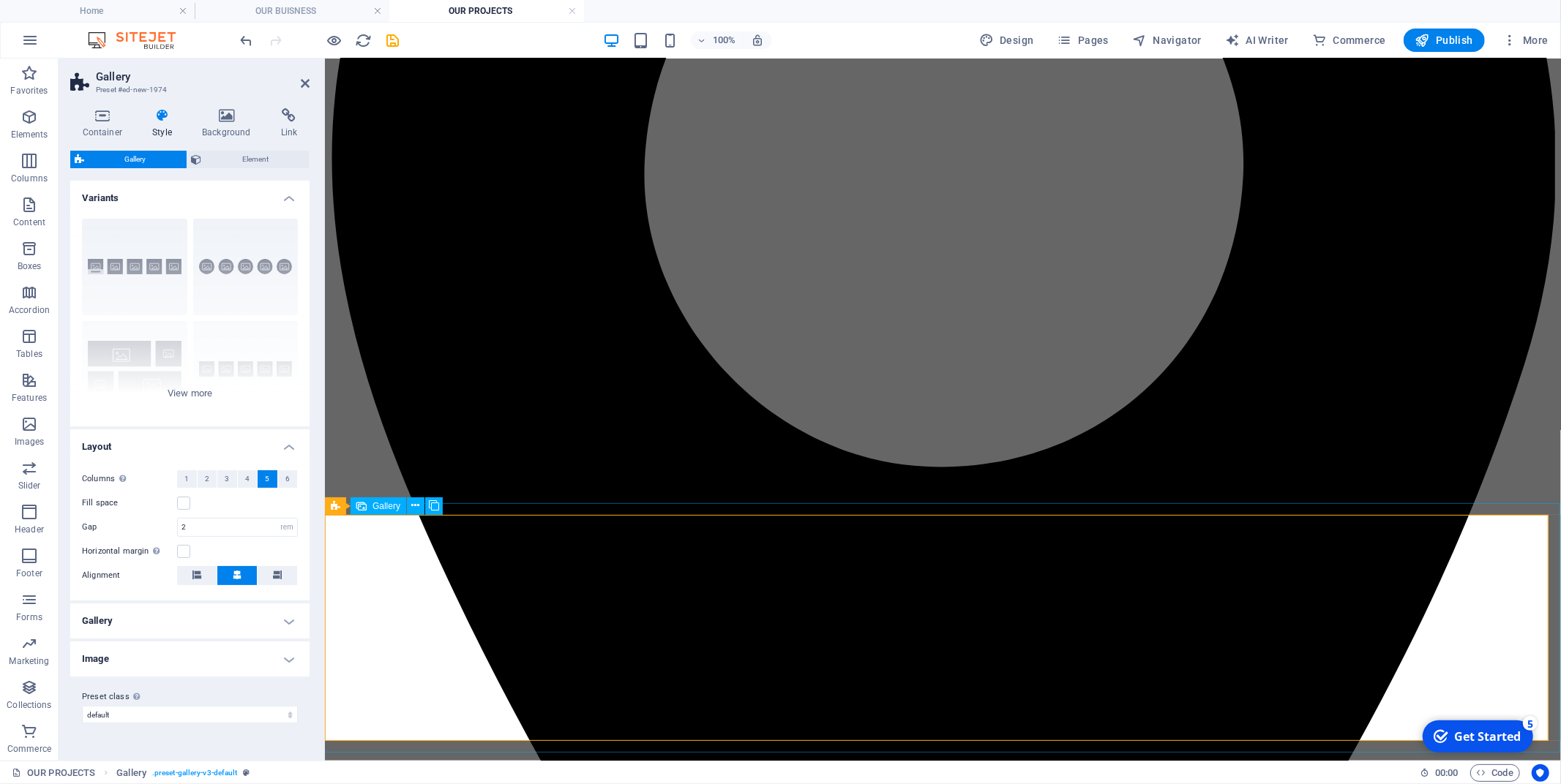
scroll to position [474, 0]
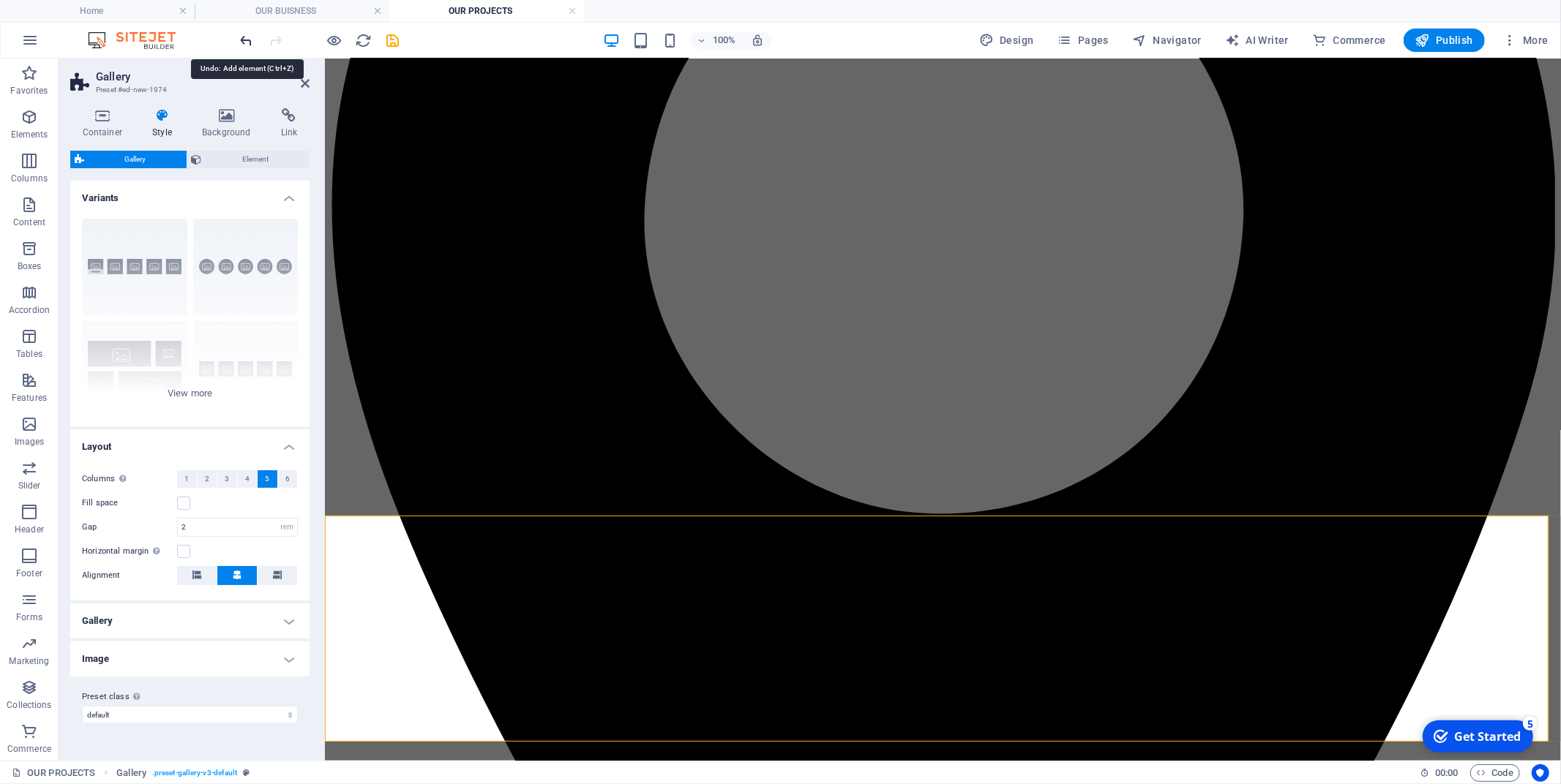
click at [250, 38] on icon "undo" at bounding box center [246, 40] width 16 height 16
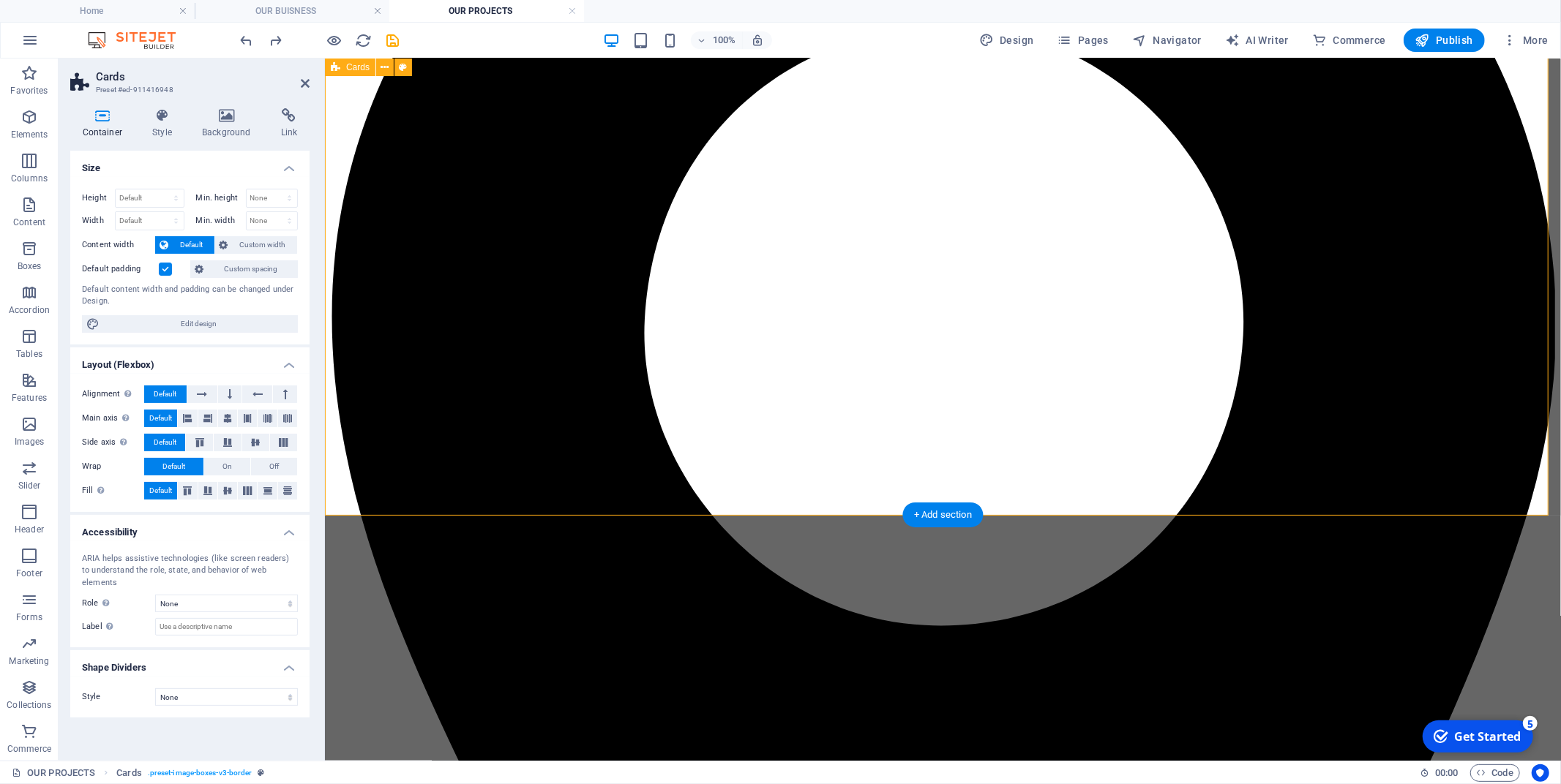
scroll to position [230, 0]
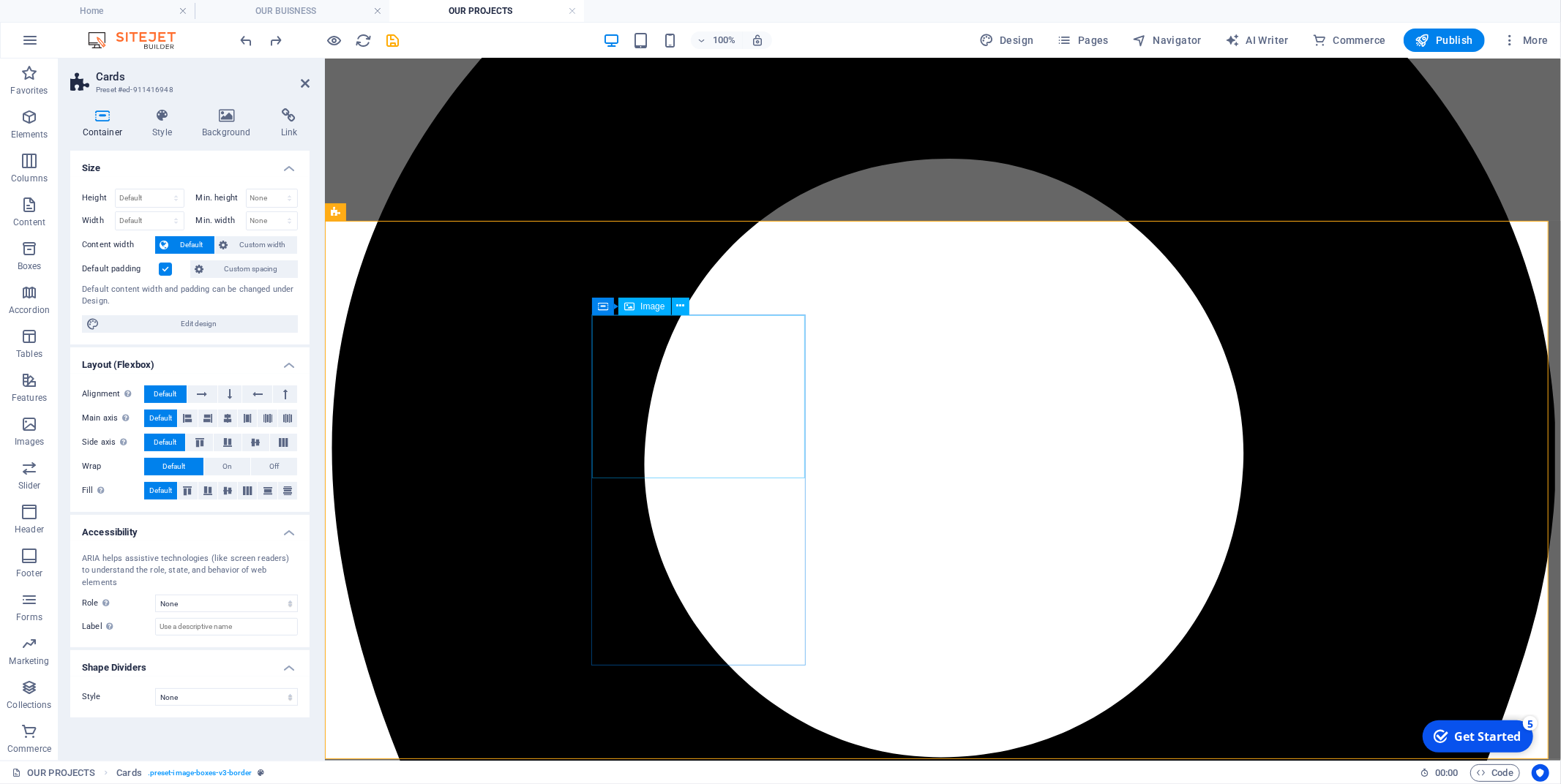
click at [646, 308] on span "Image" at bounding box center [652, 306] width 24 height 9
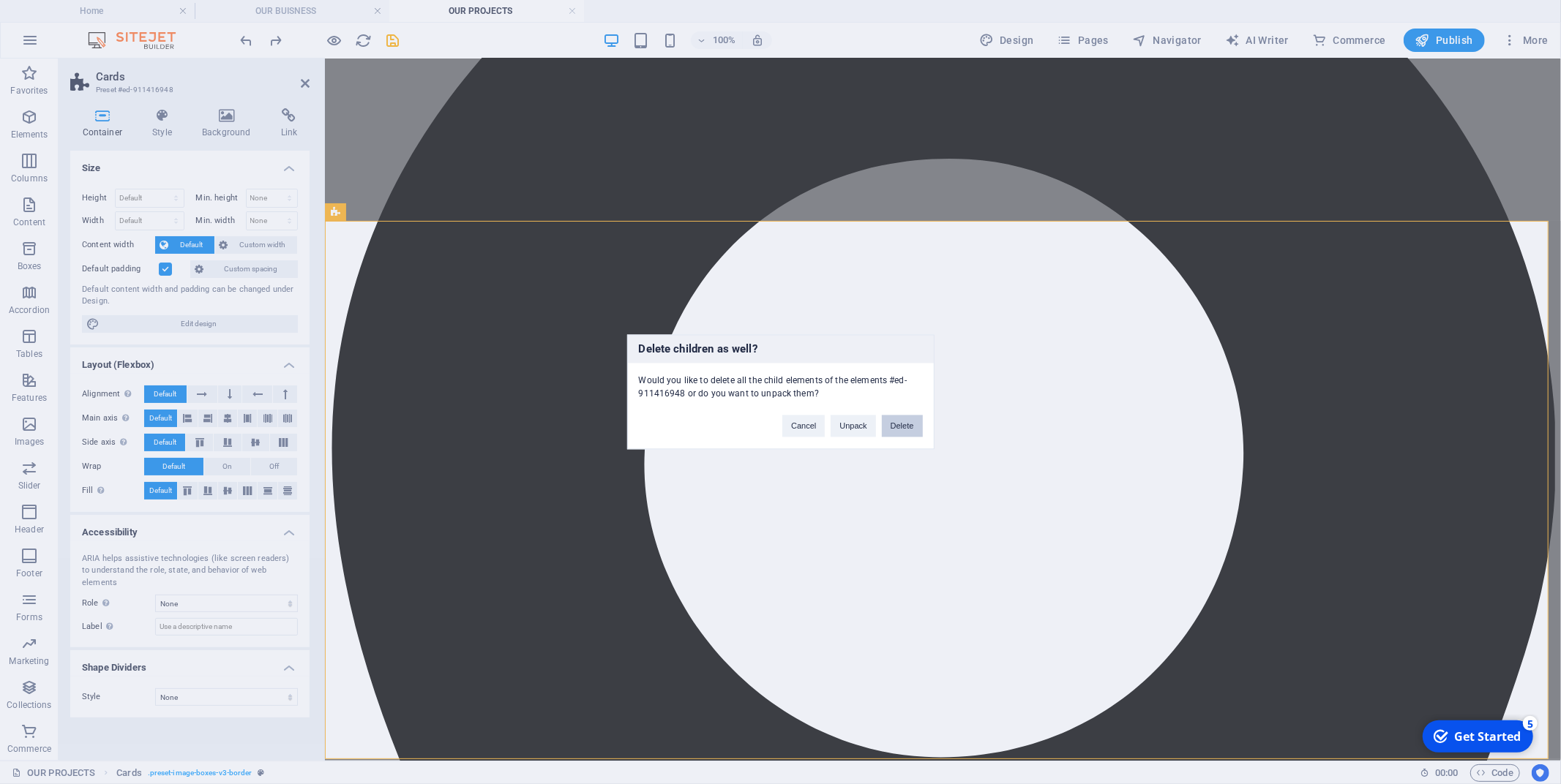
click at [890, 430] on button "Delete" at bounding box center [902, 426] width 41 height 22
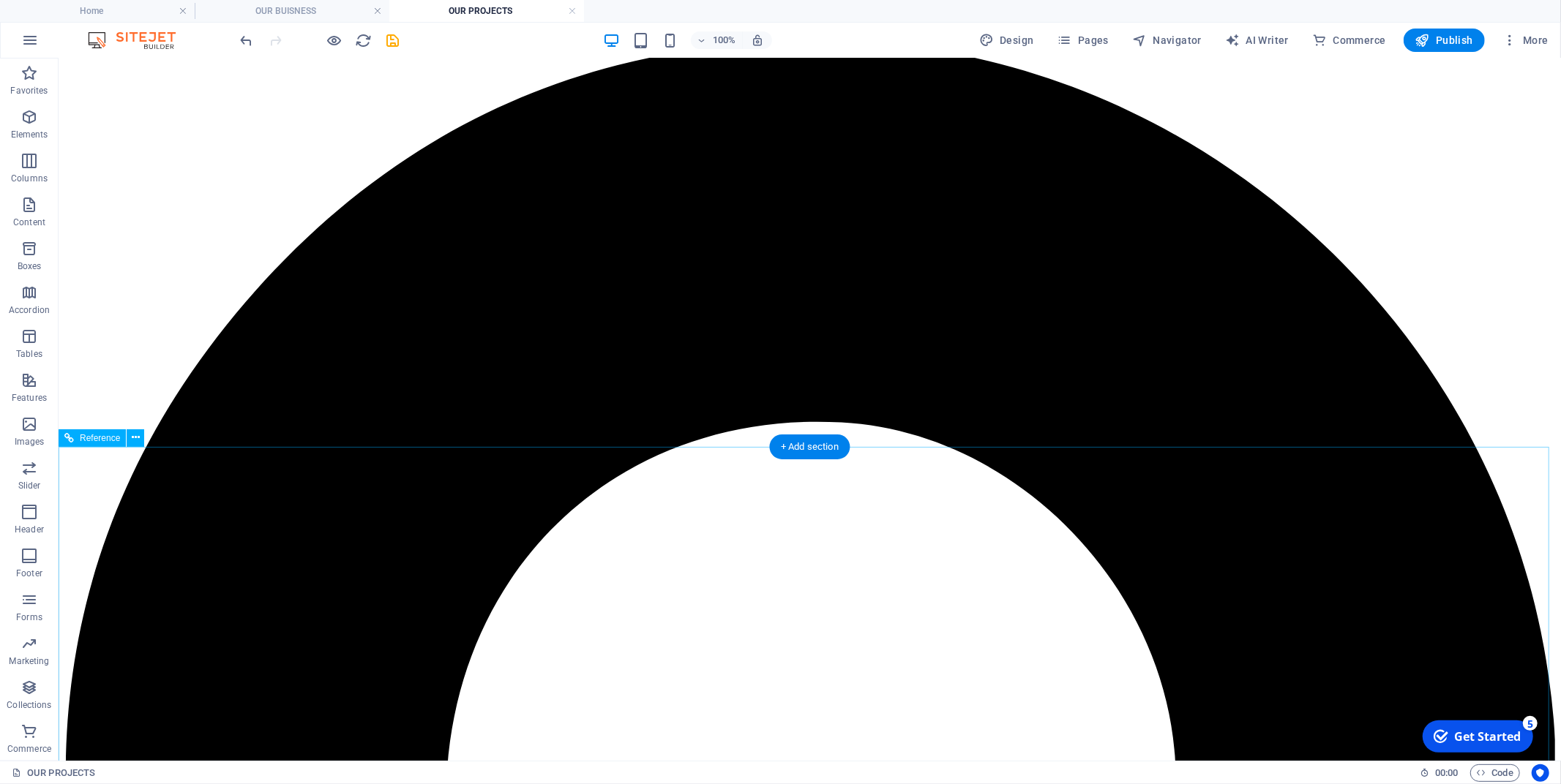
click at [804, 452] on div "+ Add section" at bounding box center [809, 447] width 81 height 25
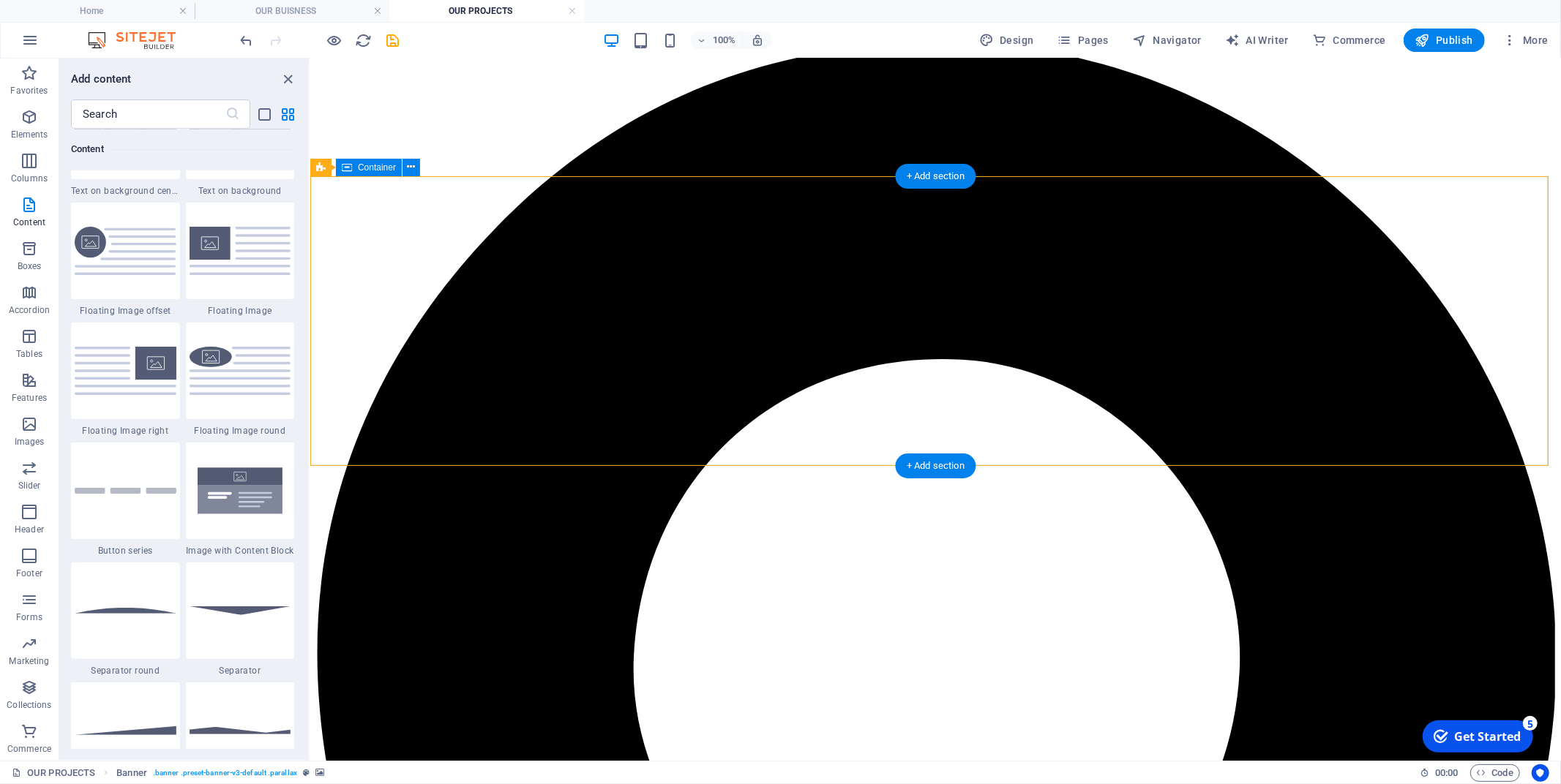
scroll to position [67, 0]
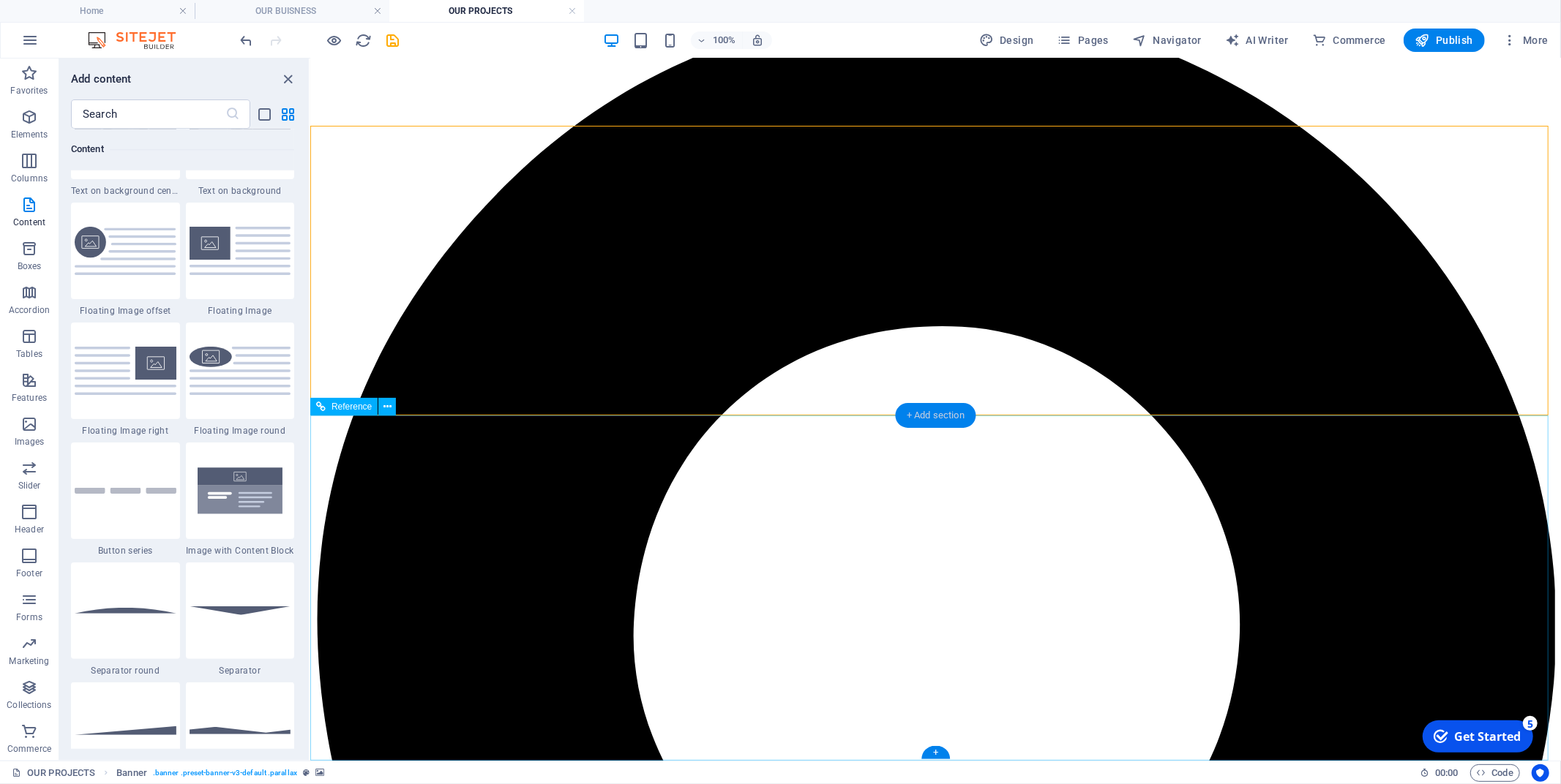
click at [952, 426] on div "+ Add section" at bounding box center [936, 416] width 81 height 25
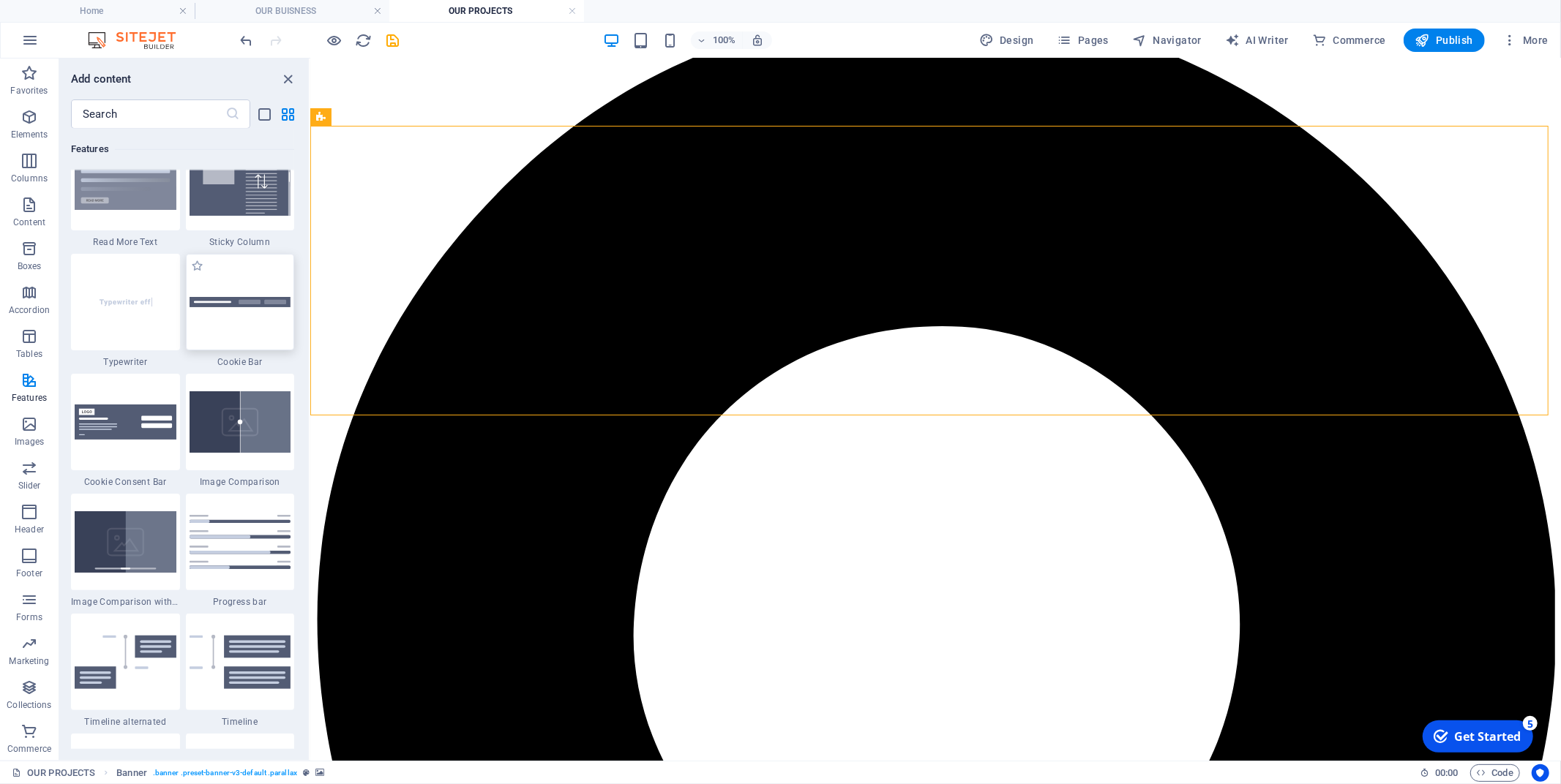
scroll to position [5647, 0]
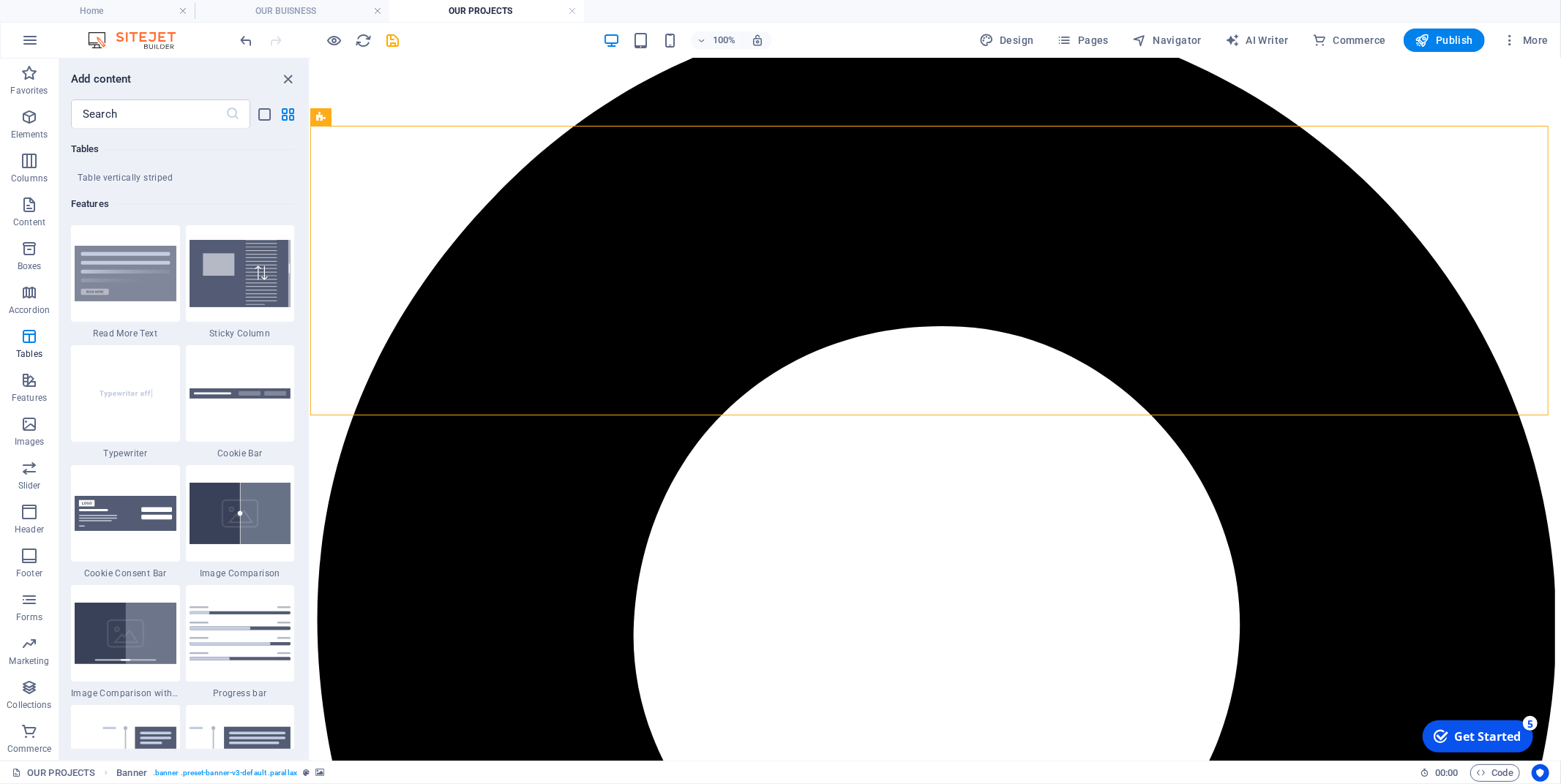
click at [237, 275] on img at bounding box center [239, 274] width 101 height 68
click at [311, 275] on div "Drag here to replace the existing content. Press “Ctrl” if you want to create a…" at bounding box center [936, 410] width 1250 height 702
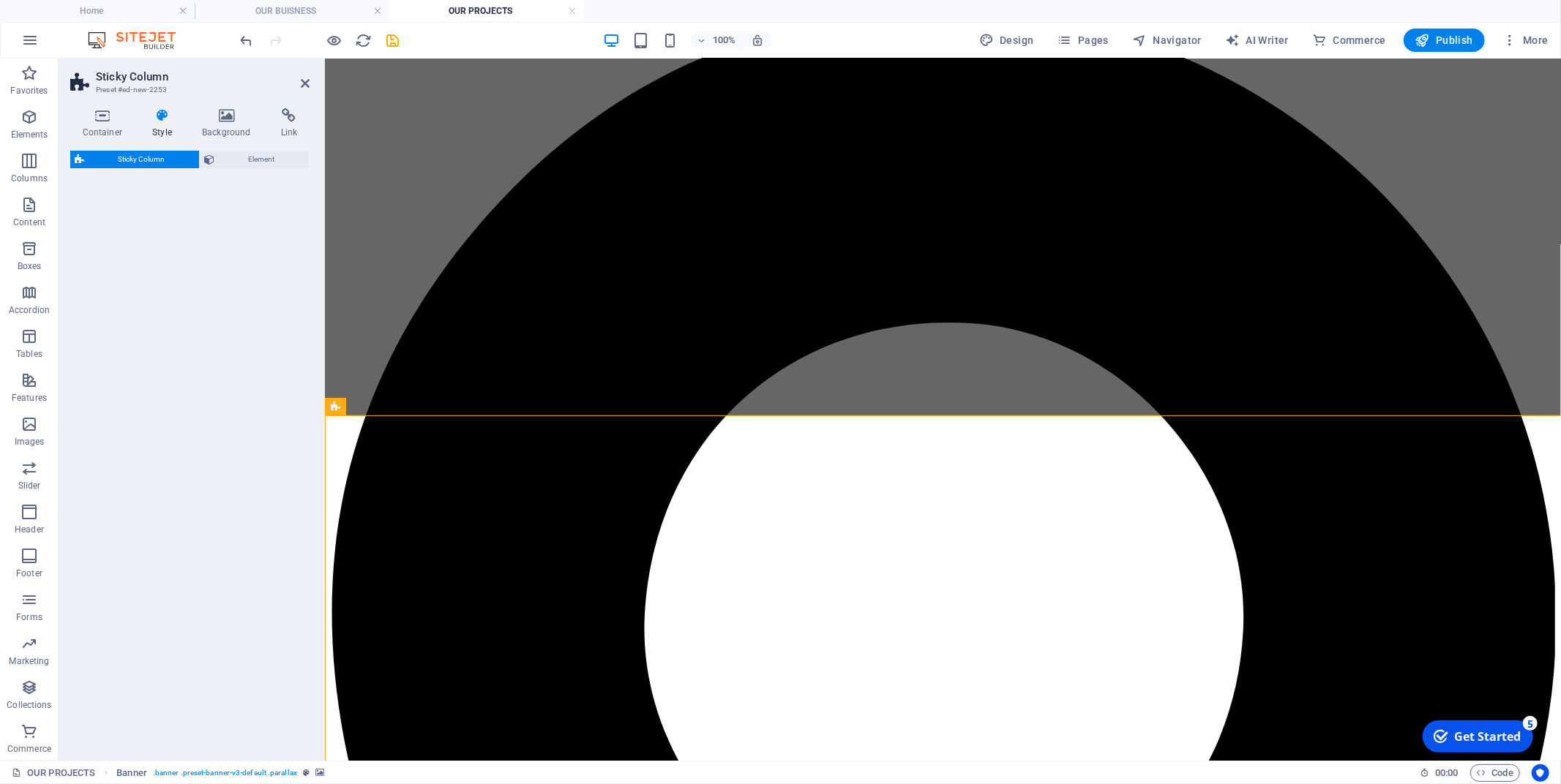
select select "%"
select select "rem"
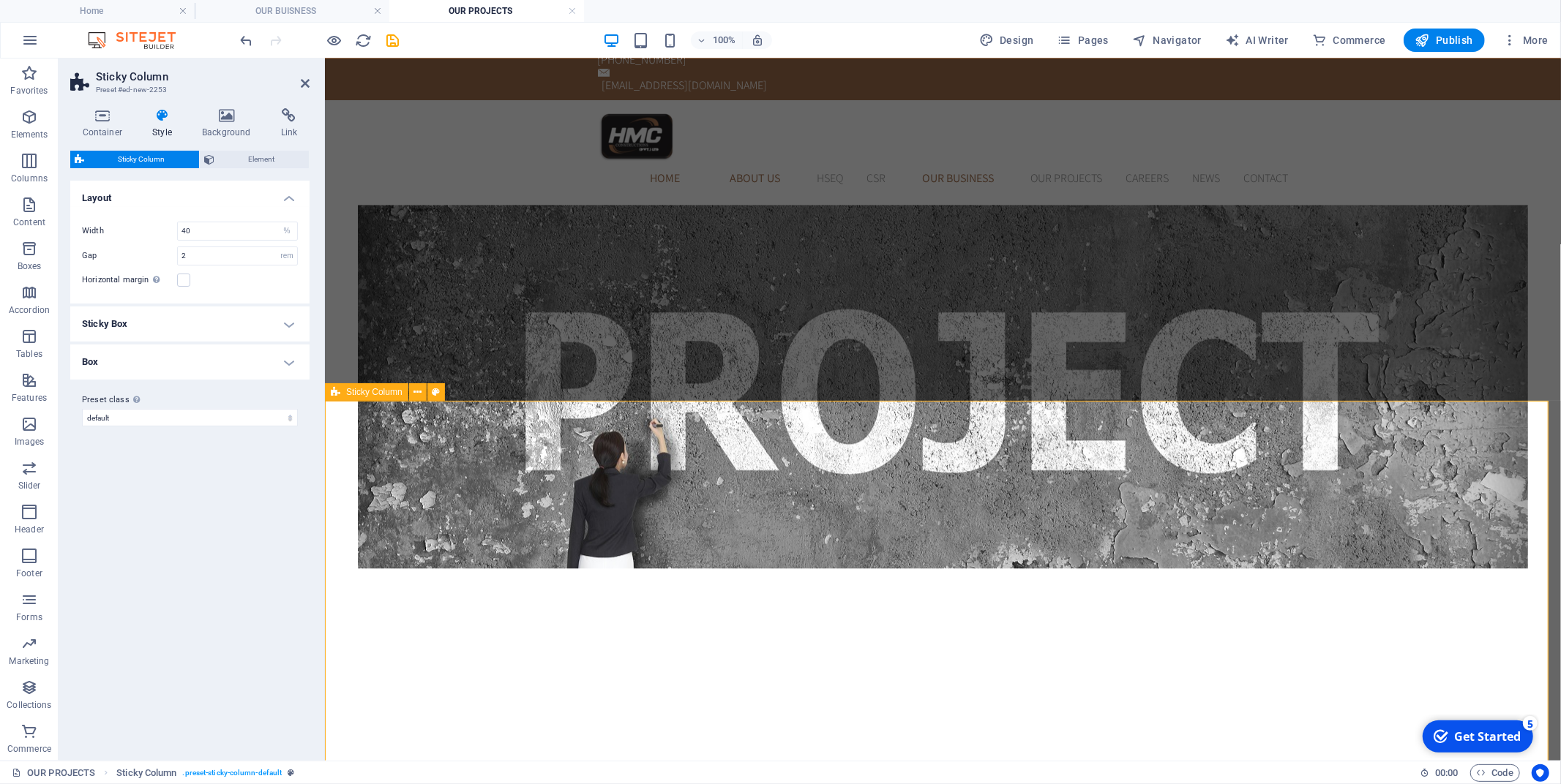
scroll to position [81, 0]
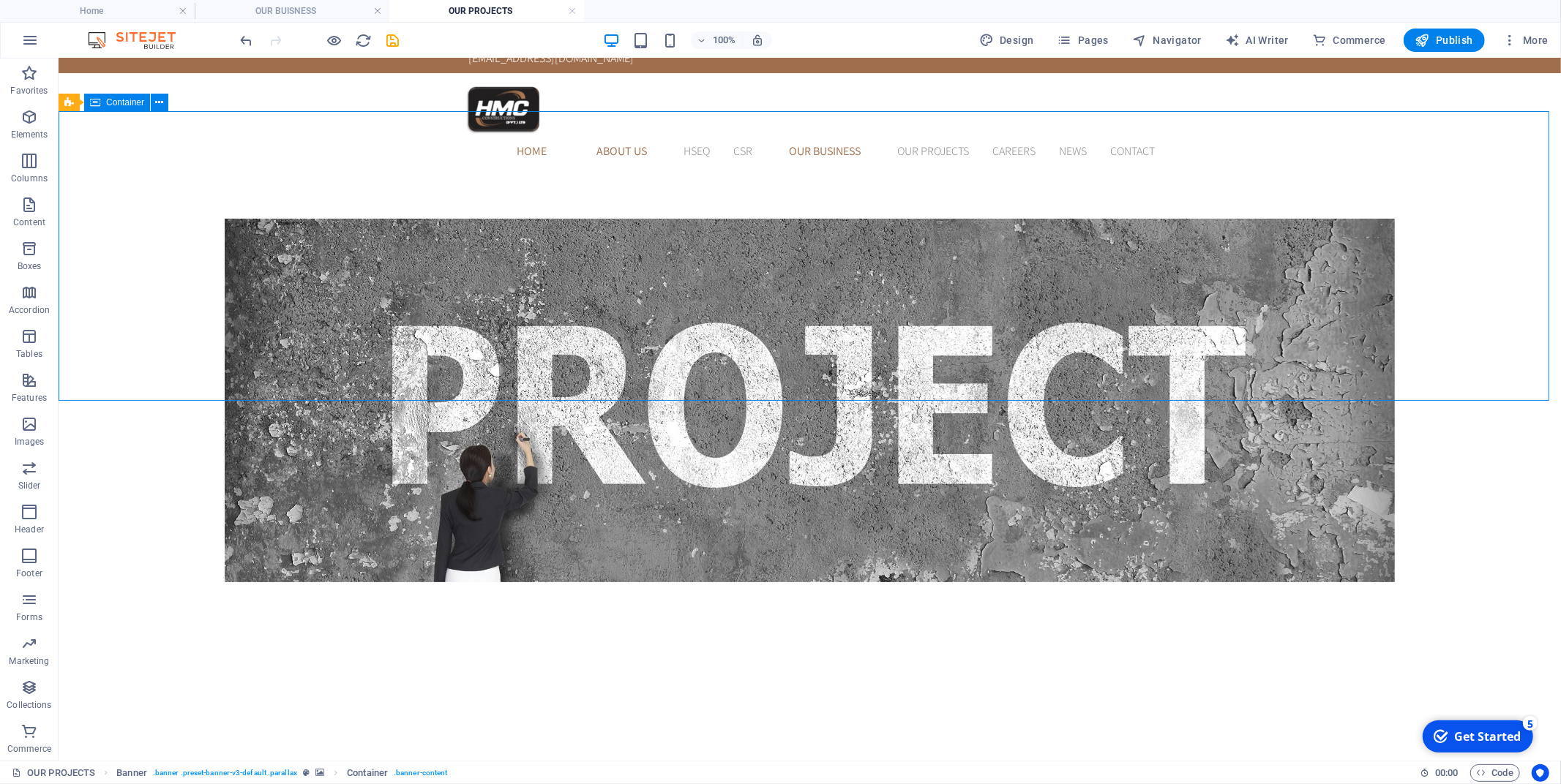
drag, startPoint x: 267, startPoint y: 311, endPoint x: 535, endPoint y: 395, distance: 280.9
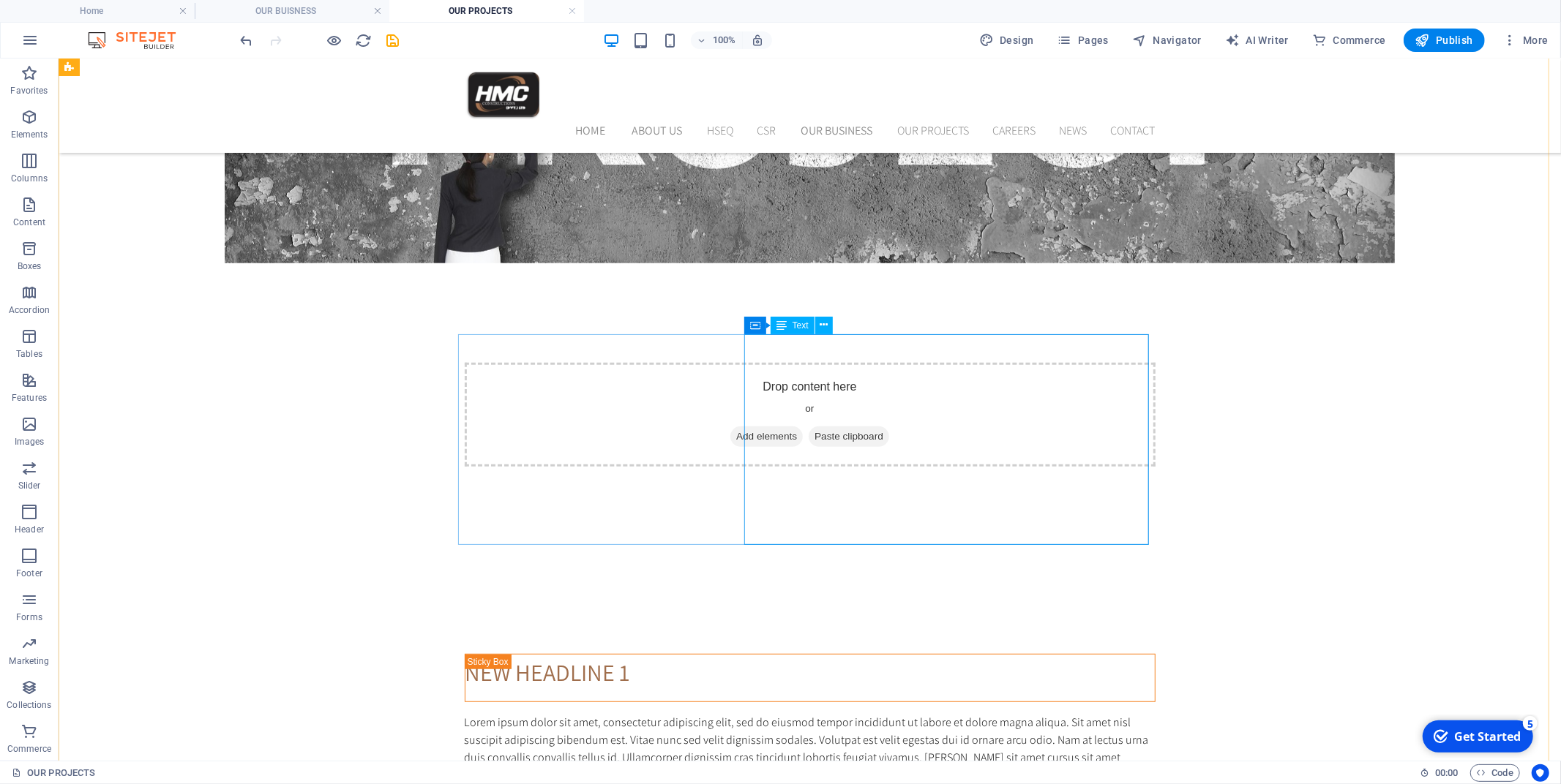
scroll to position [122, 0]
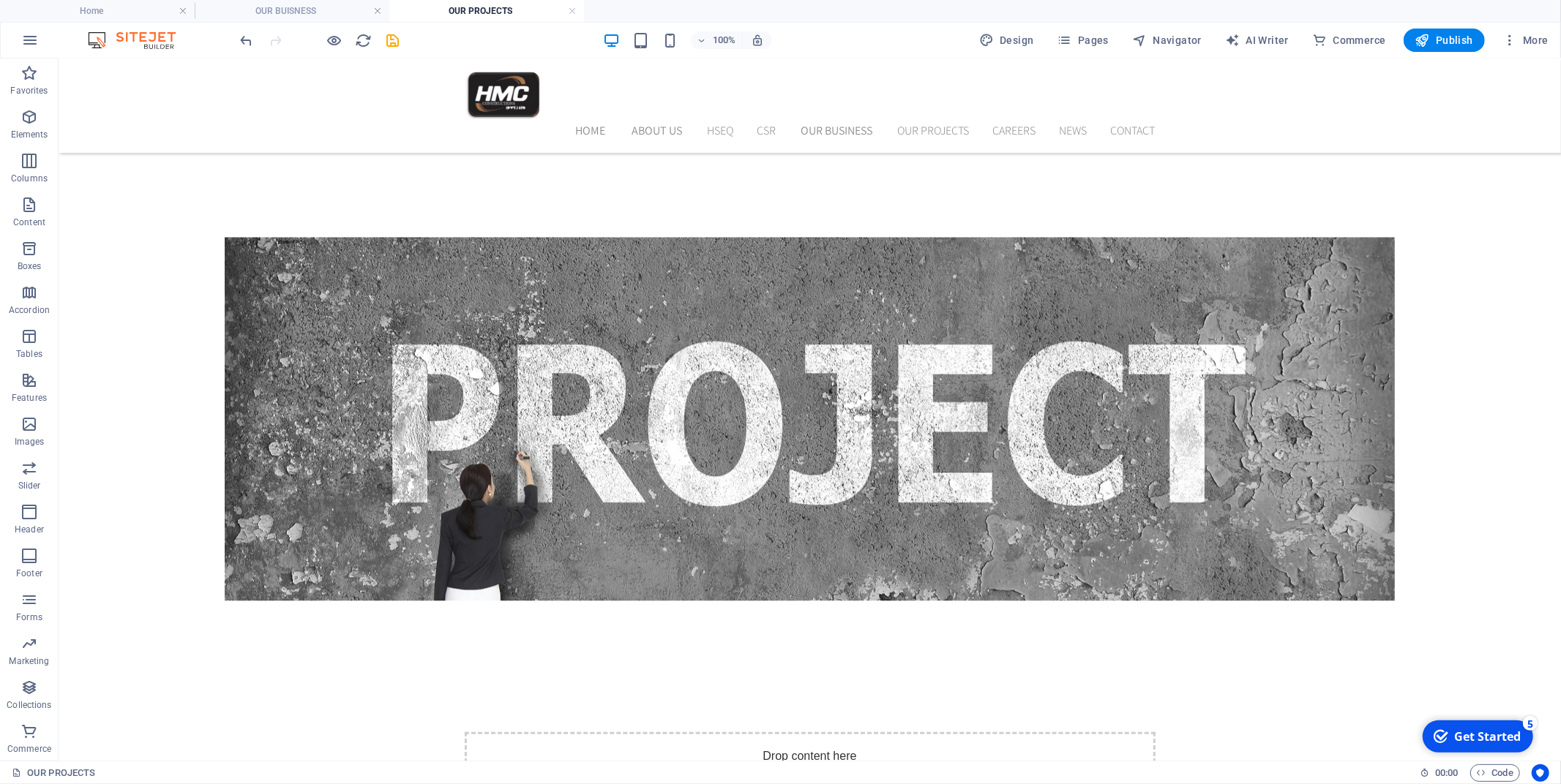
click at [396, 48] on div at bounding box center [320, 41] width 164 height 23
click at [381, 29] on div at bounding box center [320, 41] width 164 height 23
click at [389, 37] on icon "save" at bounding box center [393, 40] width 16 height 16
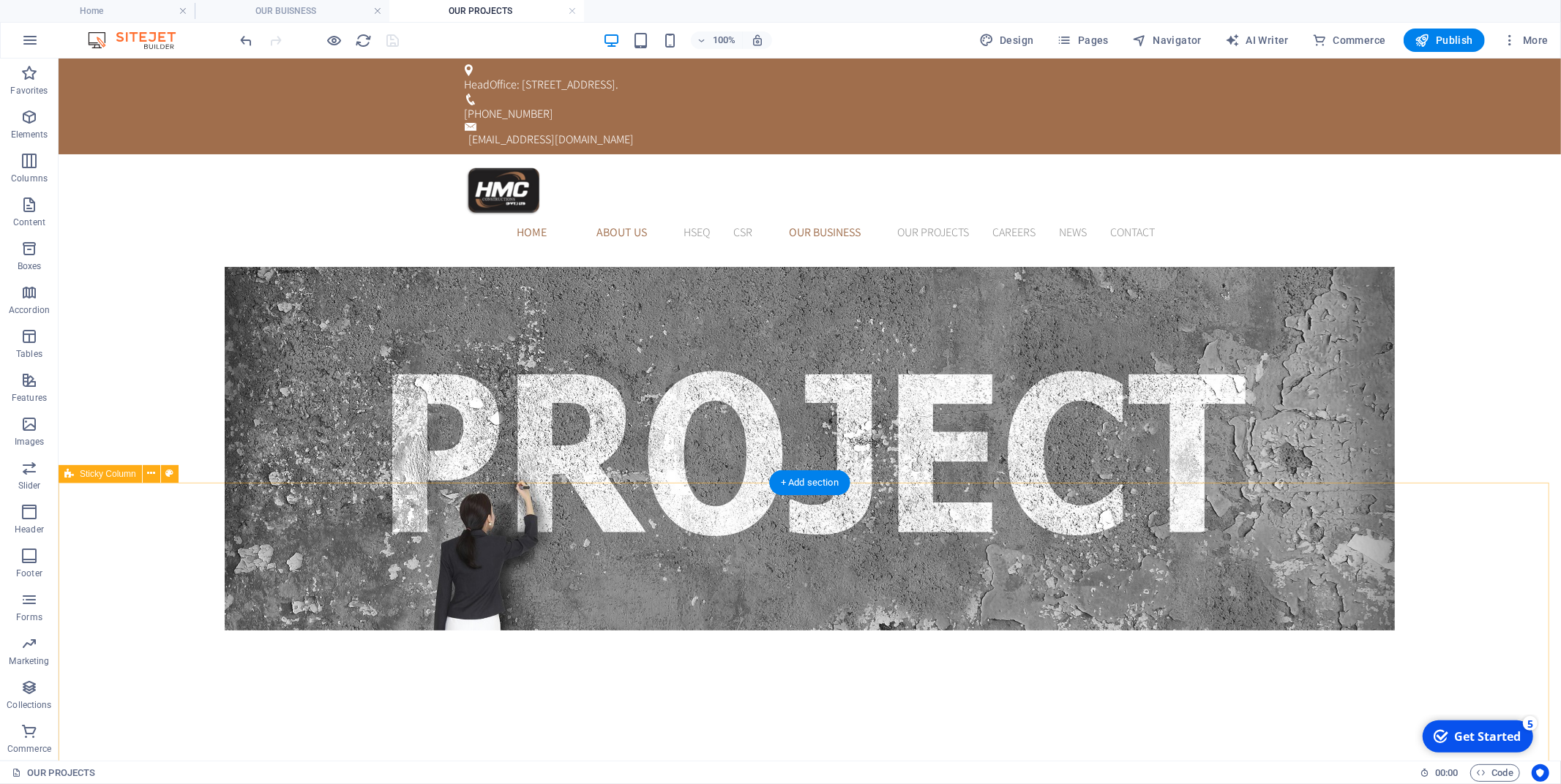
scroll to position [162, 0]
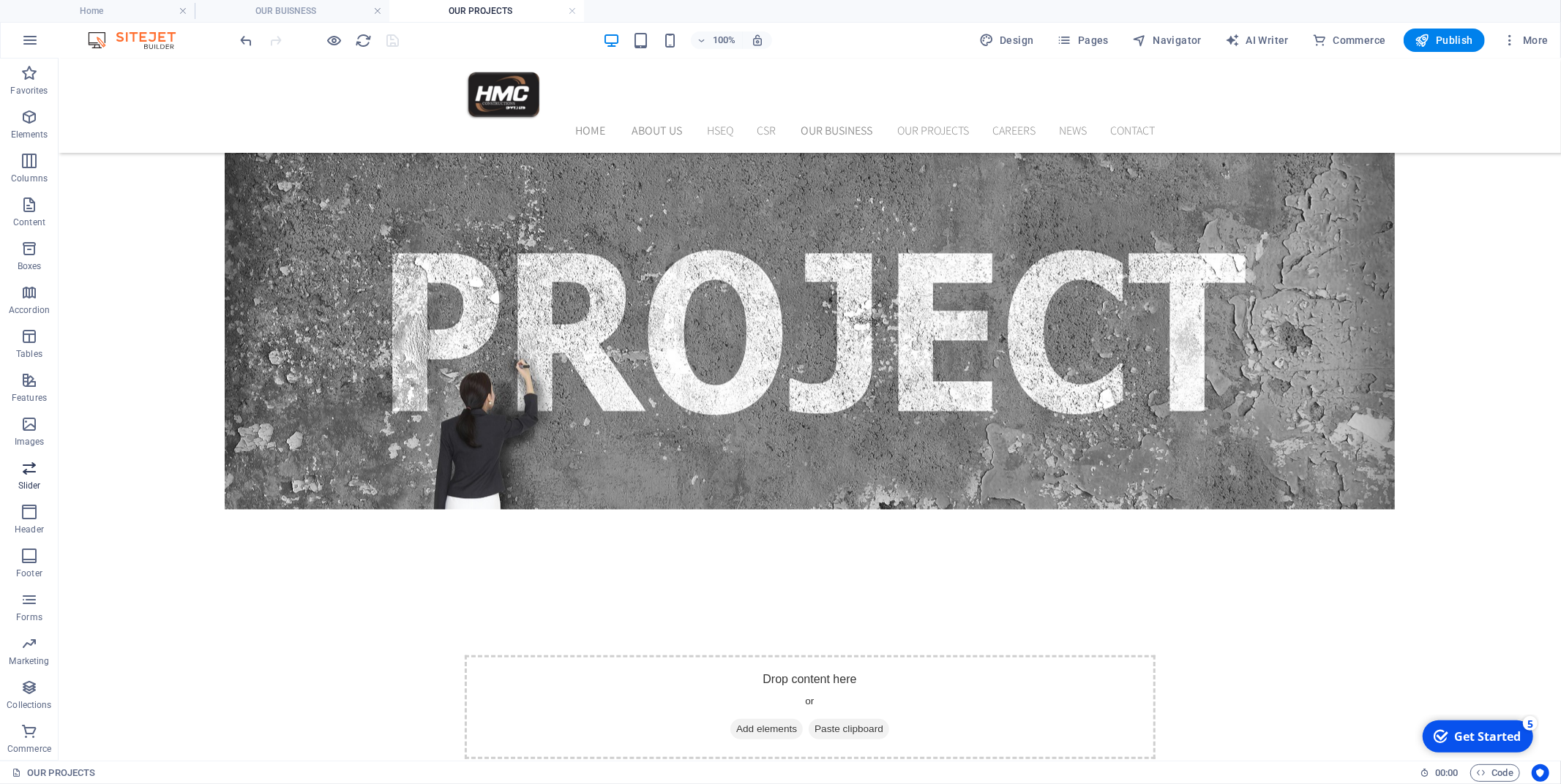
click at [32, 480] on p "Slider" at bounding box center [30, 486] width 23 height 12
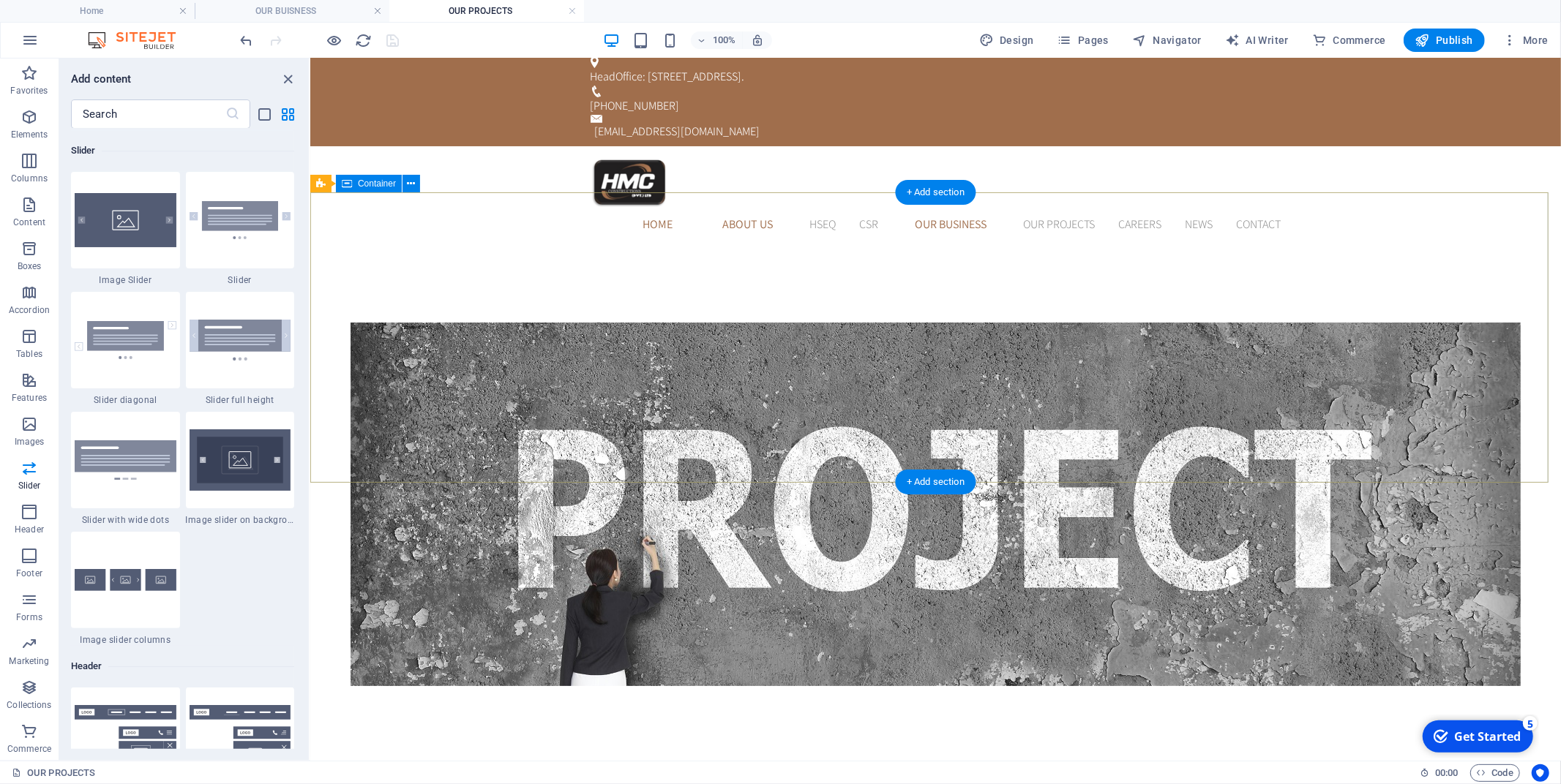
scroll to position [0, 0]
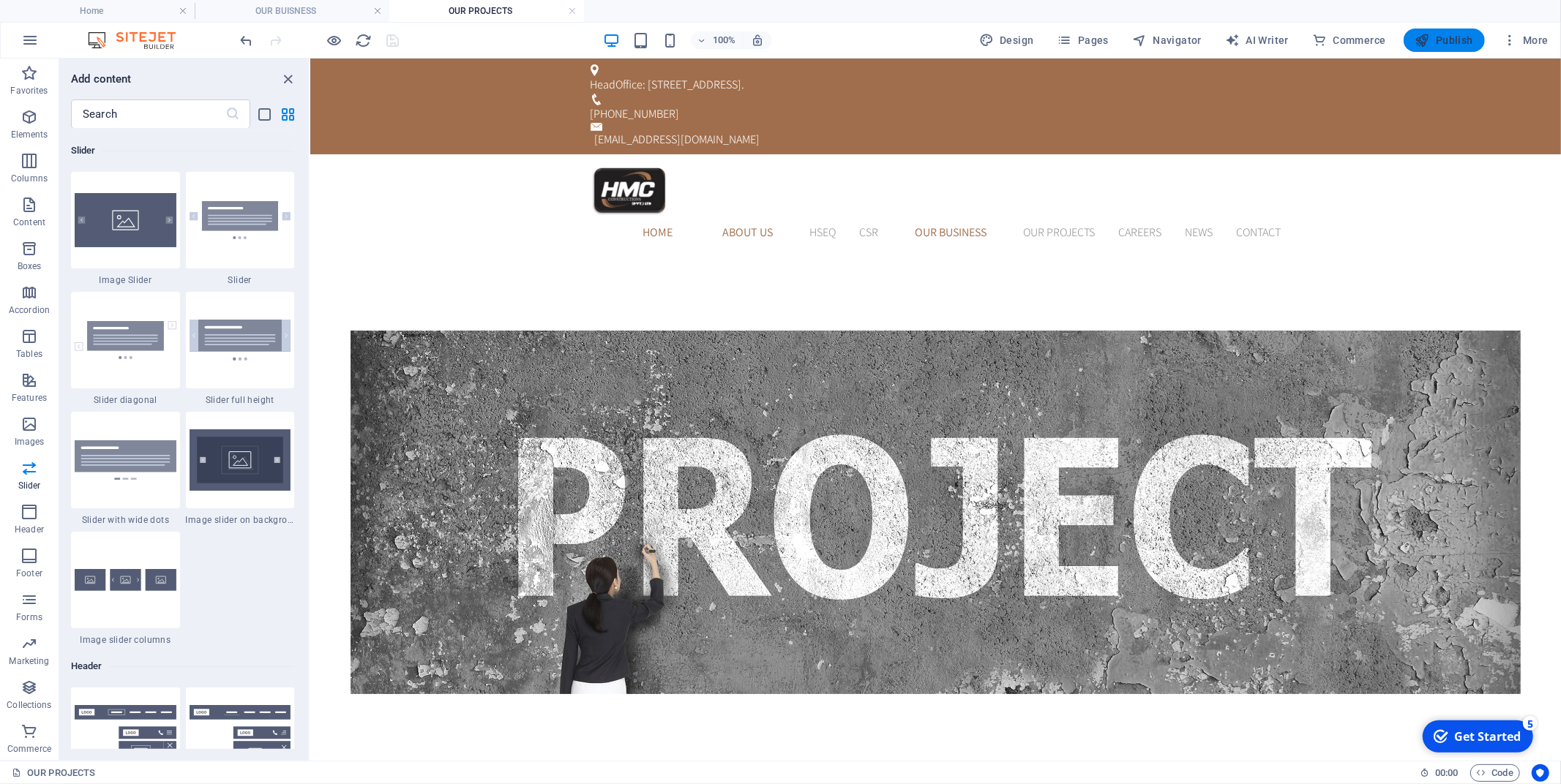
click at [1423, 41] on icon "button" at bounding box center [1422, 40] width 14 height 14
